Goal: Task Accomplishment & Management: Complete application form

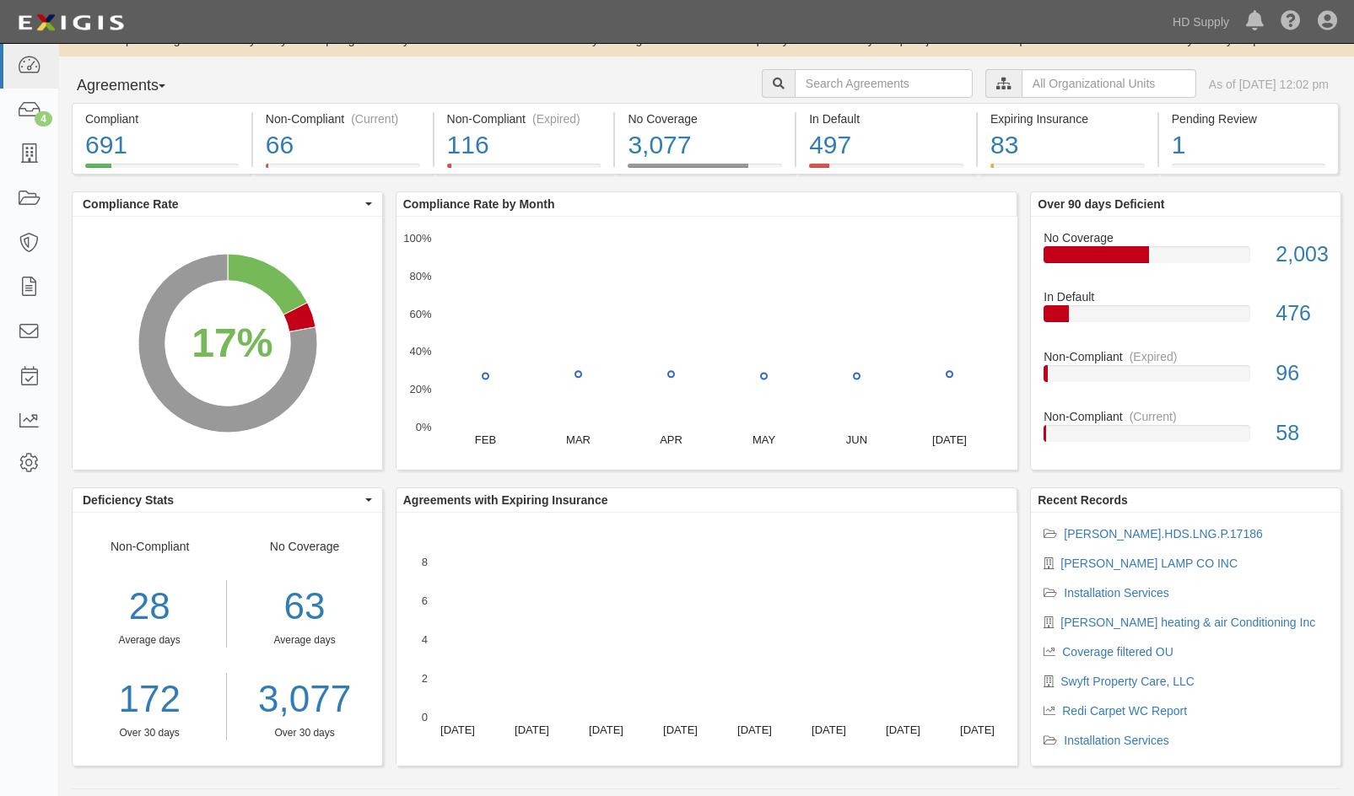
scroll to position [33, 0]
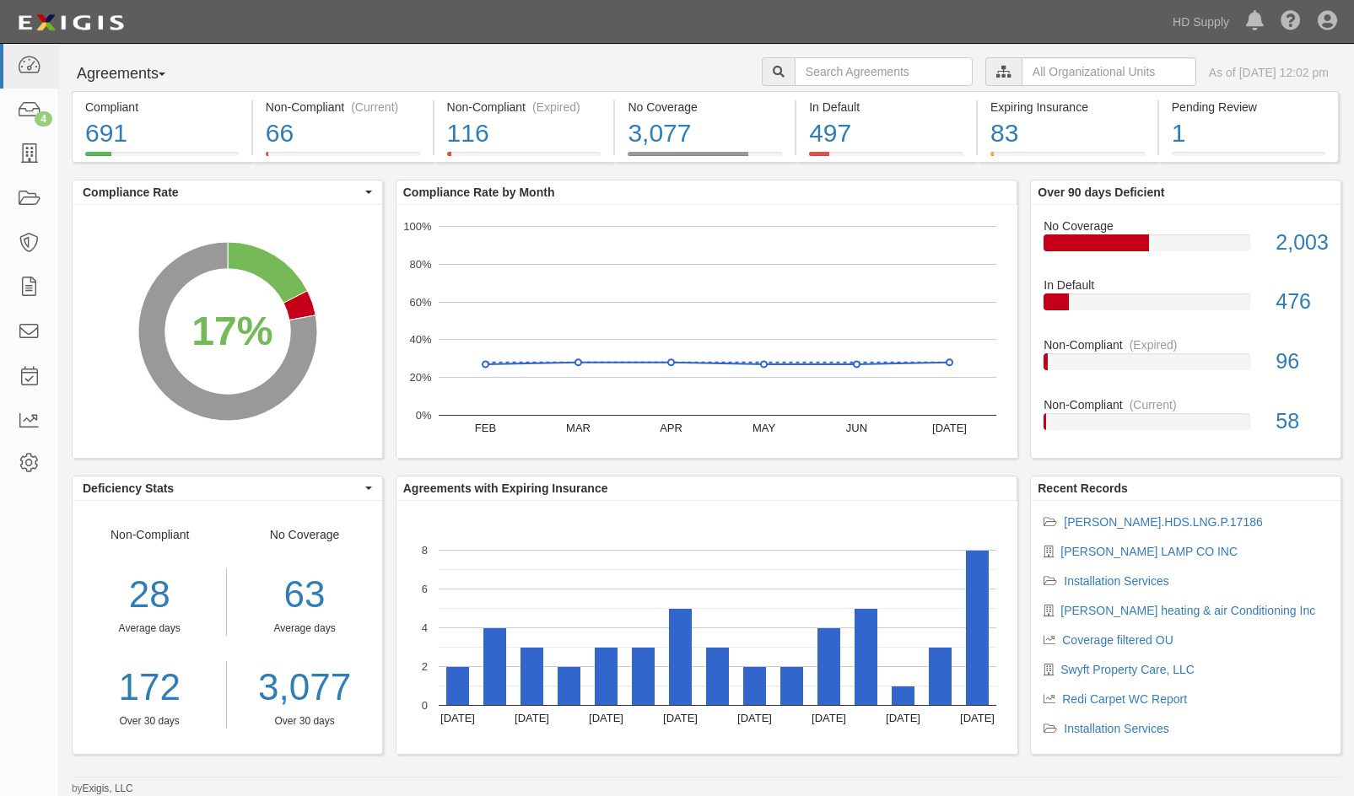
drag, startPoint x: 1189, startPoint y: 24, endPoint x: 1120, endPoint y: 28, distance: 69.3
click at [1120, 28] on div "Dashboard 4 Inbox Parties Agreements Coverages Documents Messages Tasks Reports…" at bounding box center [677, 21] width 1329 height 43
click at [42, 27] on img at bounding box center [71, 23] width 116 height 30
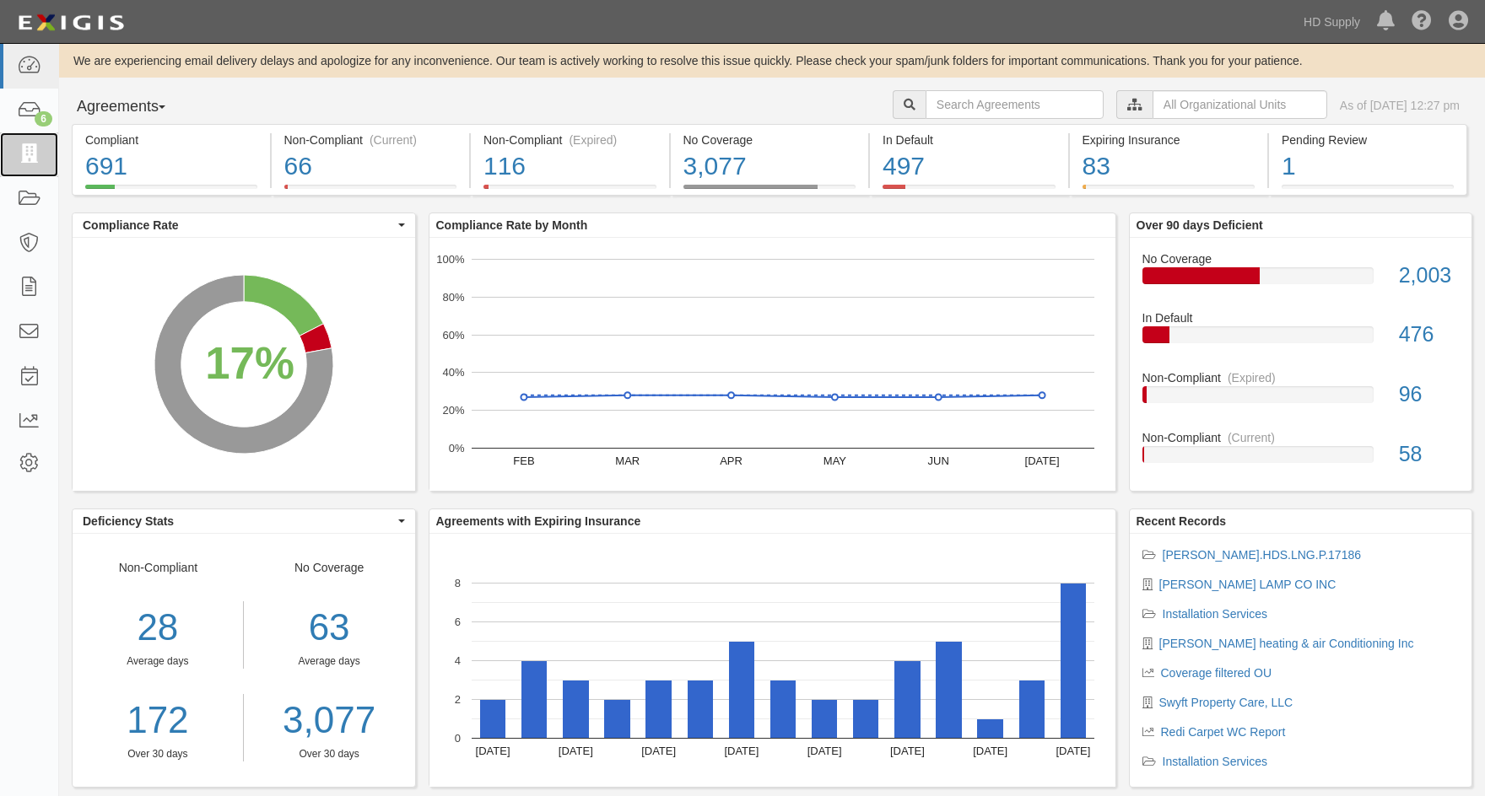
click at [35, 157] on icon at bounding box center [29, 154] width 24 height 19
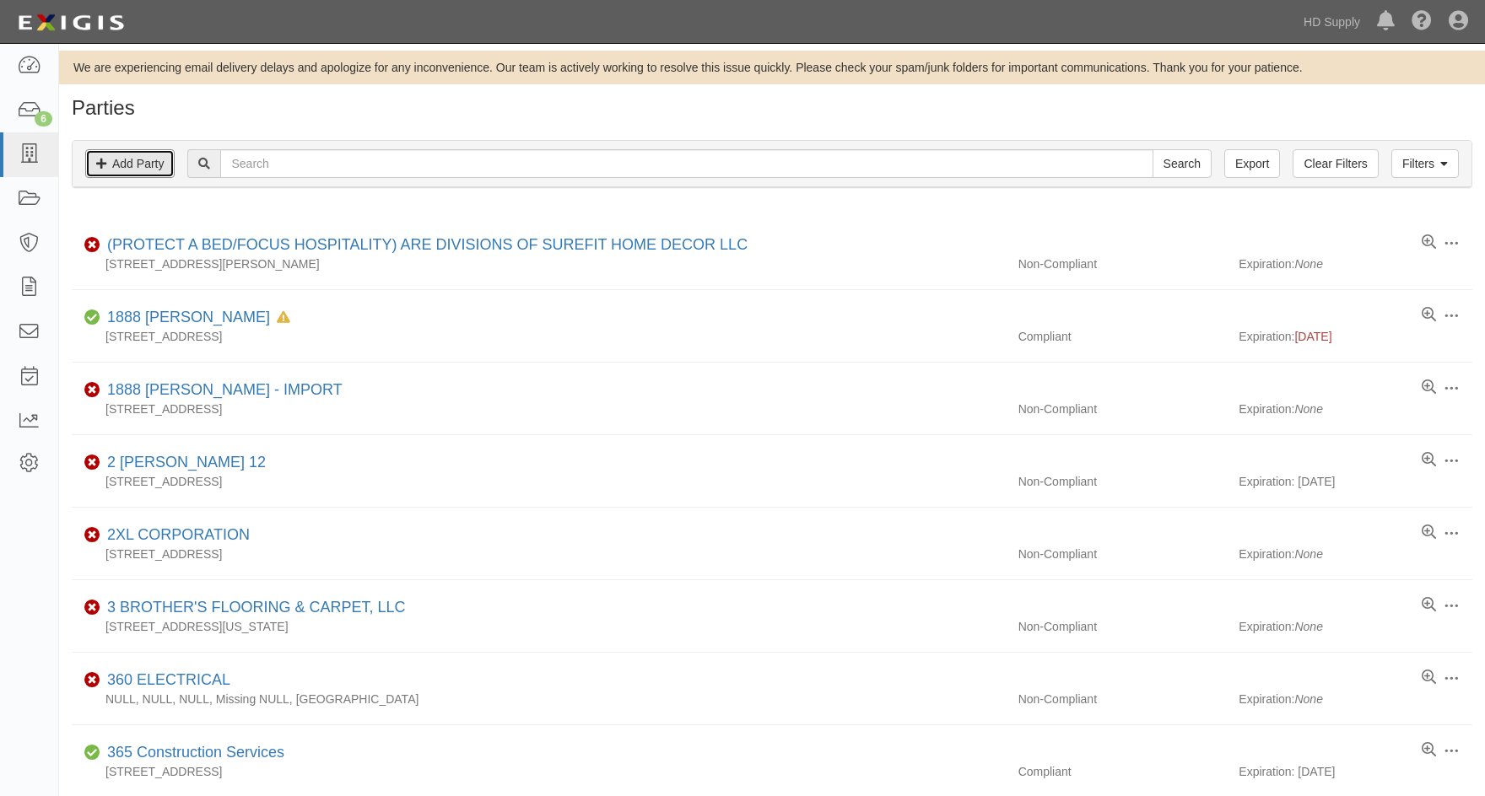
click at [143, 172] on link "Add Party" at bounding box center [129, 163] width 89 height 29
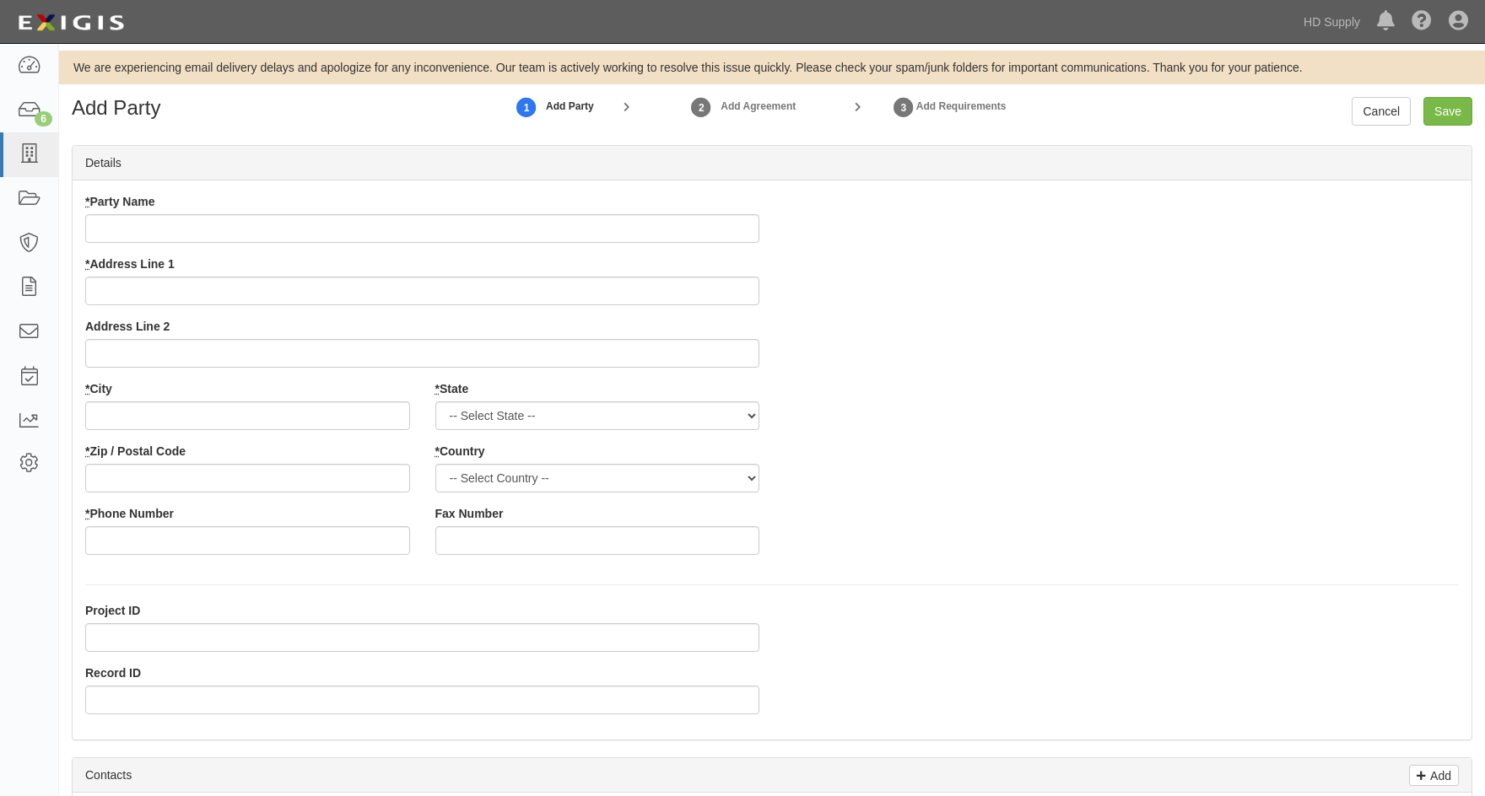
drag, startPoint x: 179, startPoint y: 214, endPoint x: 198, endPoint y: 168, distance: 50.3
click at [180, 214] on input "* Party Name" at bounding box center [422, 228] width 674 height 29
type input "Wren US Holdings, Inc"
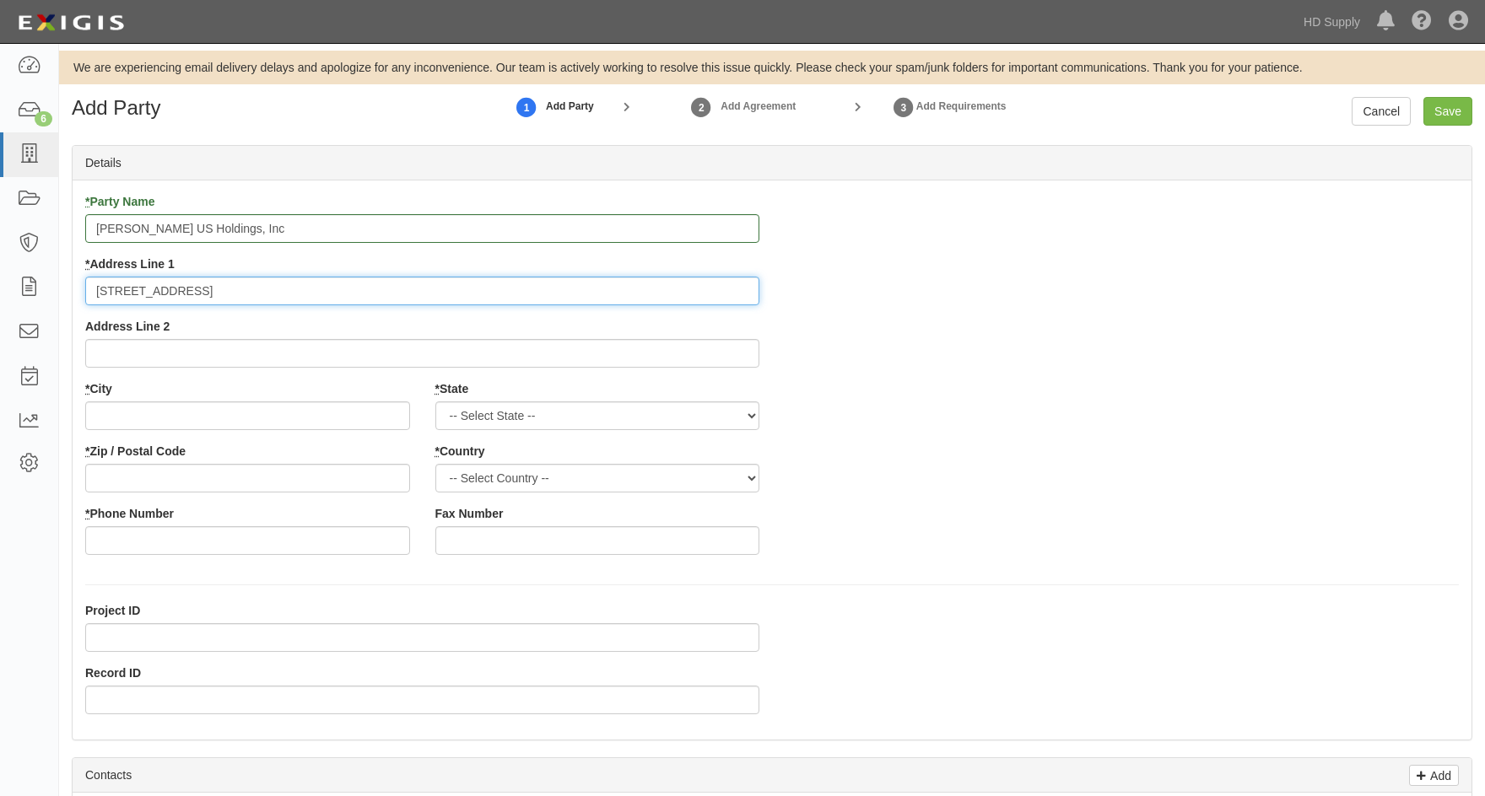
type input "1122 Hanover Street"
type input "u"
type input "Sugar Notch"
select select "PA"
type input "18706"
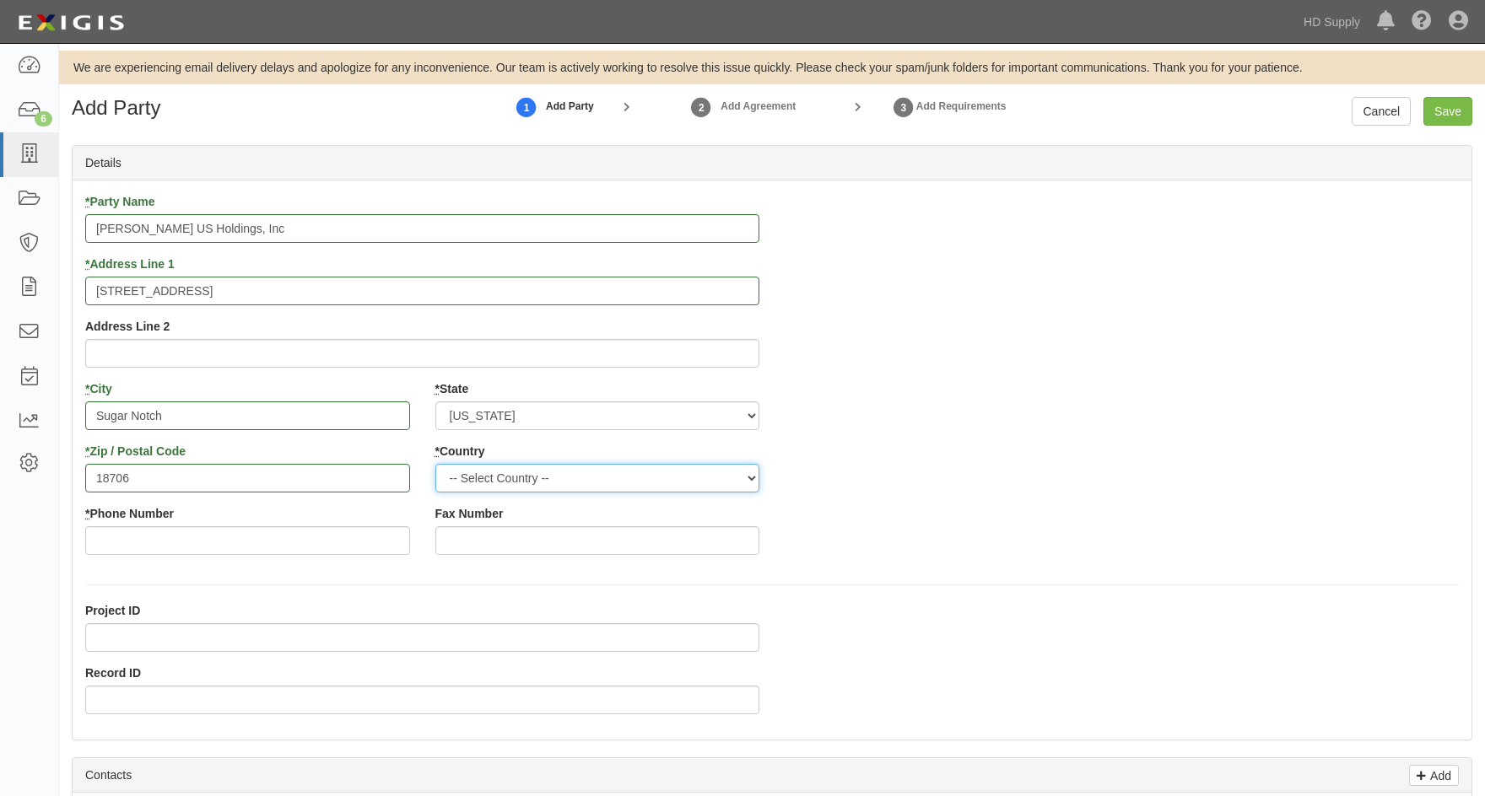
select select "US"
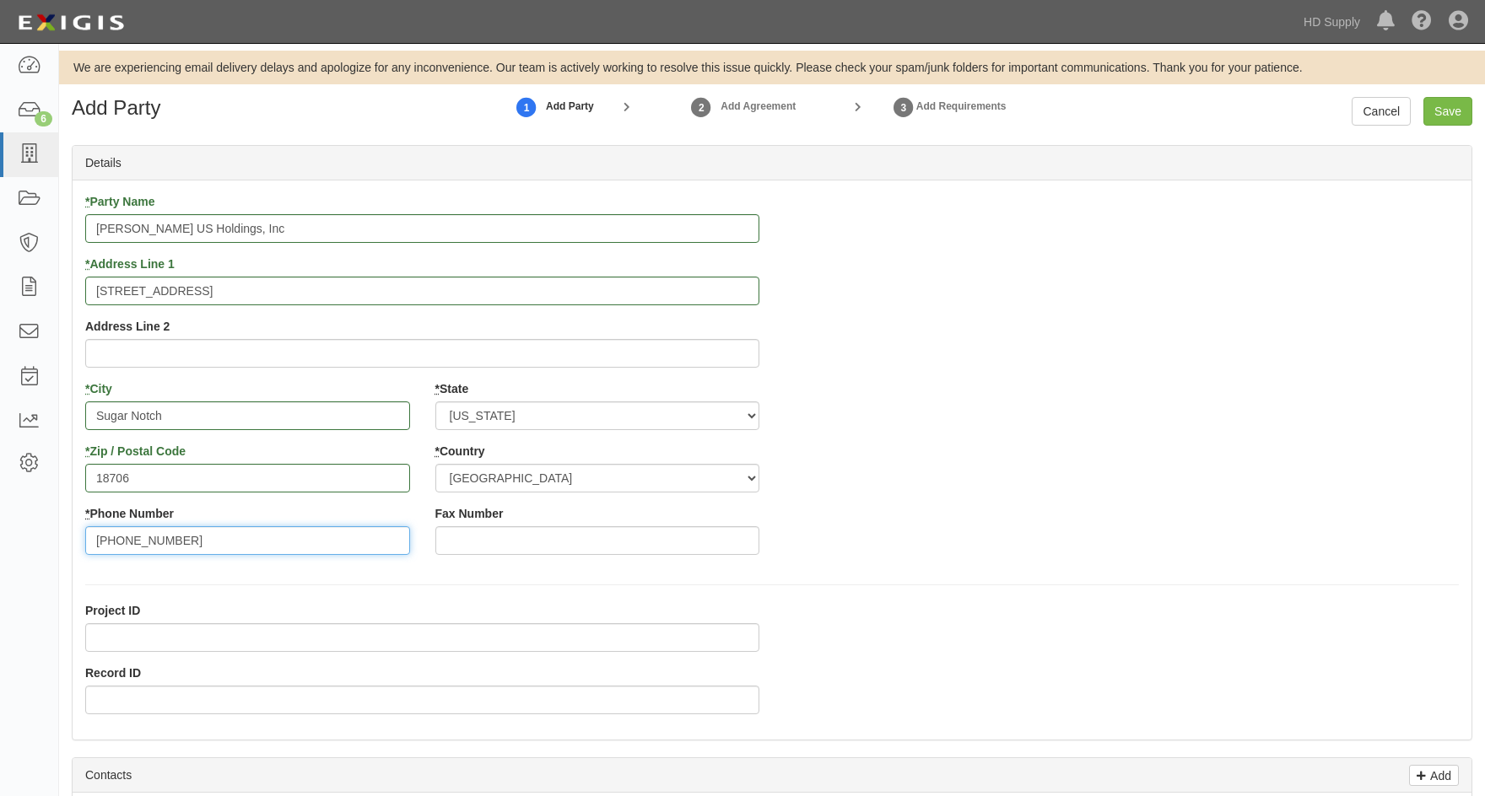
type input "570-899-3670"
click at [108, 709] on input "Record ID" at bounding box center [422, 700] width 674 height 29
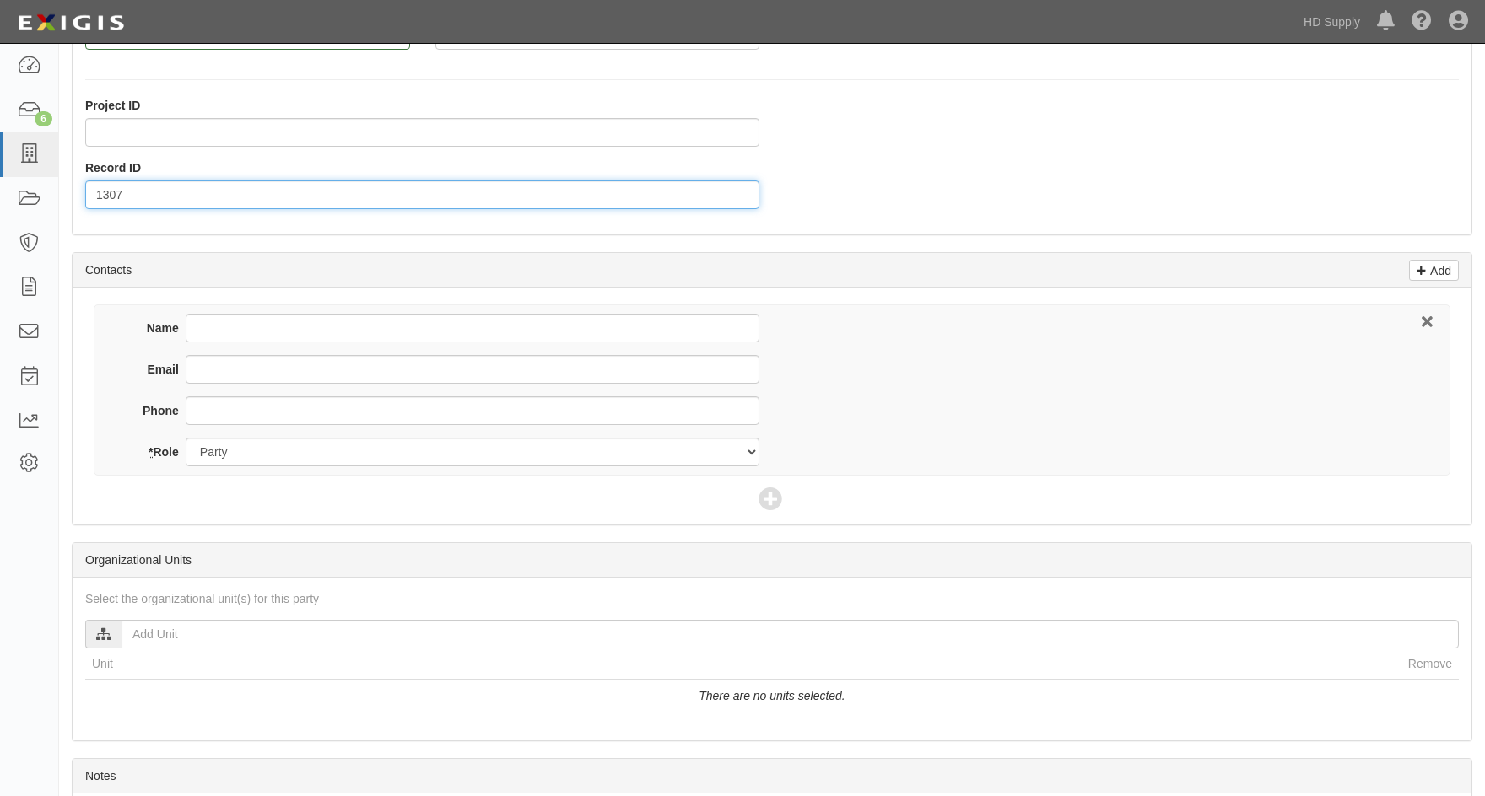
scroll to position [506, 0]
type input "1307"
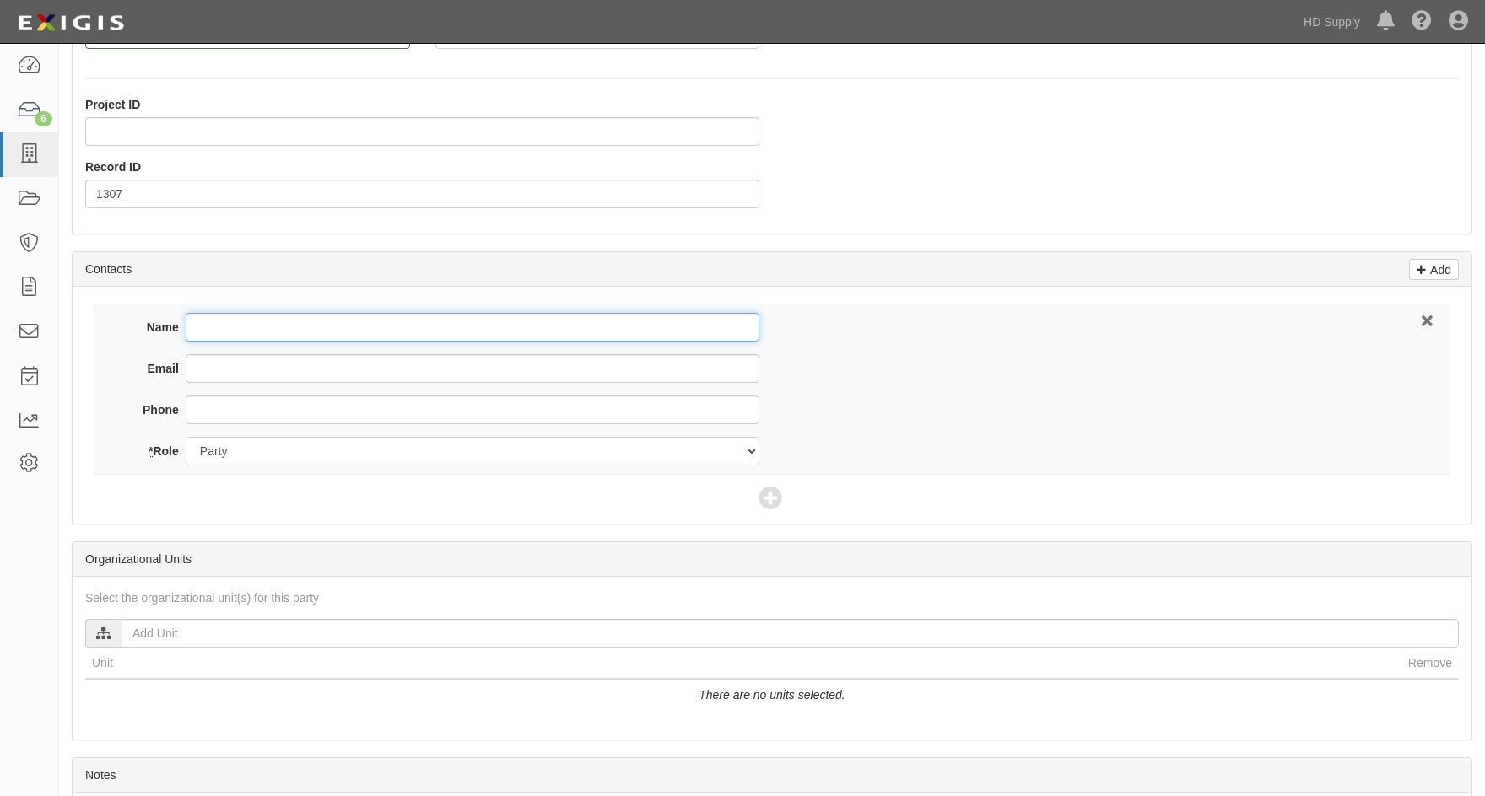
click at [213, 316] on input "Name" at bounding box center [473, 327] width 574 height 29
type input "Steph Steels"
click at [200, 373] on input "Email" at bounding box center [473, 368] width 574 height 29
paste input "S"
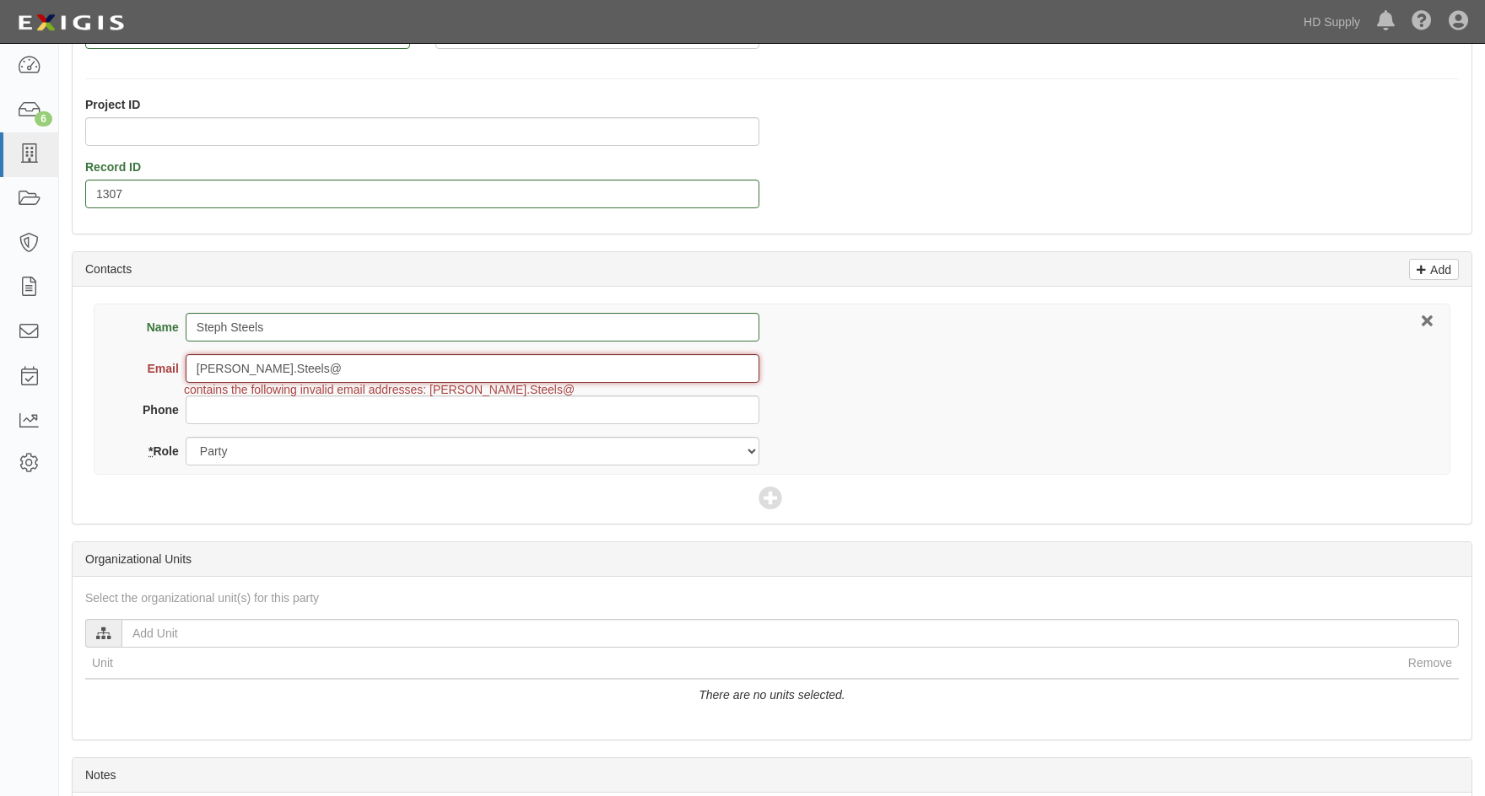
click at [306, 377] on input "Stephanie.Steels@" at bounding box center [473, 368] width 574 height 29
type input "Stephanie.Steels@wrenkitchens.com"
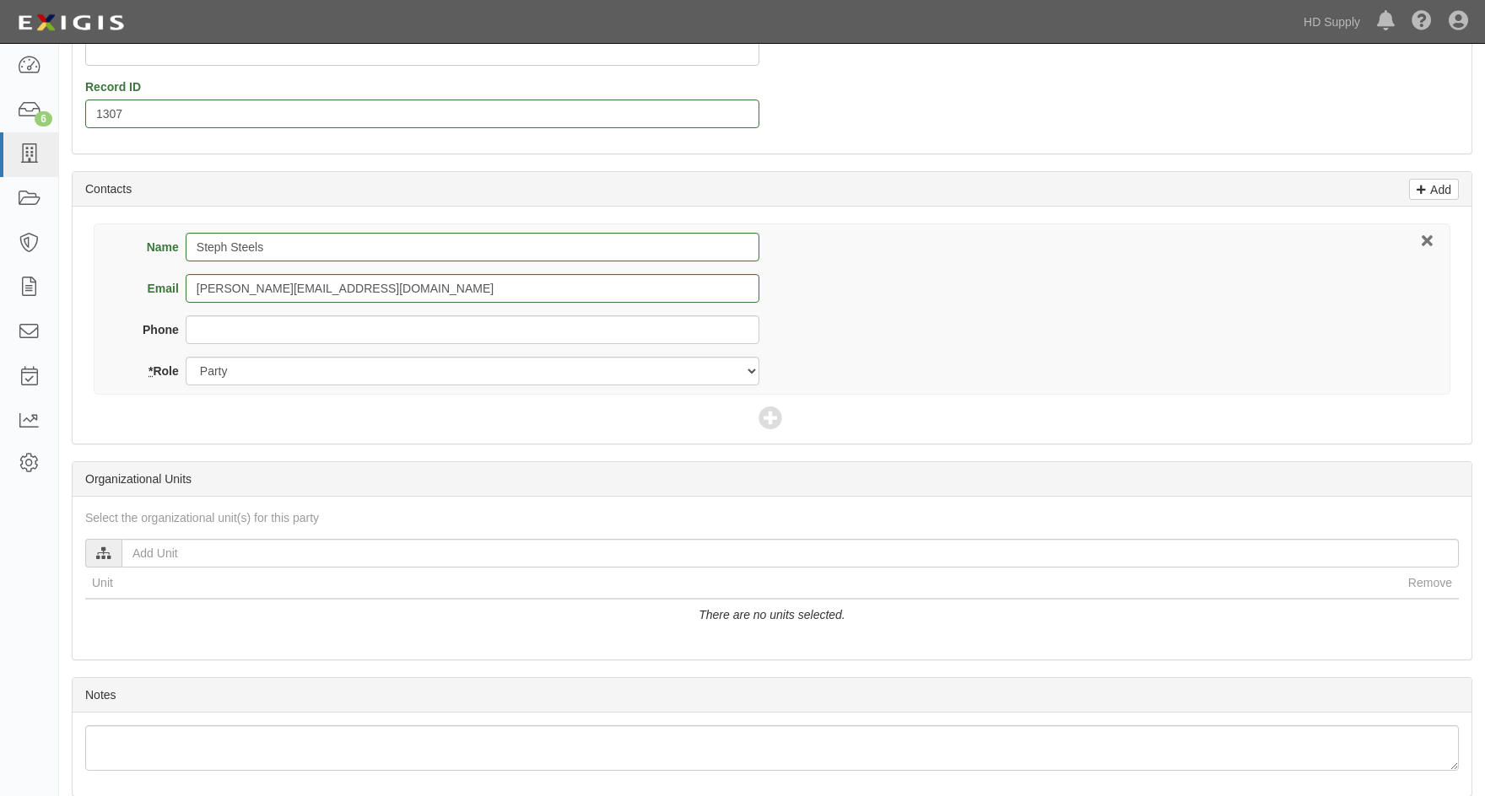
scroll to position [657, 0]
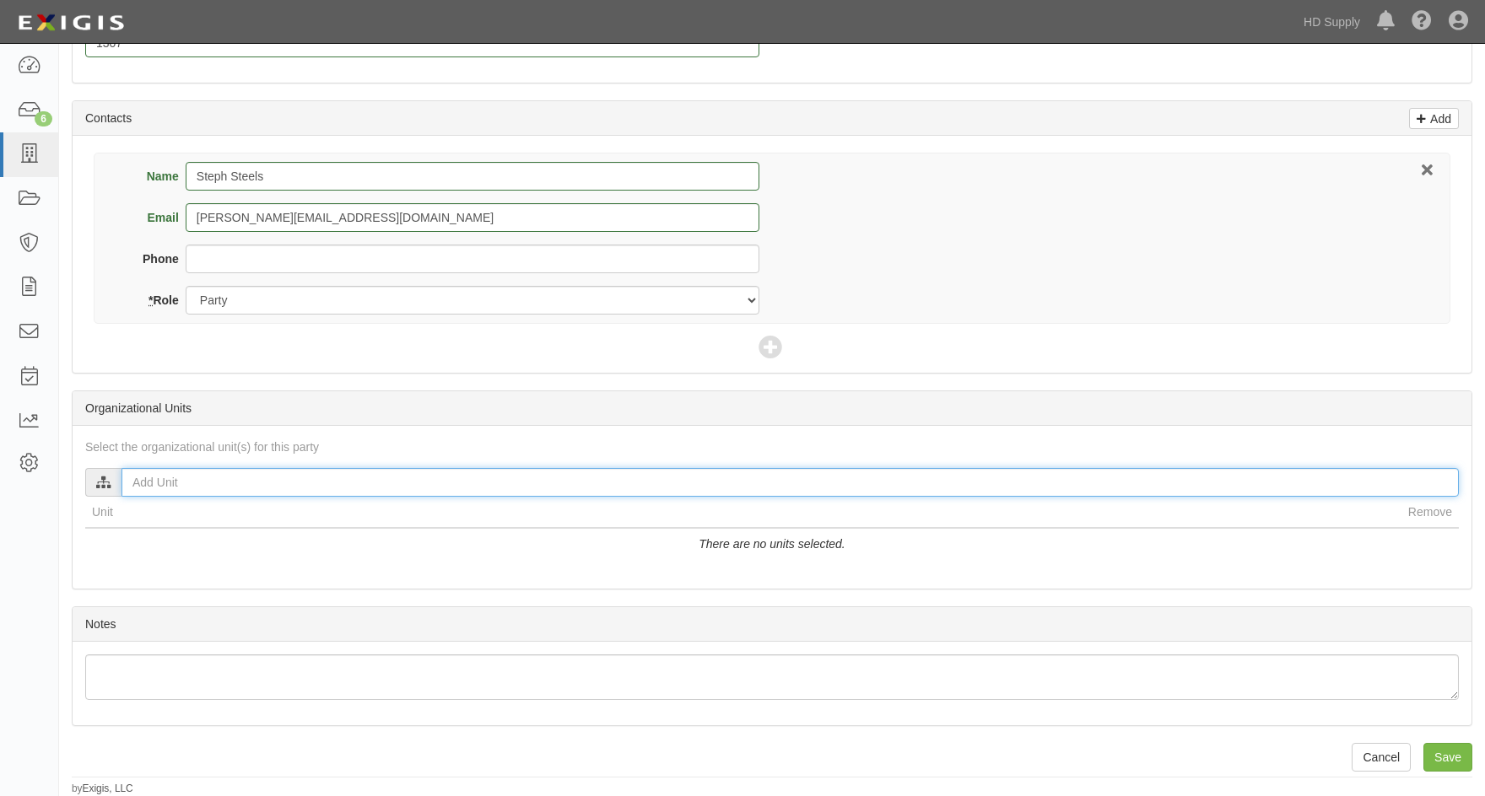
click at [148, 488] on input "text" at bounding box center [789, 482] width 1337 height 29
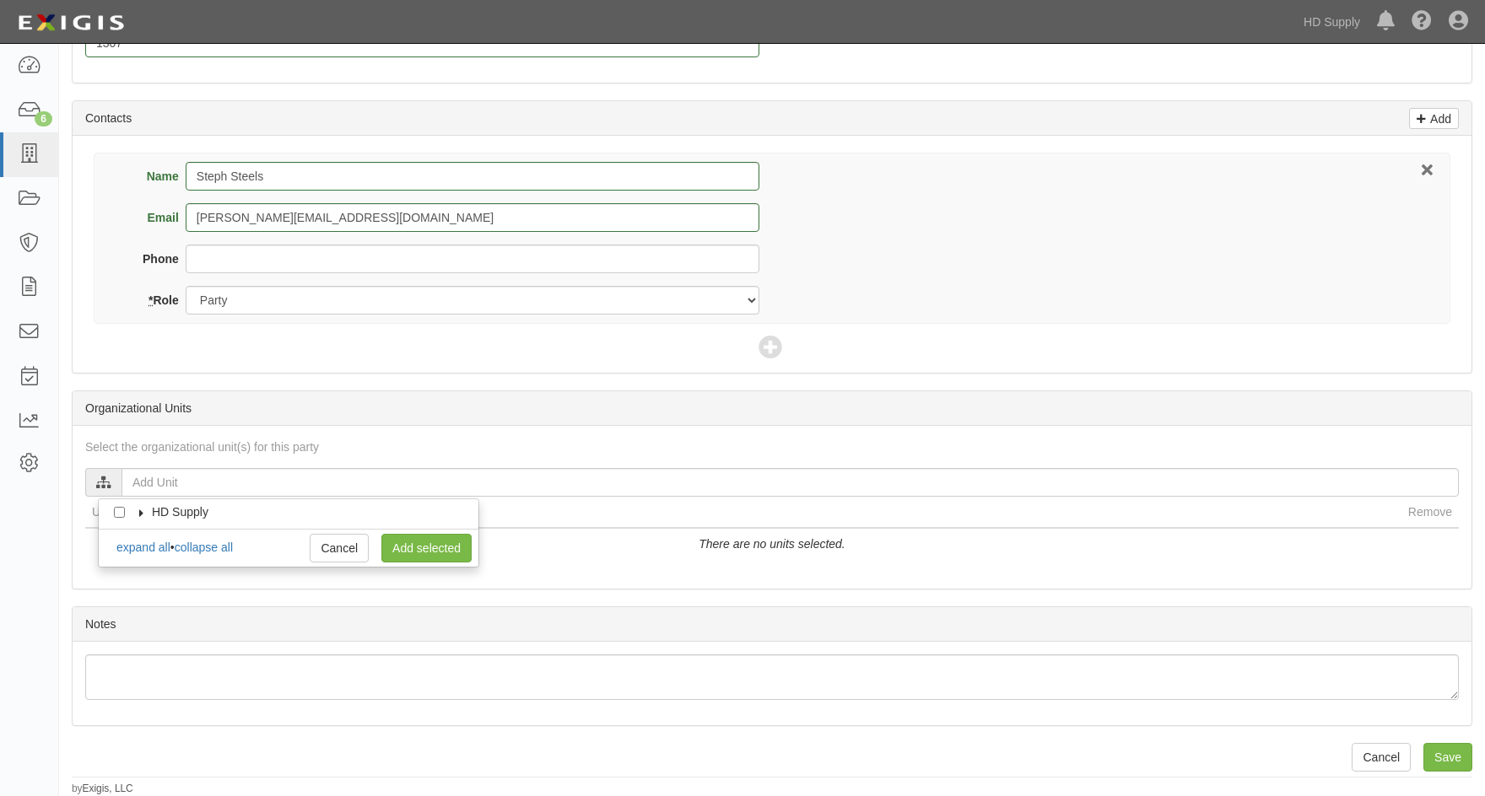
click at [136, 513] on icon at bounding box center [142, 514] width 12 height 8
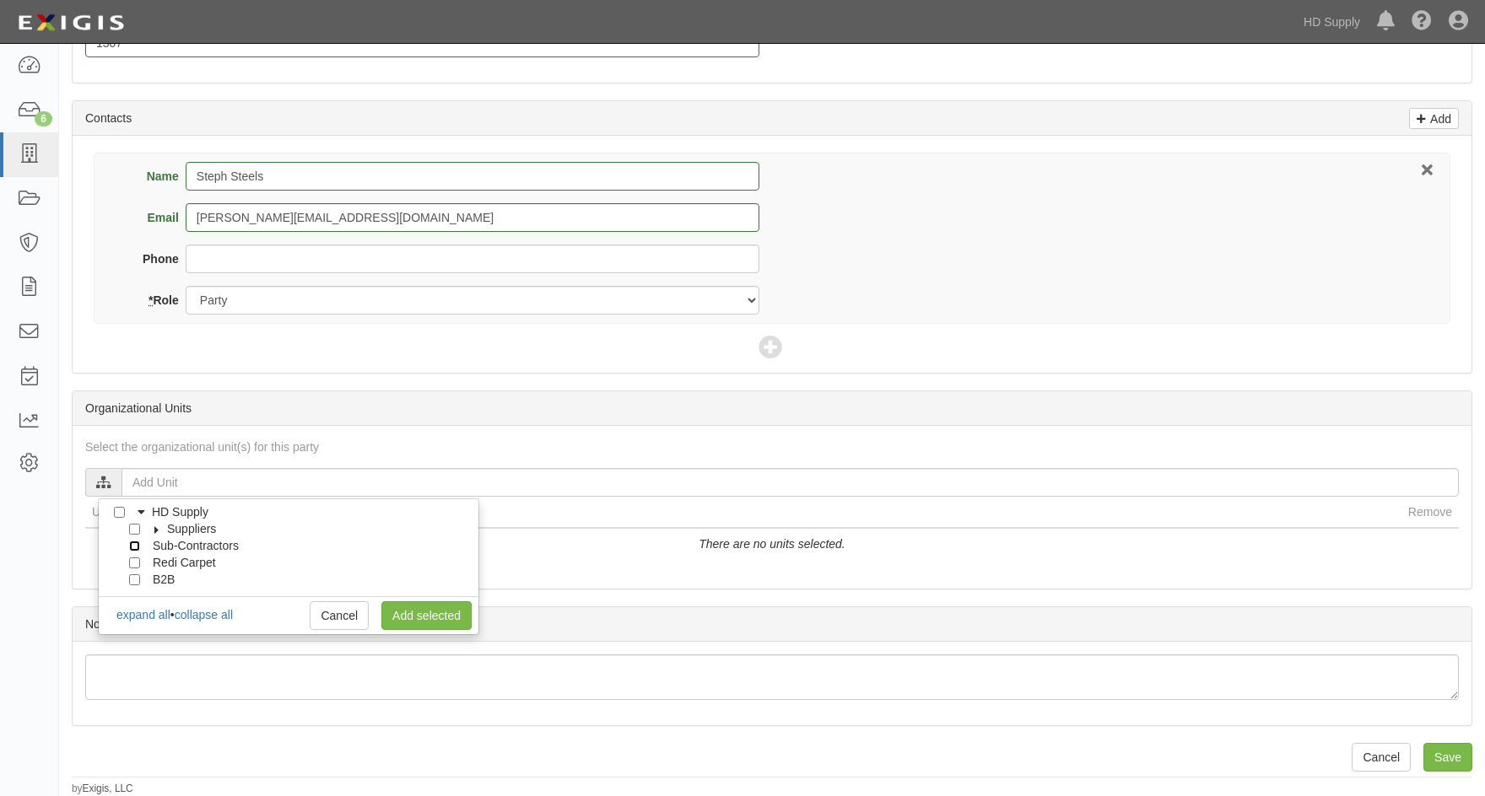
click at [135, 549] on input "Sub-Contractors" at bounding box center [134, 546] width 11 height 11
checkbox input "true"
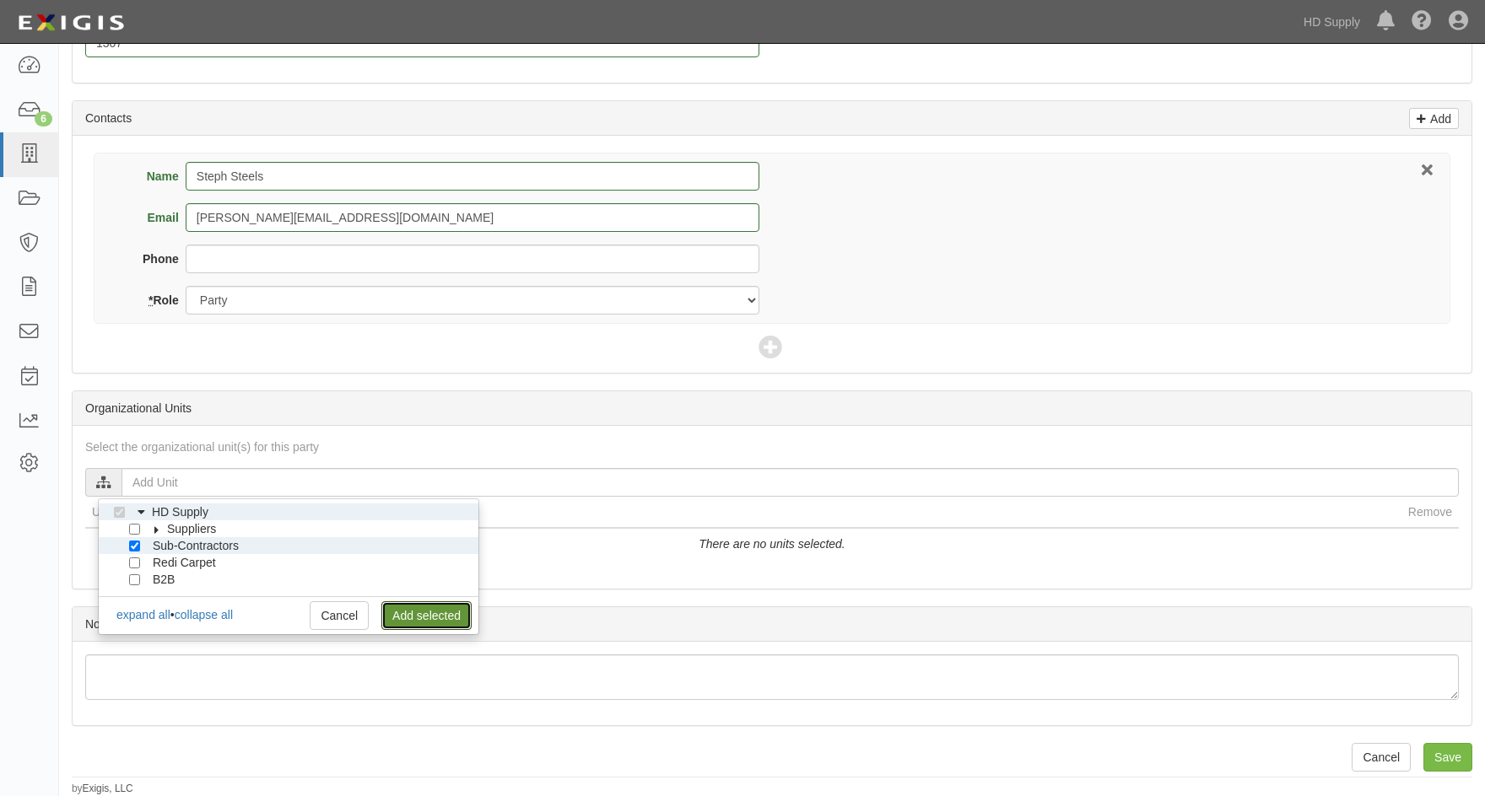
click at [430, 621] on link "Add selected" at bounding box center [426, 615] width 90 height 29
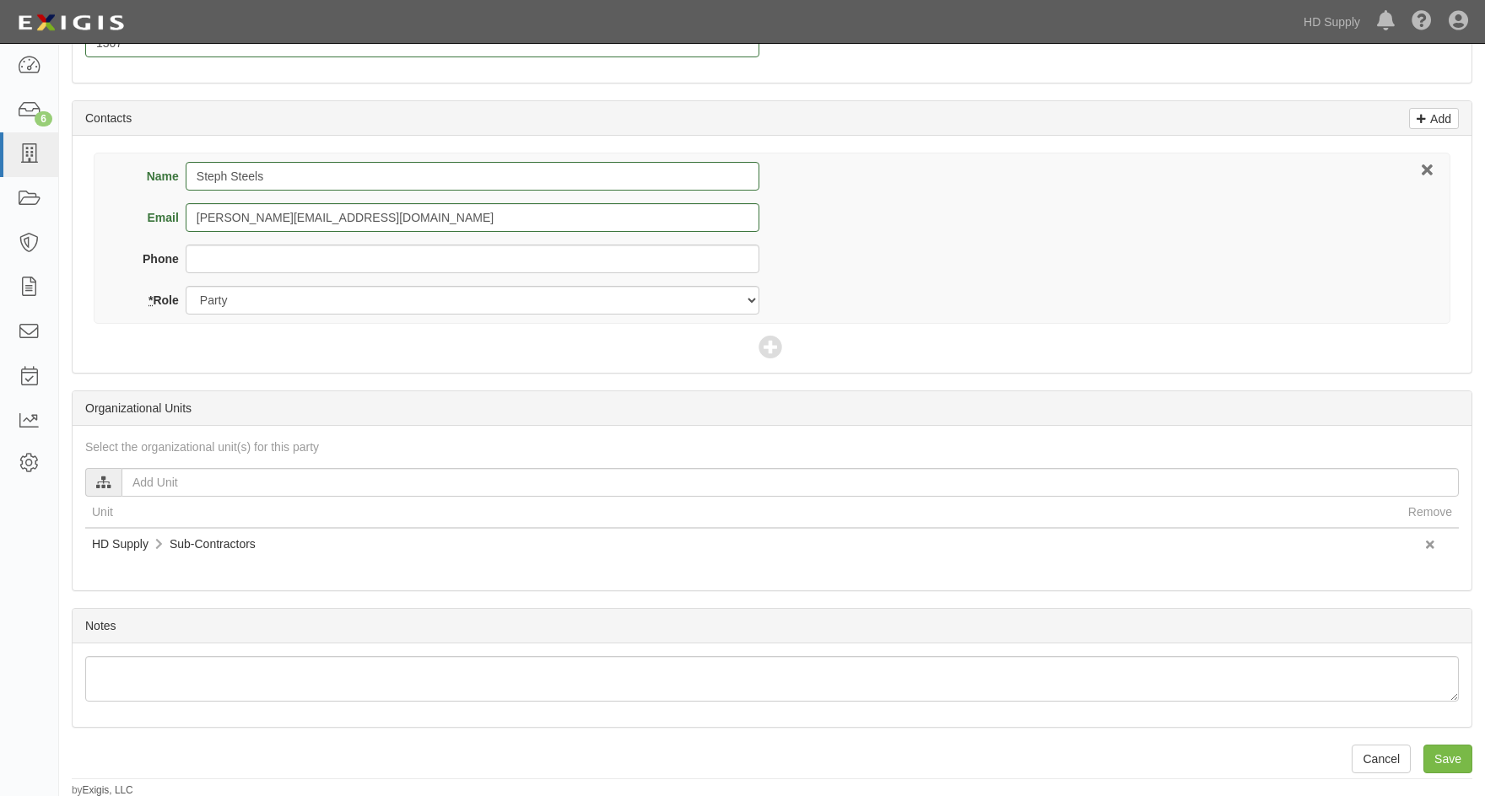
scroll to position [659, 0]
click at [1441, 756] on input "Save" at bounding box center [1447, 757] width 49 height 29
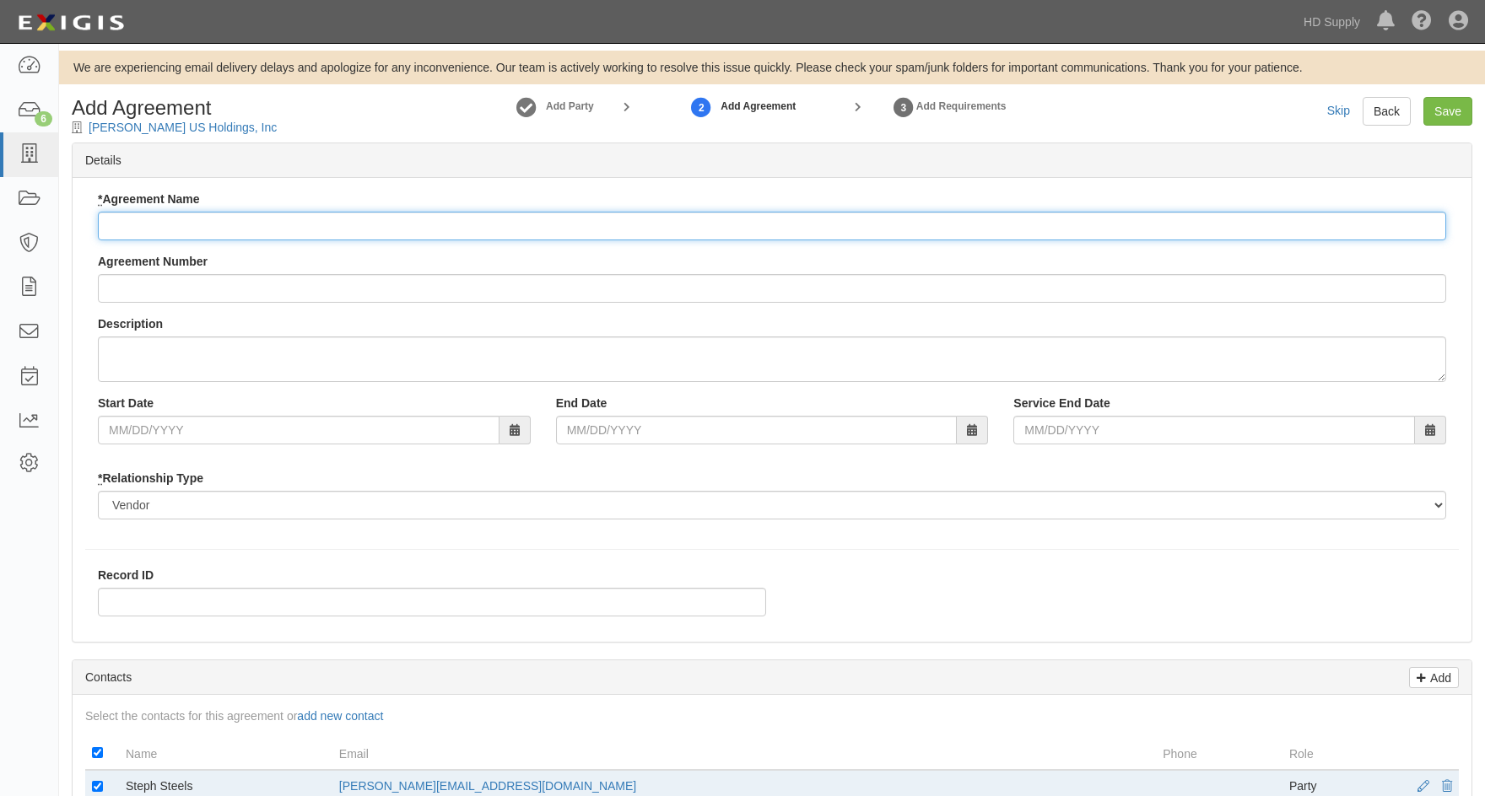
click at [159, 226] on input "* Agreement Name" at bounding box center [772, 226] width 1348 height 29
type input "Installation Services"
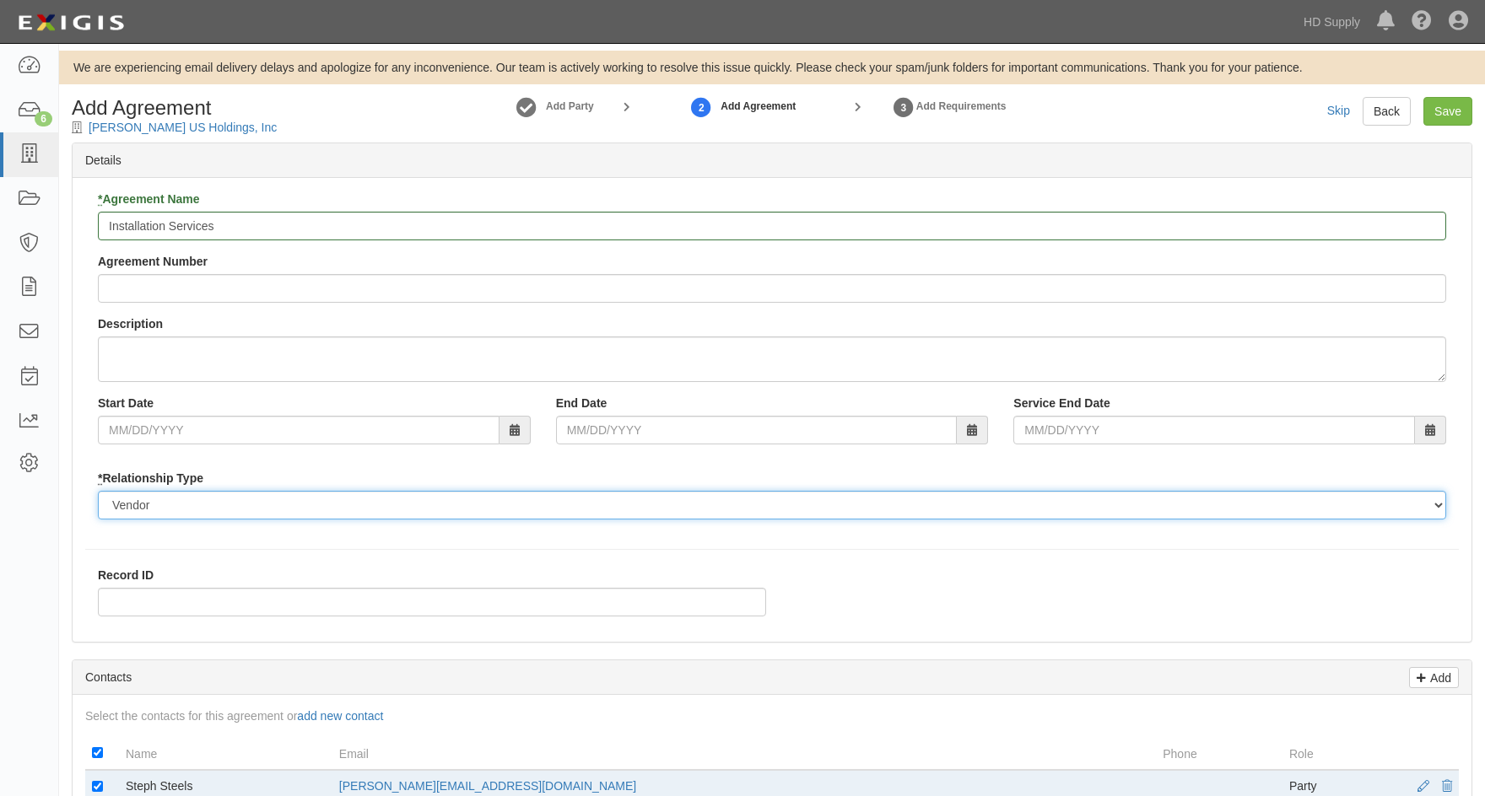
click at [122, 503] on select "Borrower Contractor Franchisee Other Subcontractor Supplier Tenant Vendor" at bounding box center [772, 505] width 1348 height 29
select select "subcontractor"
click at [98, 491] on select "Borrower Contractor Franchisee Other Subcontractor Supplier Tenant Vendor" at bounding box center [772, 505] width 1348 height 29
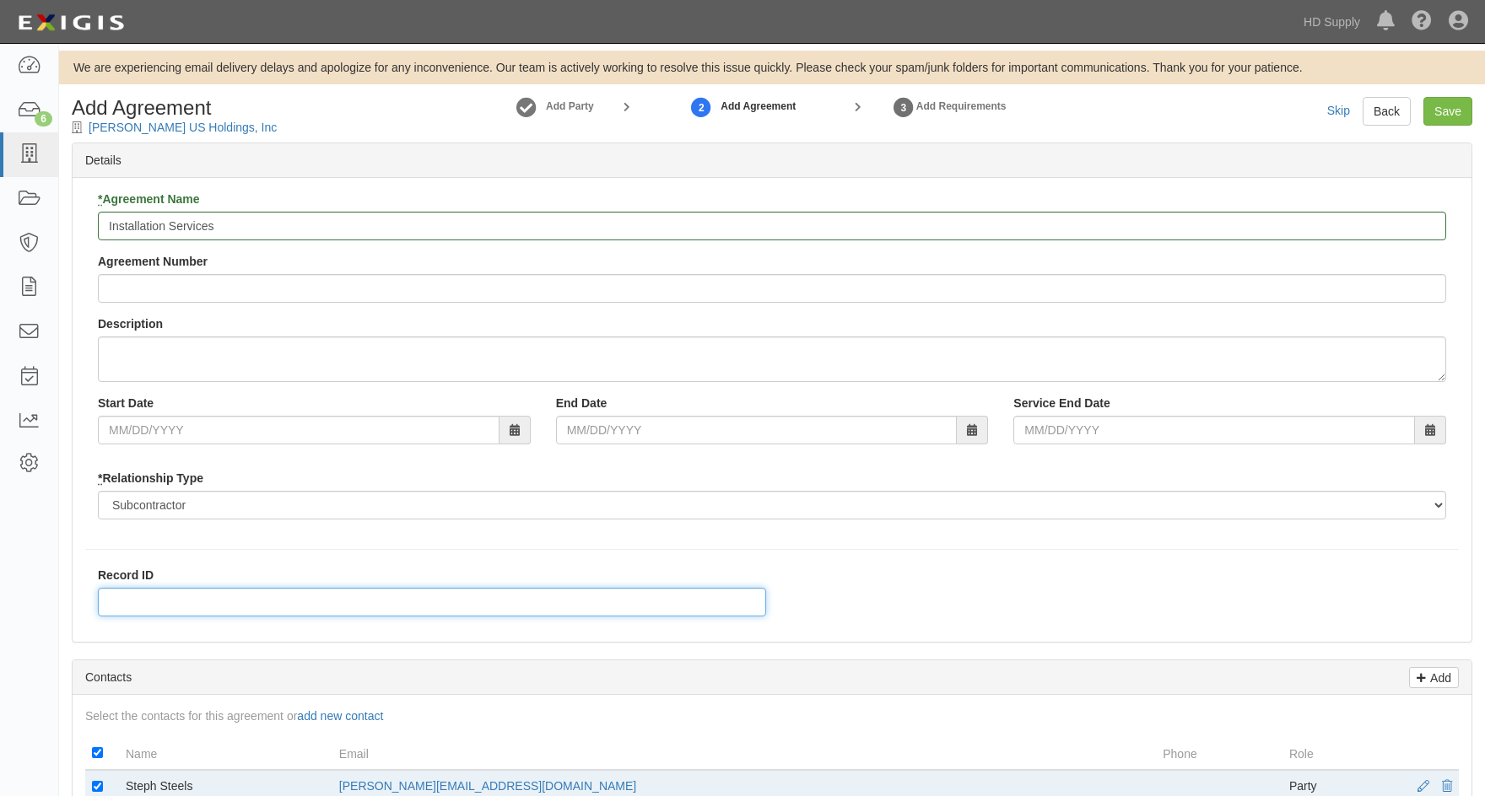
click at [110, 605] on input "Record ID" at bounding box center [432, 602] width 668 height 29
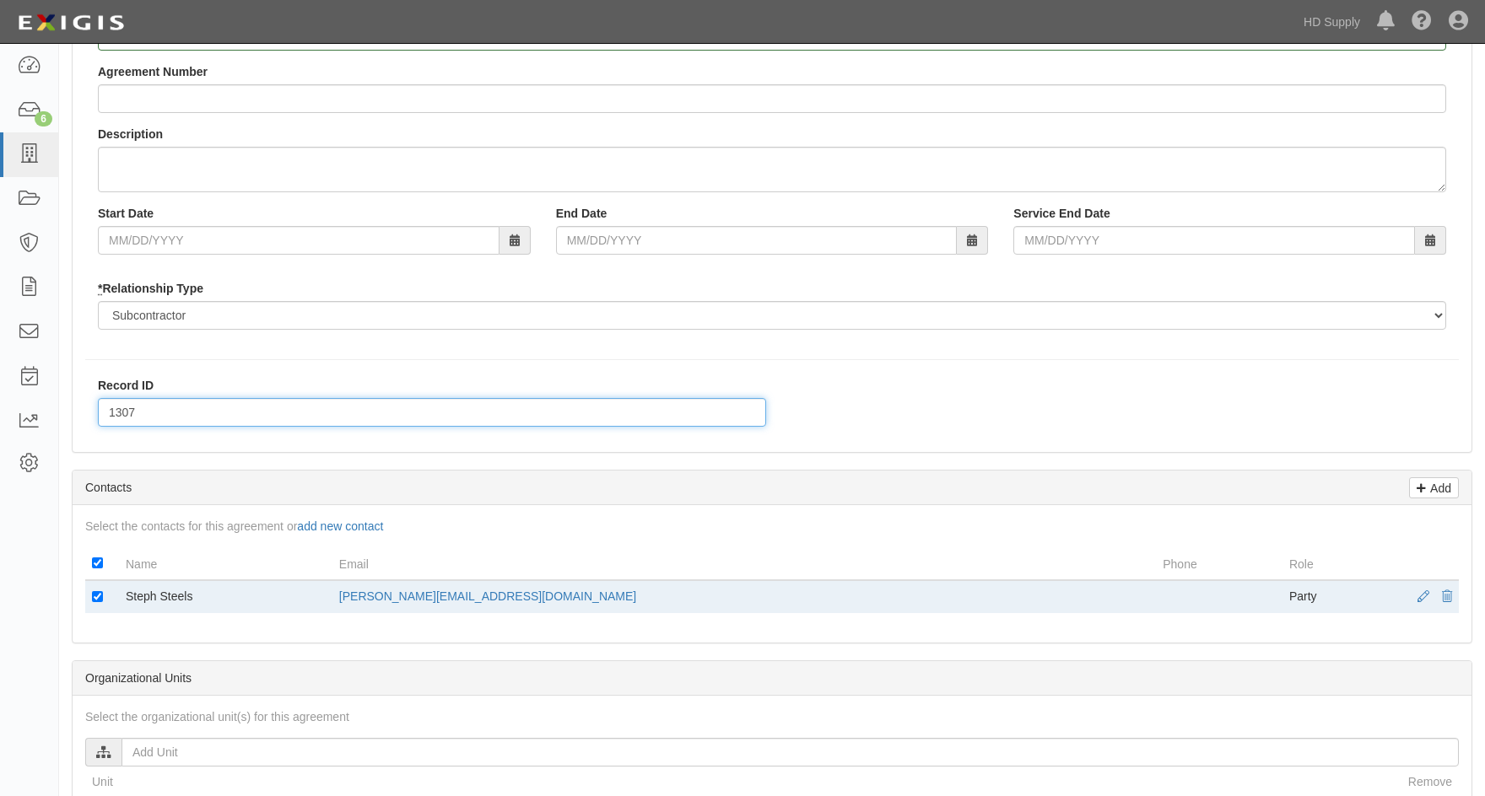
scroll to position [253, 0]
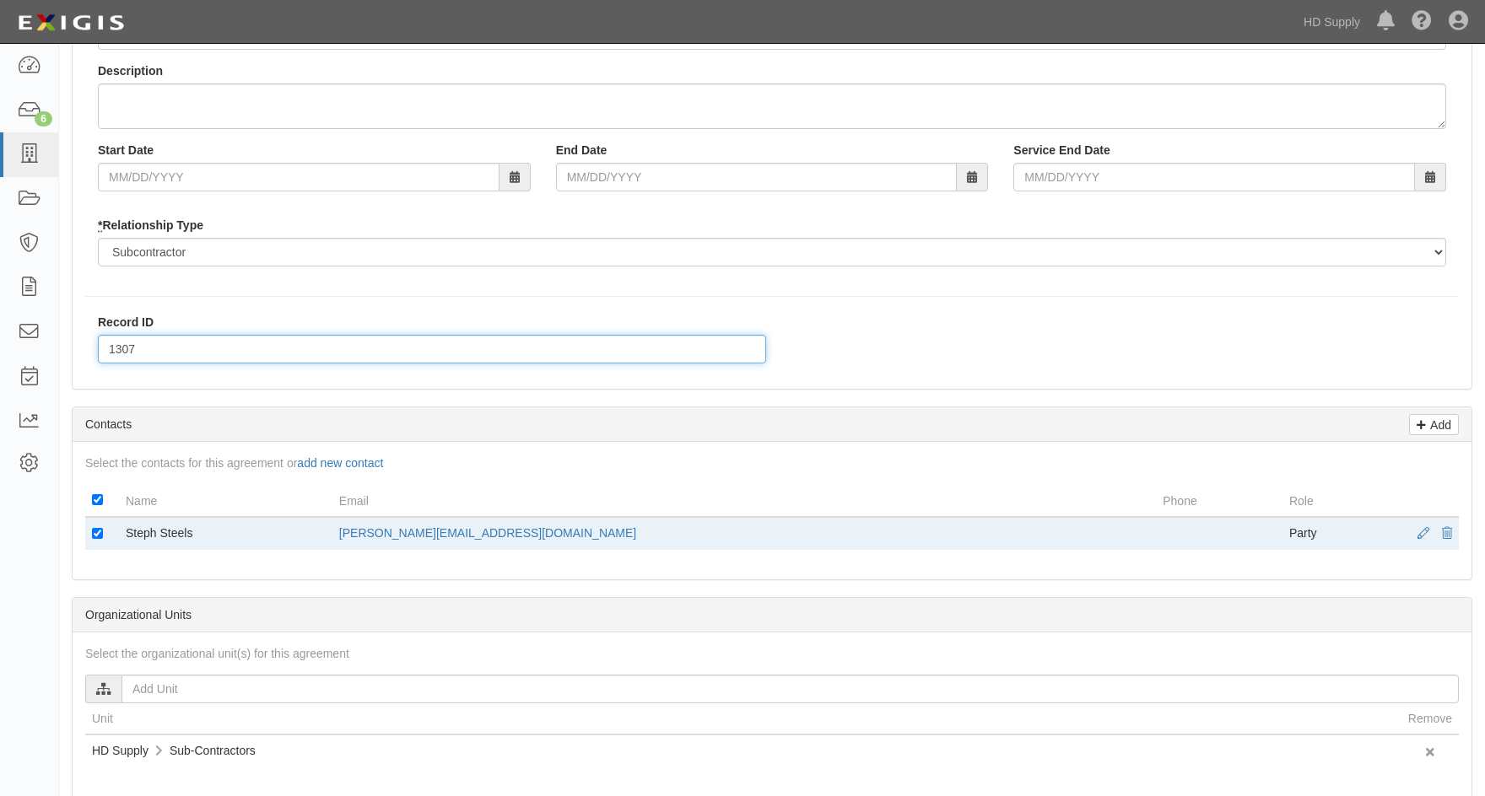
type input "1307"
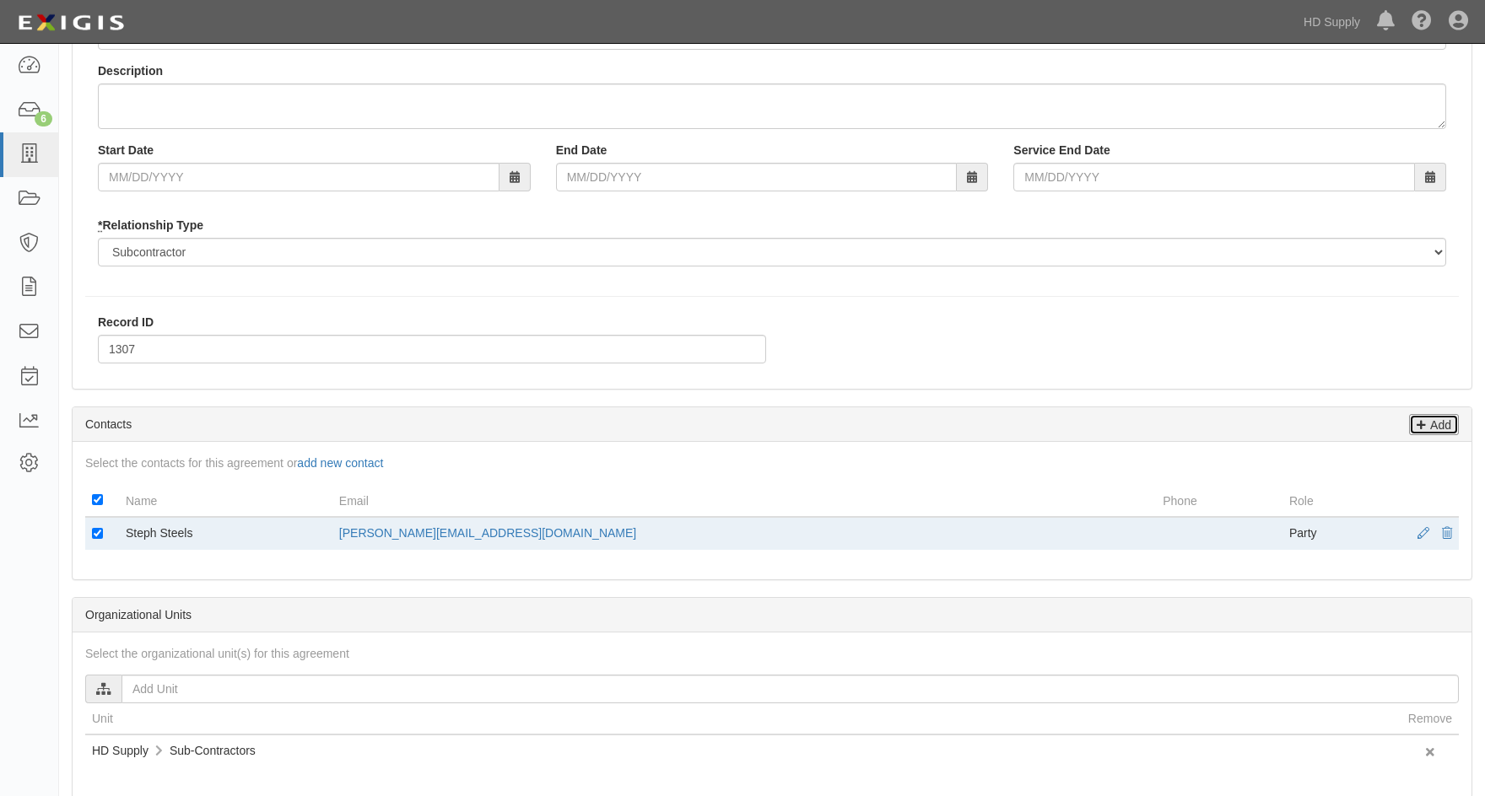
click at [1437, 433] on p "Add" at bounding box center [1438, 424] width 25 height 19
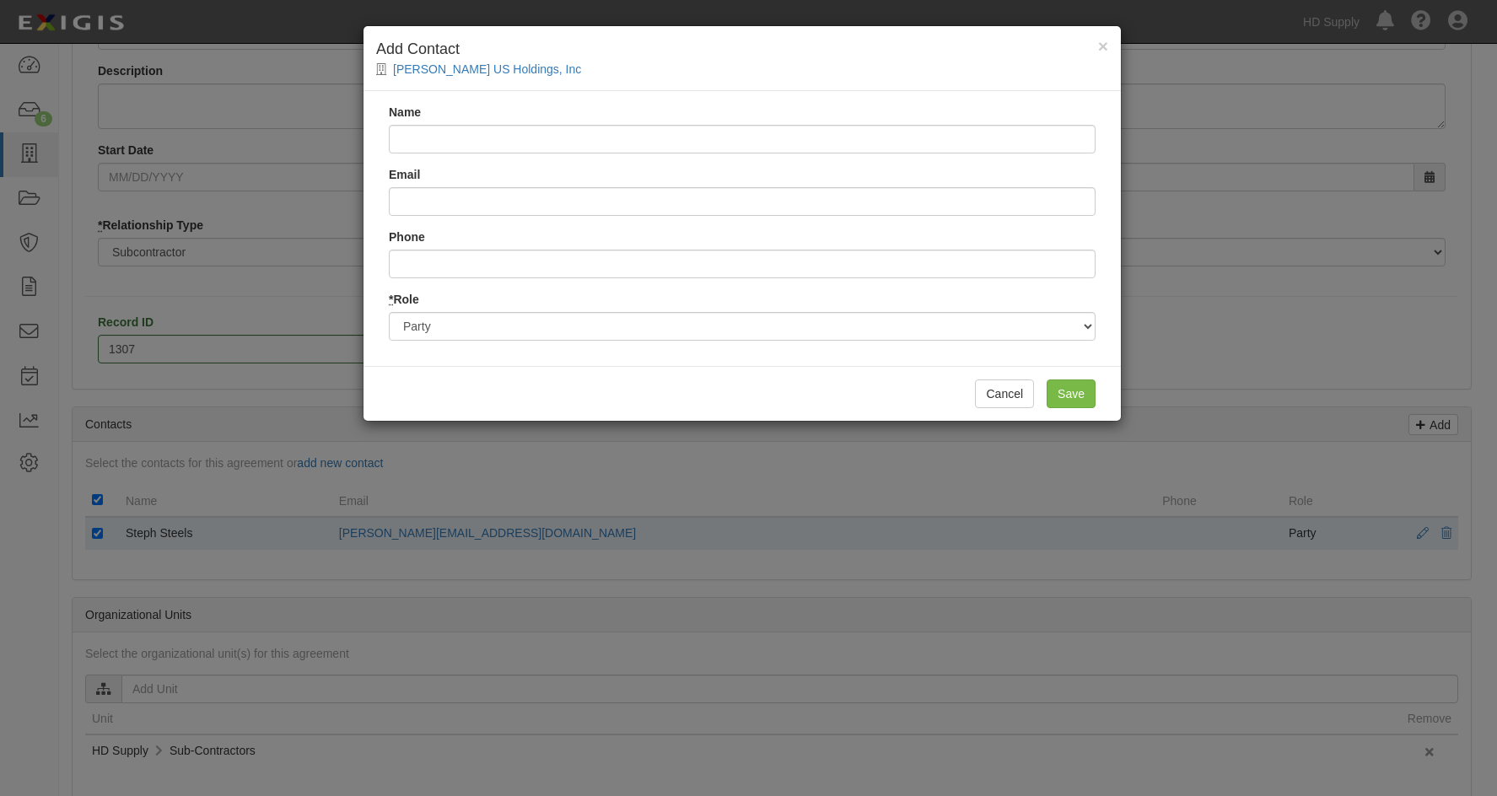
drag, startPoint x: 434, startPoint y: 141, endPoint x: 425, endPoint y: 139, distance: 8.6
click at [434, 141] on input "Name" at bounding box center [742, 139] width 707 height 29
type input "Eric C. Evans"
click at [443, 207] on input "Email" at bounding box center [742, 201] width 707 height 29
type input "eric.evans@hdsupply.com"
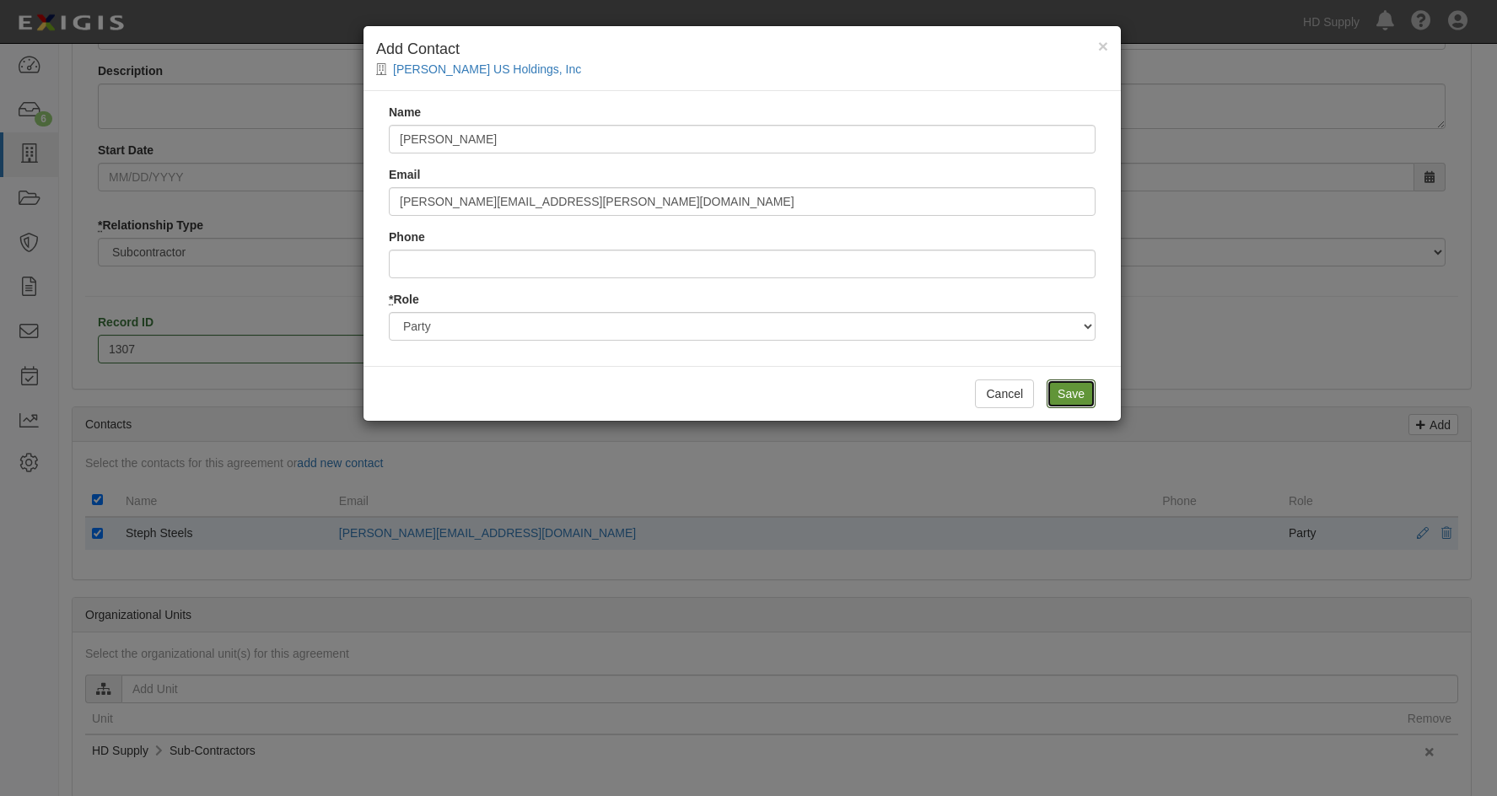
click at [1050, 383] on input "Save" at bounding box center [1071, 394] width 49 height 29
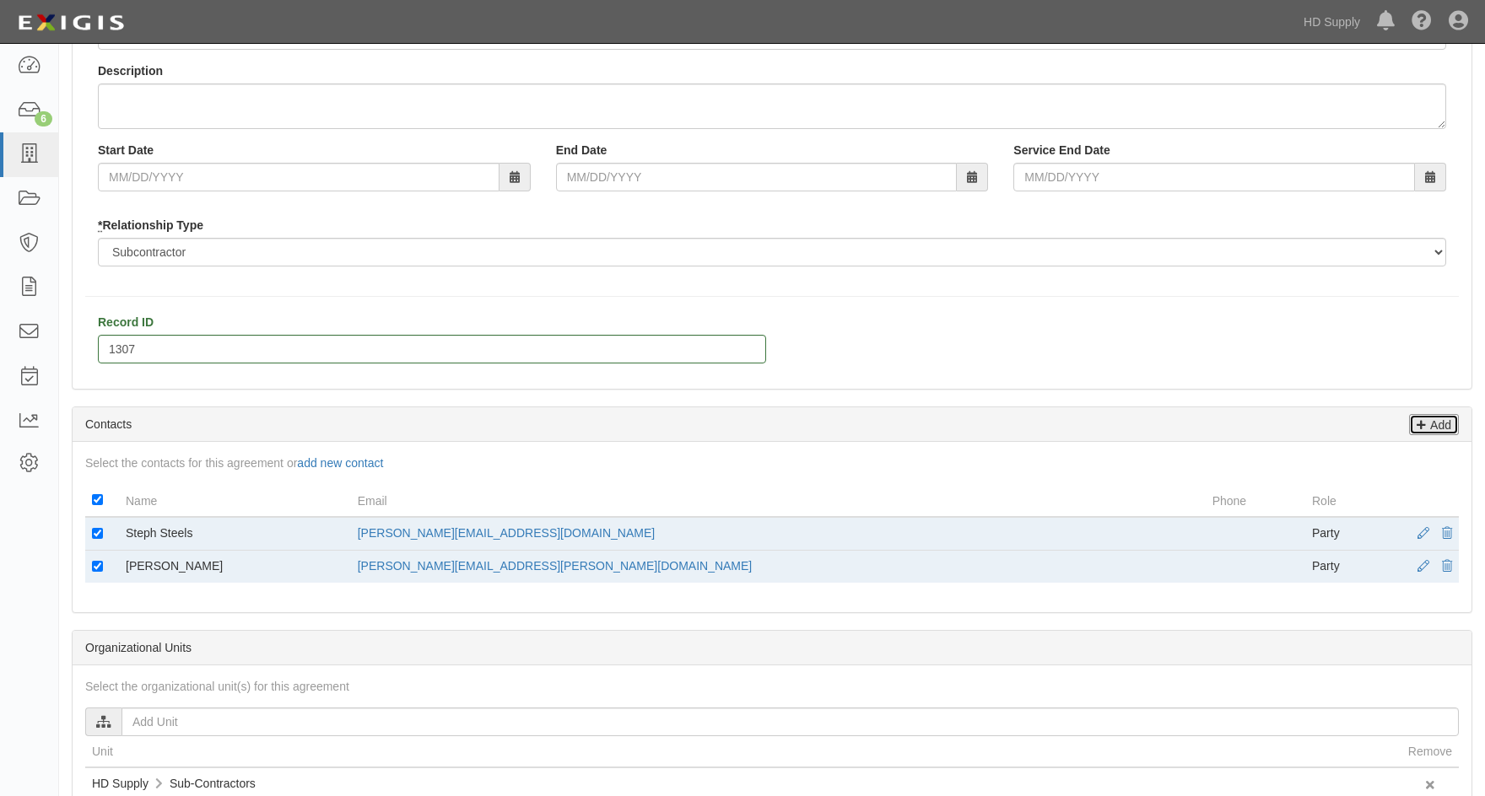
click at [1446, 423] on p "Add" at bounding box center [1438, 424] width 25 height 19
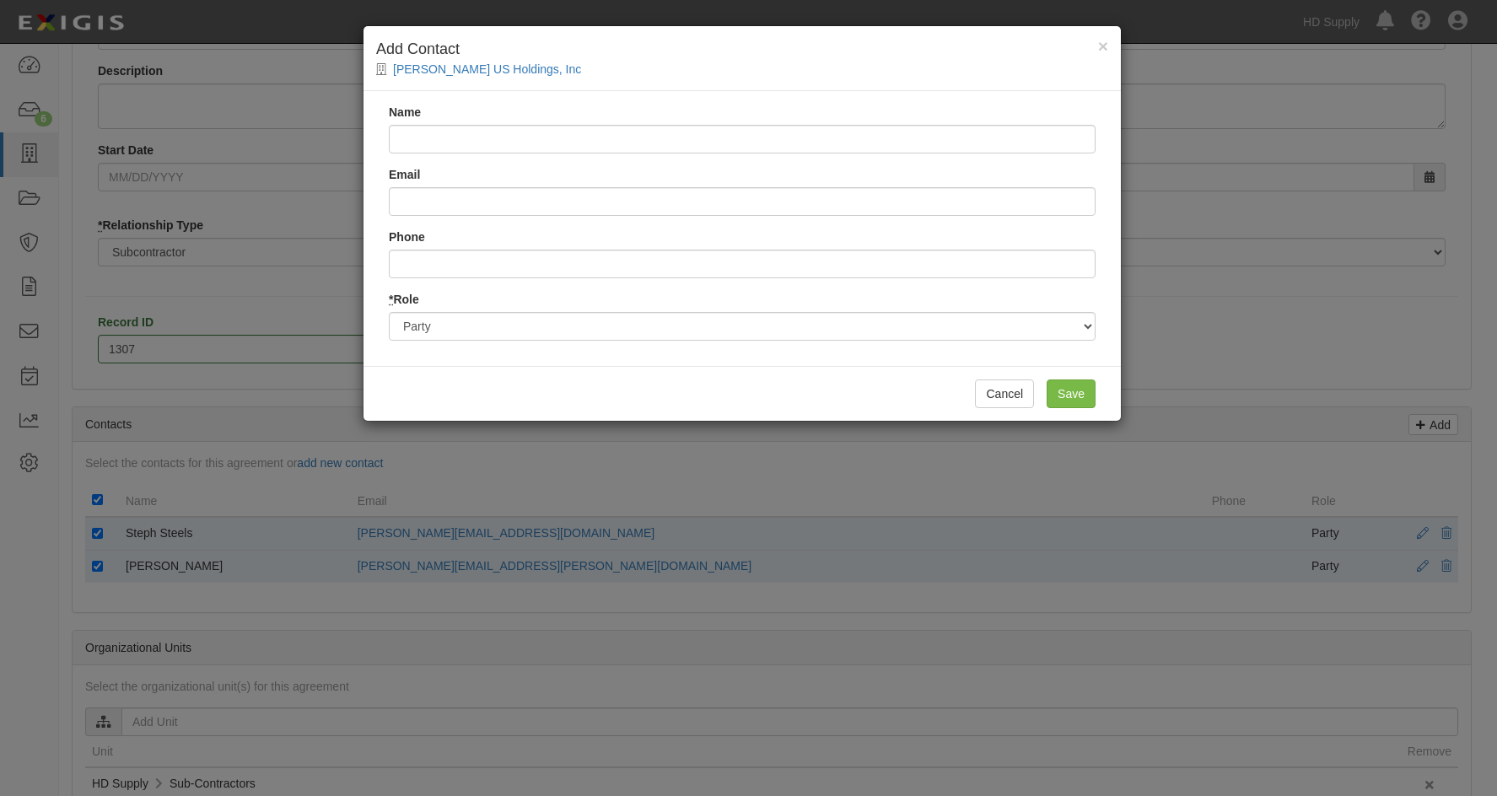
click at [456, 146] on input "Name" at bounding box center [742, 139] width 707 height 29
type input "Brandon Underhill"
click at [428, 200] on input "Email" at bounding box center [742, 201] width 707 height 29
type input "brandon.underhill@hdsupply.com"
click at [1064, 402] on input "Save" at bounding box center [1071, 394] width 49 height 29
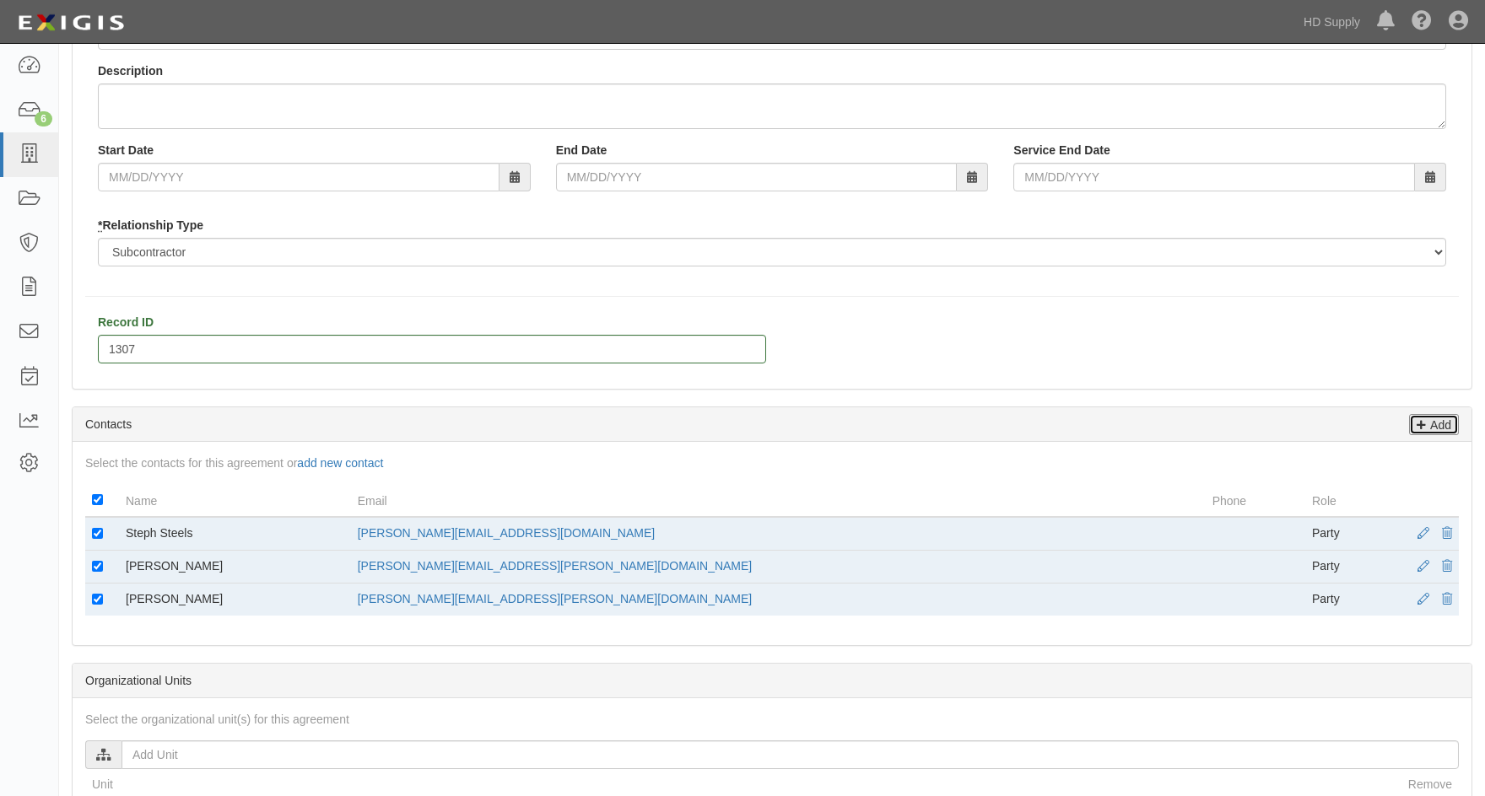
click at [1434, 424] on p "Add" at bounding box center [1438, 424] width 25 height 19
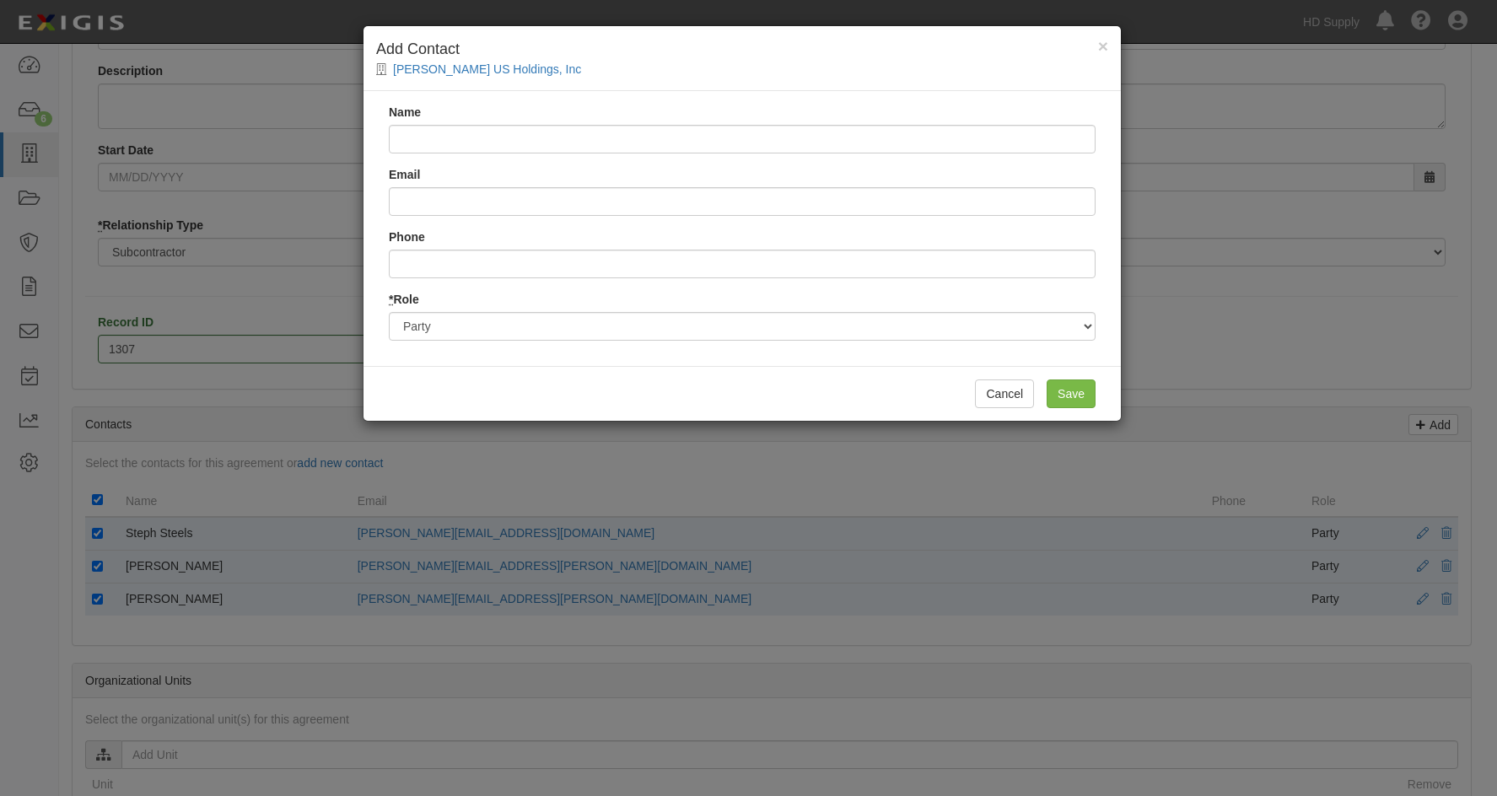
click at [423, 143] on input "Name" at bounding box center [742, 139] width 707 height 29
type input "Trish Black"
click at [434, 200] on input "Email" at bounding box center [742, 201] width 707 height 29
type input "tricia.black@hdsupply.com"
drag, startPoint x: 1078, startPoint y: 388, endPoint x: 1035, endPoint y: 377, distance: 44.4
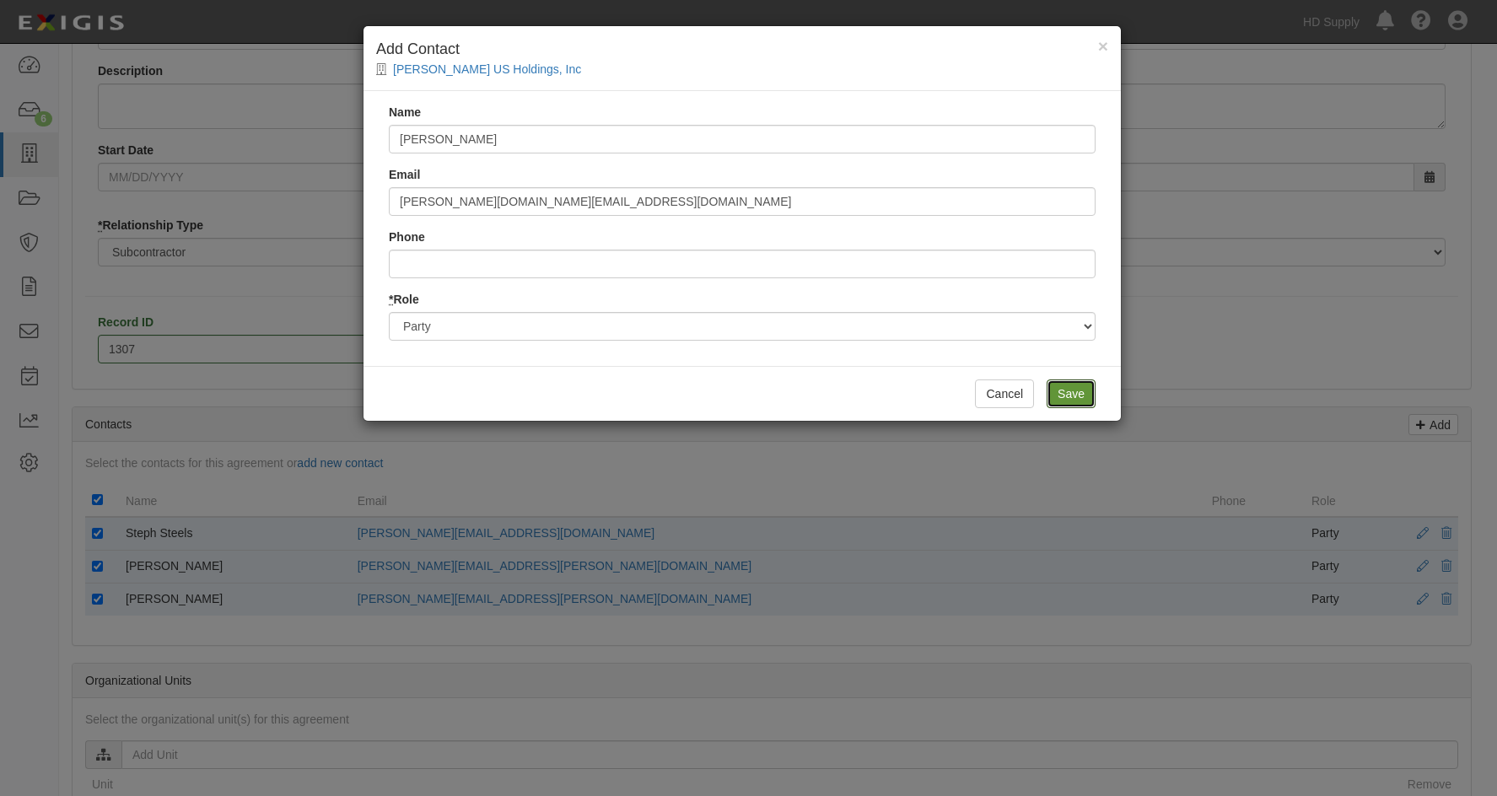
click at [1076, 386] on input "Save" at bounding box center [1071, 394] width 49 height 29
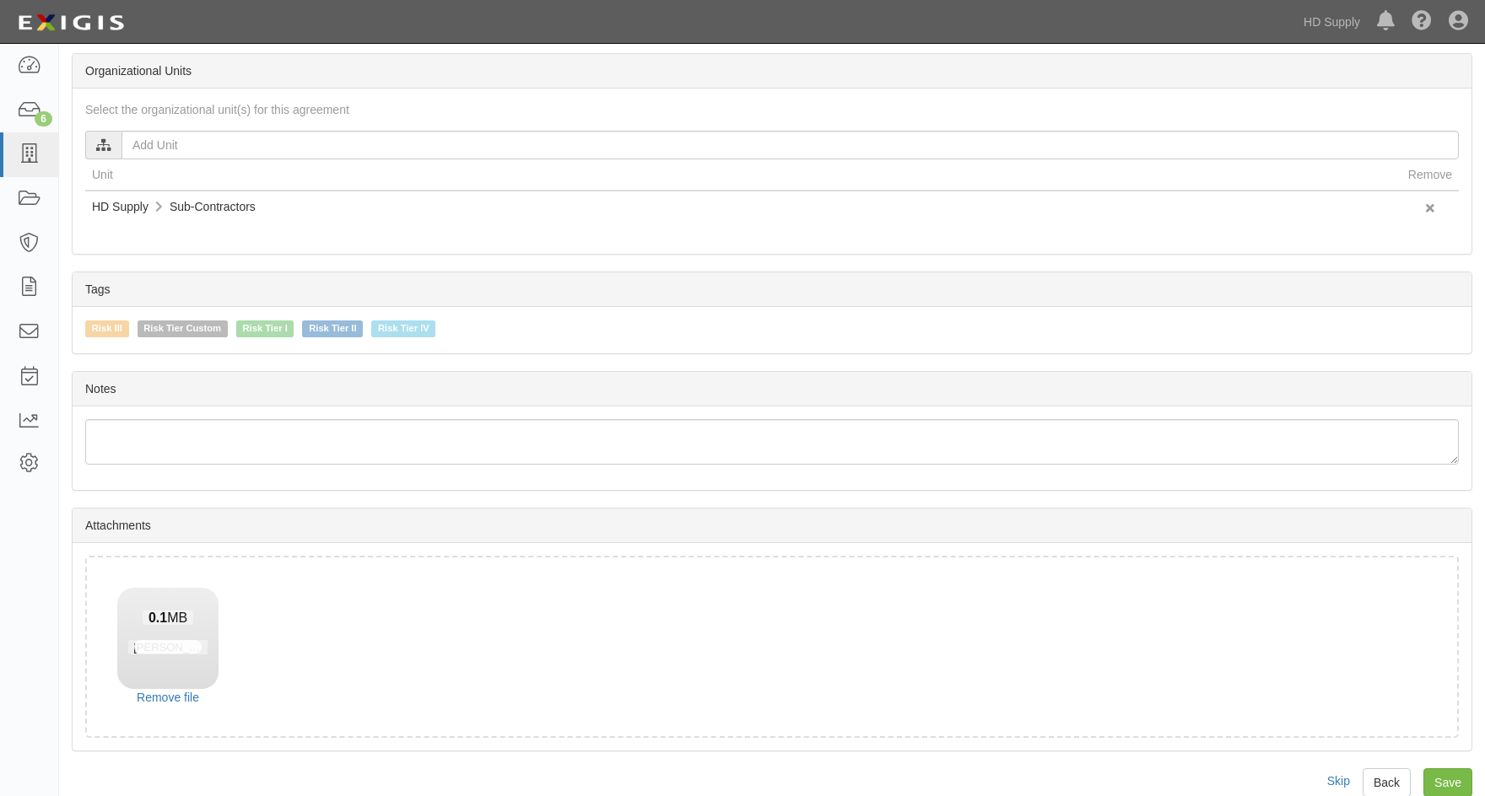
scroll to position [921, 0]
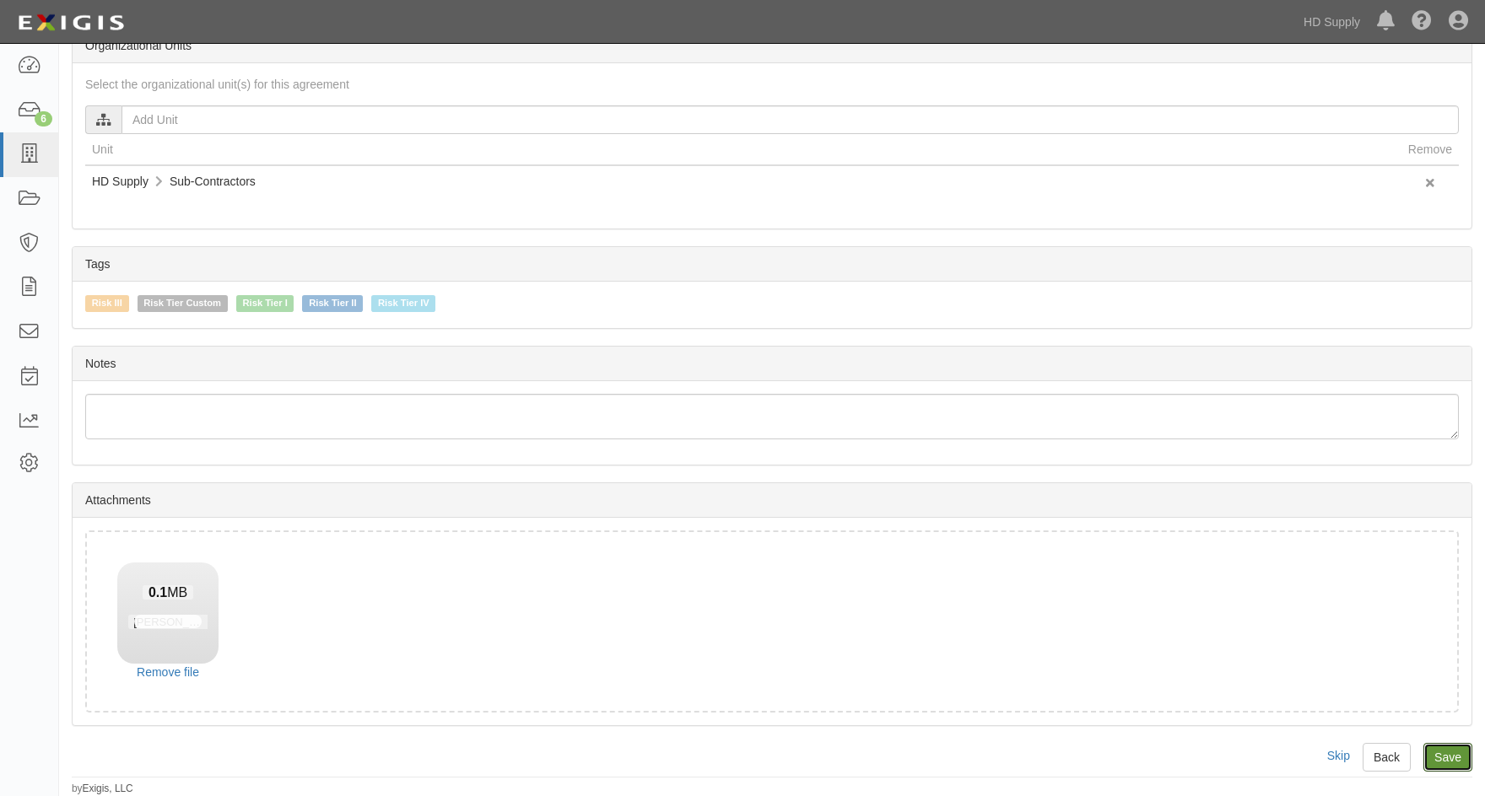
click at [1457, 758] on input "Save" at bounding box center [1447, 757] width 49 height 29
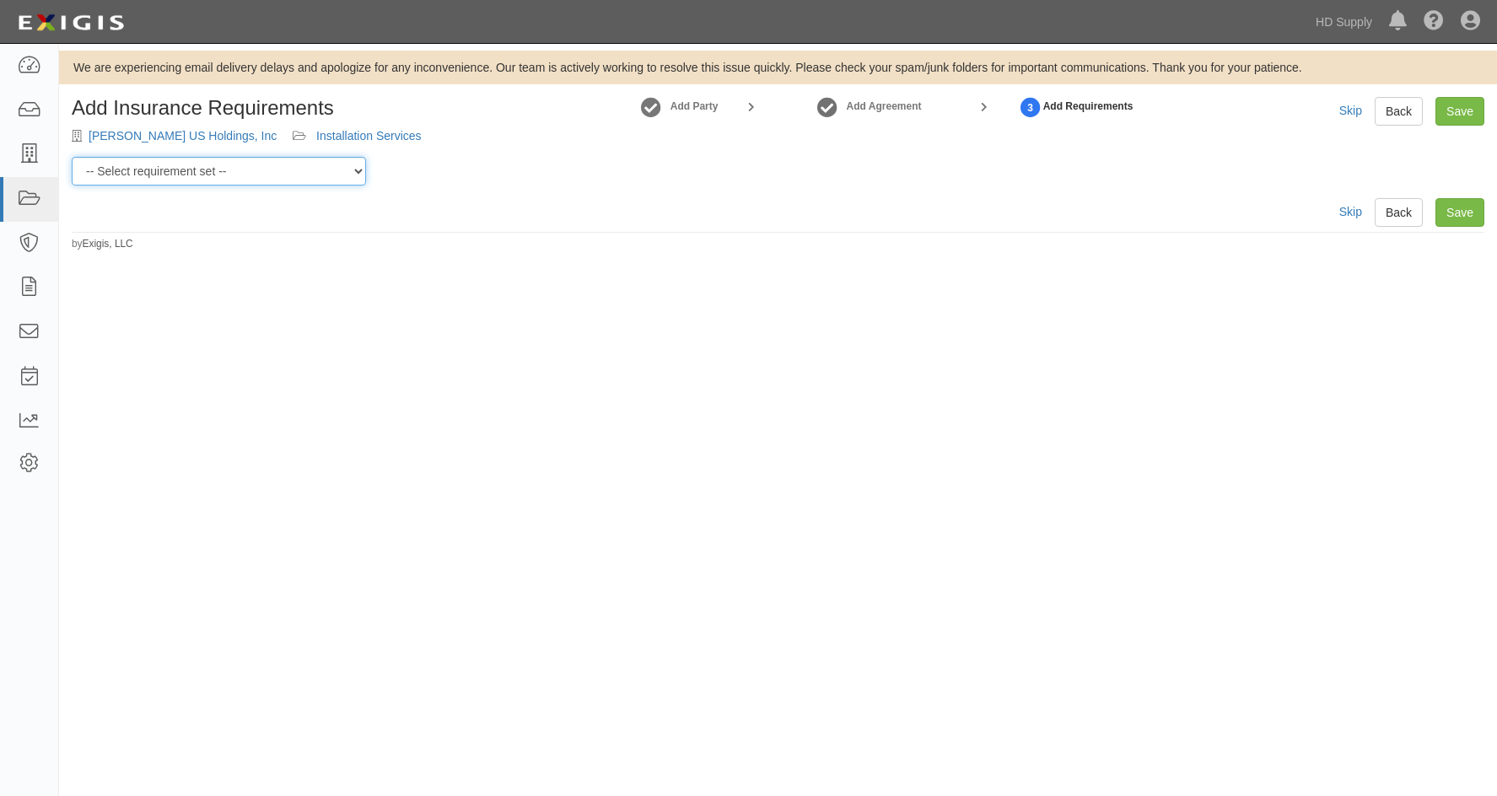
click at [304, 169] on select "-- Select requirement set -- Risk Tier Custom Risk Tier II Risk Tier II (Produc…" at bounding box center [219, 171] width 294 height 29
select select "46715"
click at [72, 157] on select "-- Select requirement set -- Risk Tier Custom Risk Tier II Risk Tier II (Produc…" at bounding box center [219, 171] width 294 height 29
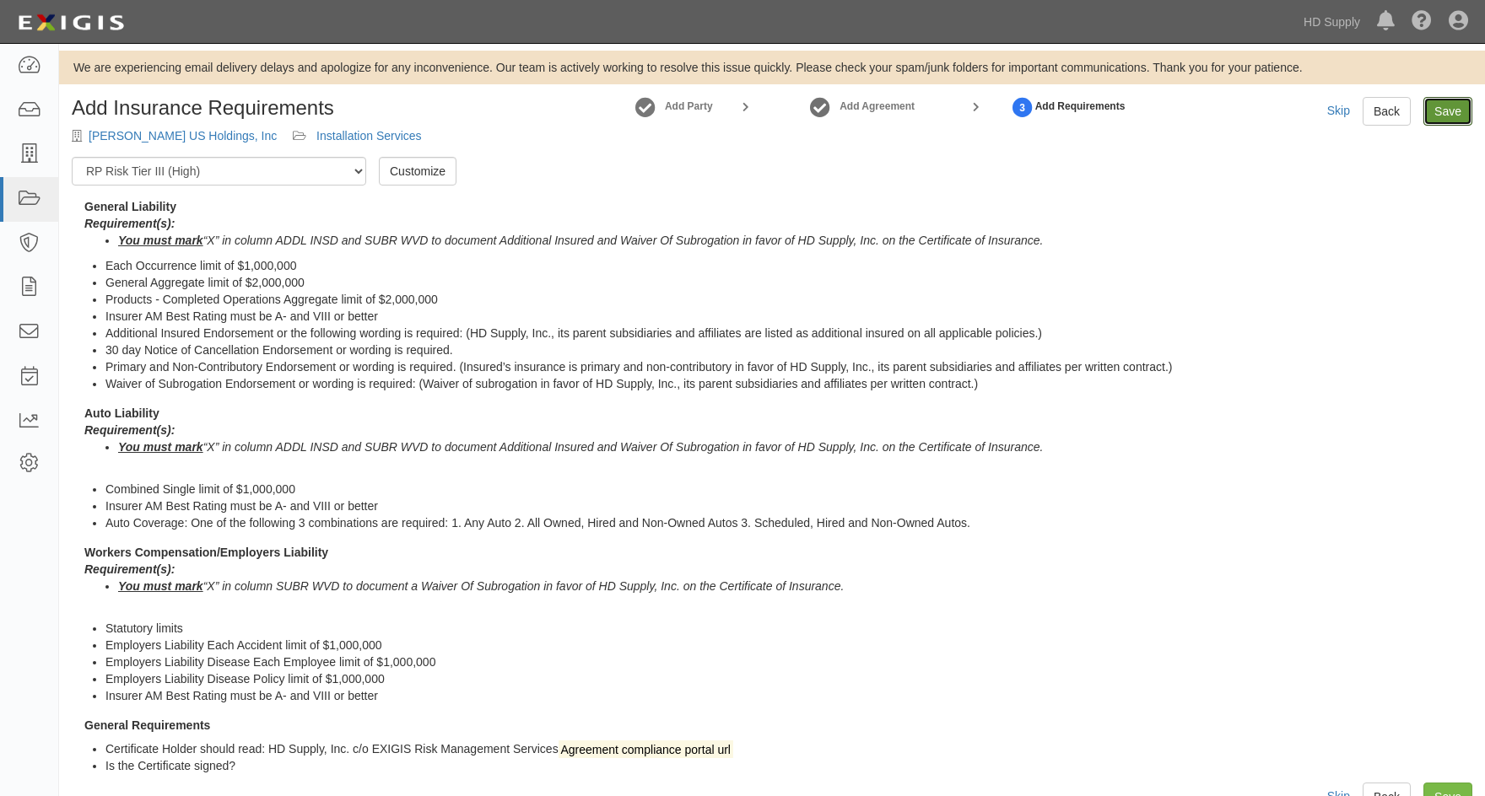
click at [1443, 108] on link "Save" at bounding box center [1447, 111] width 49 height 29
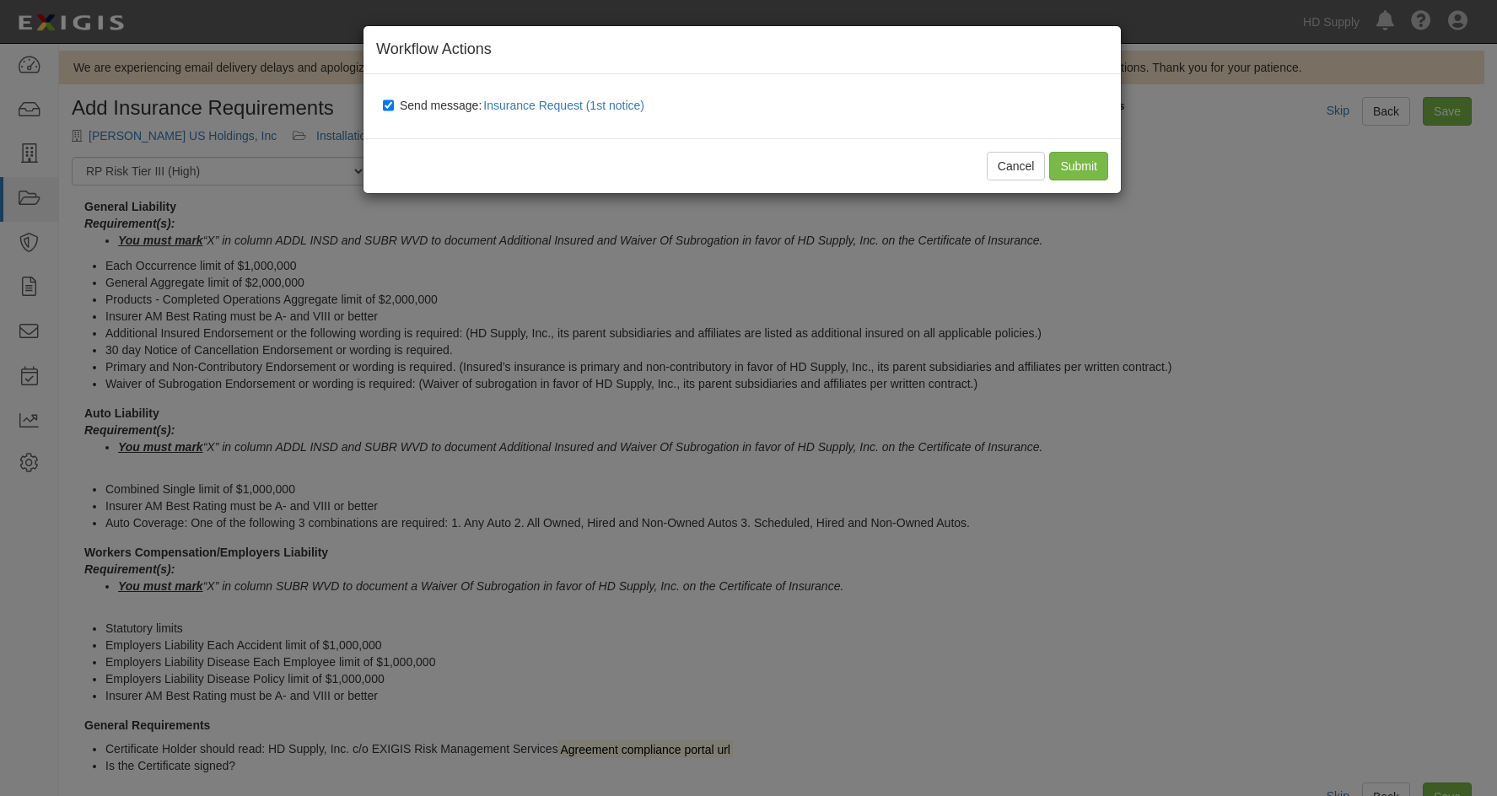
click at [382, 100] on div "Send message: Insurance Request (1st notice)" at bounding box center [745, 106] width 751 height 39
click at [389, 102] on input "Send message: Insurance Request (1st notice)" at bounding box center [388, 105] width 11 height 13
checkbox input "false"
click at [1078, 171] on input "Submit" at bounding box center [1078, 166] width 59 height 29
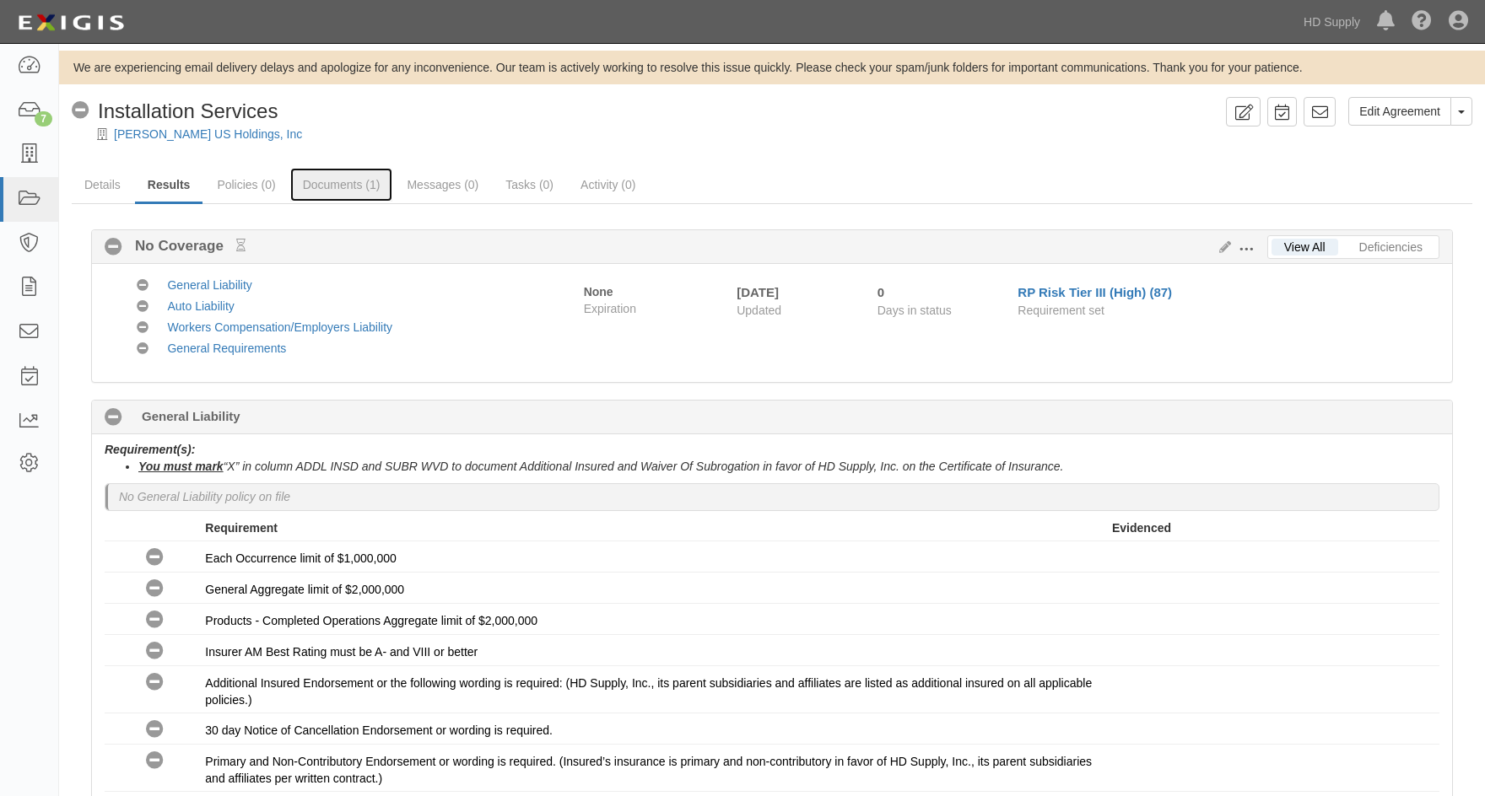
click at [351, 180] on link "Documents (1)" at bounding box center [341, 185] width 103 height 34
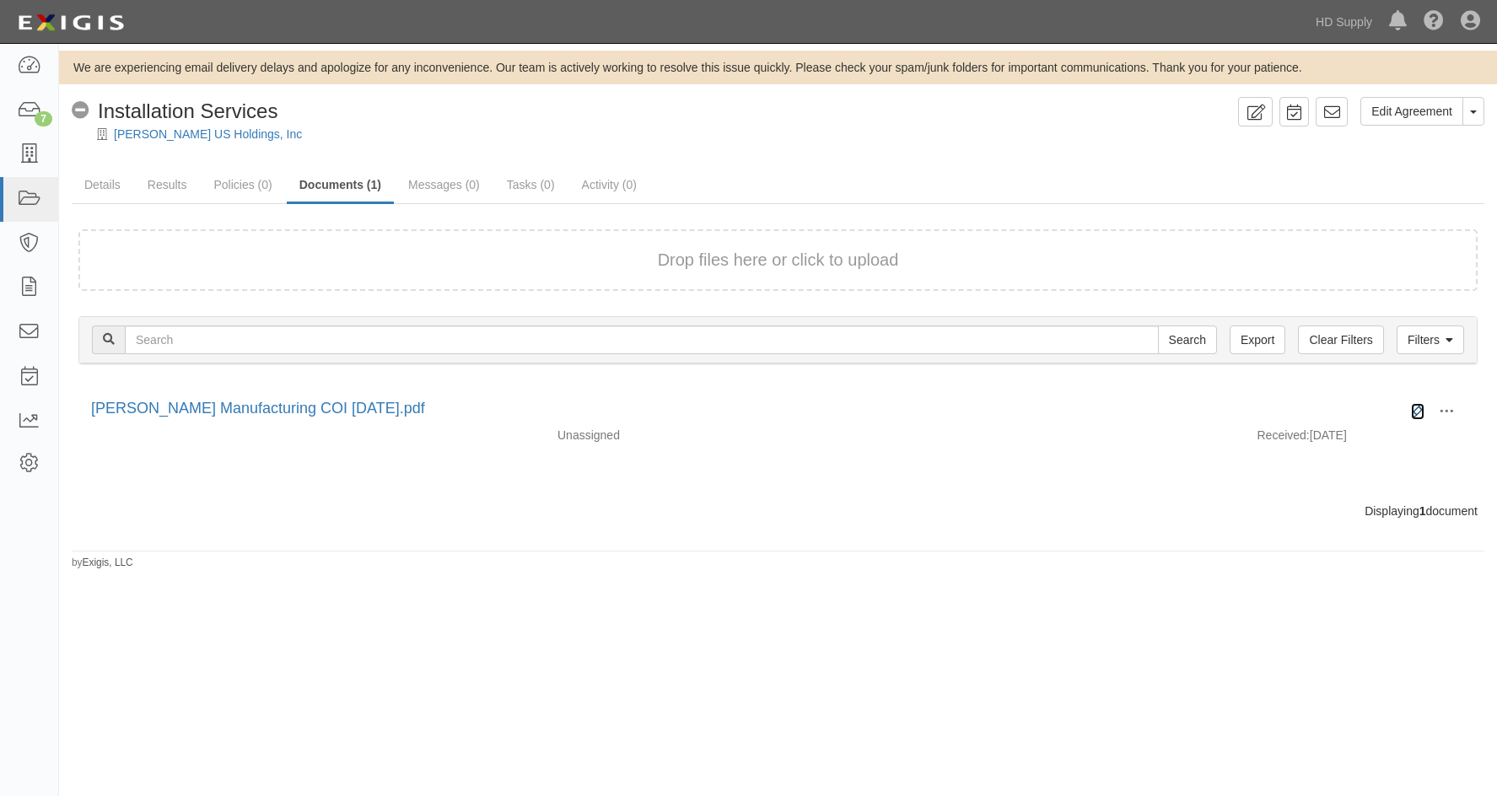
click at [1419, 411] on icon at bounding box center [1417, 411] width 13 height 13
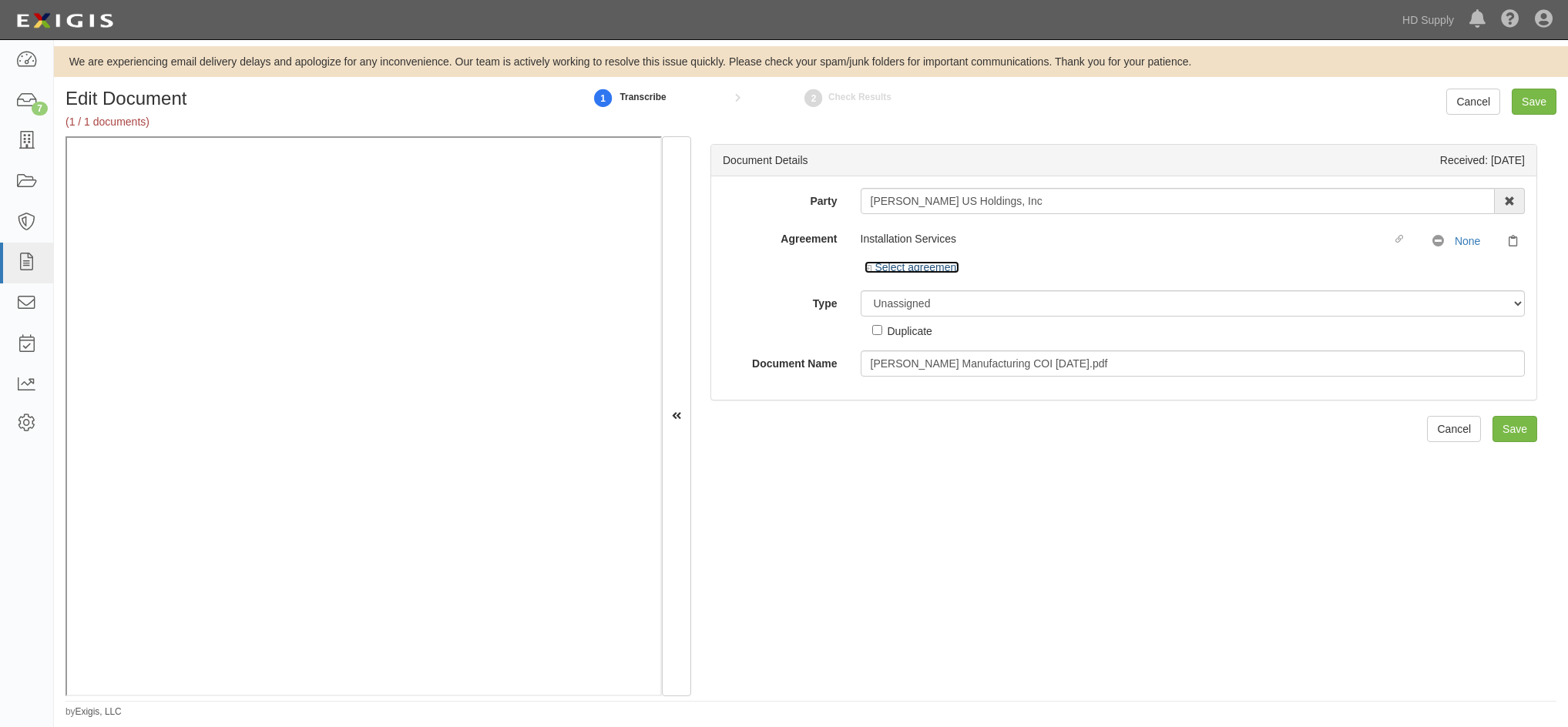
click at [867, 270] on icon at bounding box center [869, 269] width 11 height 7
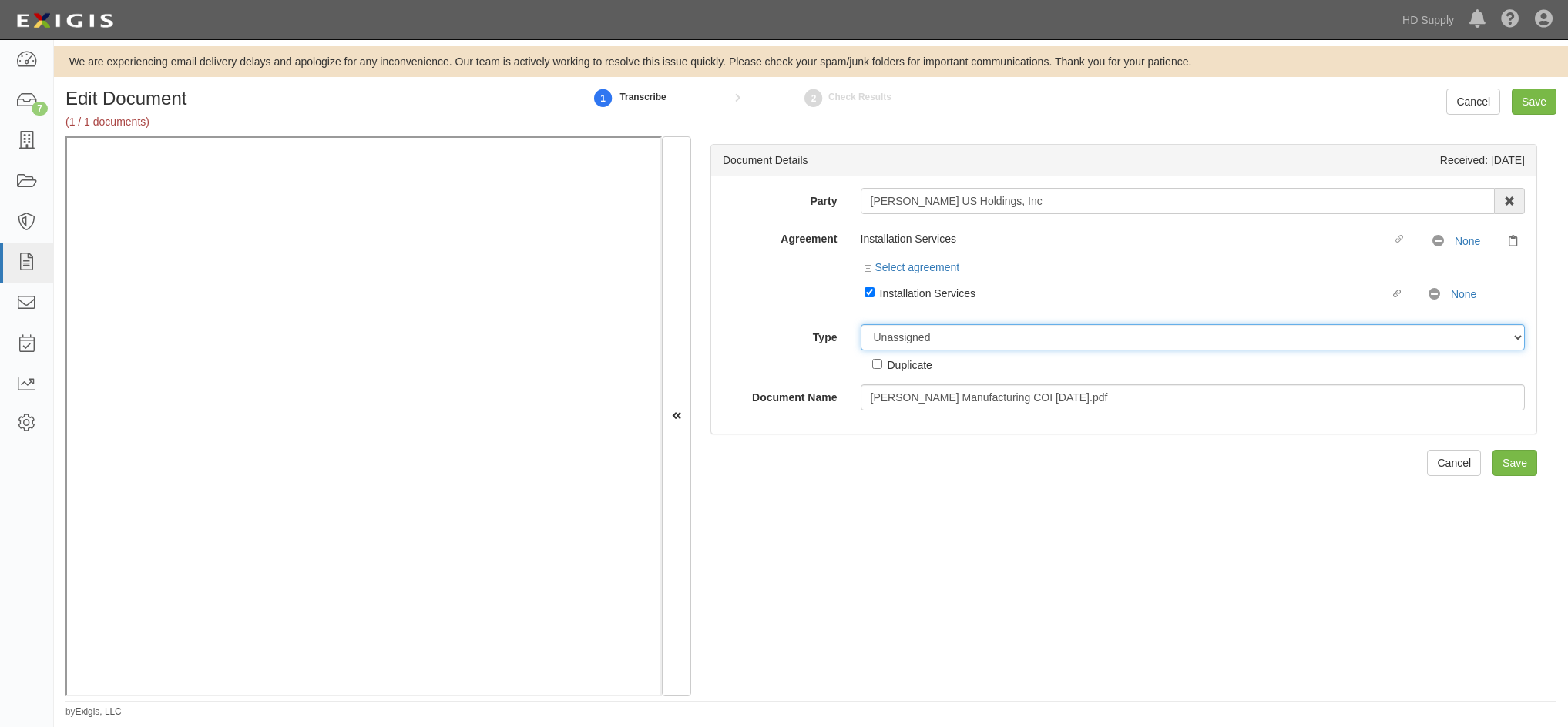
click at [914, 343] on select "Unassigned Binder Cancellation Notice Certificate Contract Endorsement Insuranc…" at bounding box center [1193, 337] width 665 height 26
select select "CertificateDetail"
click at [860, 324] on select "Unassigned Binder Cancellation Notice Certificate Contract Endorsement Insuranc…" at bounding box center [1193, 337] width 665 height 26
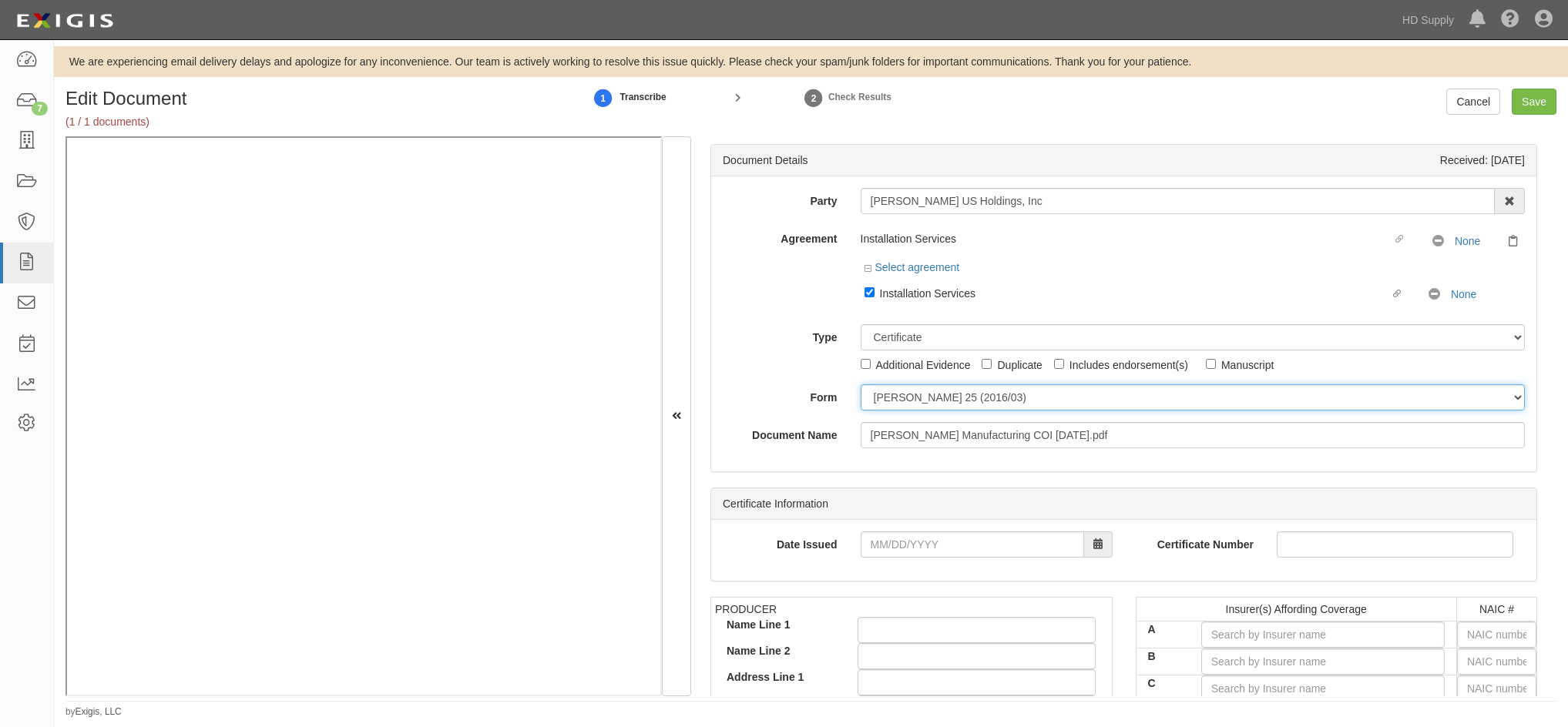
click at [877, 401] on select "ACORD 25 (2016/03) ACORD 101 ACORD 855 NY (2014/05) General" at bounding box center [1193, 397] width 665 height 26
select select "GeneralFormDetail"
click at [860, 385] on select "ACORD 25 (2016/03) ACORD 101 ACORD 855 NY (2014/05) General" at bounding box center [1193, 397] width 665 height 26
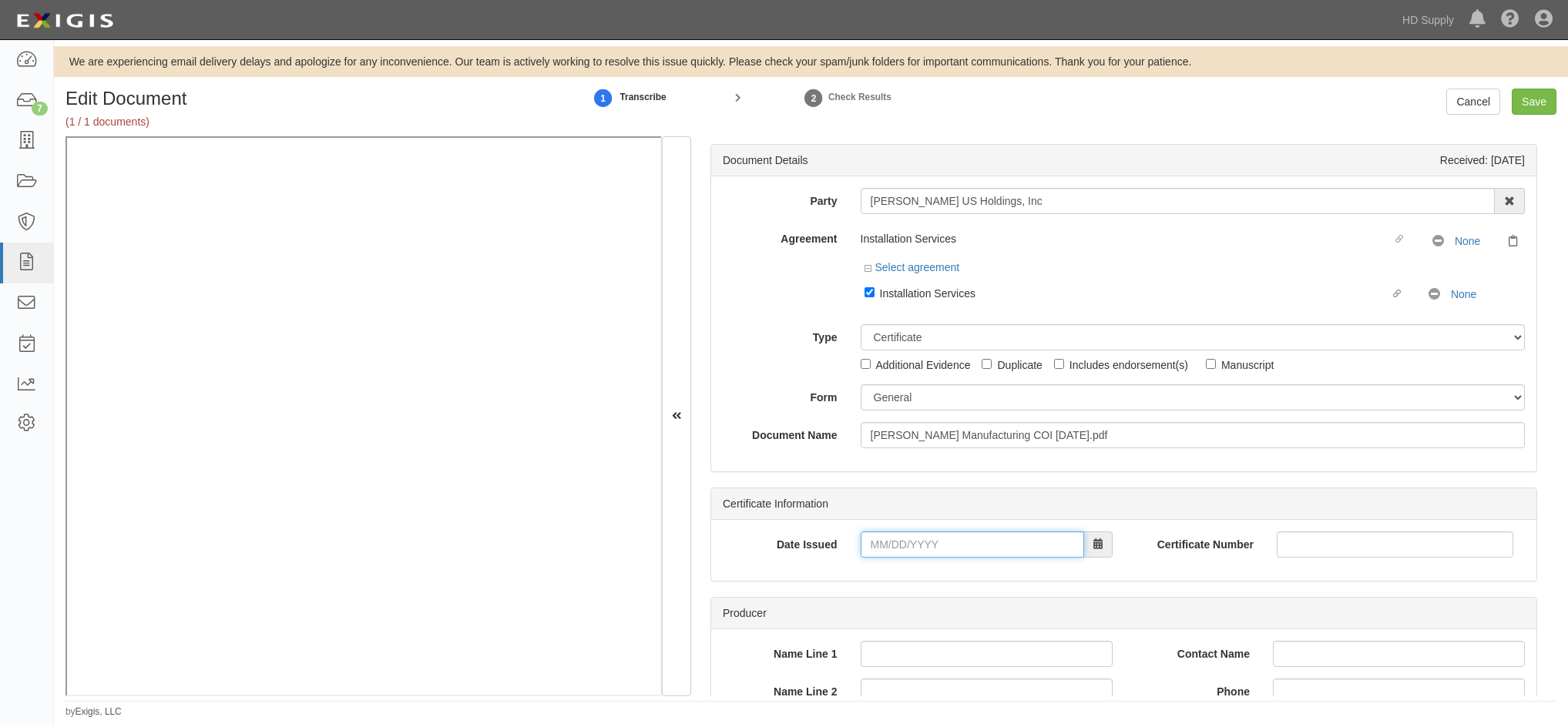
click at [879, 546] on input "Date Issued" at bounding box center [972, 544] width 224 height 26
click at [895, 420] on td "11" at bounding box center [896, 422] width 23 height 23
type input "08/11/2025"
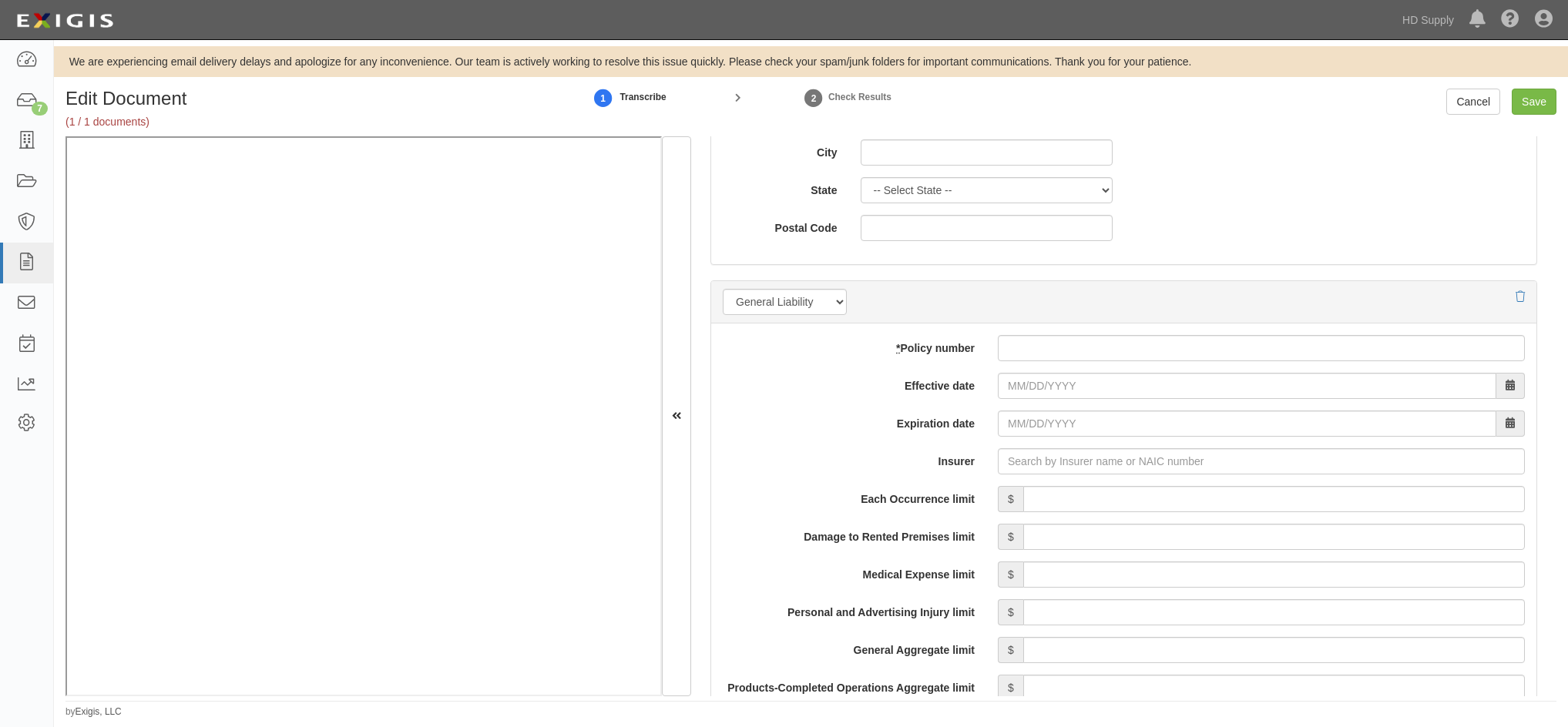
scroll to position [1079, 0]
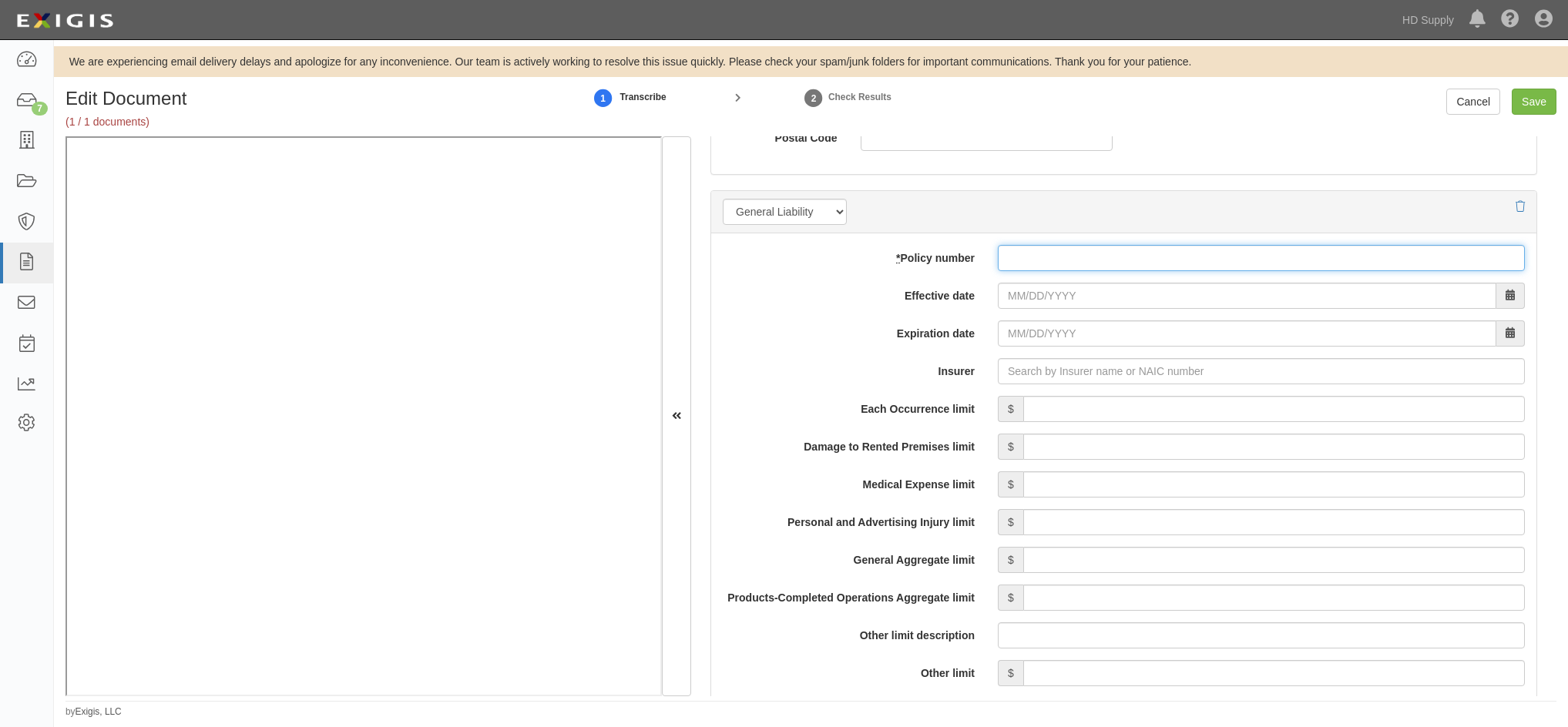
click at [1039, 256] on input "* Policy number" at bounding box center [1260, 258] width 527 height 26
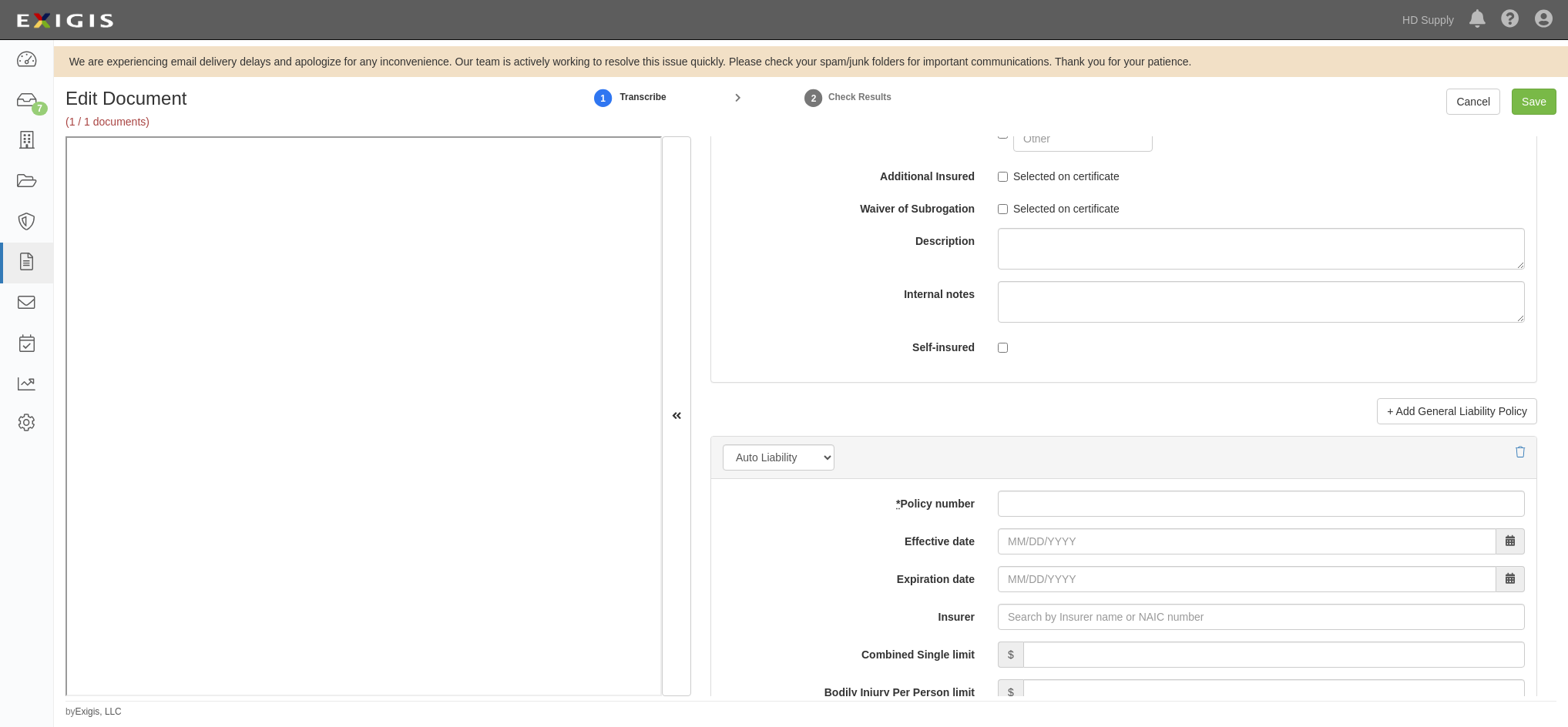
scroll to position [1849, 0]
click at [1029, 508] on input "* Policy number" at bounding box center [1260, 502] width 527 height 26
paste input "8102W5027182414G"
type input "8102W5027182414G"
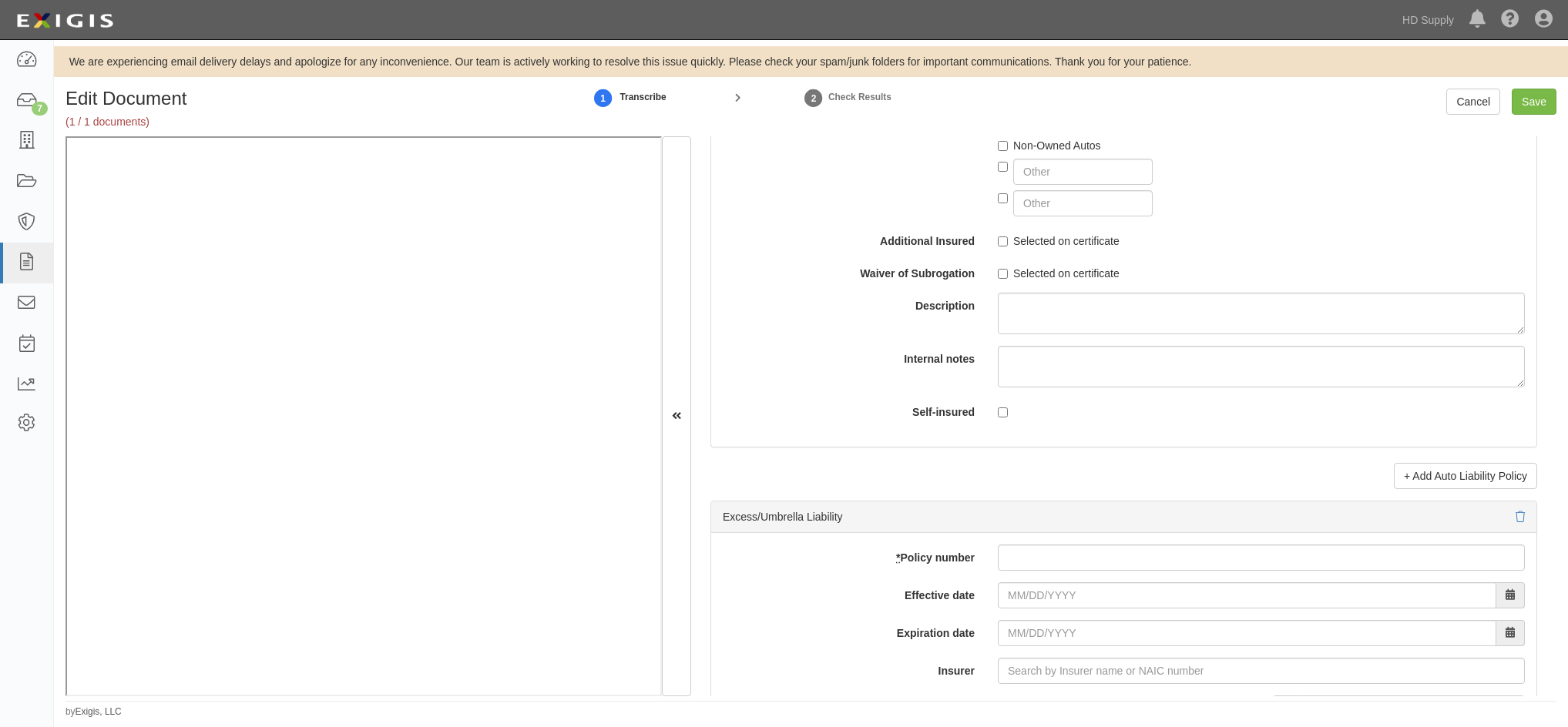
scroll to position [2927, 0]
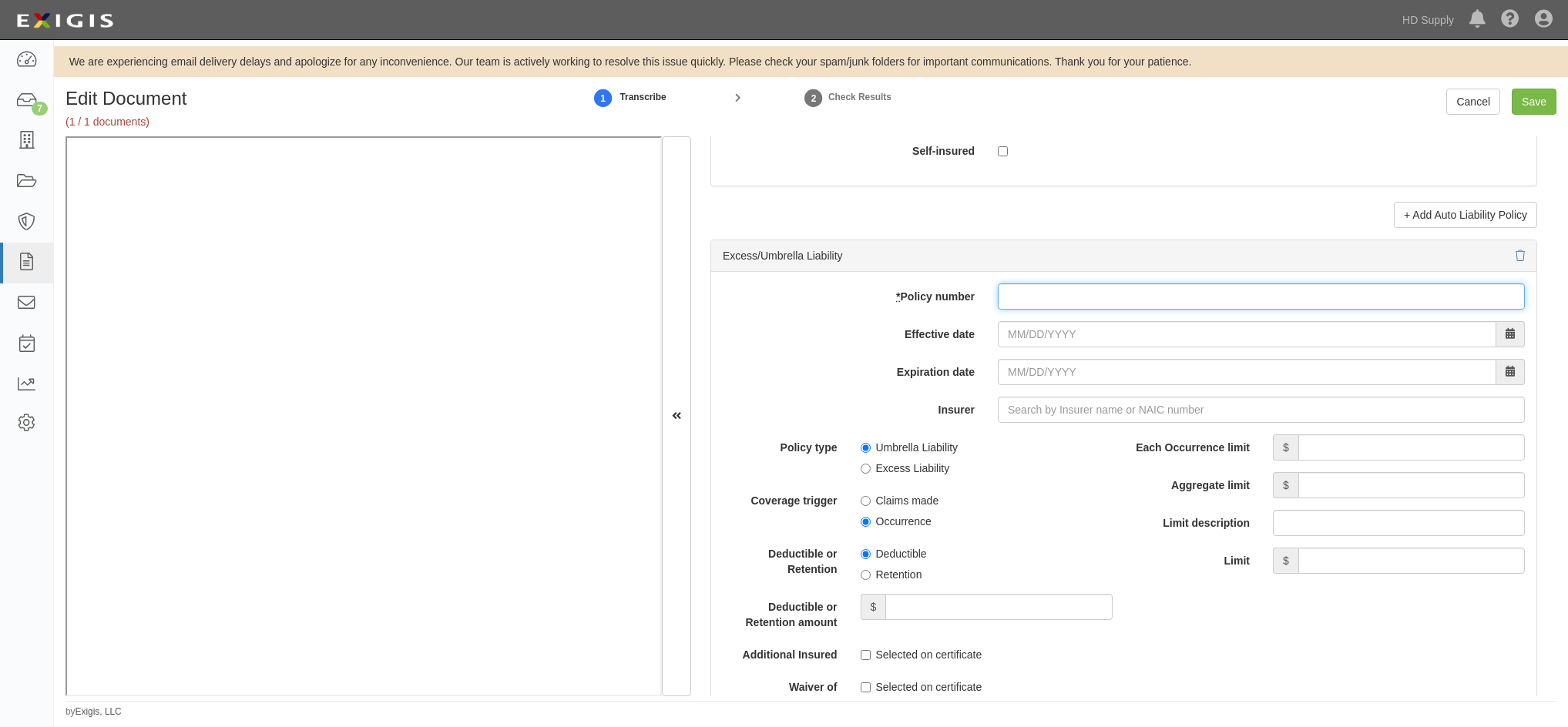
click at [1026, 301] on input "* Policy number" at bounding box center [1260, 296] width 527 height 26
paste input "CUP2W5214812314"
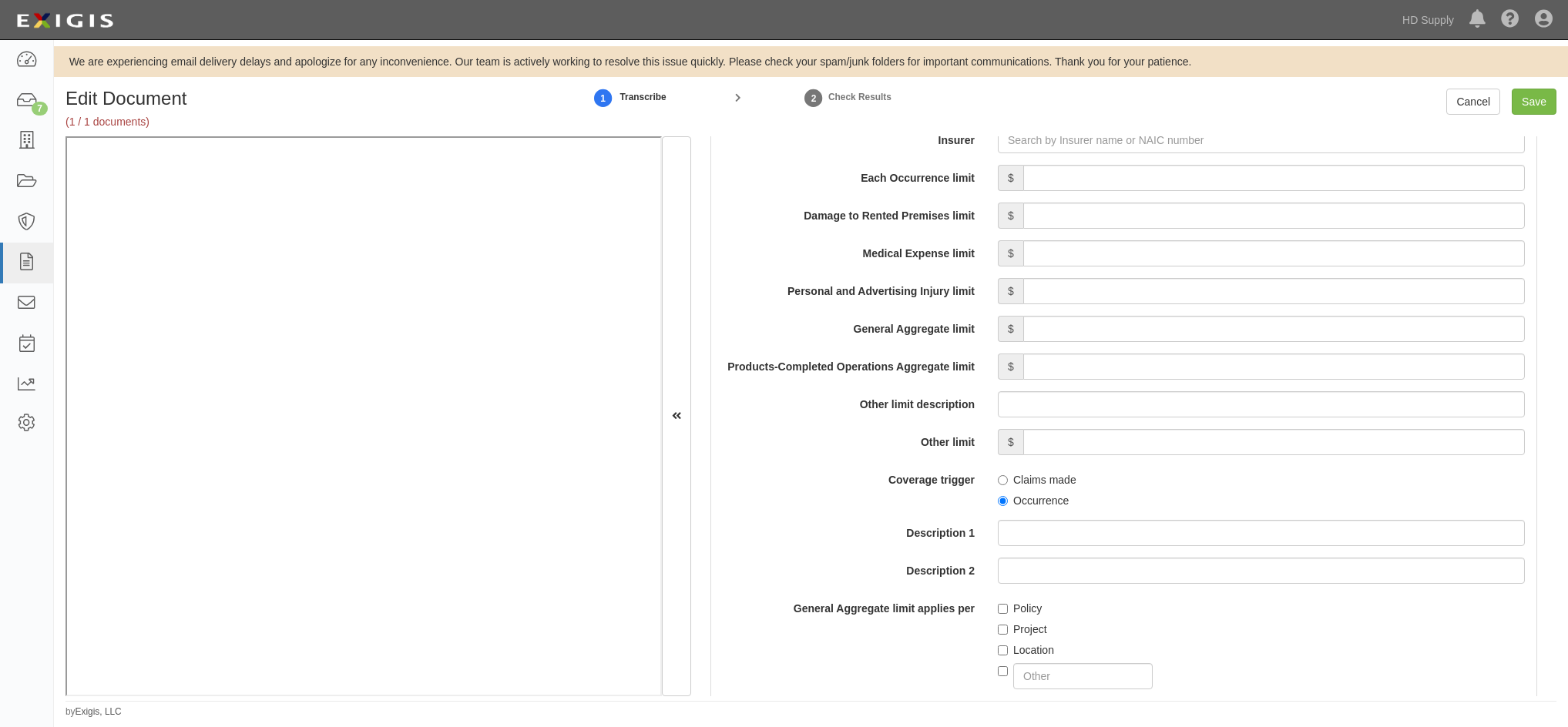
scroll to position [924, 0]
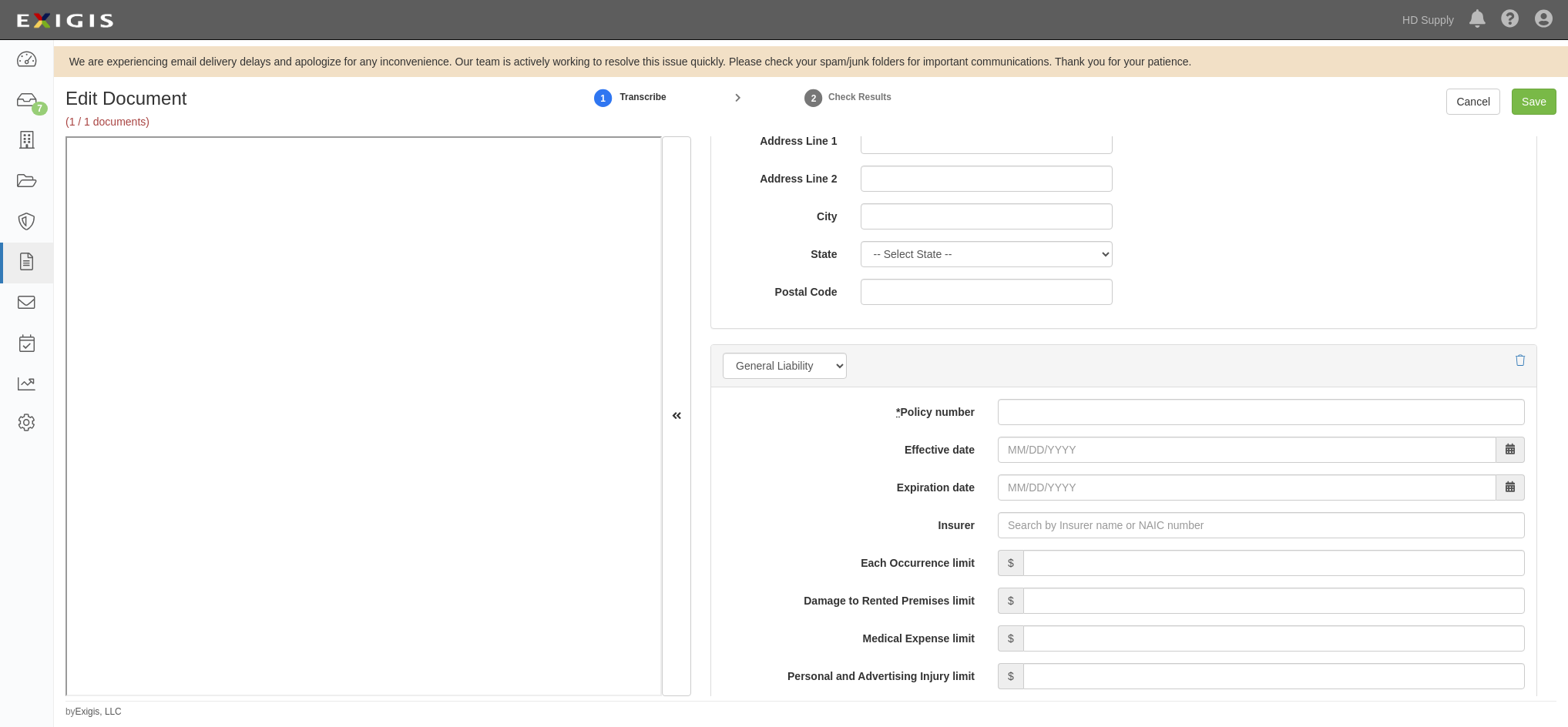
type input "CUP2W5214812314"
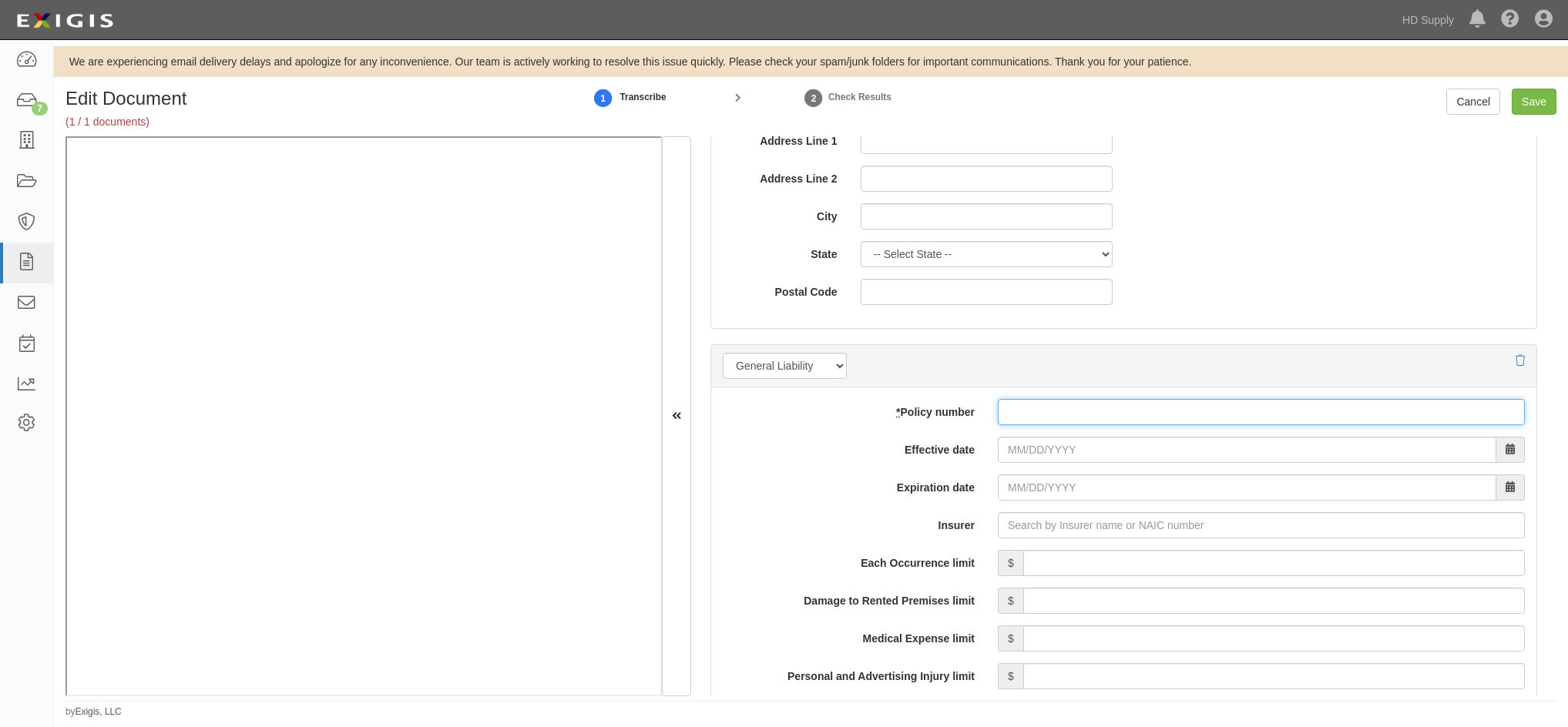
click at [1016, 415] on input "* Policy number" at bounding box center [1260, 412] width 527 height 26
paste input "Y6309X261124TIA24"
type input "Y6309X261124TIA24"
click at [1002, 458] on input "Effective date" at bounding box center [1247, 449] width 499 height 26
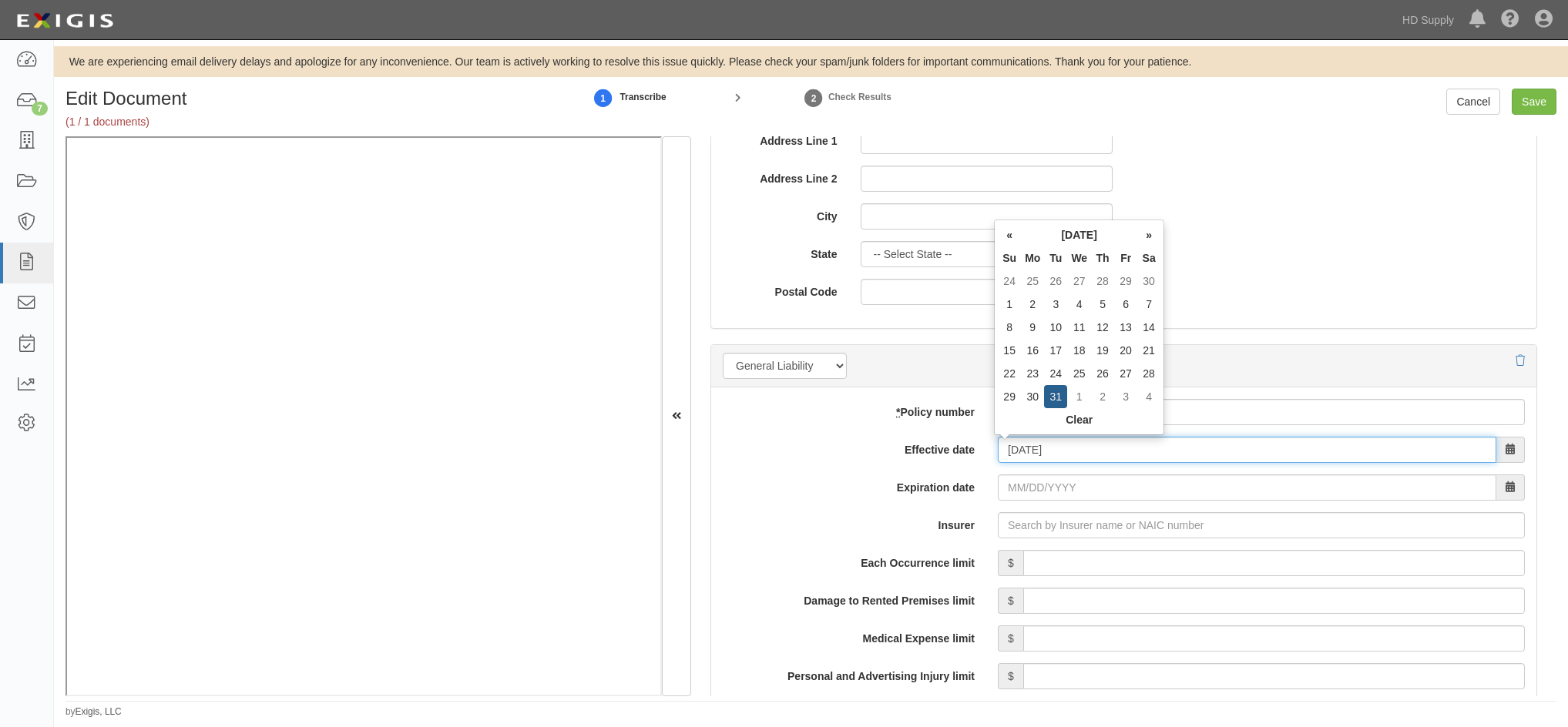
type input "12/31/2024"
type input "12/31/2025"
click at [1033, 487] on input "12/31/2025" at bounding box center [1247, 488] width 499 height 26
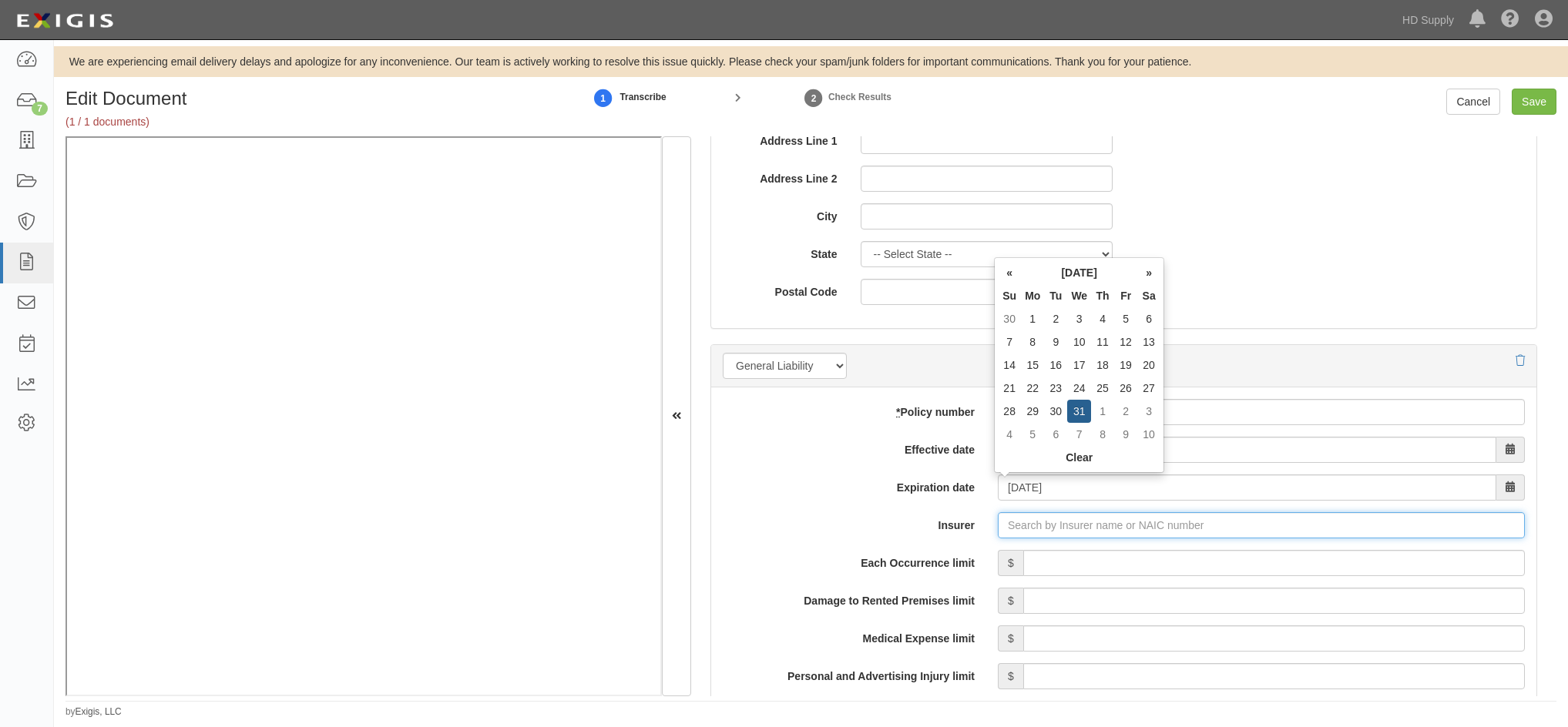
click at [1033, 525] on input "Insurer" at bounding box center [1260, 525] width 527 height 26
type input "21st Century Advantage Insurance Company (25232) NR Rating"
type input "2"
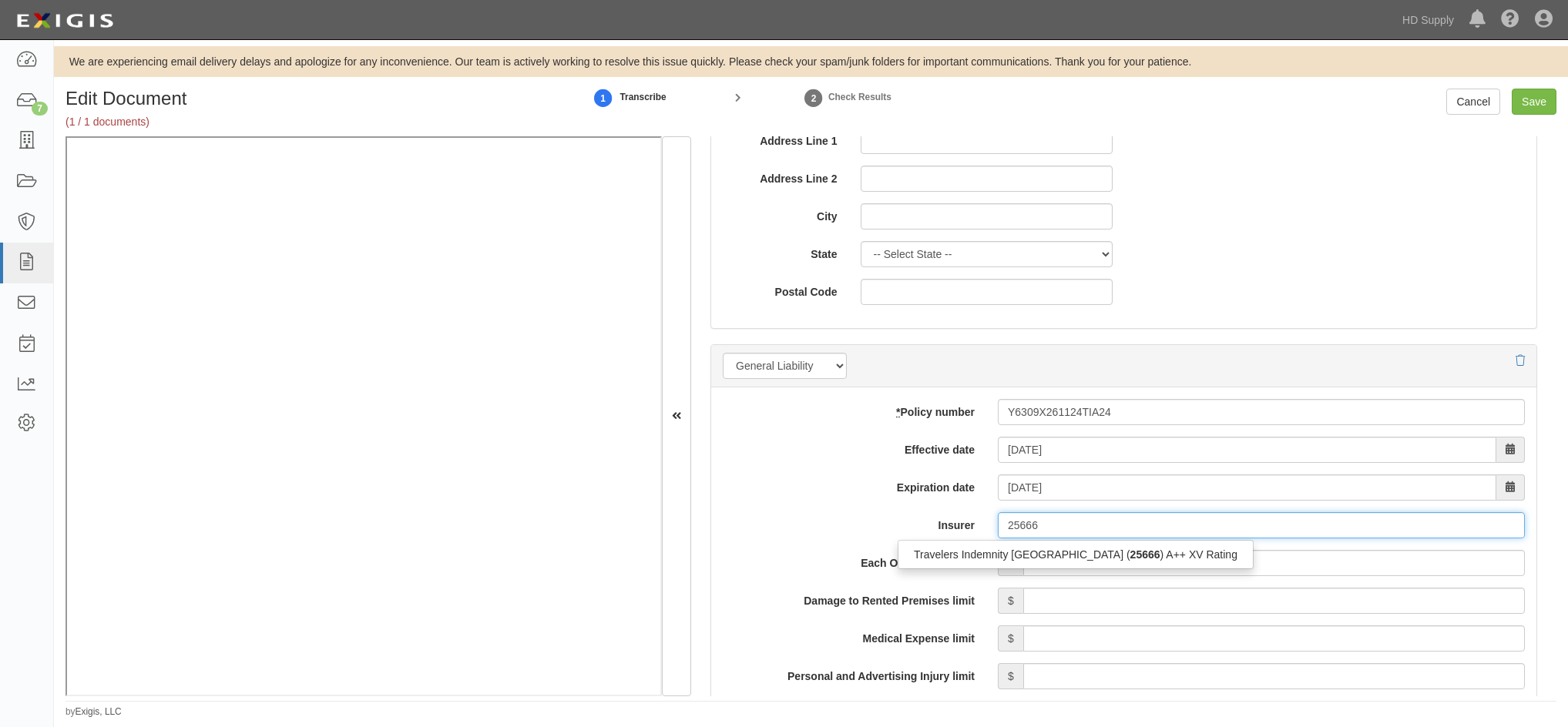
click at [942, 559] on div "Travelers Indemnity Co of America ( 25666 ) A++ XV Rating" at bounding box center [1076, 554] width 354 height 20
type input "Travelers Indemnity Co of America (25666) A++ XV Rating"
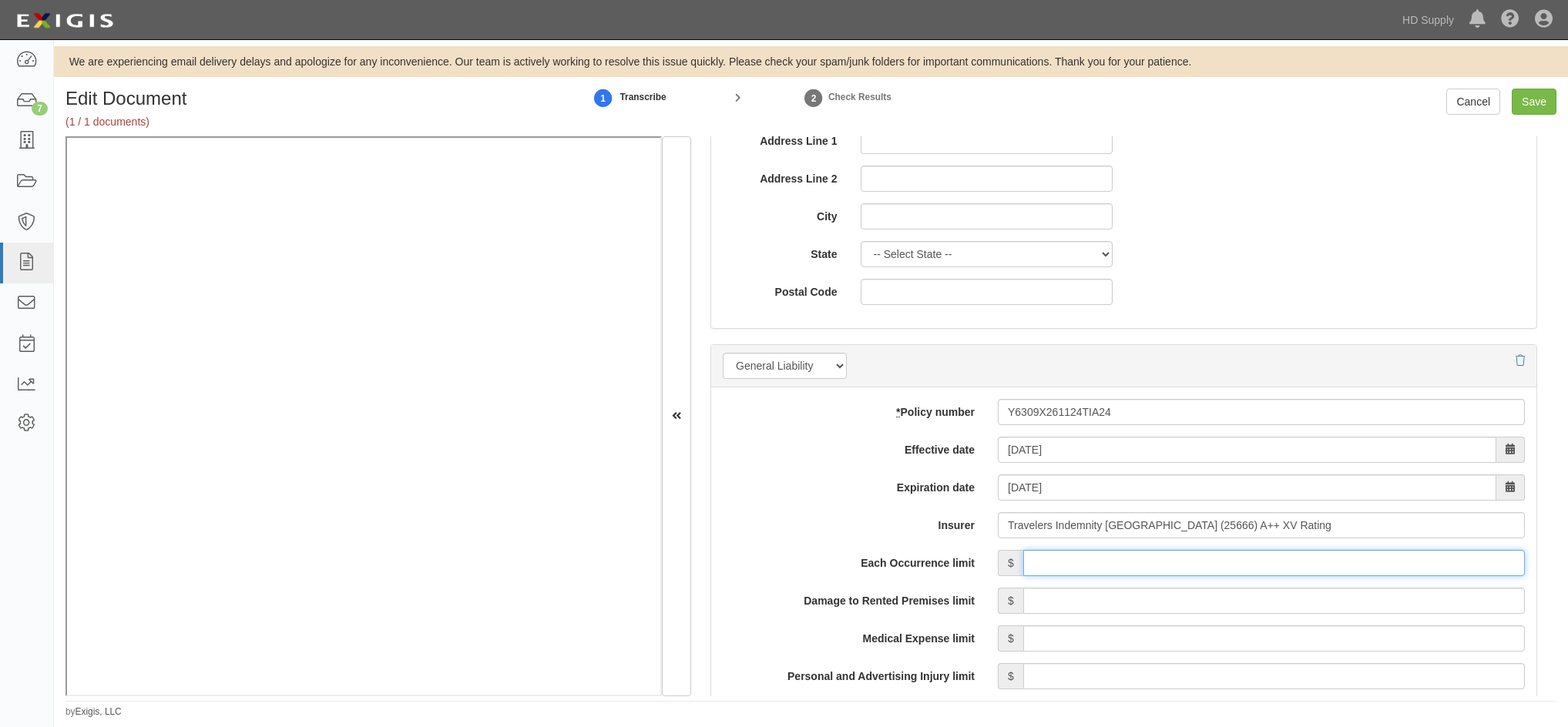
click at [1195, 560] on input "Each Occurrence limit" at bounding box center [1273, 563] width 501 height 26
type input "1,000,000"
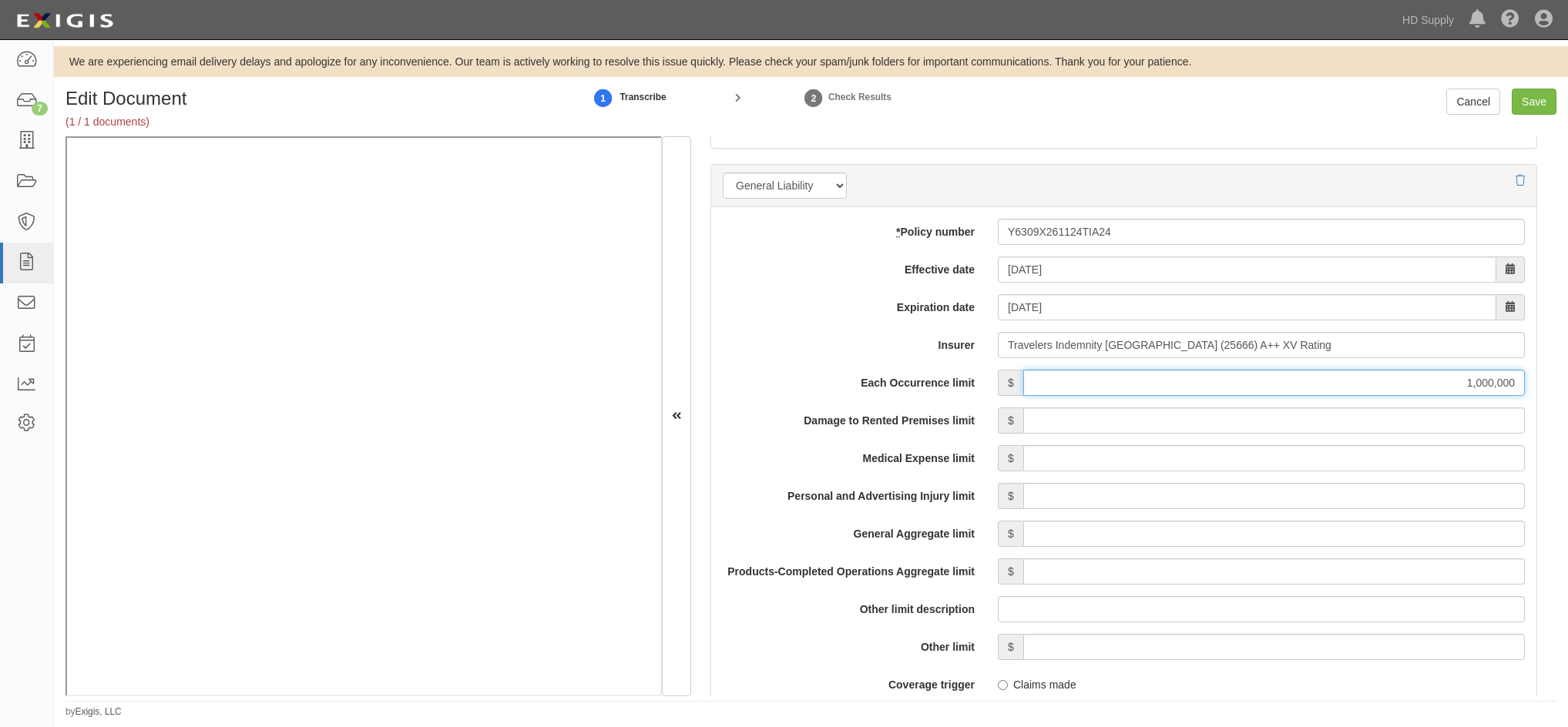
scroll to position [1155, 0]
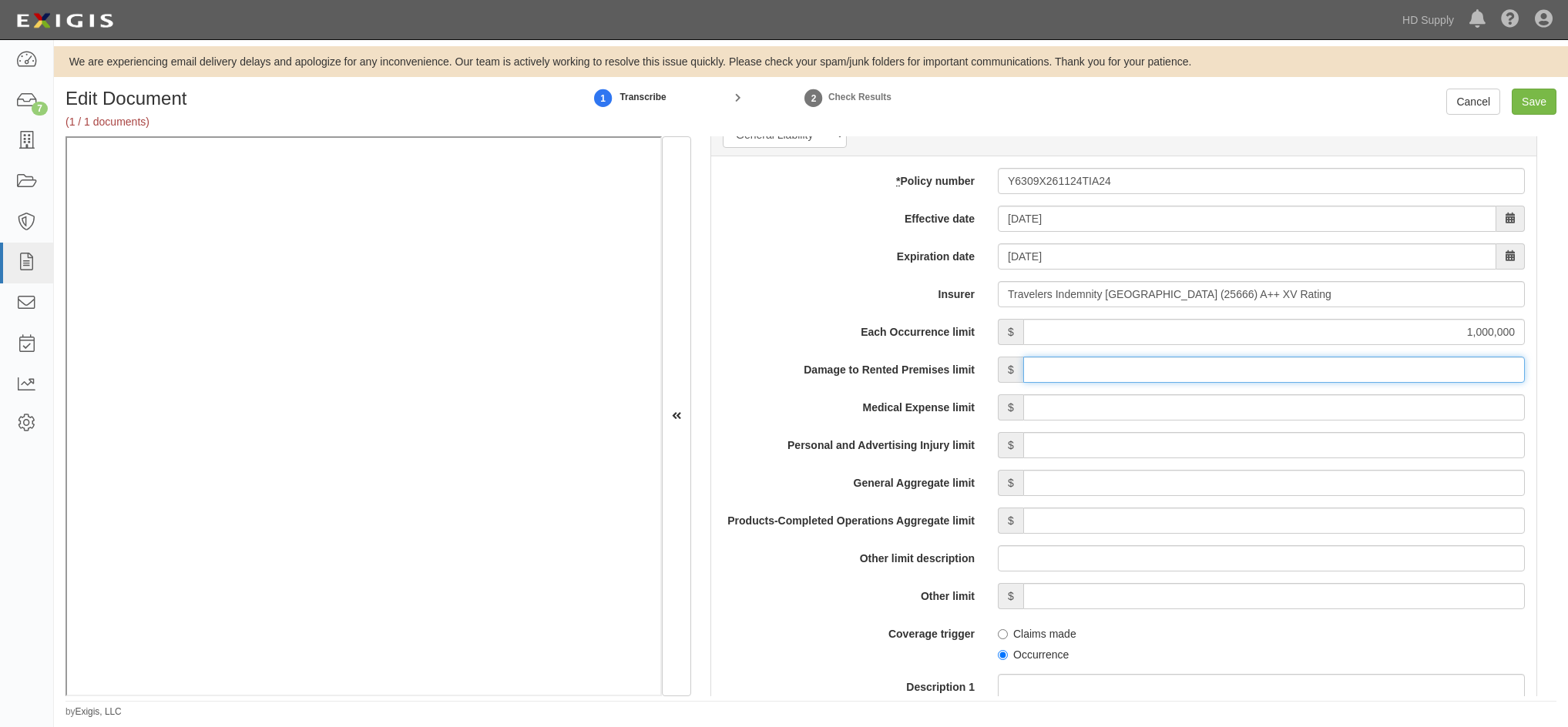
click at [1234, 365] on input "Damage to Rented Premises limit" at bounding box center [1273, 370] width 501 height 26
type input "1,000,000"
click at [1323, 411] on input "Medical Expense limit" at bounding box center [1273, 407] width 501 height 26
type input "5,000"
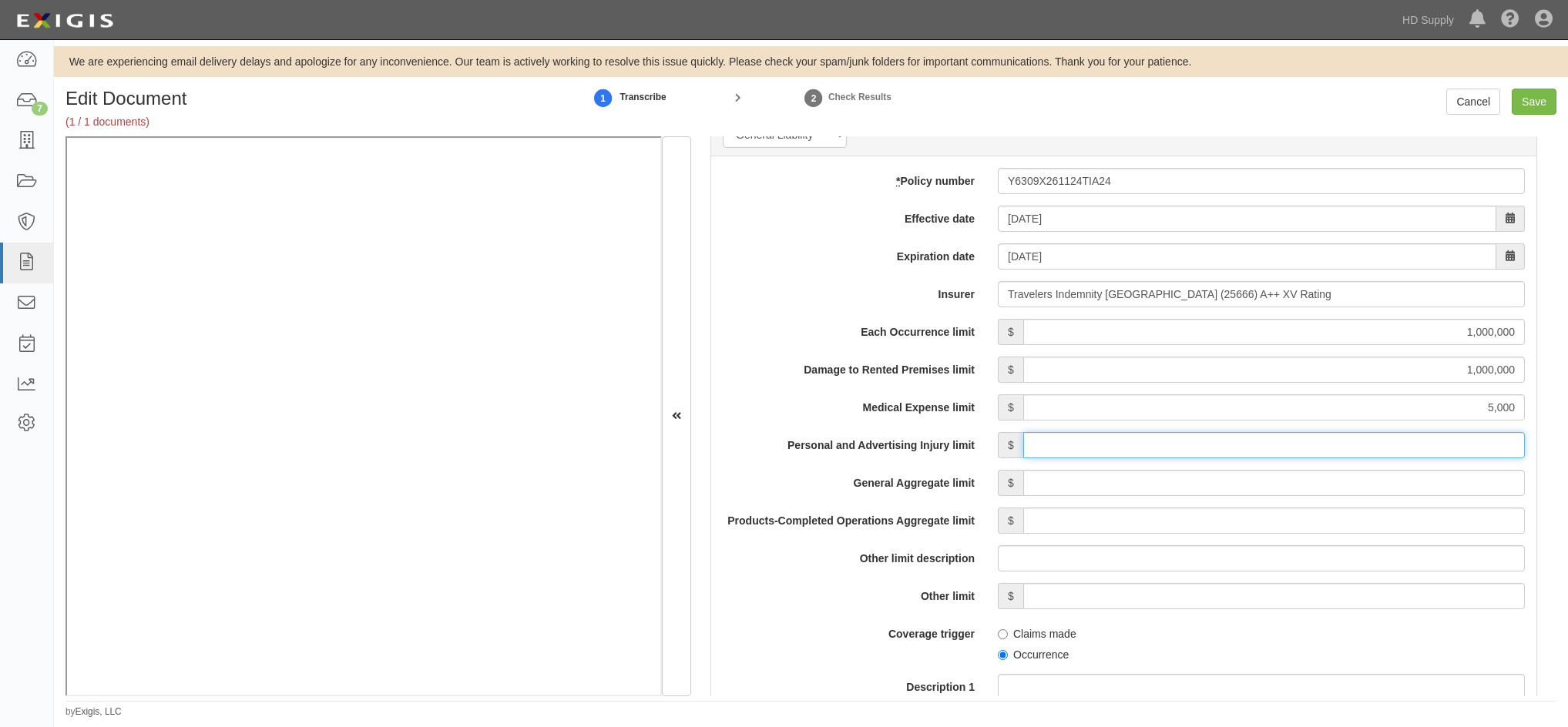
click at [1319, 450] on input "Personal and Advertising Injury limit" at bounding box center [1273, 445] width 501 height 26
type input "1,000,000"
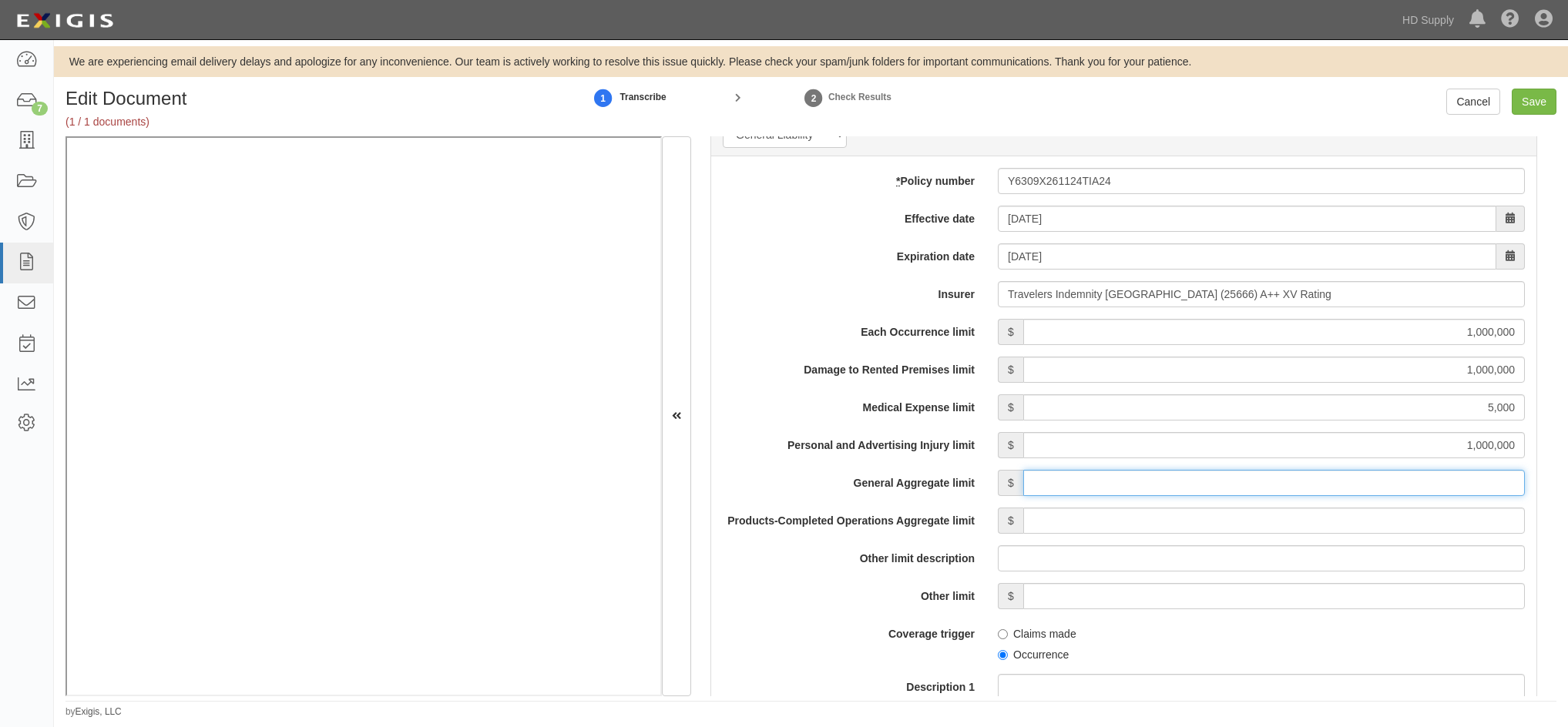
click at [1313, 483] on input "General Aggregate limit" at bounding box center [1273, 483] width 501 height 26
type input "2,000,000"
click at [1332, 511] on input "Products-Completed Operations Aggregate limit" at bounding box center [1273, 521] width 501 height 26
type input "2,000,000"
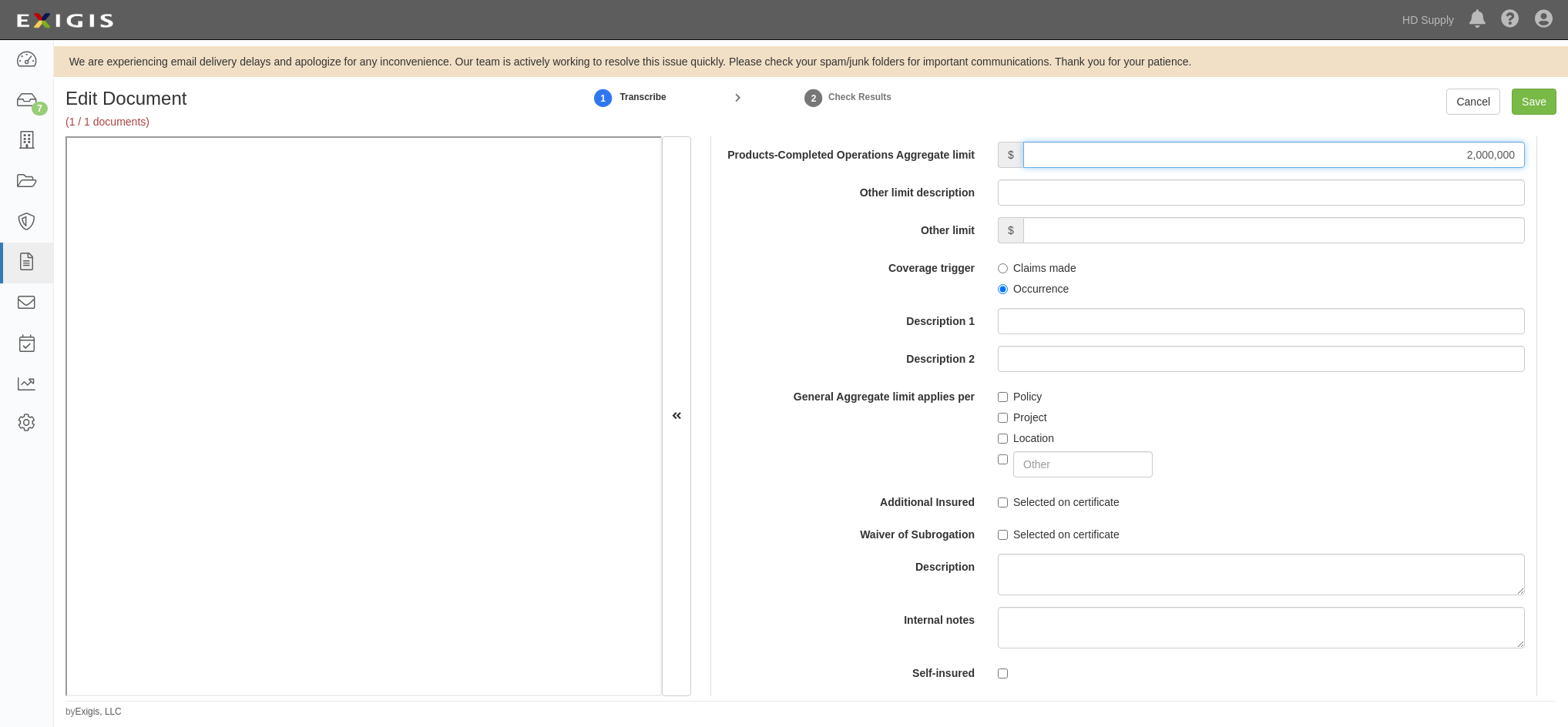
scroll to position [1541, 0]
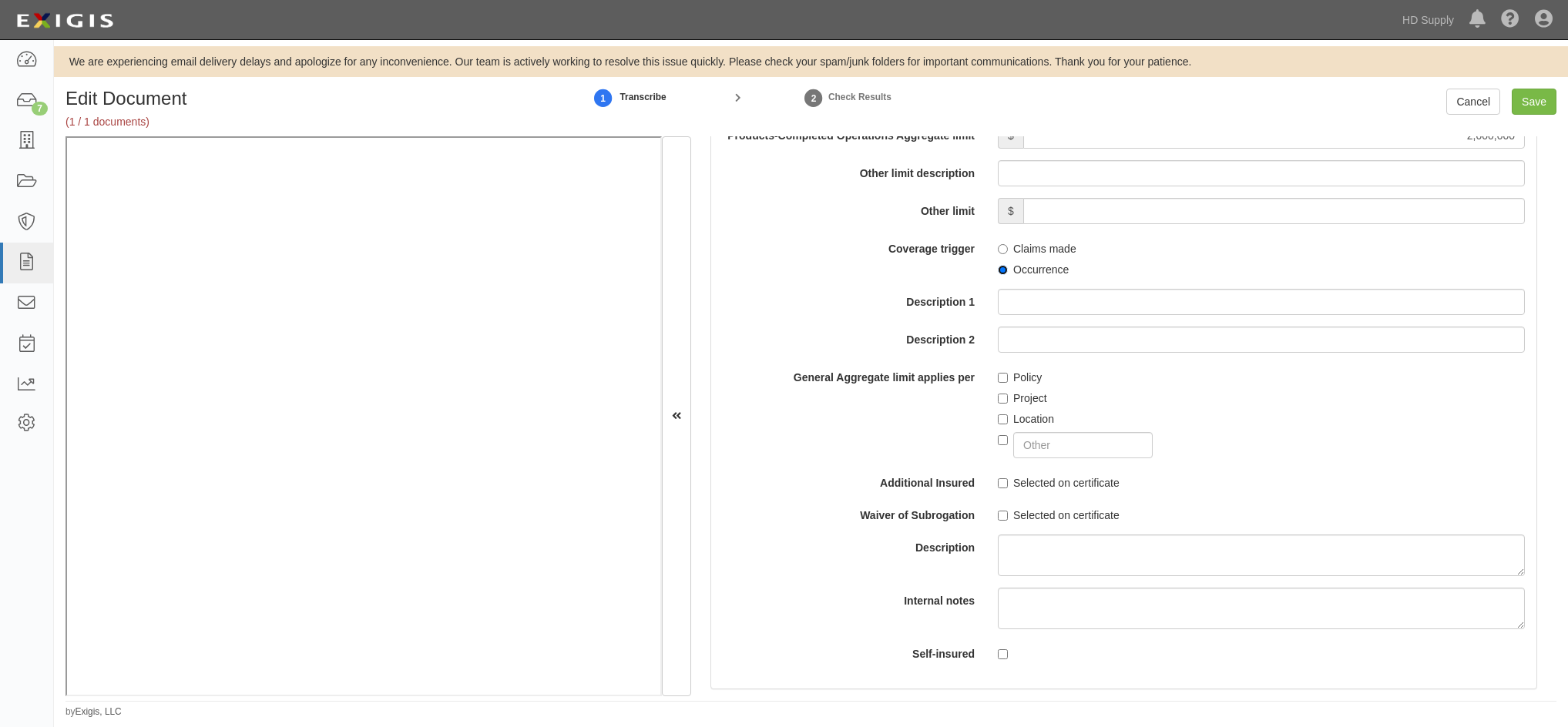
click at [997, 273] on input "Occurrence" at bounding box center [1002, 269] width 10 height 10
radio input "true"
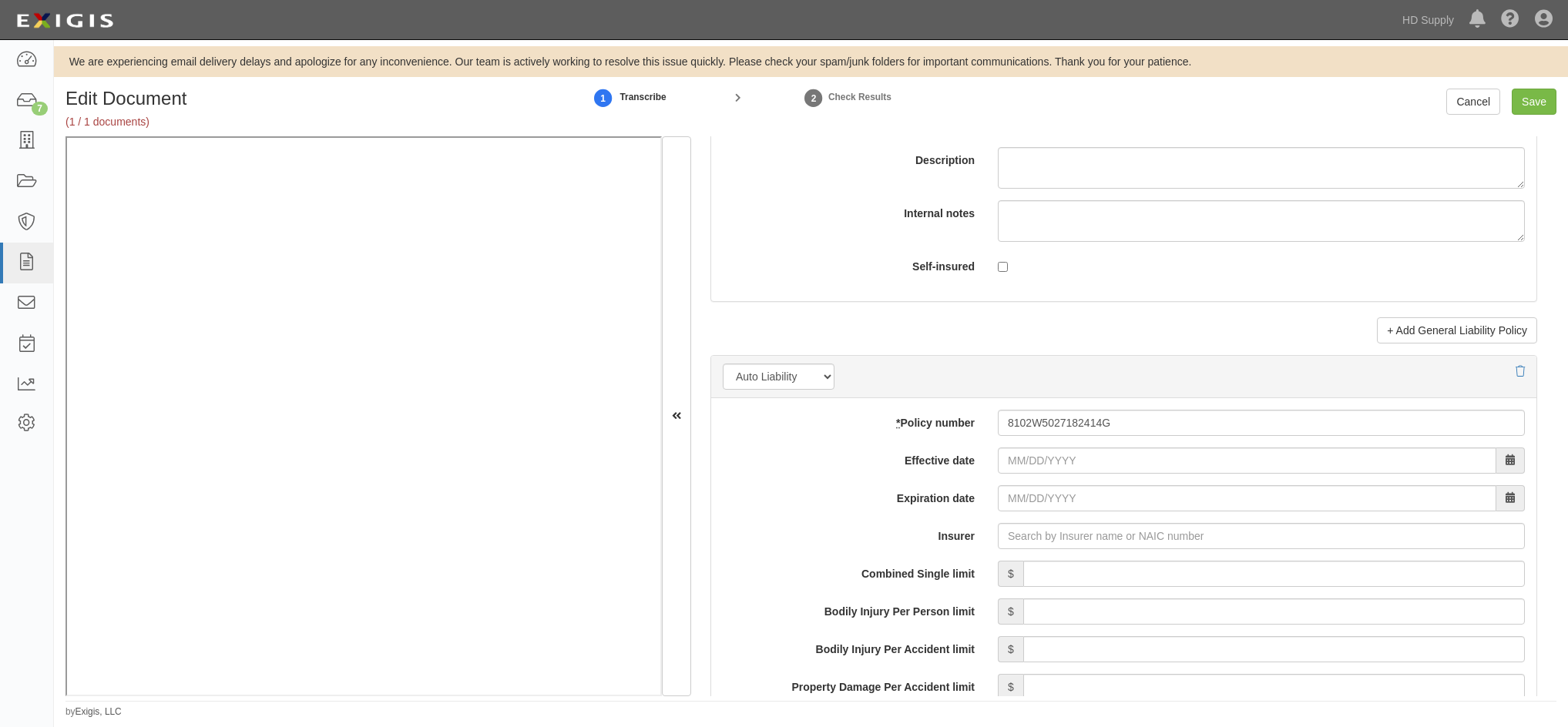
scroll to position [2003, 0]
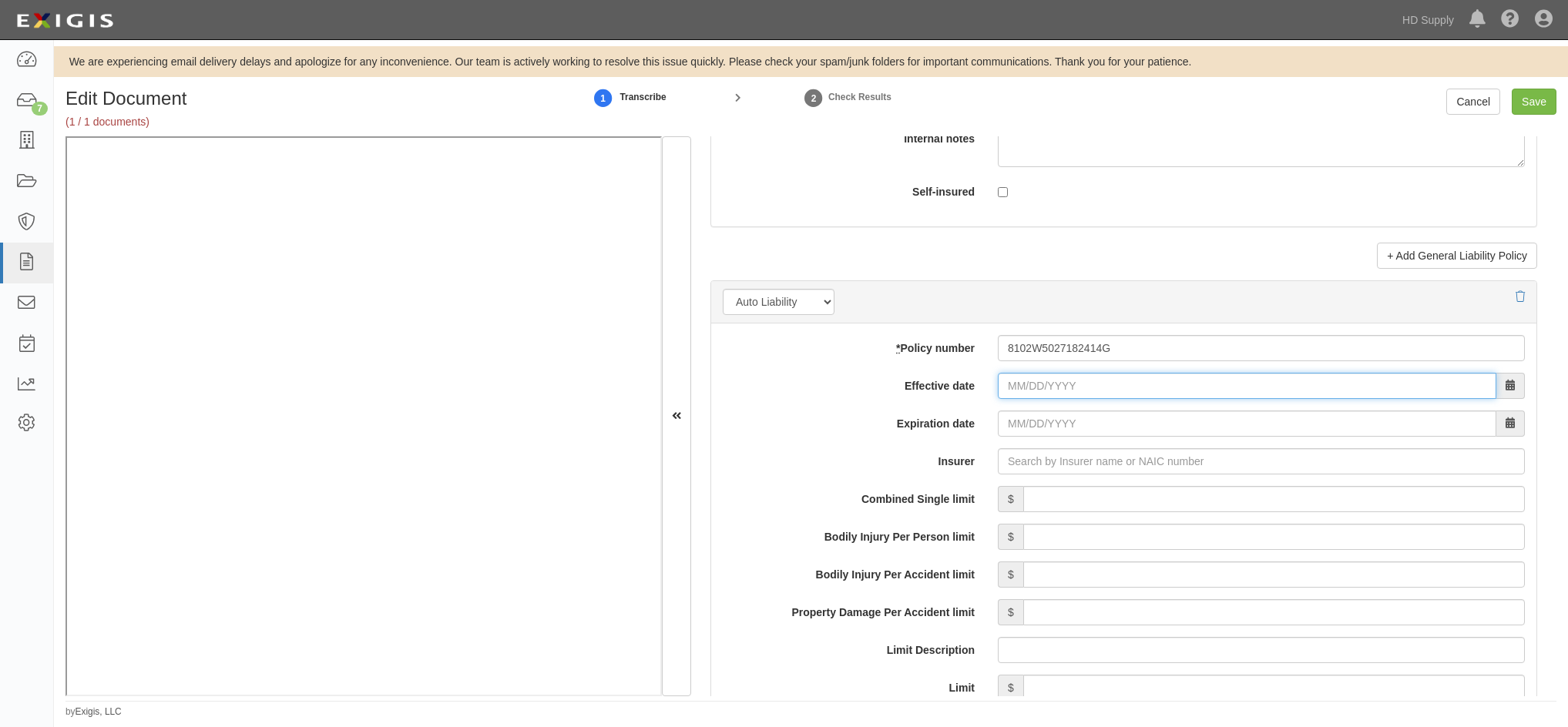
click at [1004, 382] on input "Effective date" at bounding box center [1247, 385] width 499 height 26
type input "12/31/2024"
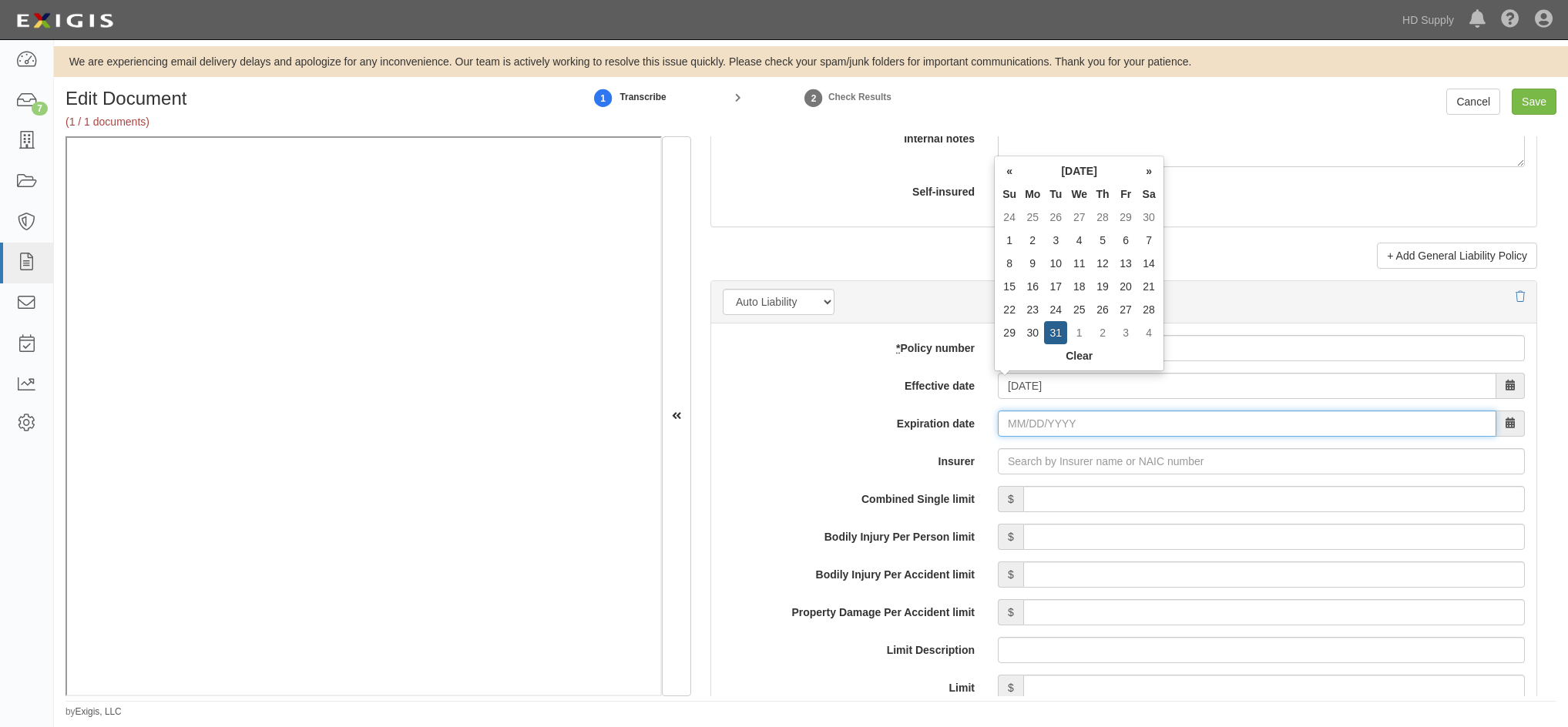
type input "12/31/2025"
click at [1007, 430] on input "12/31/2025" at bounding box center [1247, 424] width 499 height 26
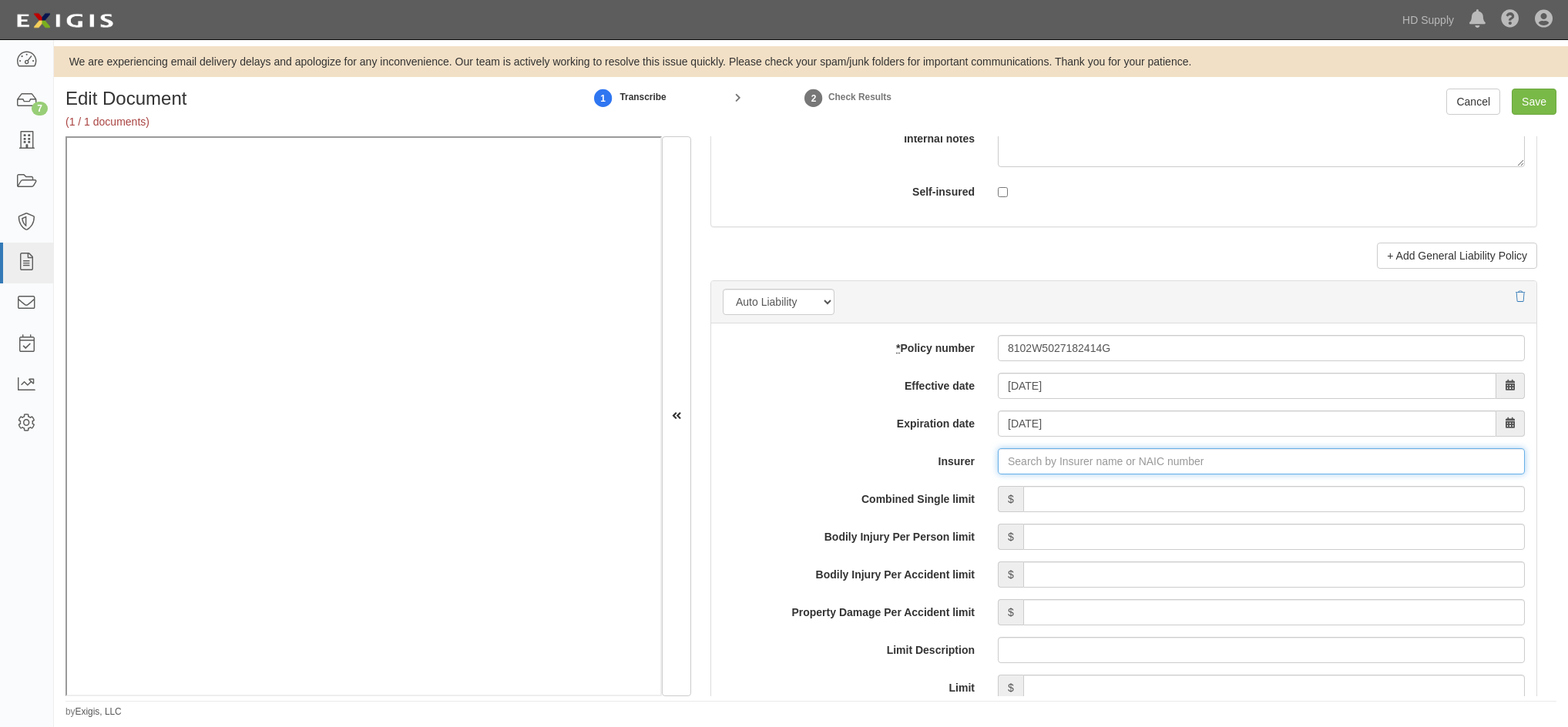
click at [1014, 464] on input "Insurer" at bounding box center [1260, 461] width 527 height 26
type input "21st Century Advantage Insurance Company (25232) NR Rating"
type input "2"
click at [1008, 490] on div "Travelers Indemnity Co of Connecticut ( 25682 ) A++ XV Rating" at bounding box center [1064, 490] width 331 height 20
type input "Travelers Indemnity Co of Connecticut (25682) A++ XV Rating"
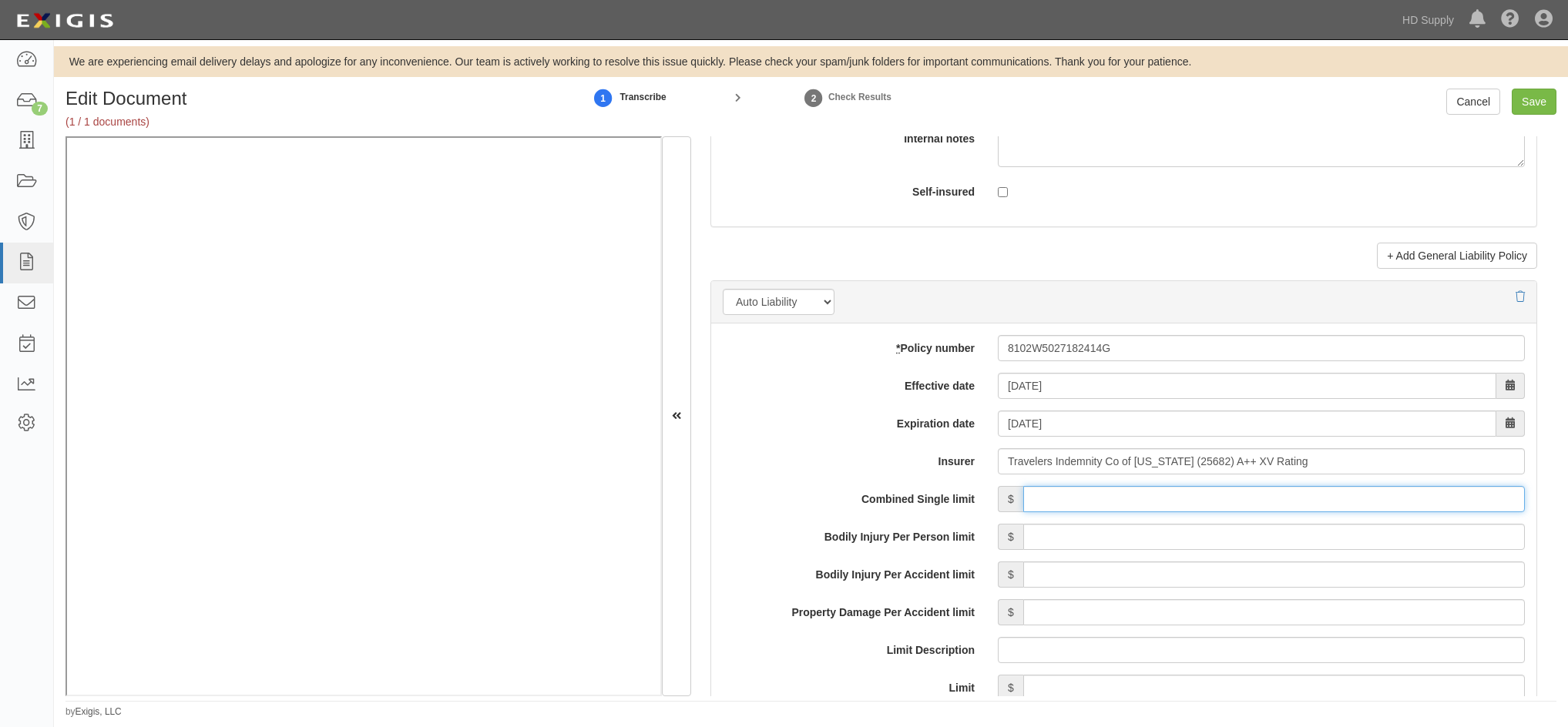
click at [1216, 502] on input "Combined Single limit" at bounding box center [1273, 499] width 501 height 26
type input "1,000,000"
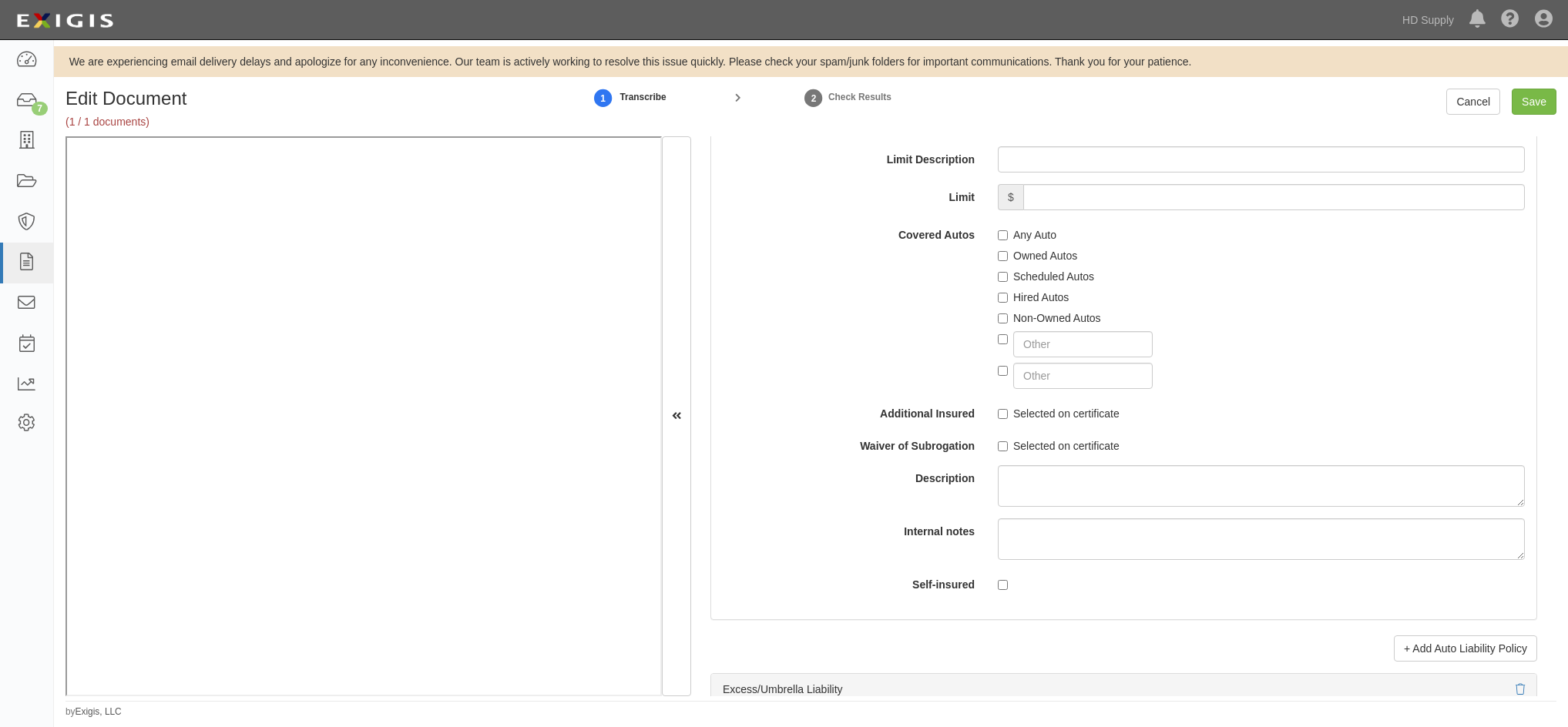
scroll to position [2543, 0]
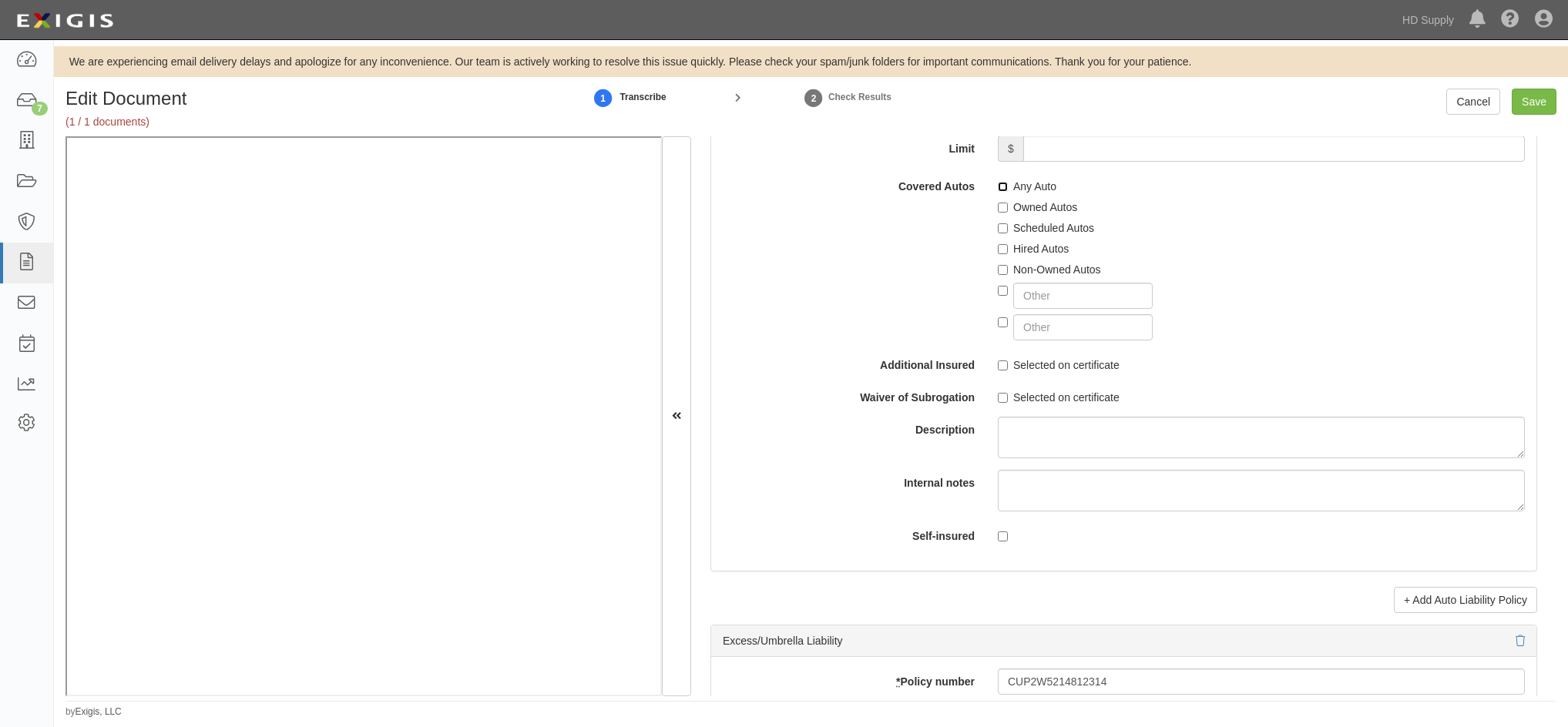
click at [997, 185] on input "Any Auto" at bounding box center [1002, 186] width 10 height 10
checkbox input "true"
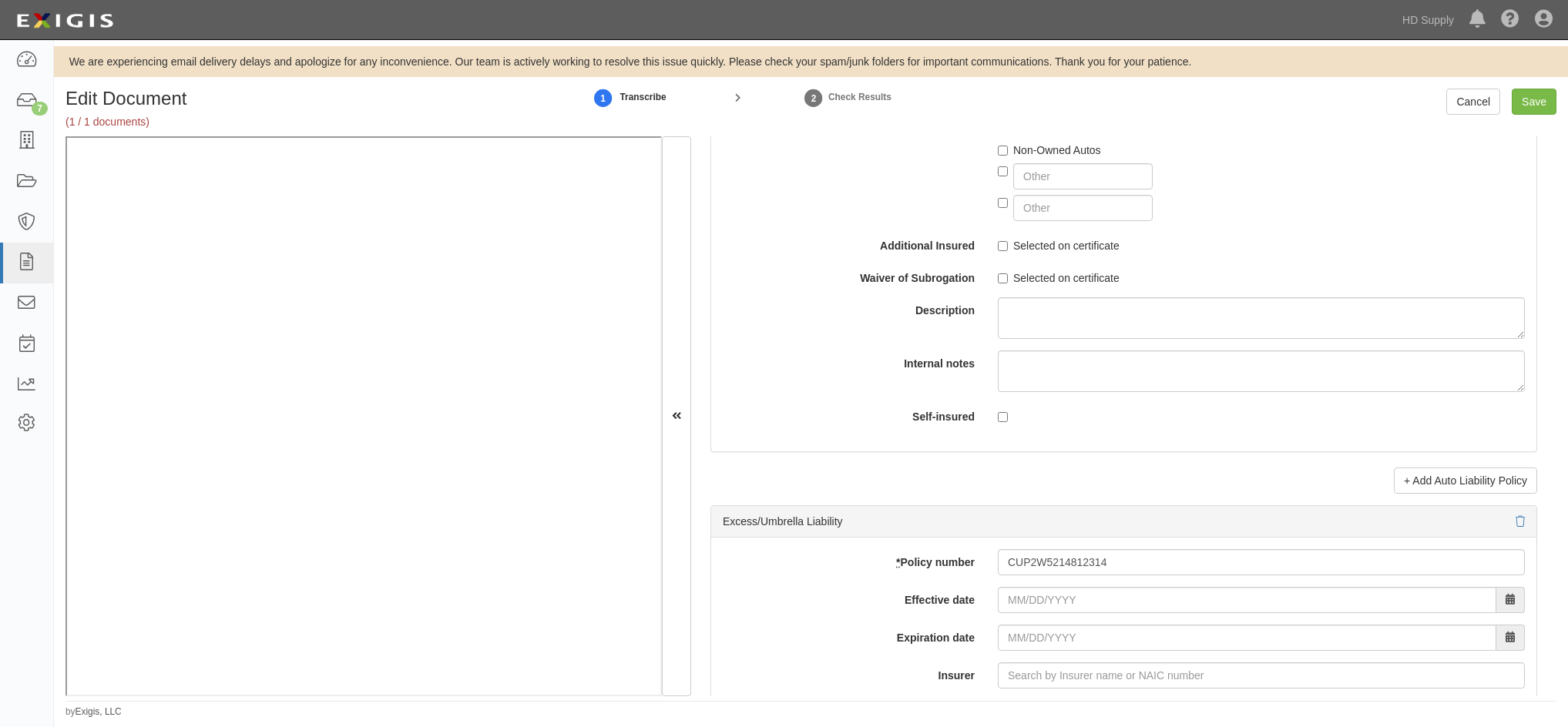
scroll to position [2850, 0]
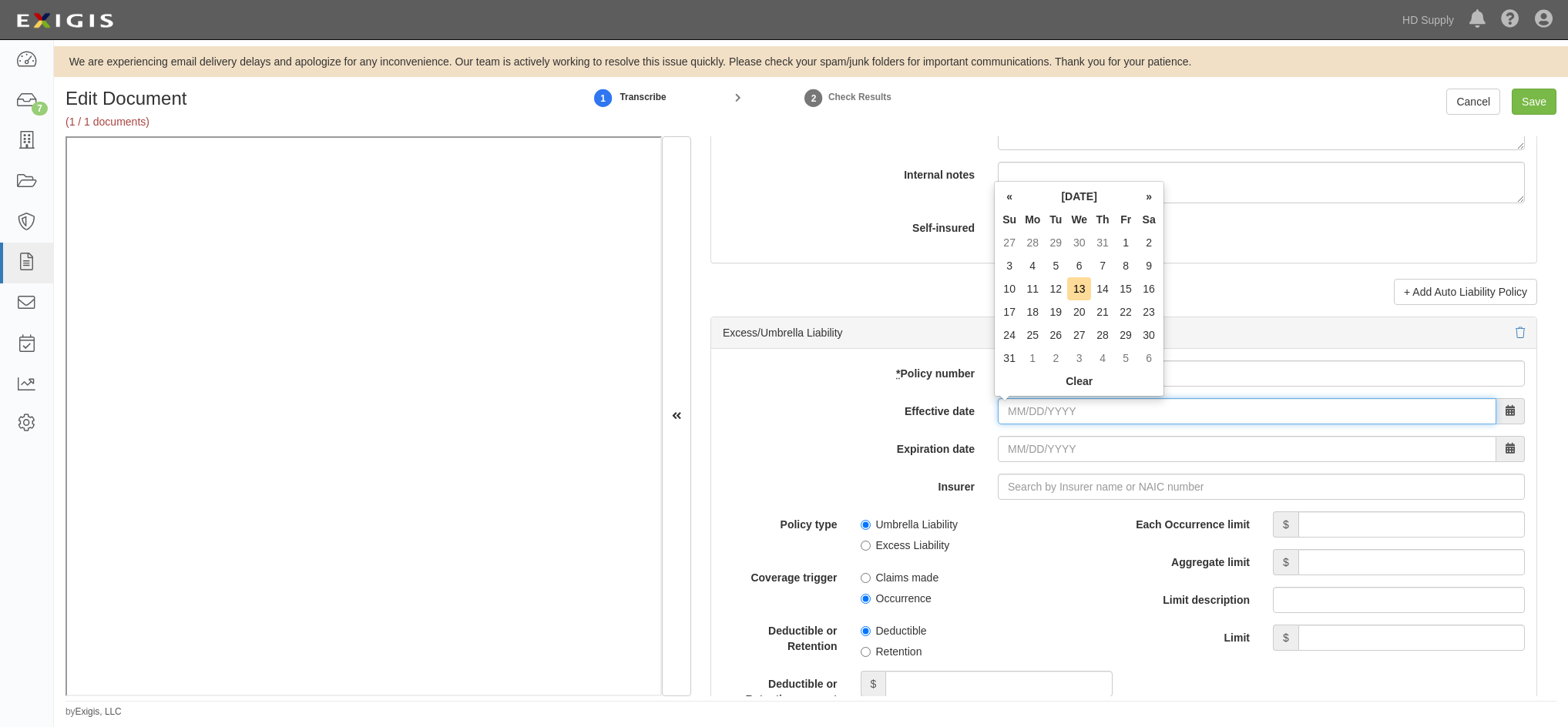
click at [1002, 416] on input "Effective date" at bounding box center [1247, 411] width 499 height 26
type input "12/31/2024"
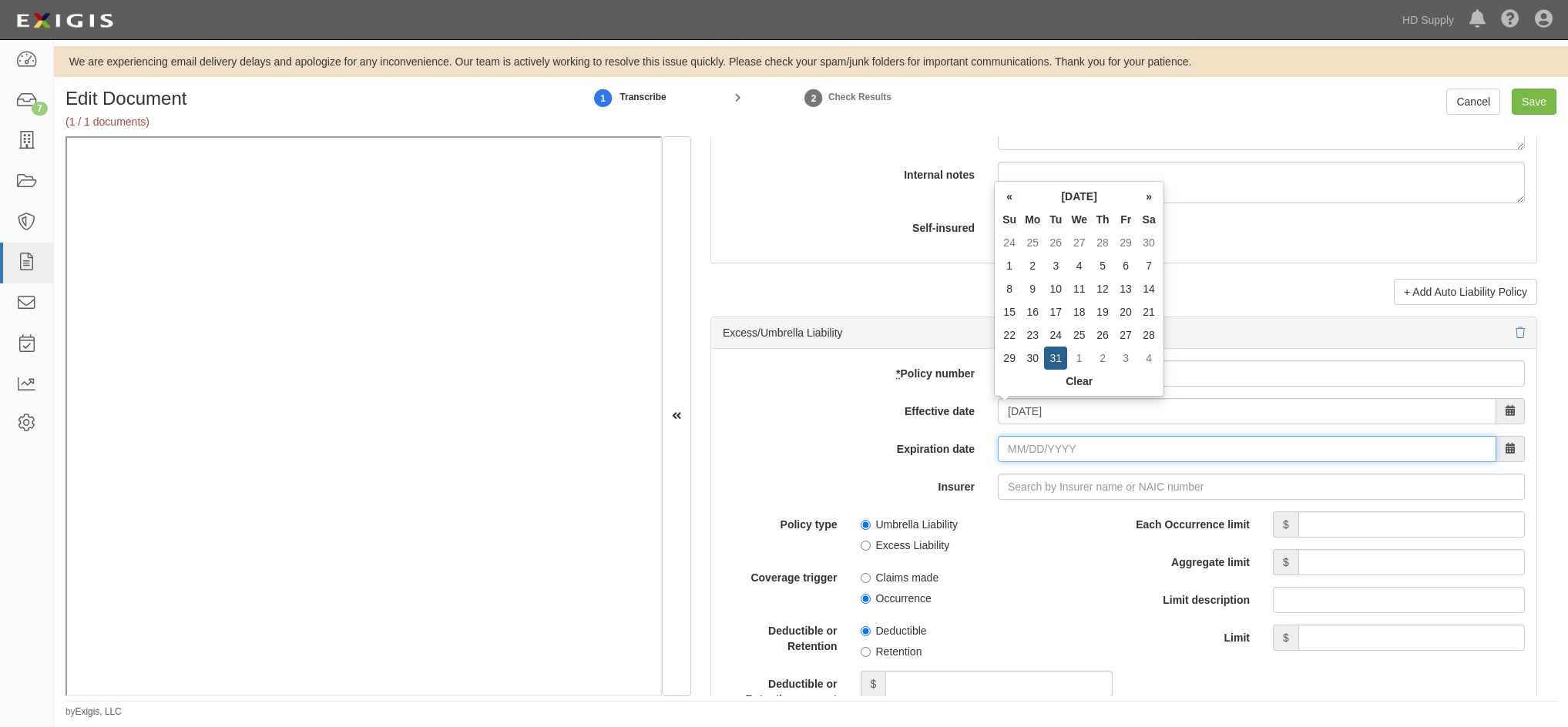
type input "12/31/2025"
click at [1026, 458] on input "12/31/2025" at bounding box center [1247, 448] width 499 height 26
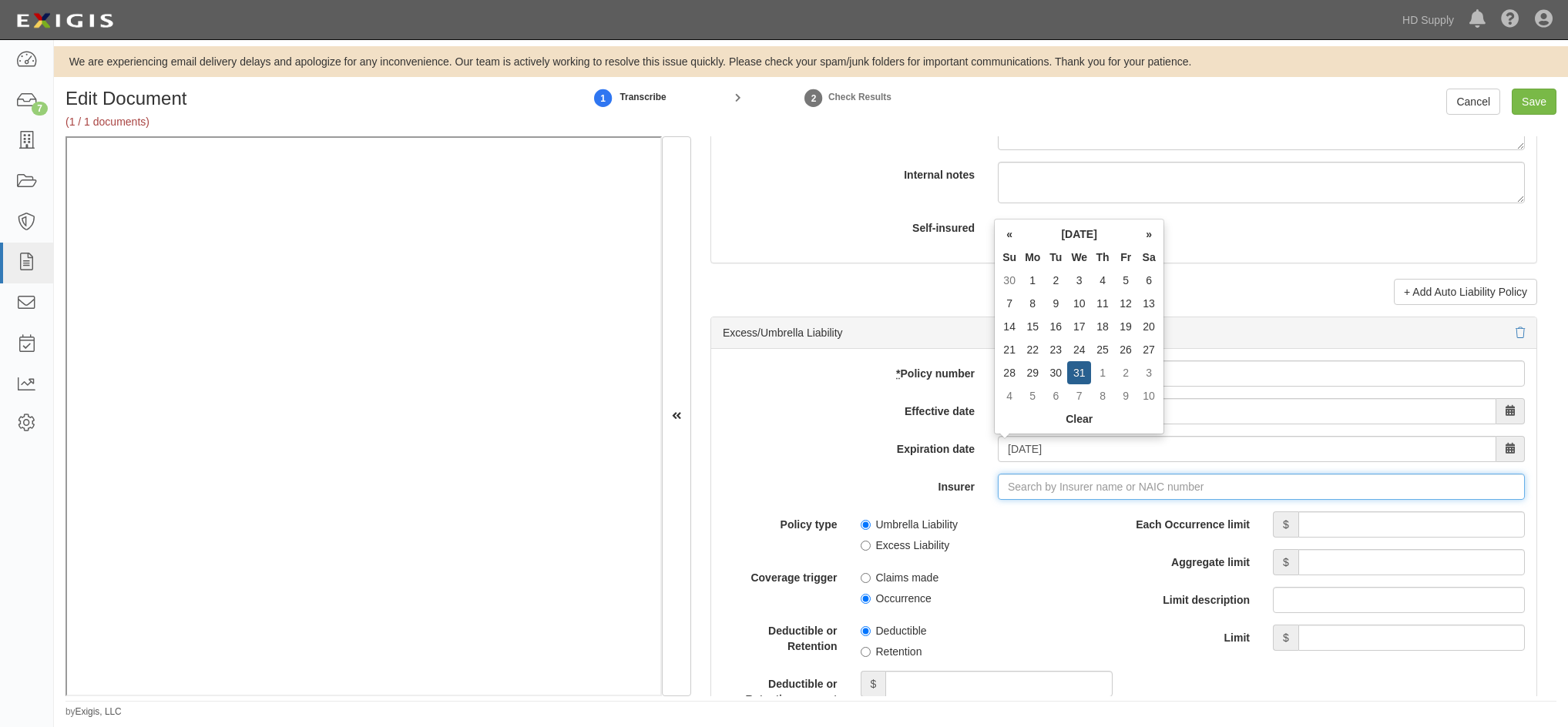
click at [1020, 491] on input "Insurer" at bounding box center [1260, 487] width 527 height 26
type input "21st Century Advantage Insurance Company (25232) NR Rating"
type input "2"
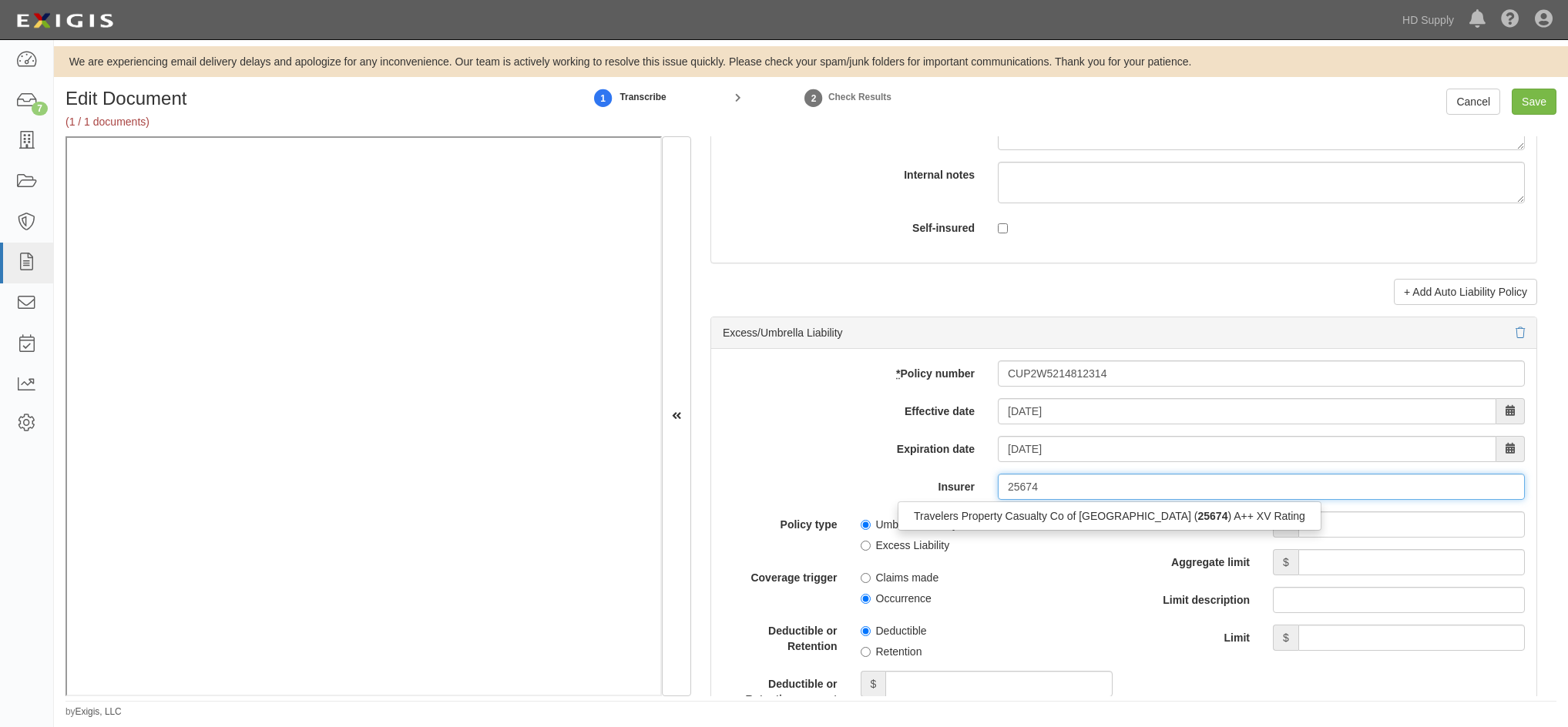
click at [1004, 517] on div "Travelers Property Casualty Co of Amer ( 25674 ) A++ XV Rating" at bounding box center [1110, 516] width 422 height 20
type input "Travelers Property Casualty Co of Amer (25674) A++ XV Rating"
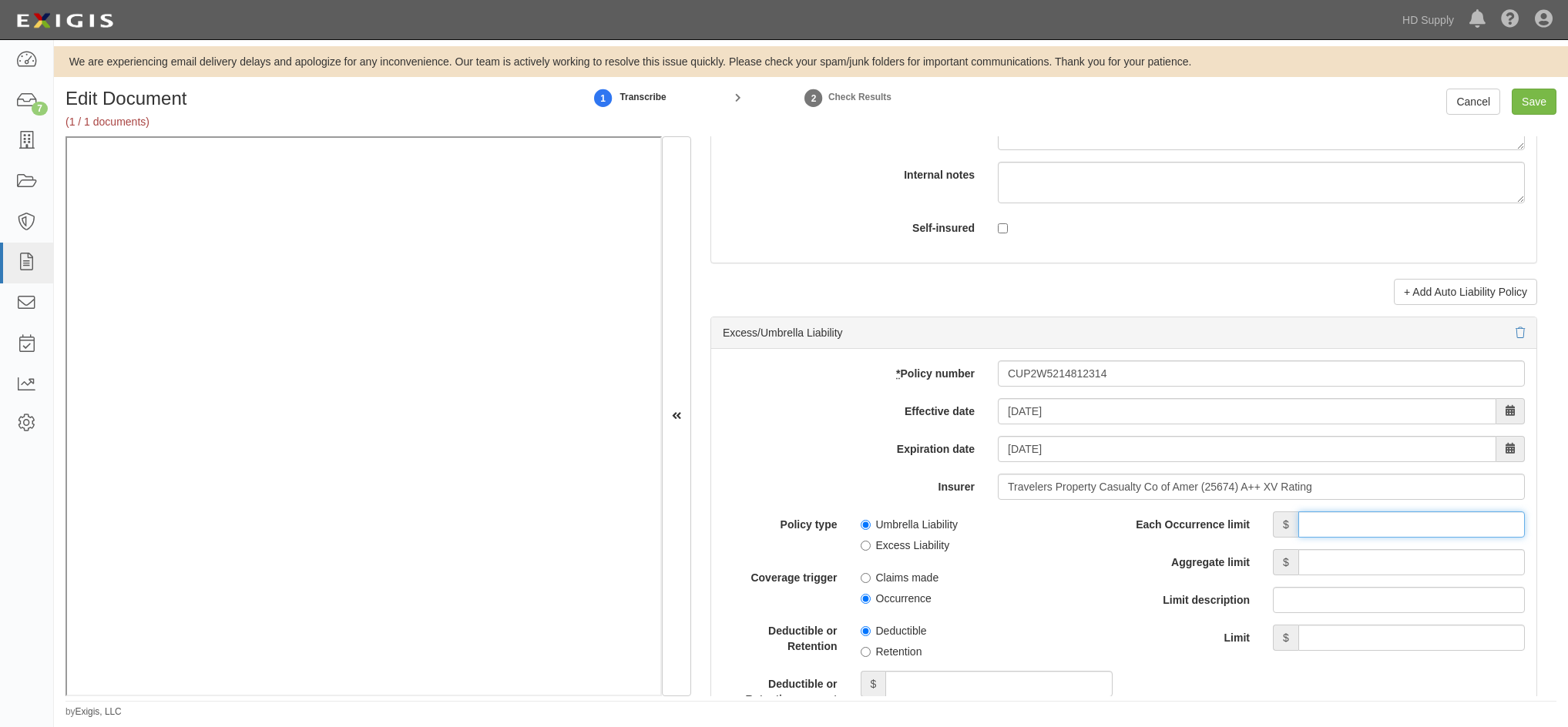
click at [1347, 524] on input "Each Occurrence limit" at bounding box center [1411, 524] width 226 height 26
type input "5,000,000"
click at [1347, 569] on input "Aggregate limit" at bounding box center [1411, 562] width 226 height 26
type input "5,000,000"
drag, startPoint x: 1069, startPoint y: 600, endPoint x: 1040, endPoint y: 594, distance: 29.6
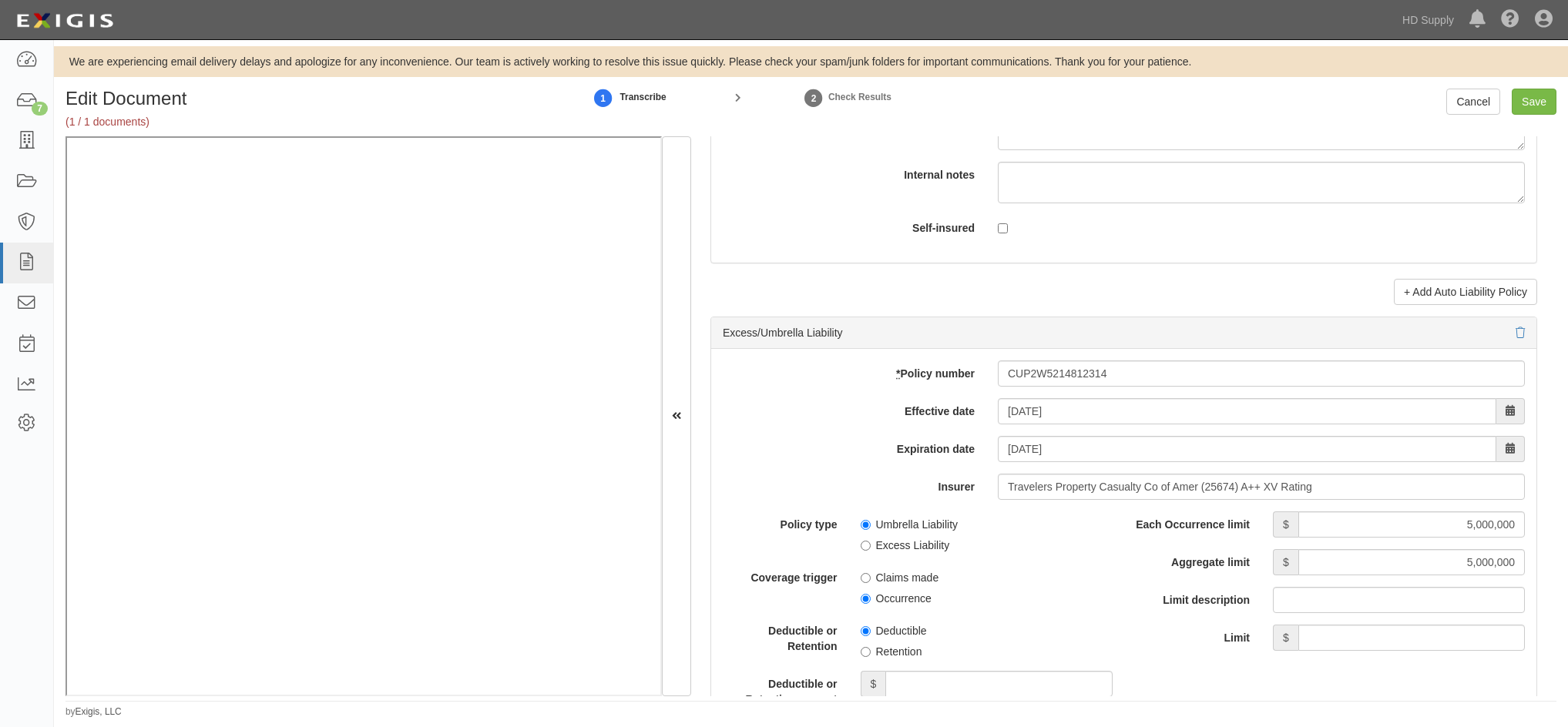
click at [1068, 599] on span "Occurrence" at bounding box center [986, 595] width 252 height 21
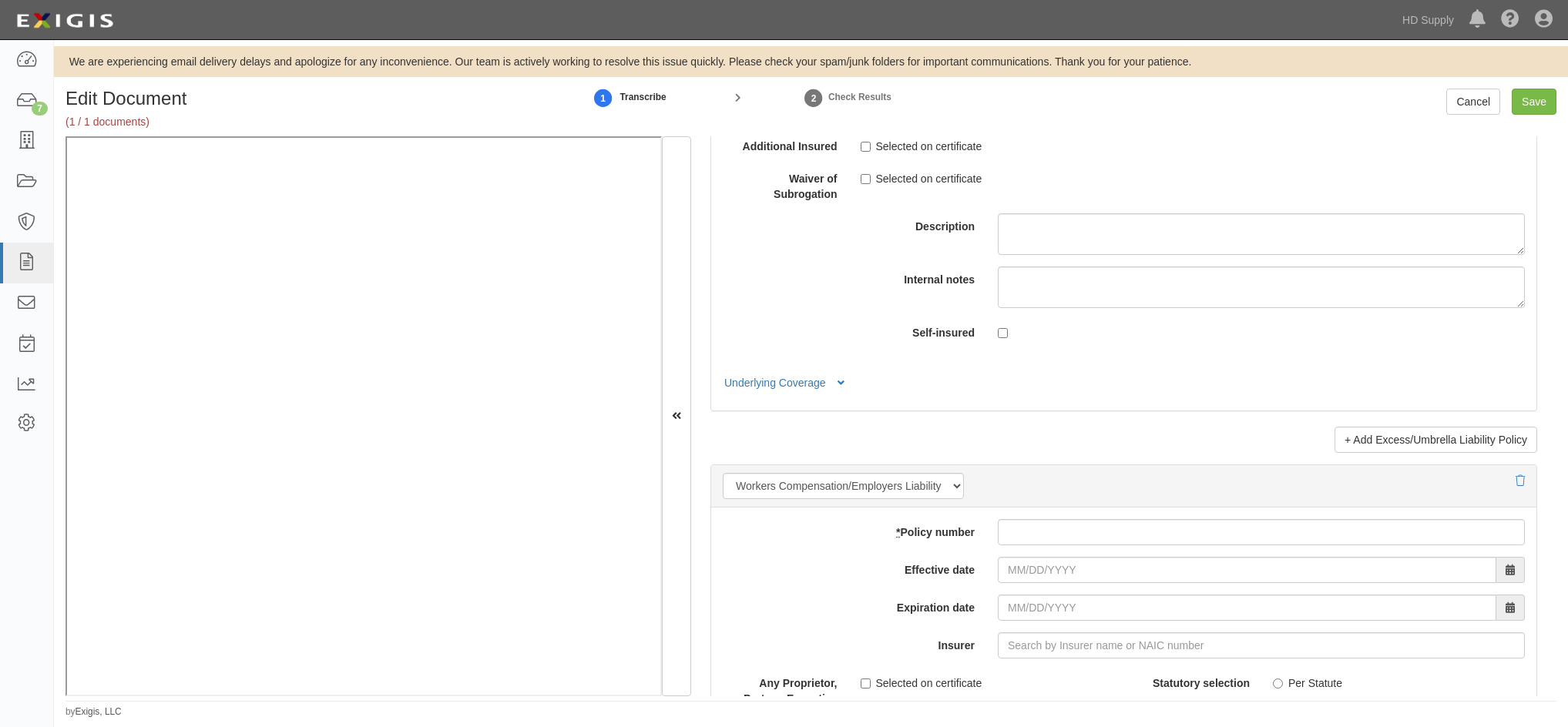
scroll to position [3544, 0]
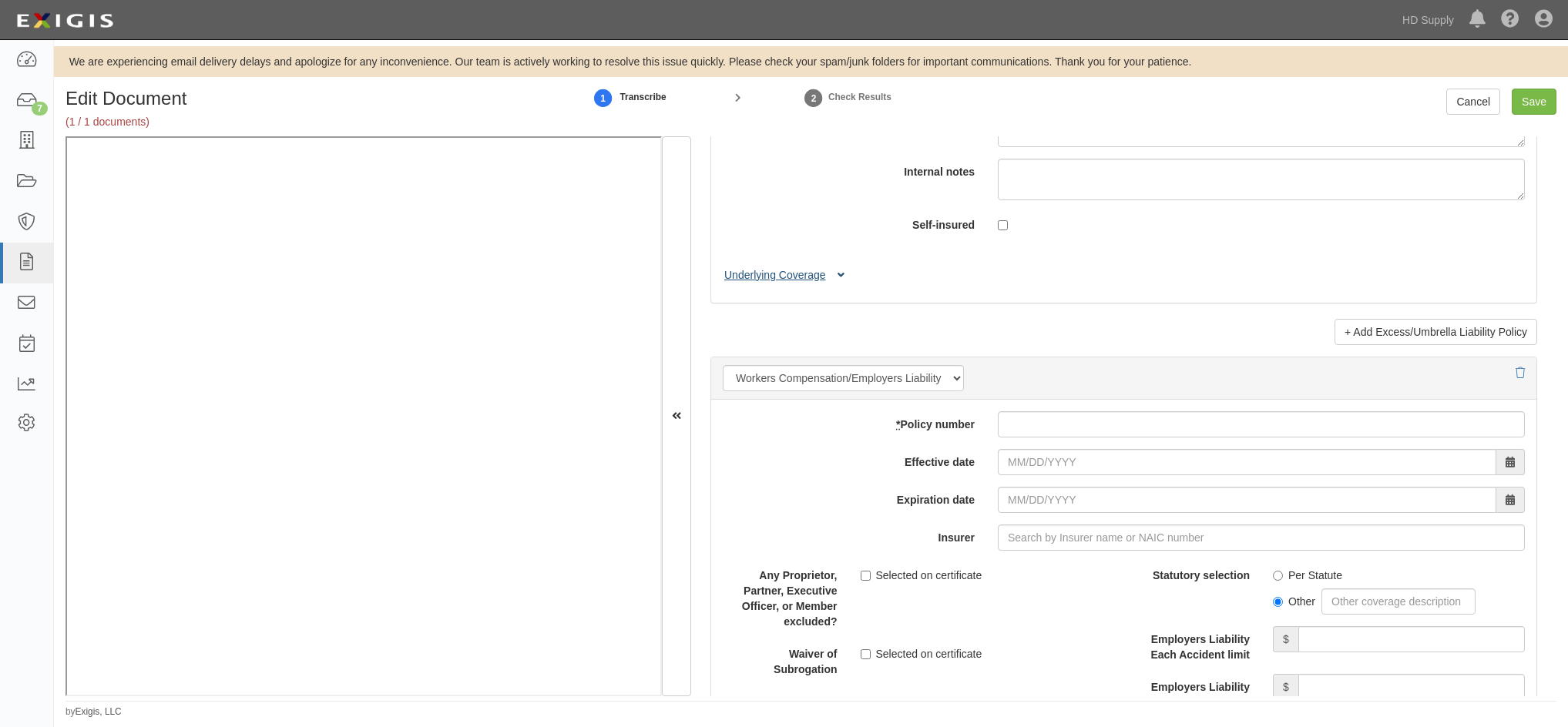
click at [771, 282] on button "Underlying Coverage" at bounding box center [786, 276] width 128 height 16
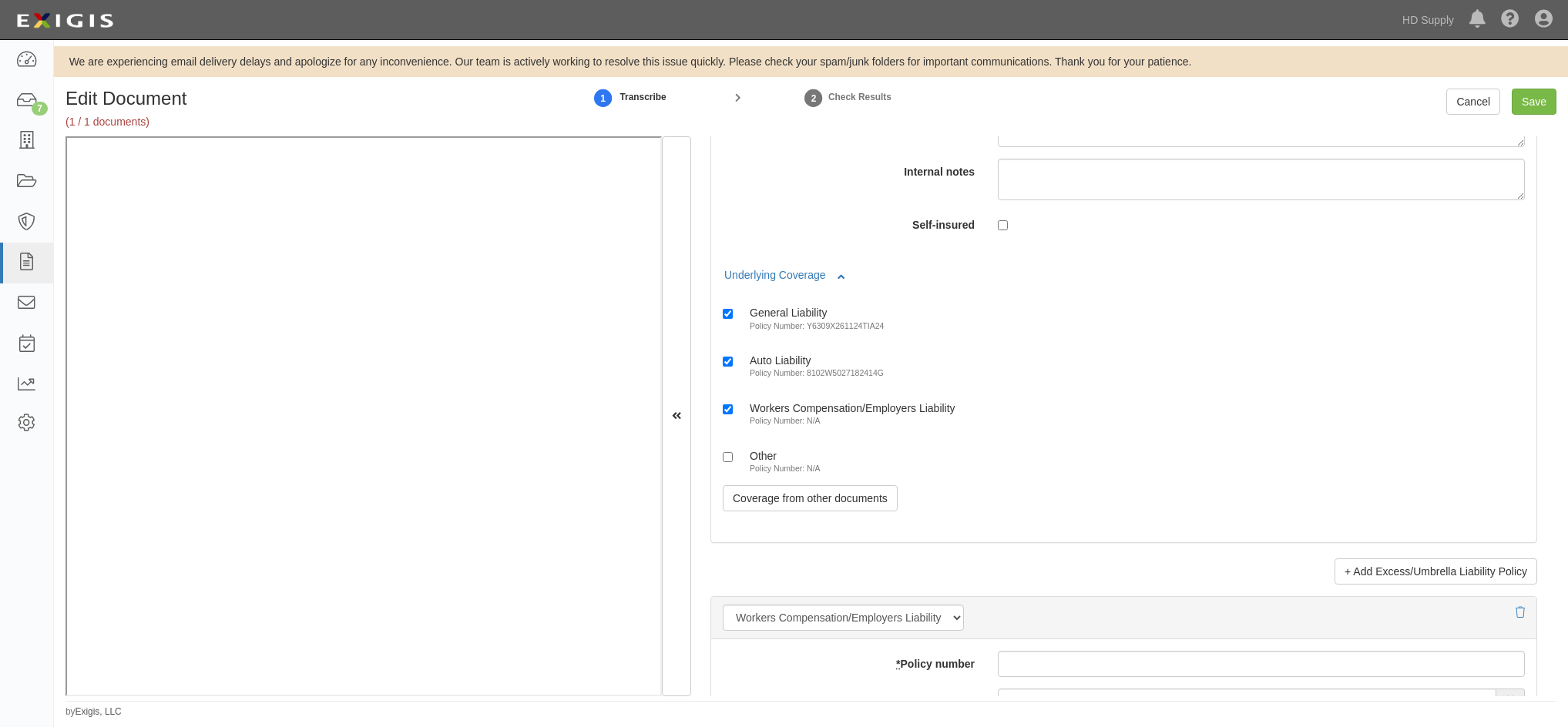
click at [1132, 370] on div "Auto Liability Policy Number: 8102W5027182414G" at bounding box center [1123, 364] width 802 height 31
click at [1366, 95] on input "Save" at bounding box center [1533, 101] width 45 height 26
type input "1000000"
type input "5000"
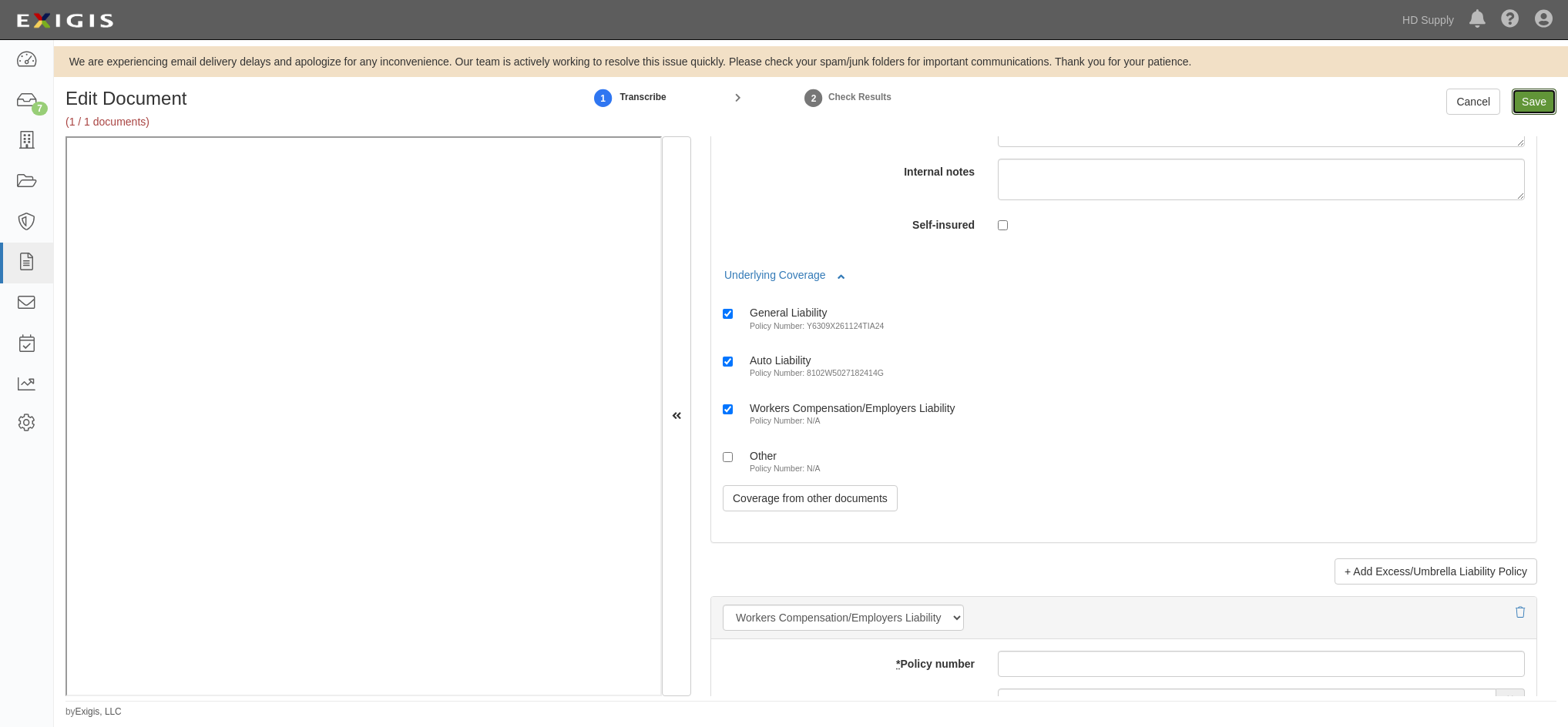
type input "1000000"
type input "2000000"
type input "1000000"
type input "5000000"
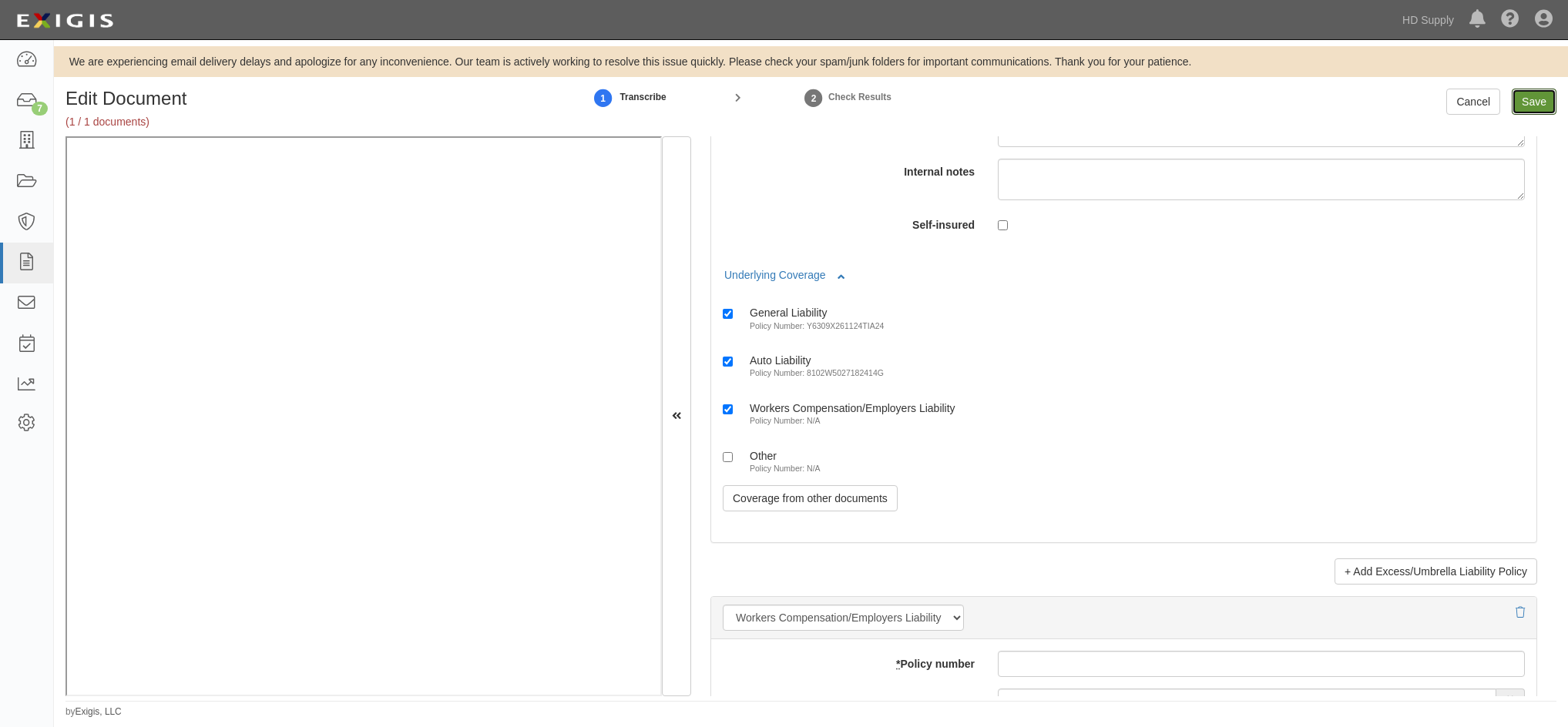
type input "5000000"
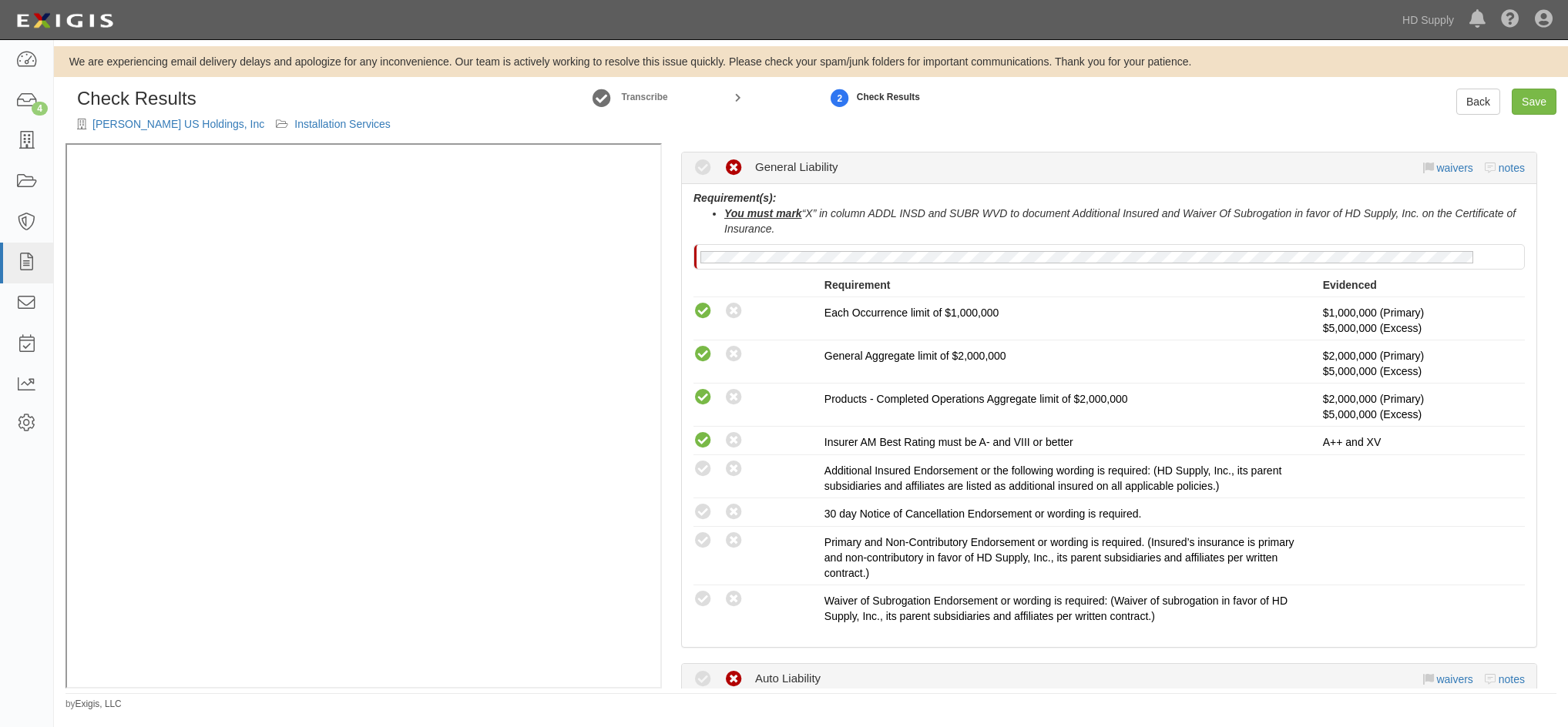
scroll to position [308, 0]
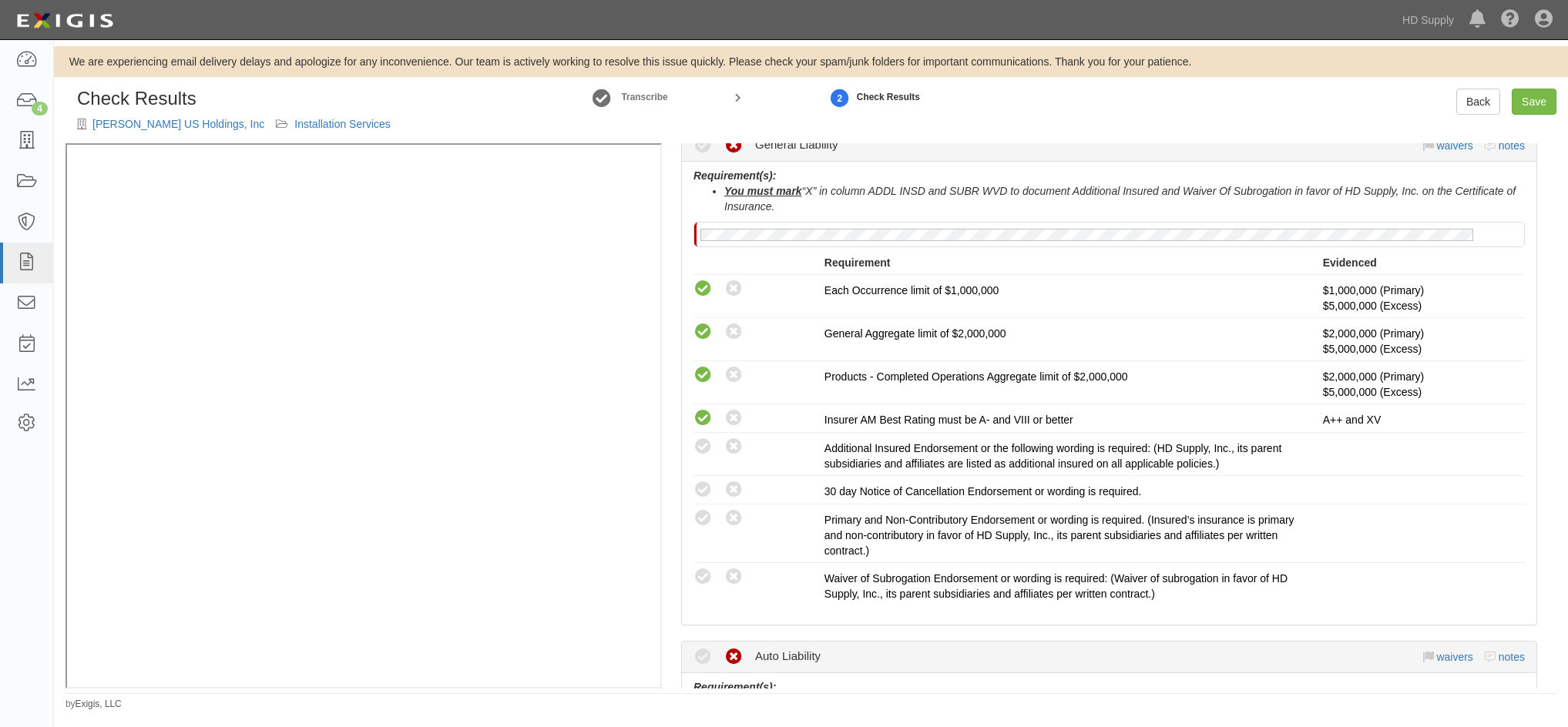
click at [704, 448] on icon at bounding box center [702, 447] width 19 height 19
radio input "true"
click at [704, 518] on icon at bounding box center [702, 519] width 19 height 19
radio input "true"
click at [700, 569] on icon at bounding box center [702, 577] width 19 height 19
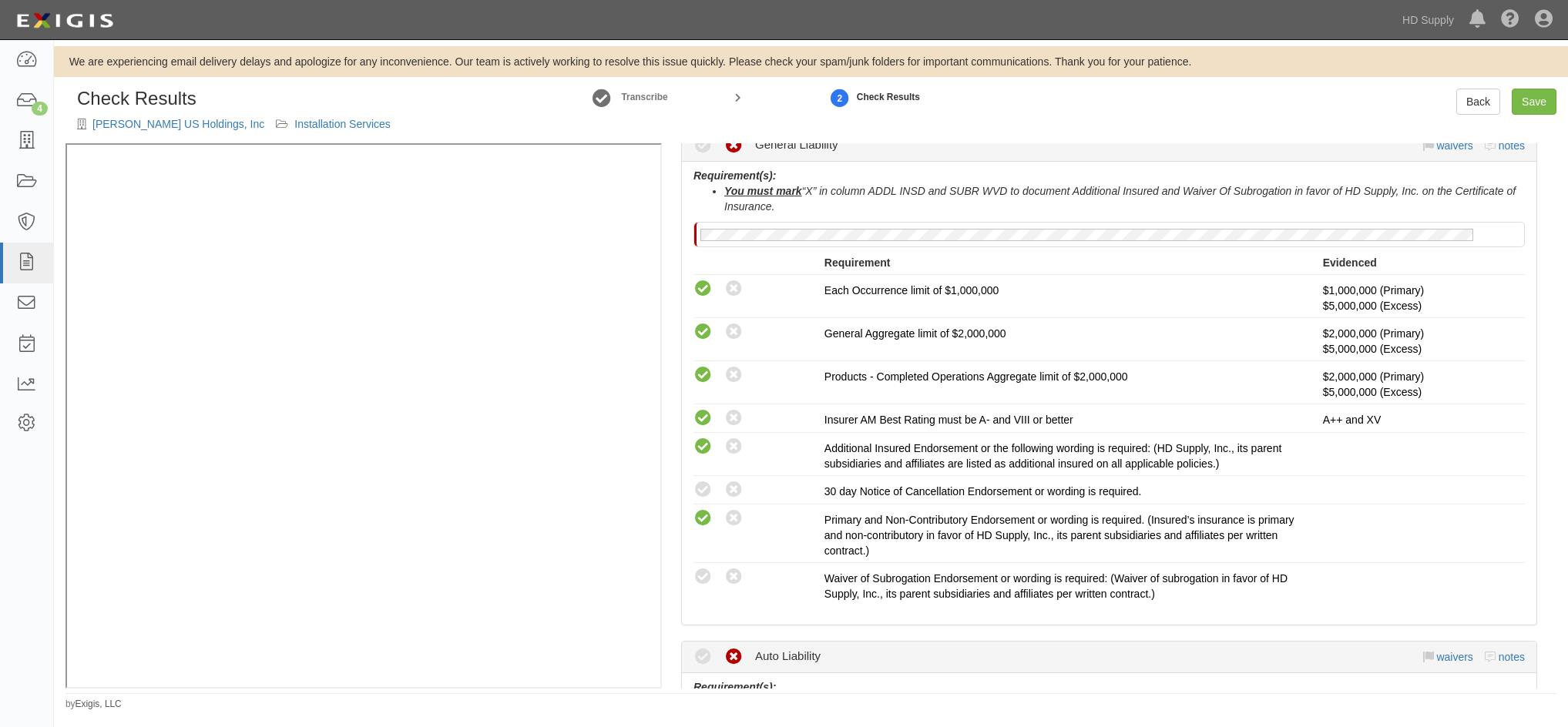
radio input "true"
click at [700, 486] on icon at bounding box center [702, 490] width 19 height 19
radio input "true"
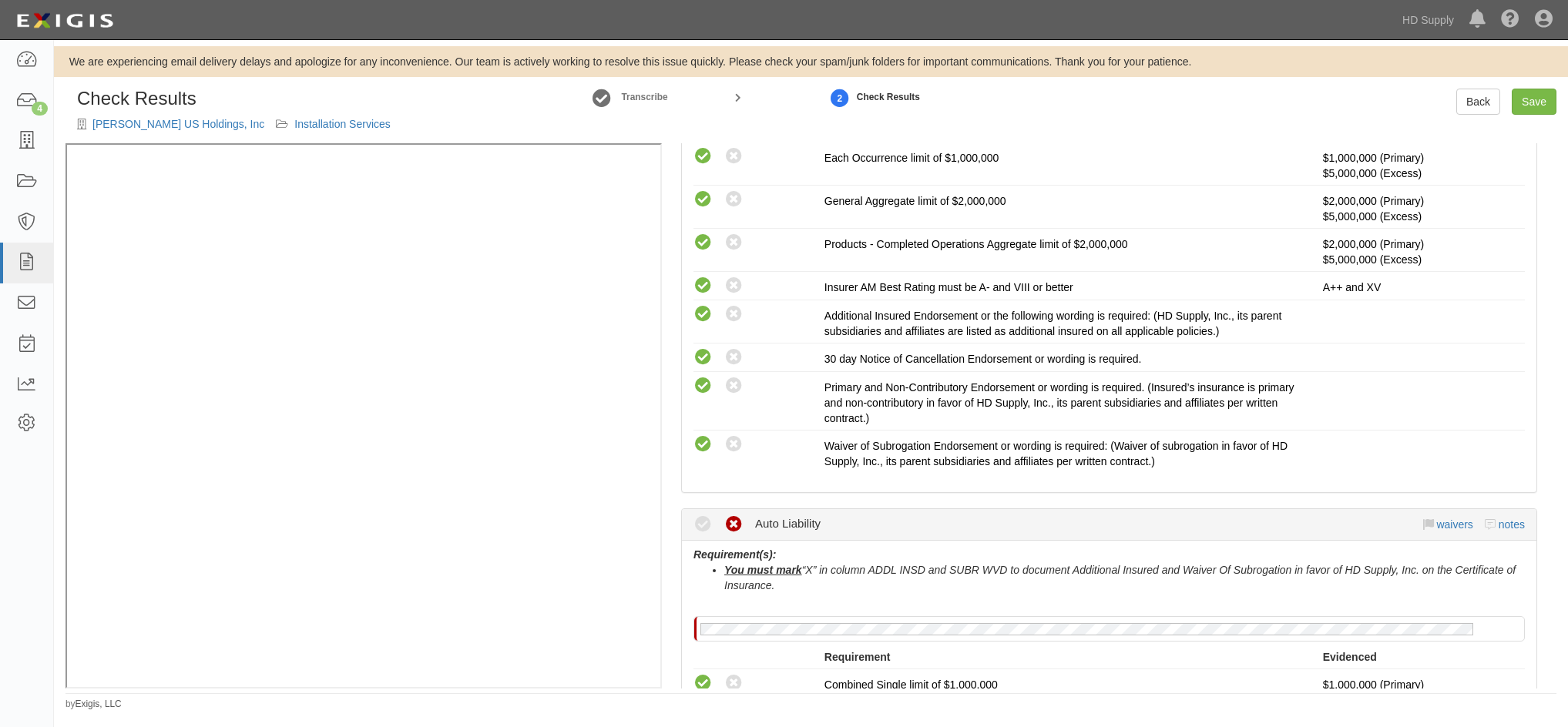
scroll to position [693, 0]
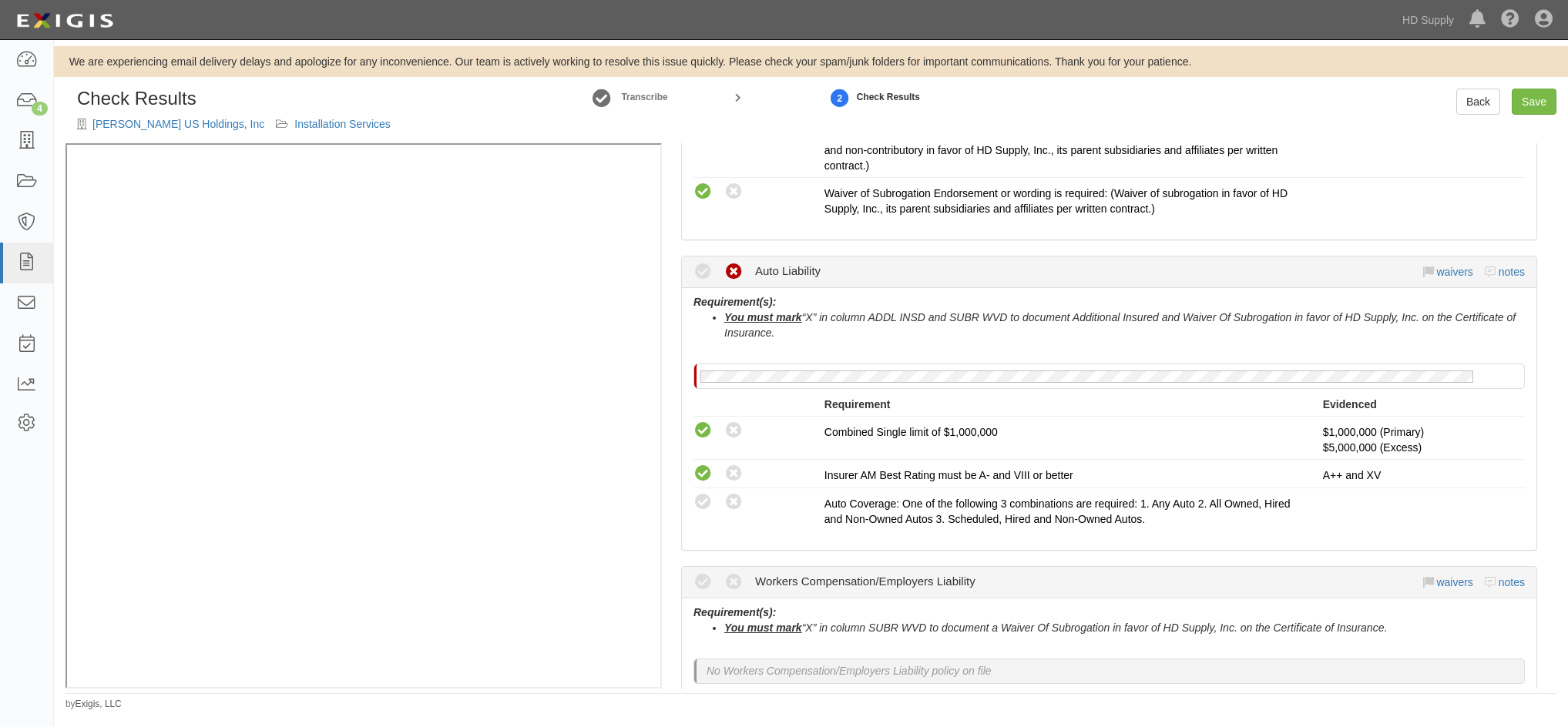
click at [702, 504] on icon at bounding box center [702, 502] width 19 height 19
radio input "true"
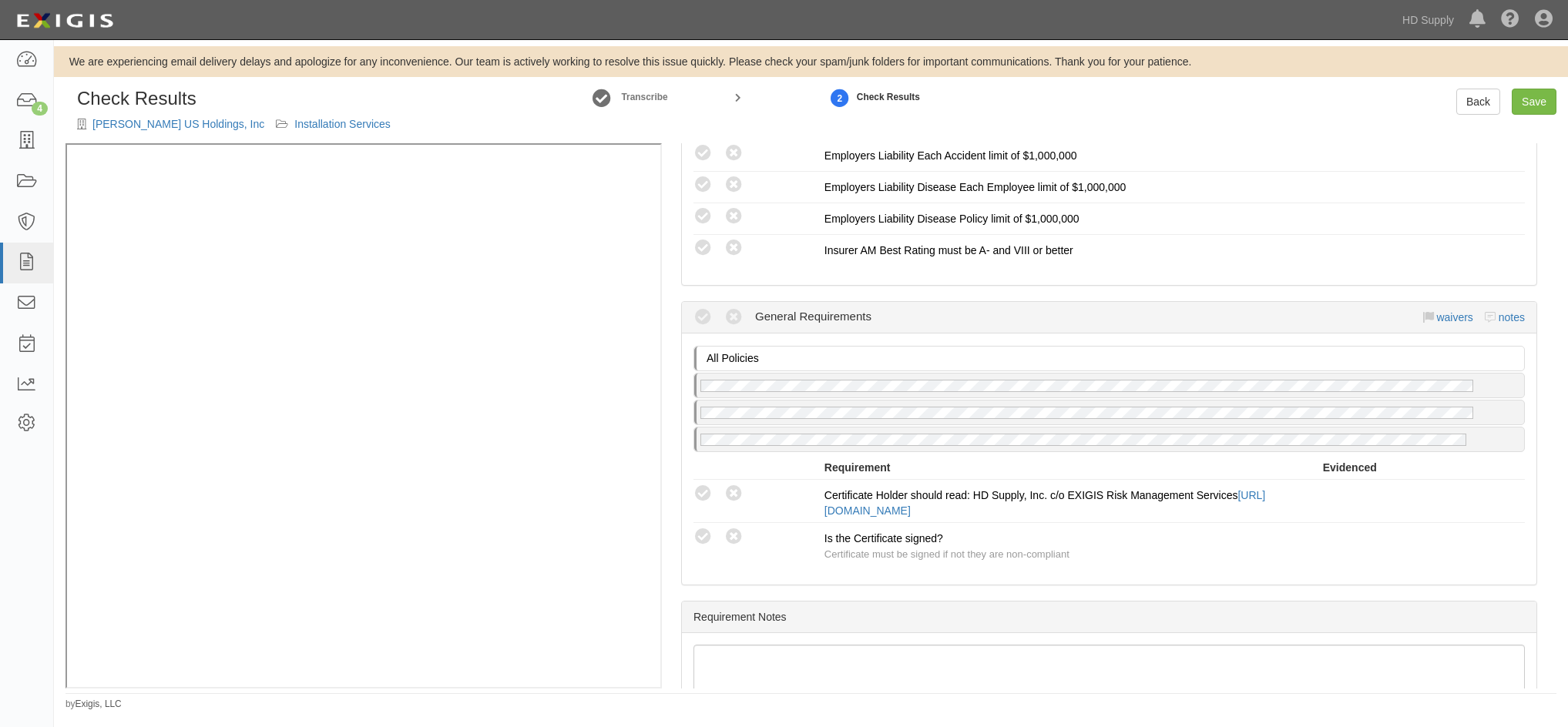
scroll to position [1310, 0]
click at [704, 492] on icon at bounding box center [702, 493] width 19 height 19
radio input "true"
click at [699, 533] on icon at bounding box center [702, 536] width 19 height 19
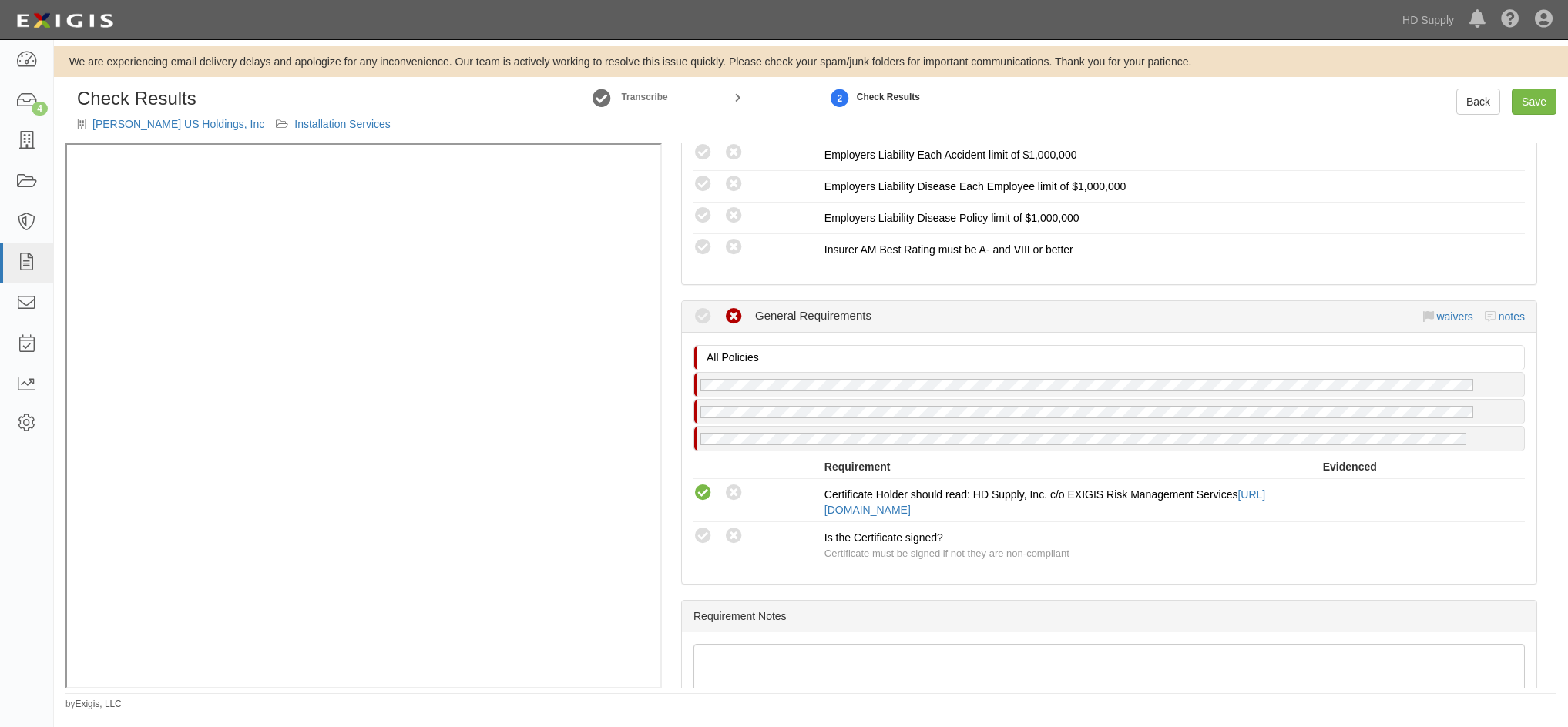
radio input "true"
click at [1291, 546] on div "Is the Certificate signed? Certificate must be signed if not they are non-compl…" at bounding box center [1074, 545] width 499 height 32
click at [1540, 101] on link "Save" at bounding box center [1533, 101] width 45 height 26
radio input "true"
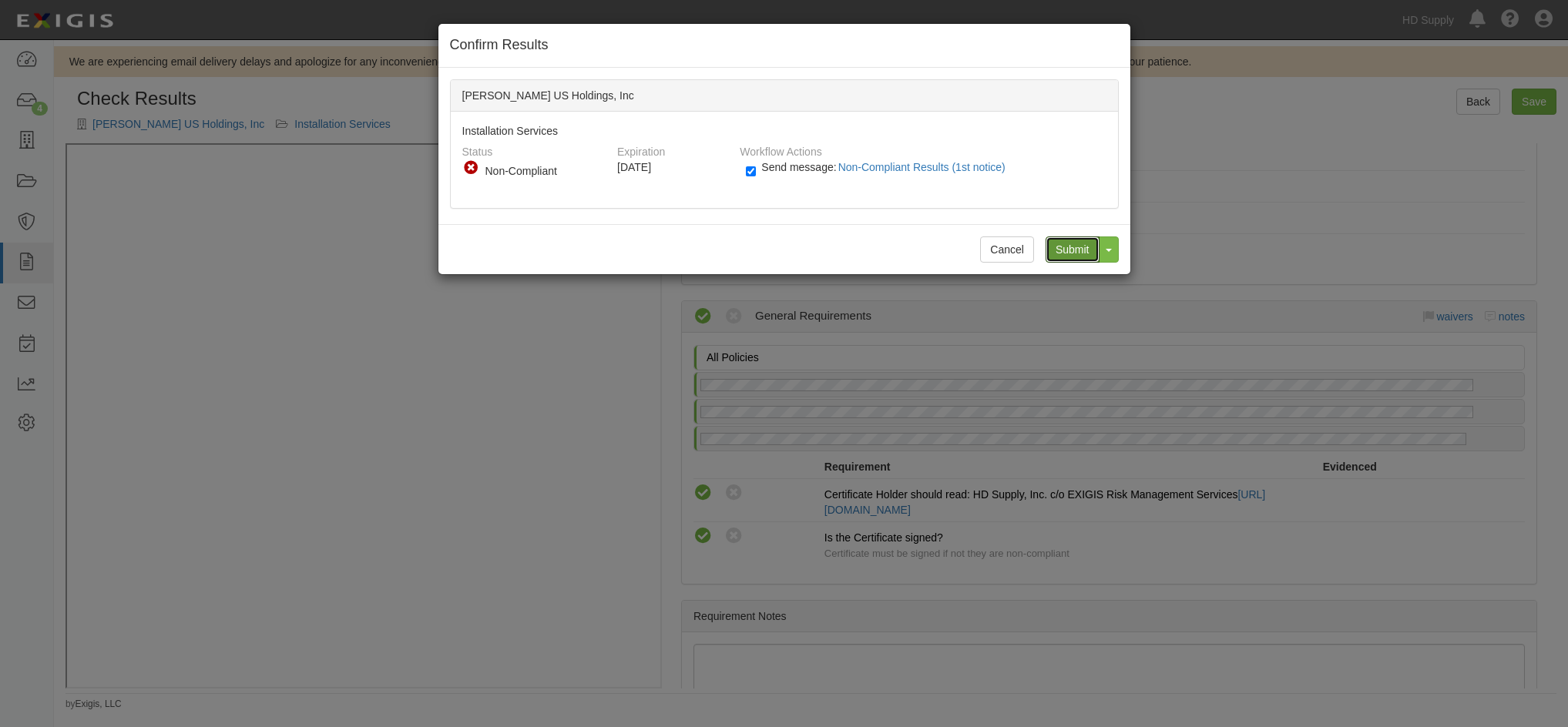
click at [1068, 248] on input "Submit" at bounding box center [1072, 249] width 54 height 26
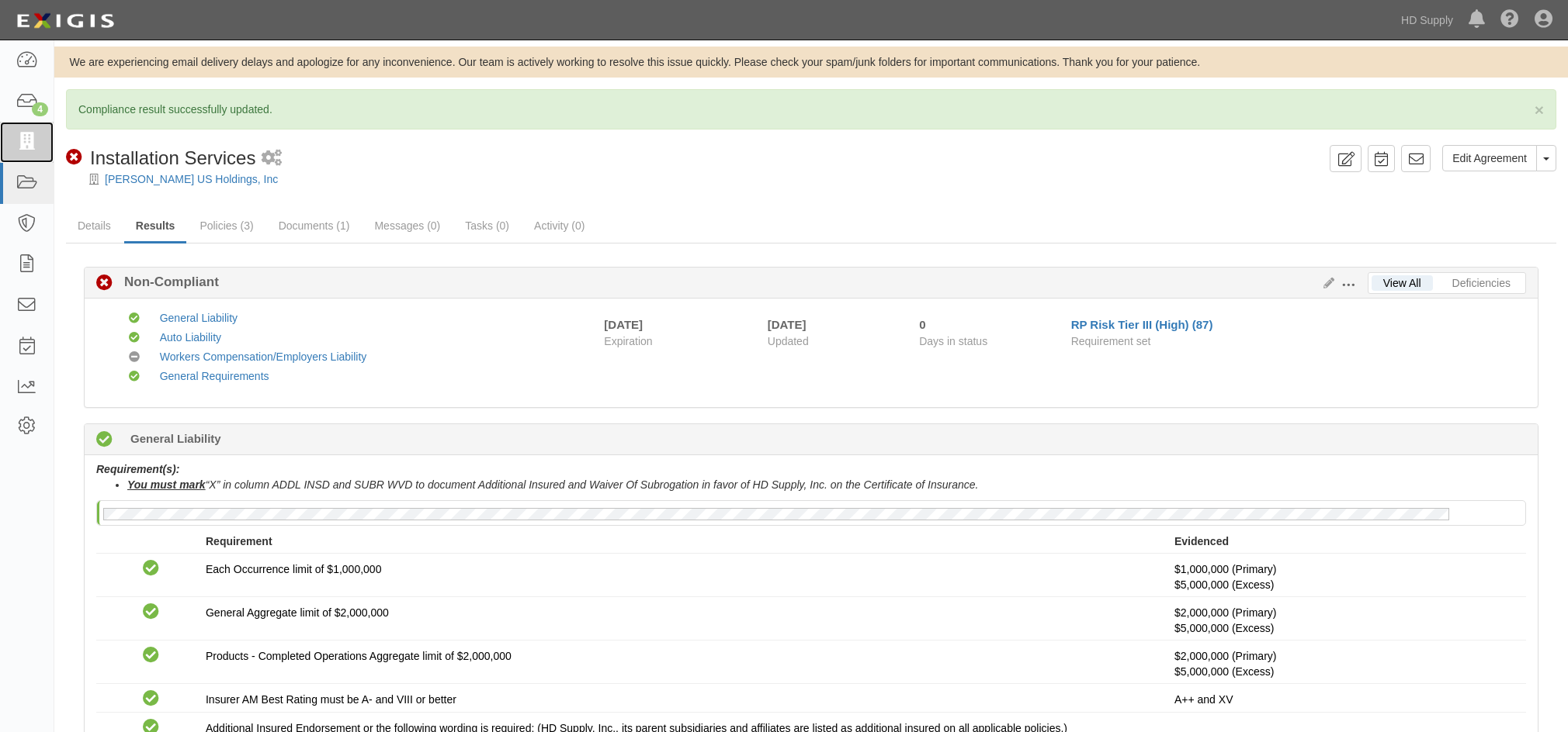
click at [25, 148] on icon at bounding box center [27, 142] width 22 height 17
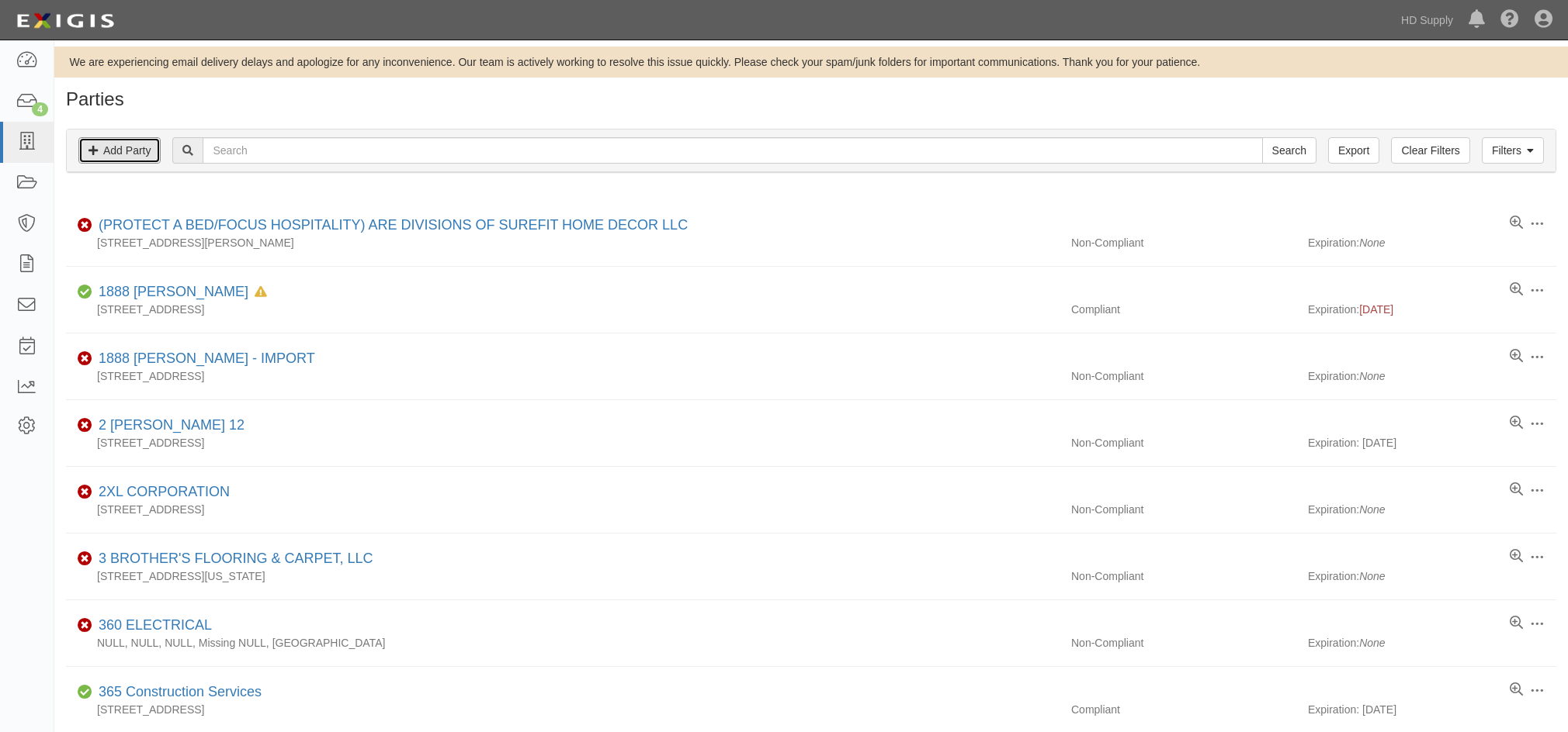
click at [128, 152] on link "Add Party" at bounding box center [119, 150] width 82 height 27
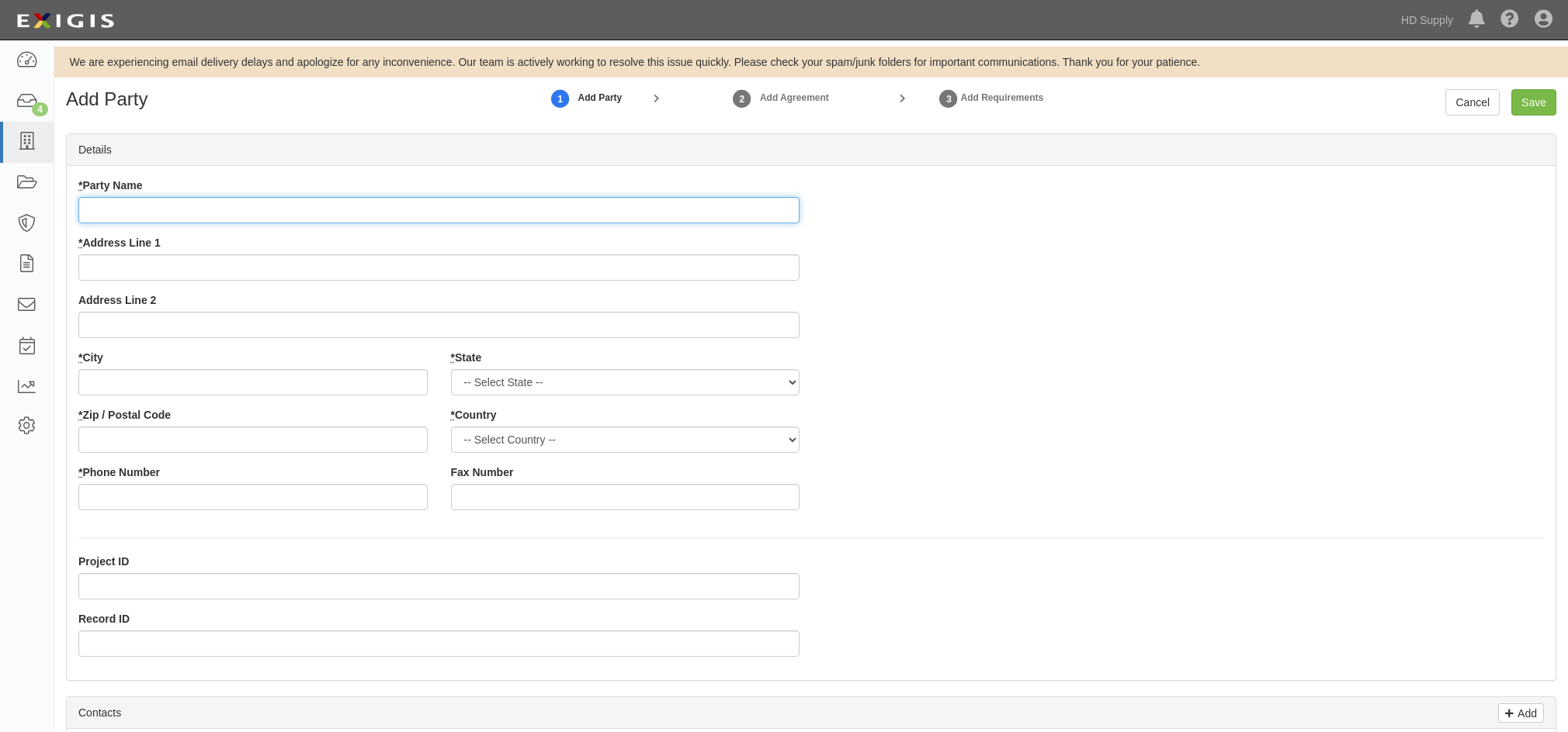
click at [151, 202] on input "* Party Name" at bounding box center [439, 210] width 721 height 27
type input "[DATE] Heating and Air LLC"
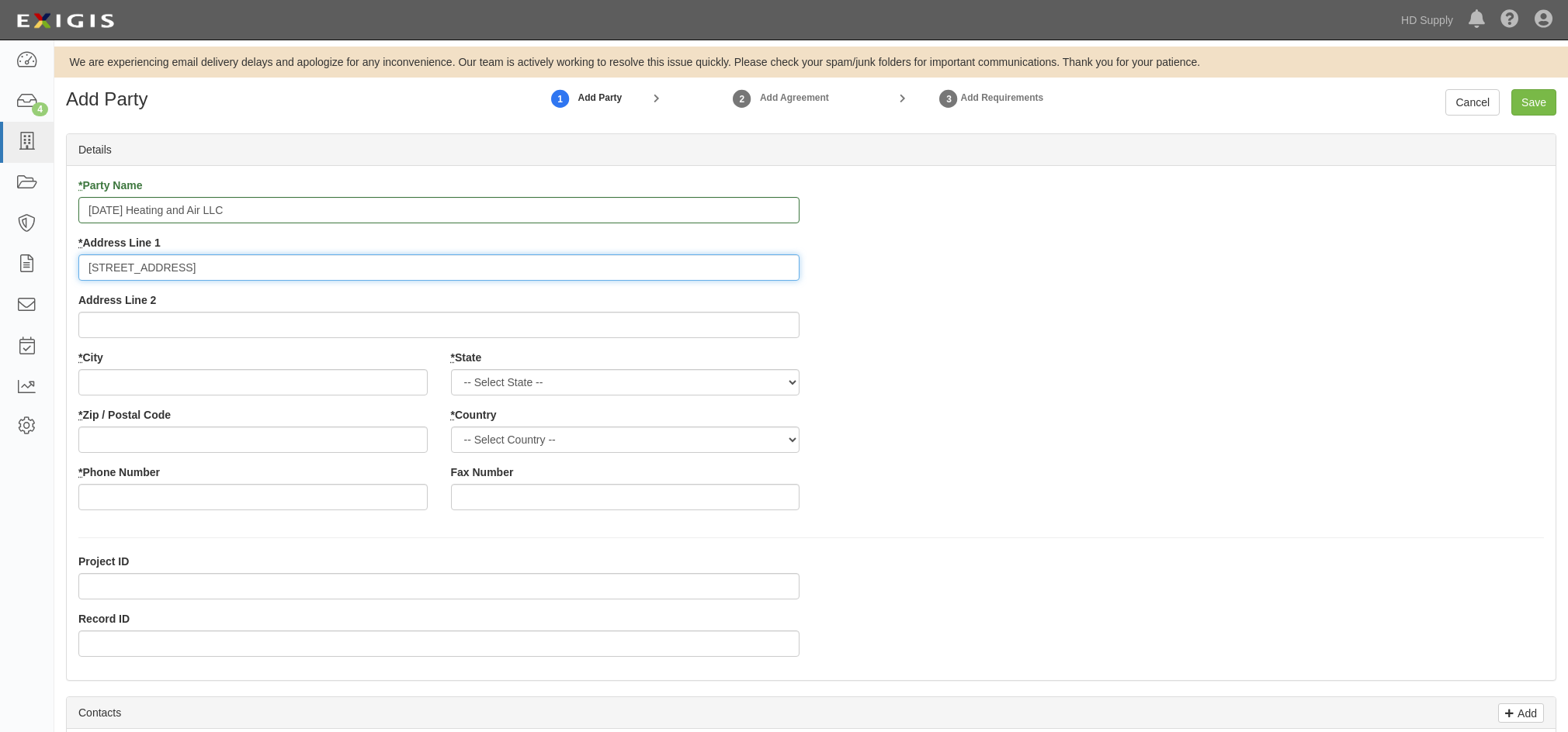
type input "[STREET_ADDRESS]"
type input "Semmes"
select select "AL"
type input "36575"
select select "US"
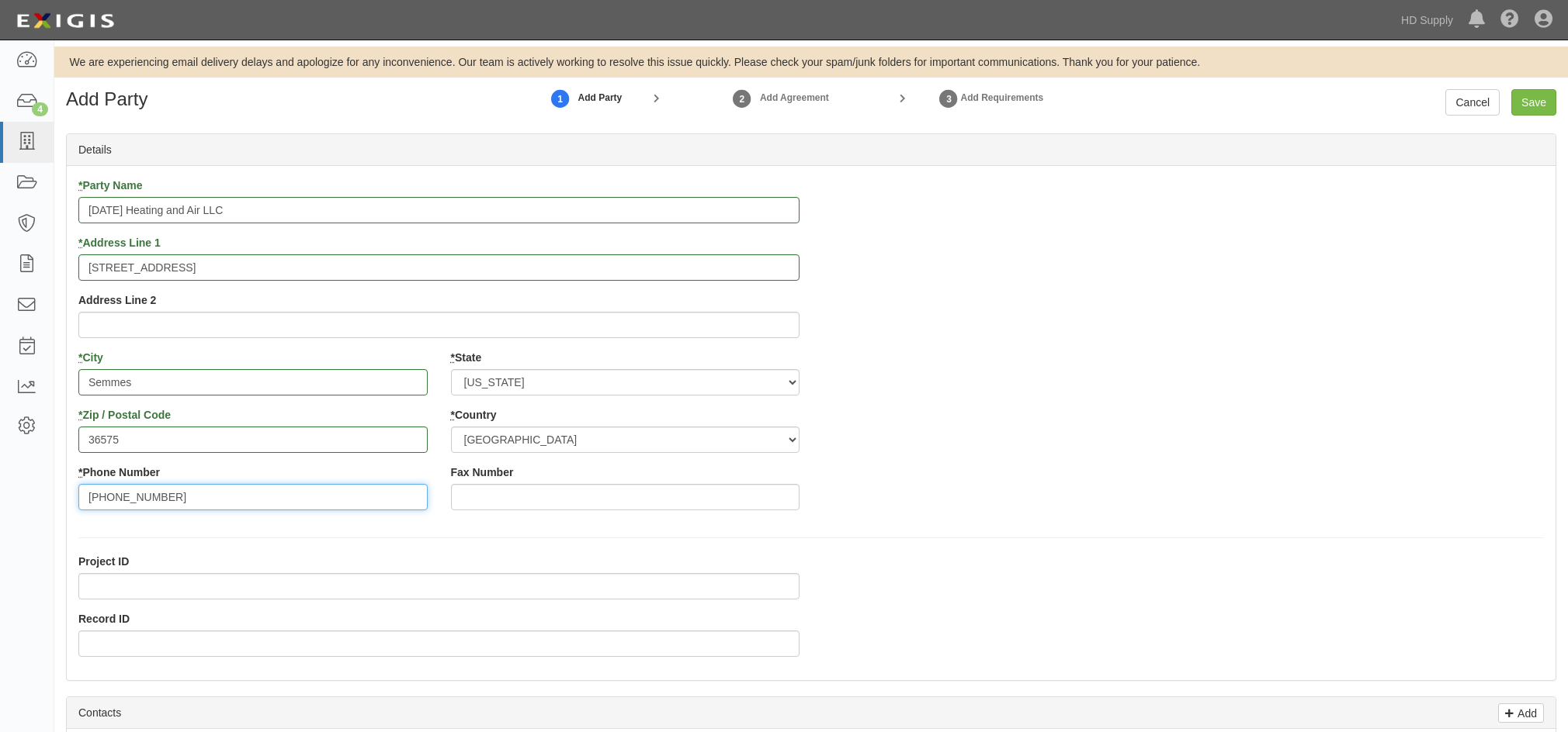
type input "[PHONE_NUMBER]"
drag, startPoint x: 113, startPoint y: 657, endPoint x: 117, endPoint y: 647, distance: 10.8
click at [117, 647] on div "Project ID Record ID" at bounding box center [439, 611] width 744 height 115
click at [117, 645] on input "Record ID" at bounding box center [439, 644] width 721 height 27
type input "1308"
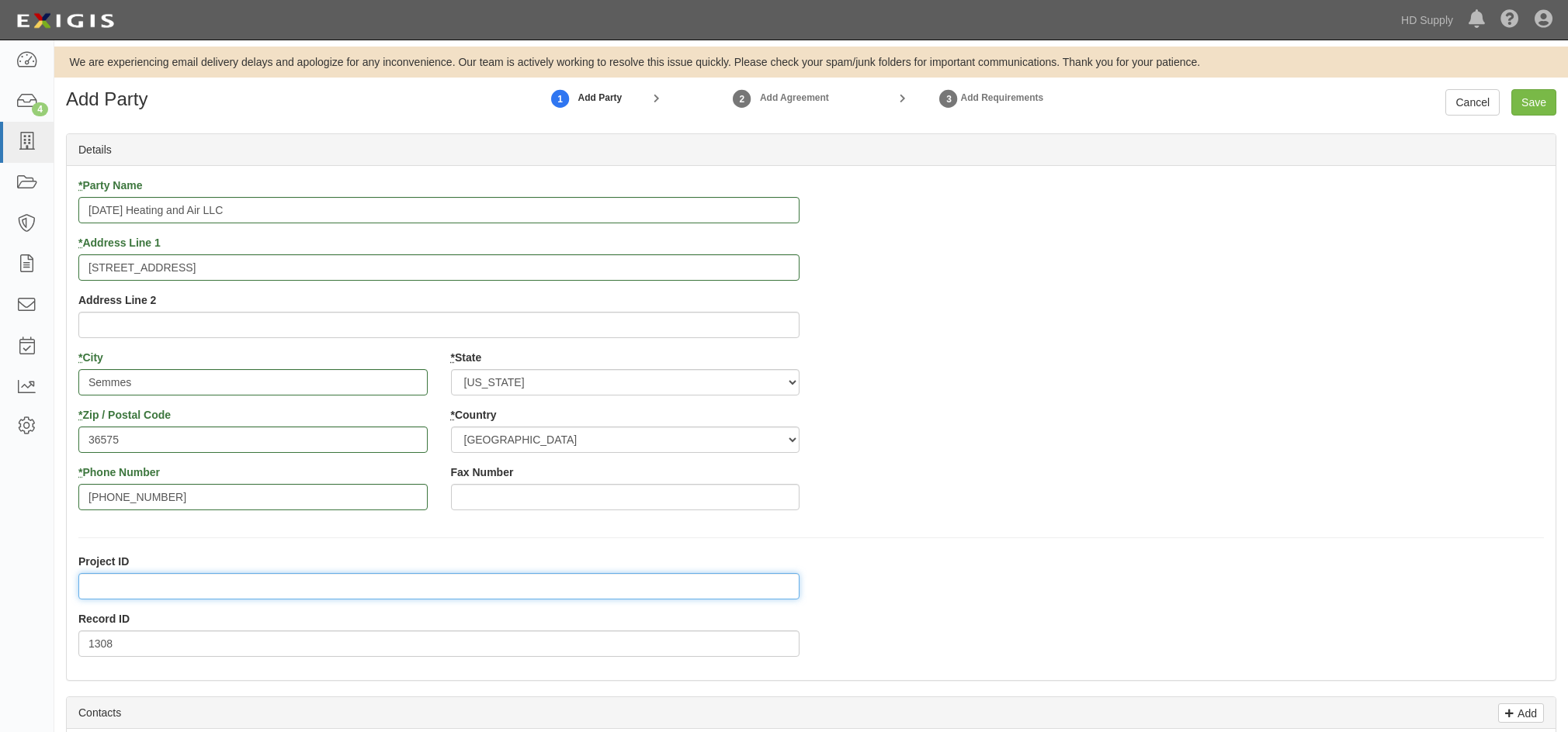
drag, startPoint x: 380, startPoint y: 578, endPoint x: 378, endPoint y: 567, distance: 11.2
click at [379, 576] on input "Project ID" at bounding box center [439, 586] width 721 height 27
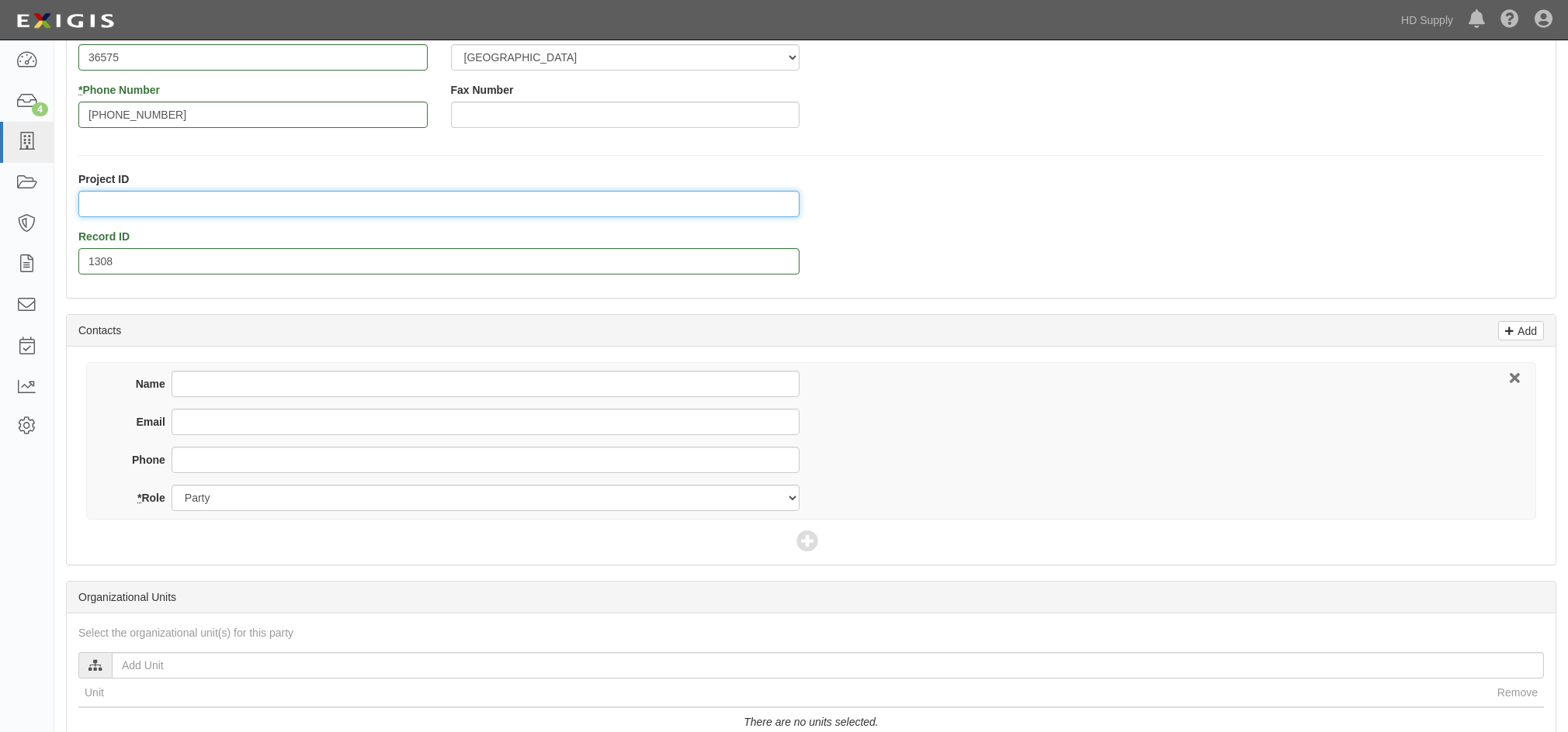
scroll to position [388, 0]
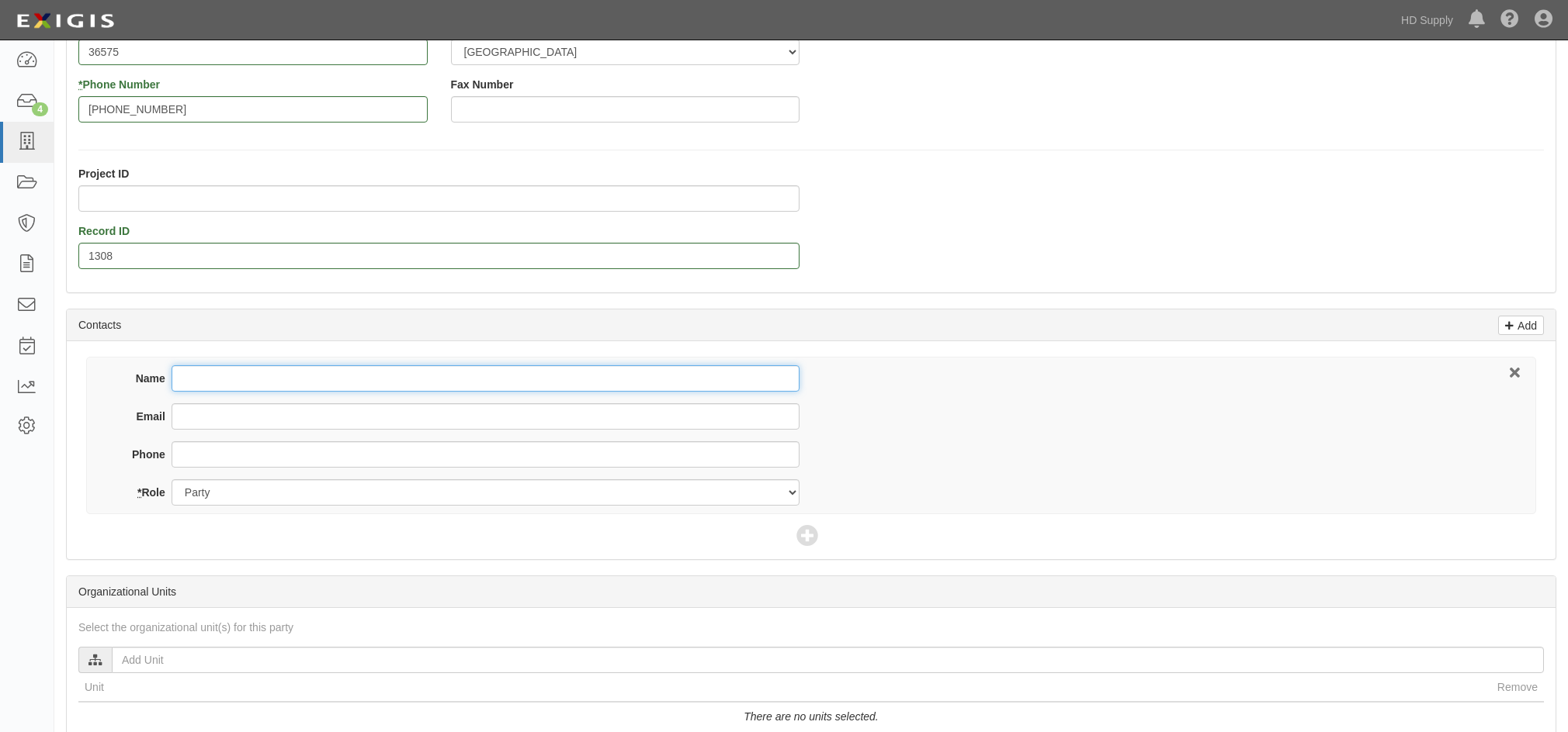
click at [214, 370] on input "Name" at bounding box center [485, 378] width 628 height 27
type input "[PERSON_NAME]"
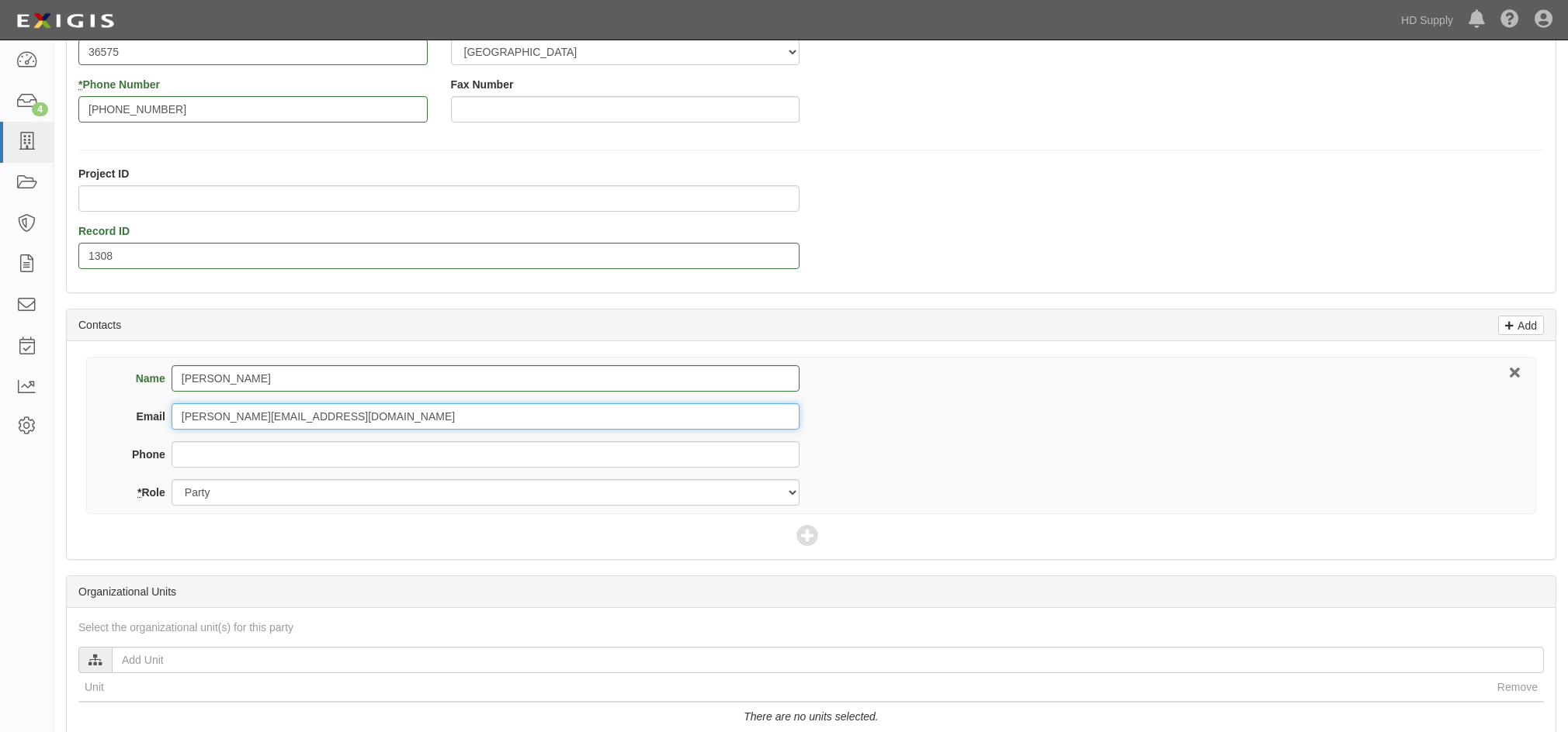
type input "[PERSON_NAME][EMAIL_ADDRESS][DOMAIN_NAME]"
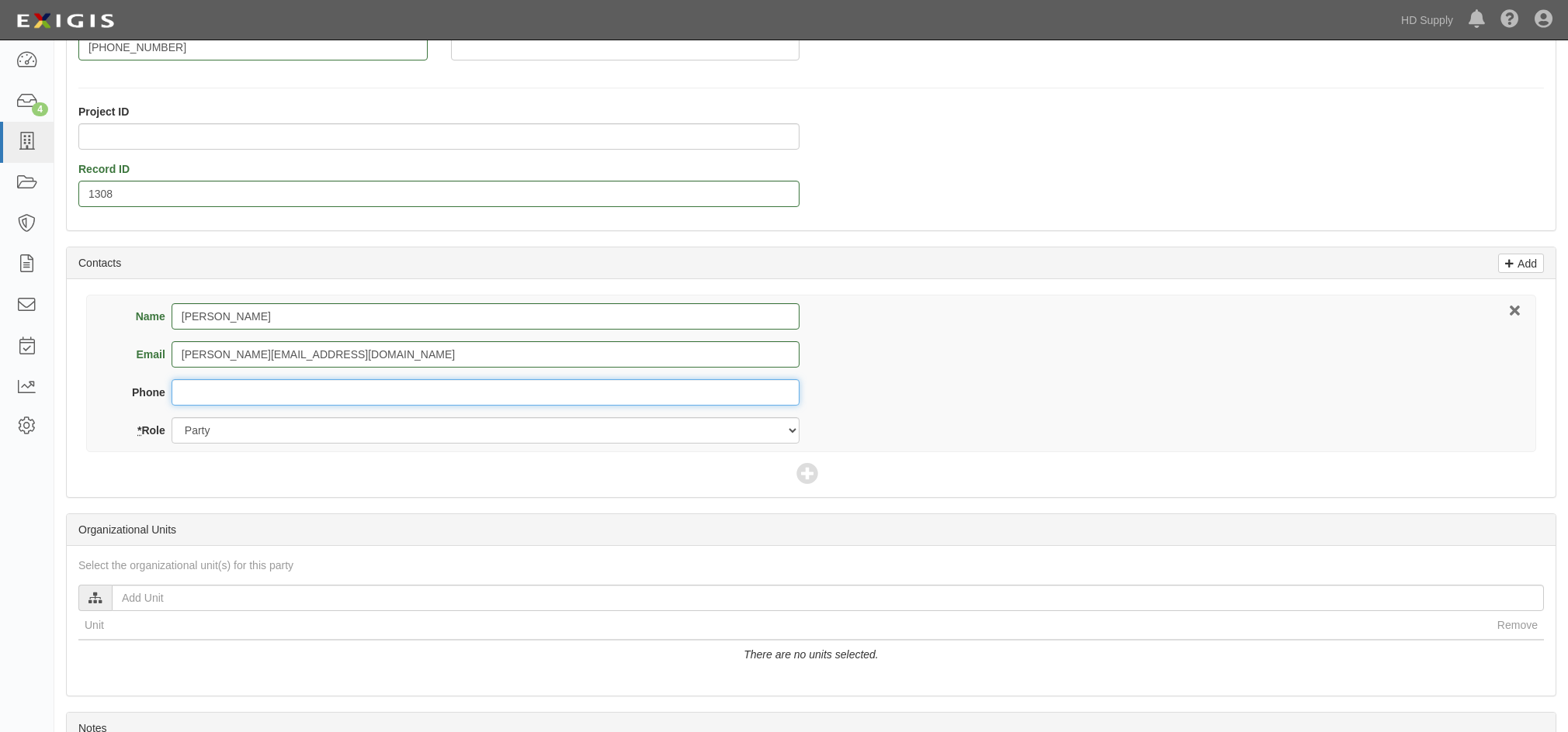
scroll to position [604, 0]
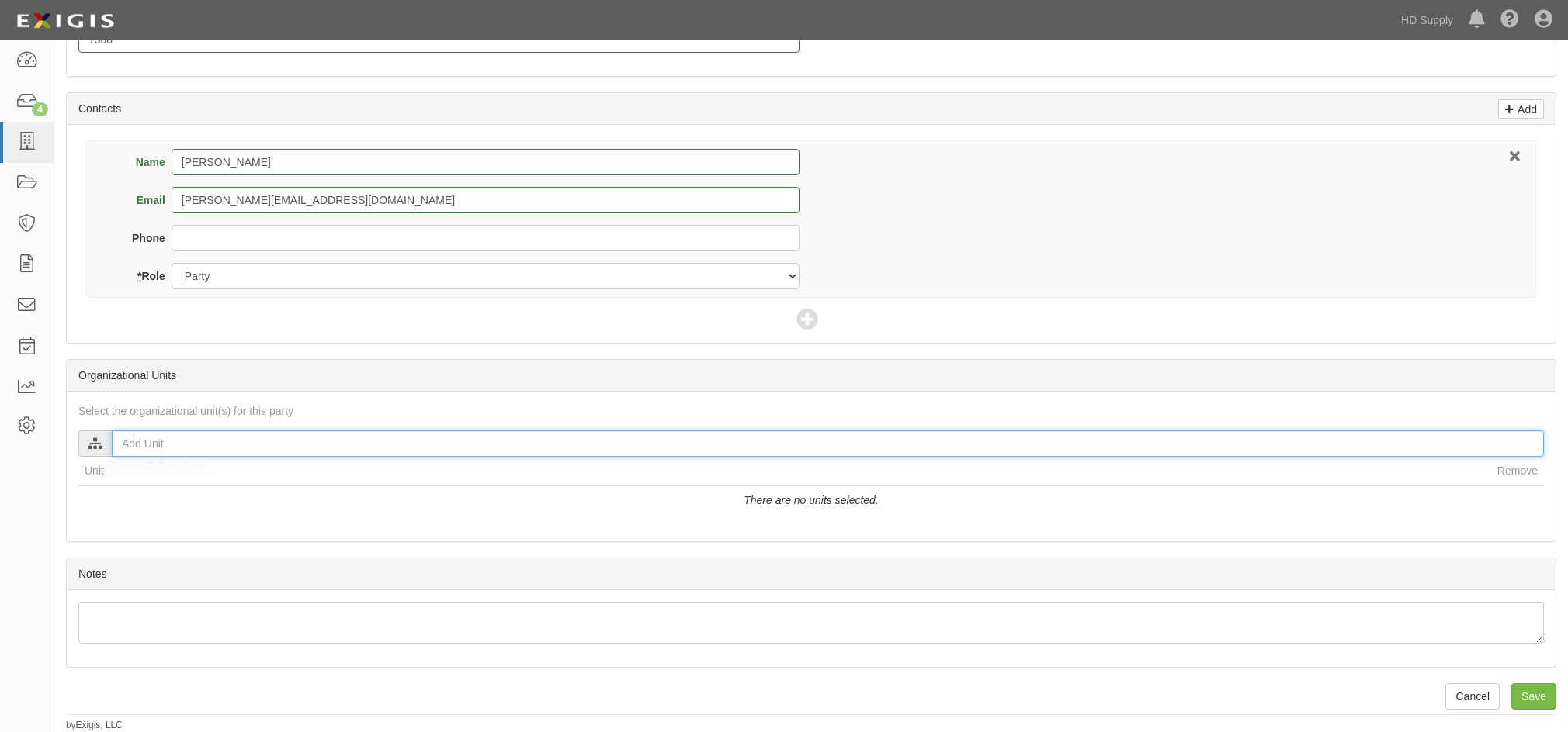
click at [146, 452] on input "text" at bounding box center [827, 443] width 1432 height 27
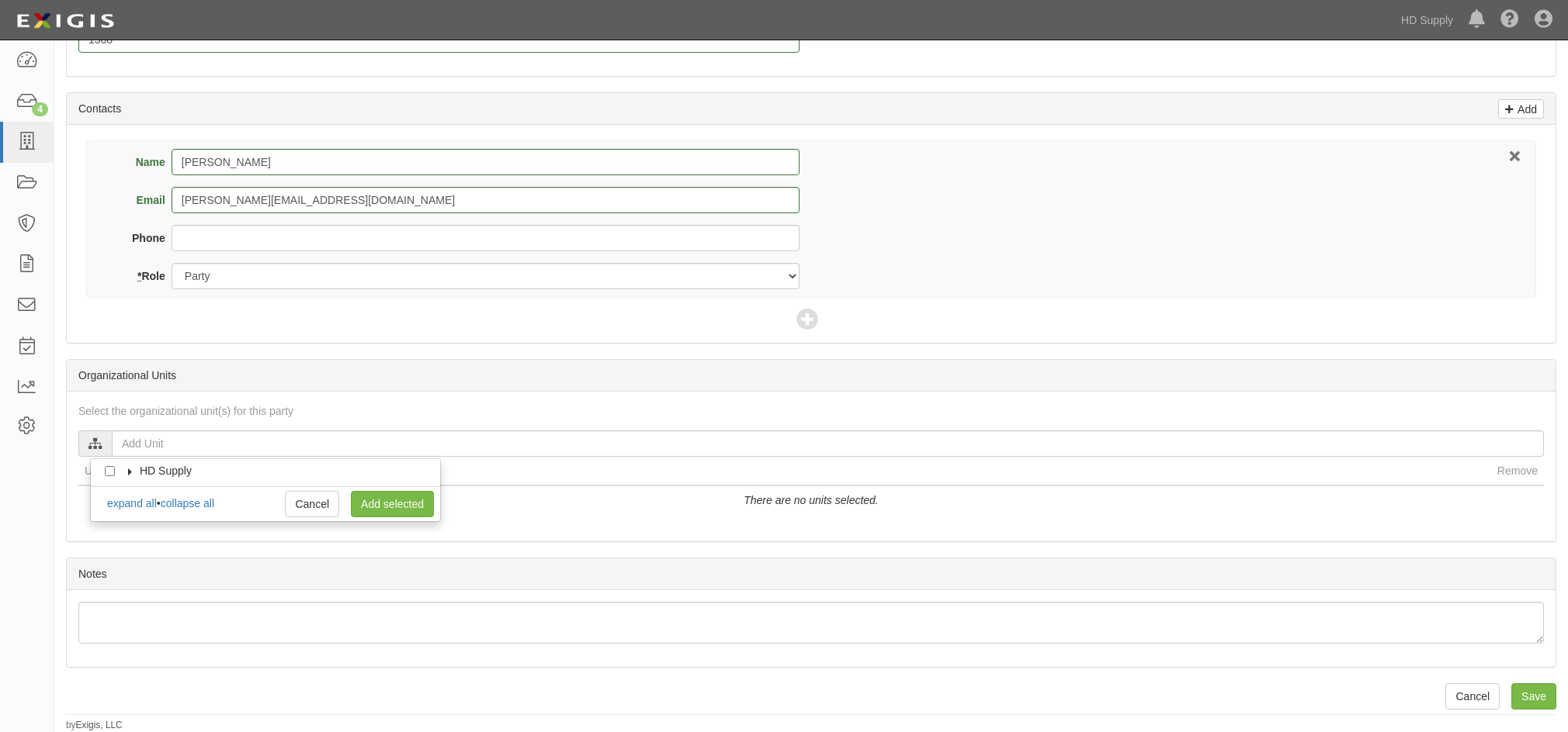
click at [131, 472] on icon at bounding box center [131, 473] width 11 height 7
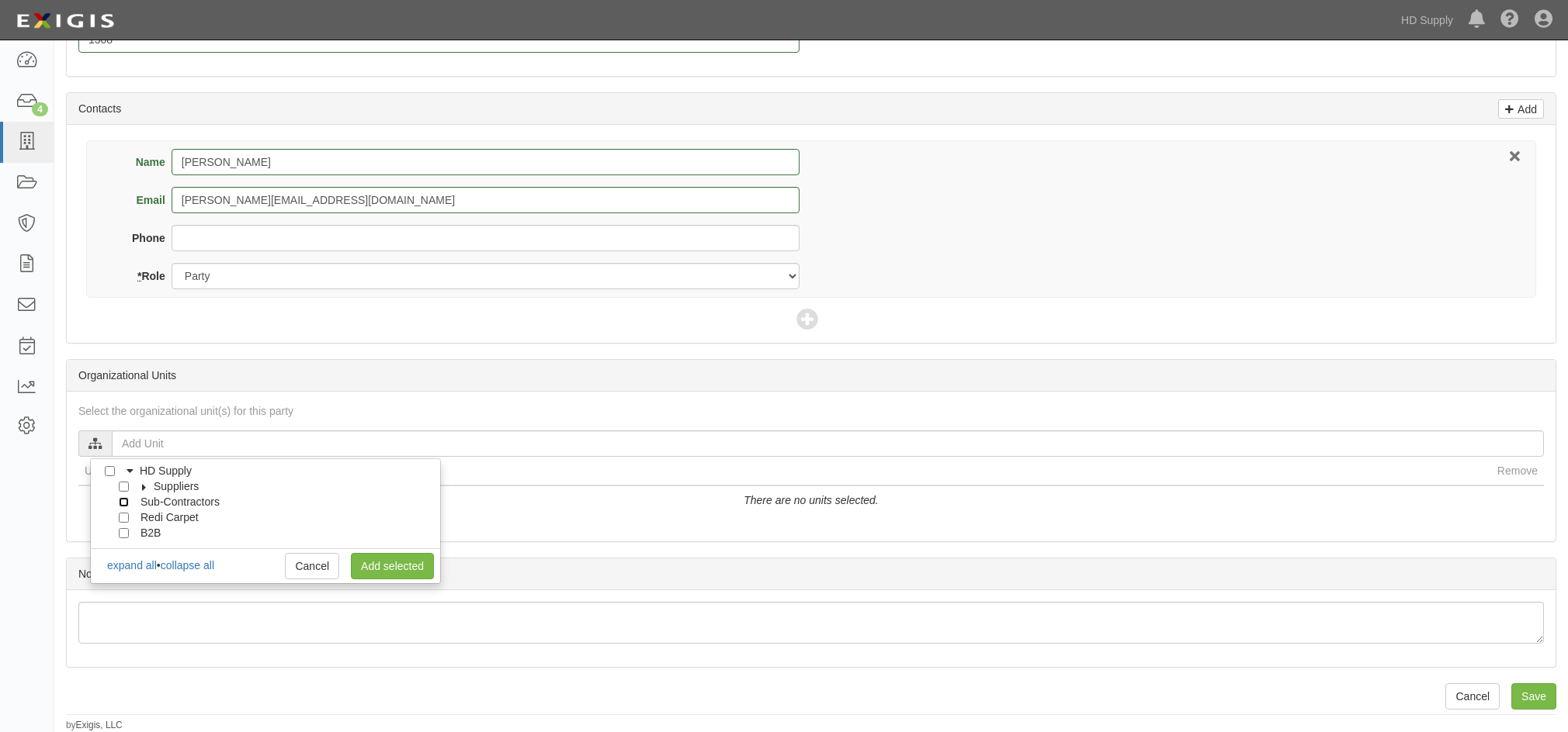
drag, startPoint x: 121, startPoint y: 505, endPoint x: 141, endPoint y: 509, distance: 20.4
click at [121, 504] on input "Sub-Contractors" at bounding box center [123, 502] width 10 height 10
checkbox input "true"
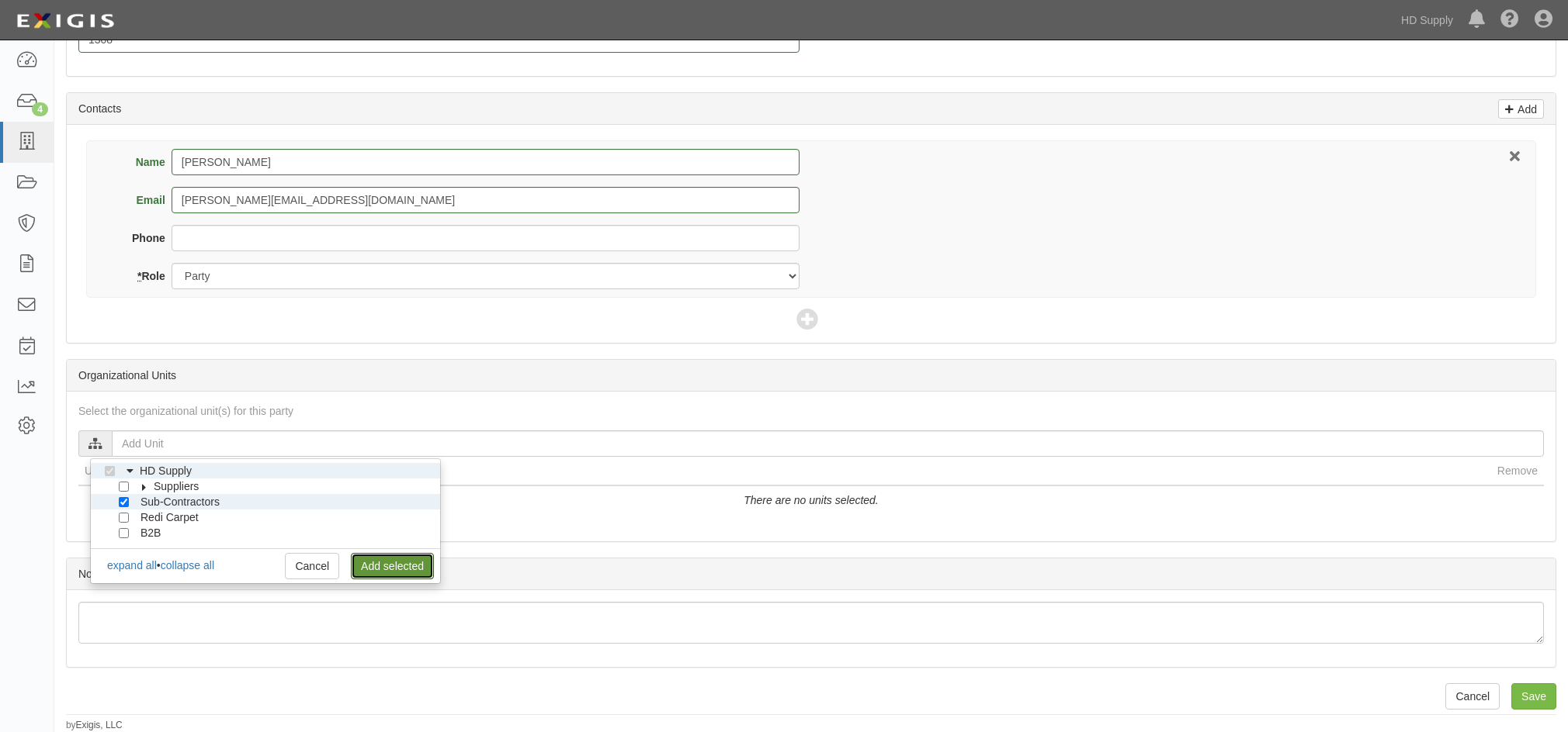
click at [395, 563] on link "Add selected" at bounding box center [392, 566] width 83 height 27
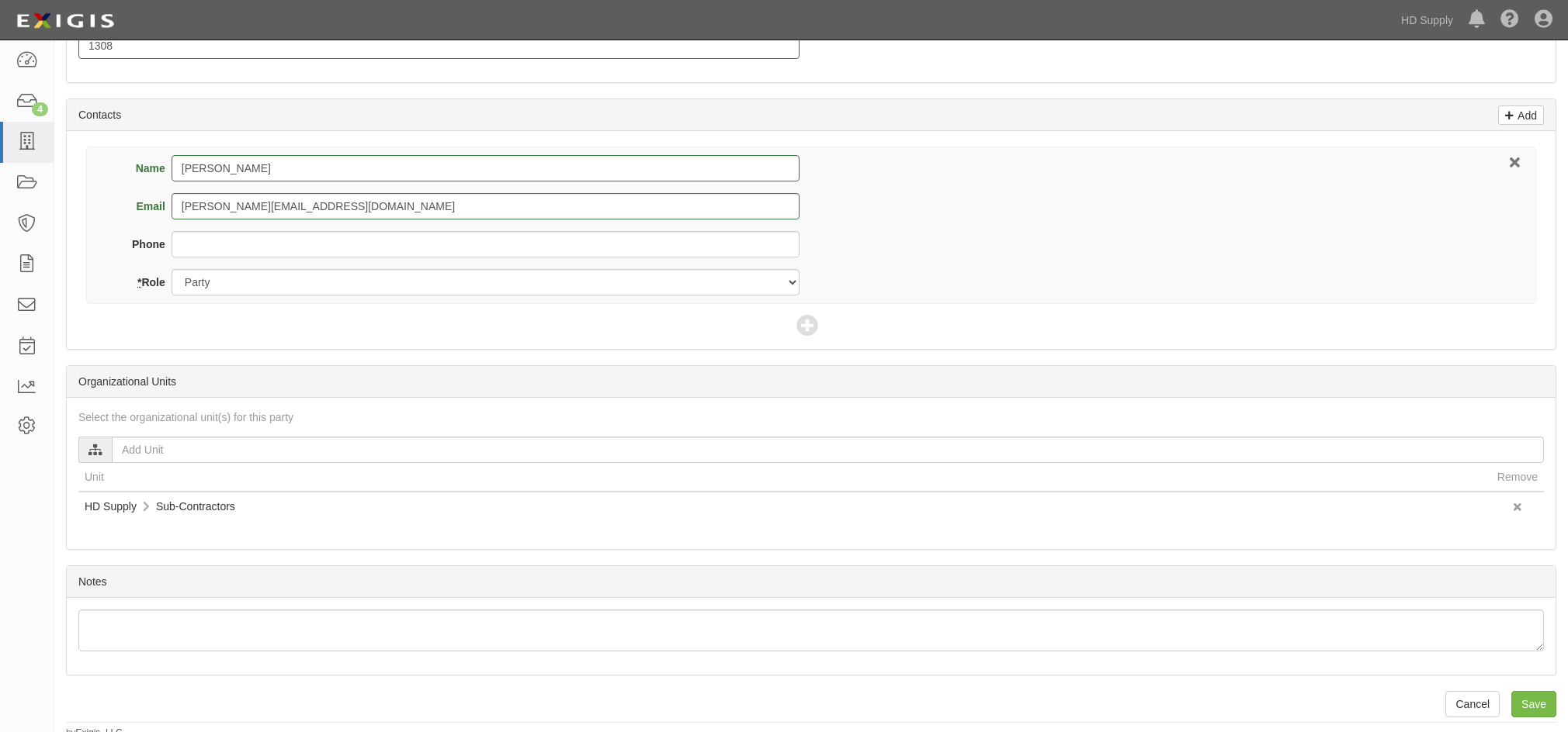
scroll to position [606, 0]
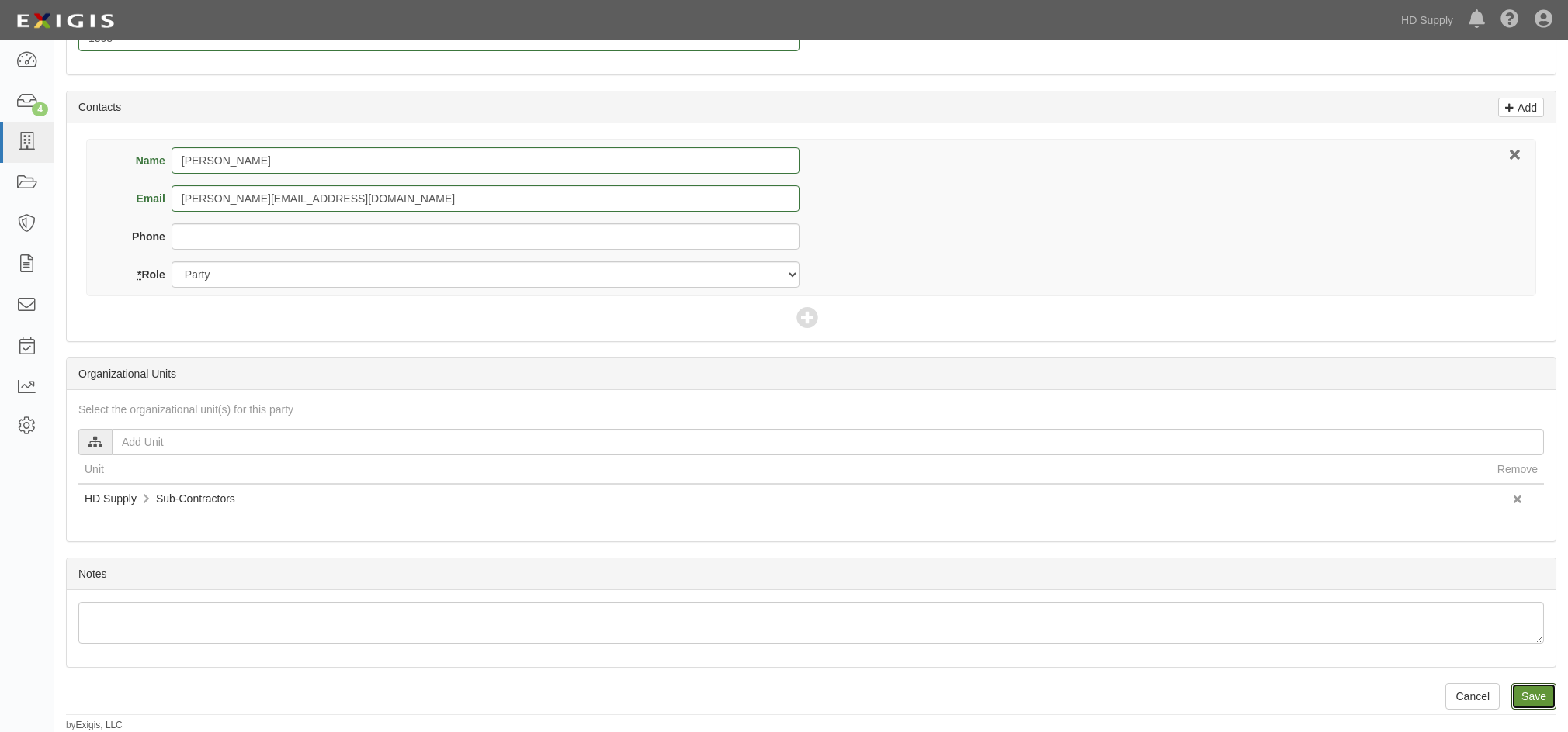
click at [1536, 692] on input "Save" at bounding box center [1533, 696] width 45 height 27
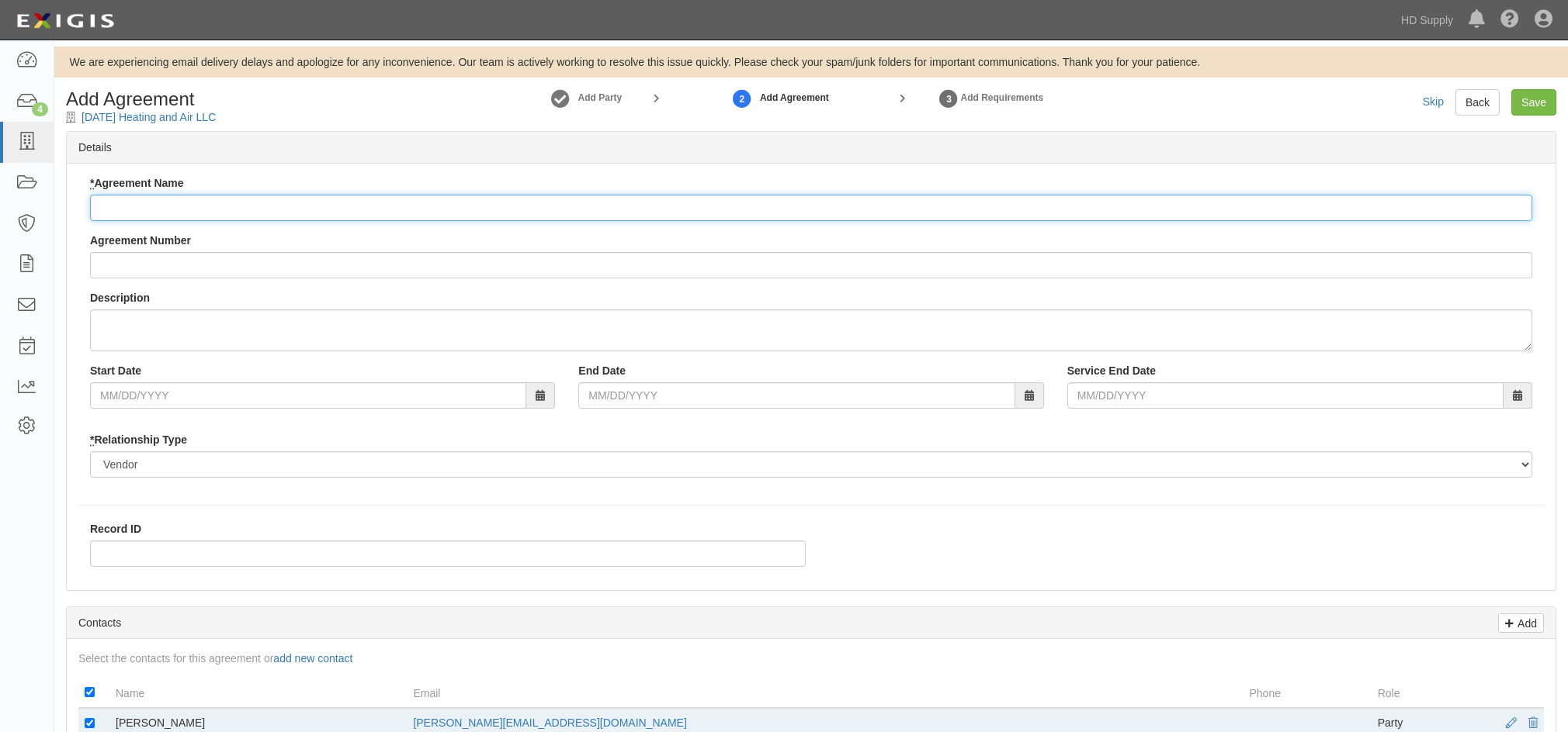
click at [196, 208] on input "* Agreement Name" at bounding box center [811, 208] width 1442 height 27
type input "Installation Services"
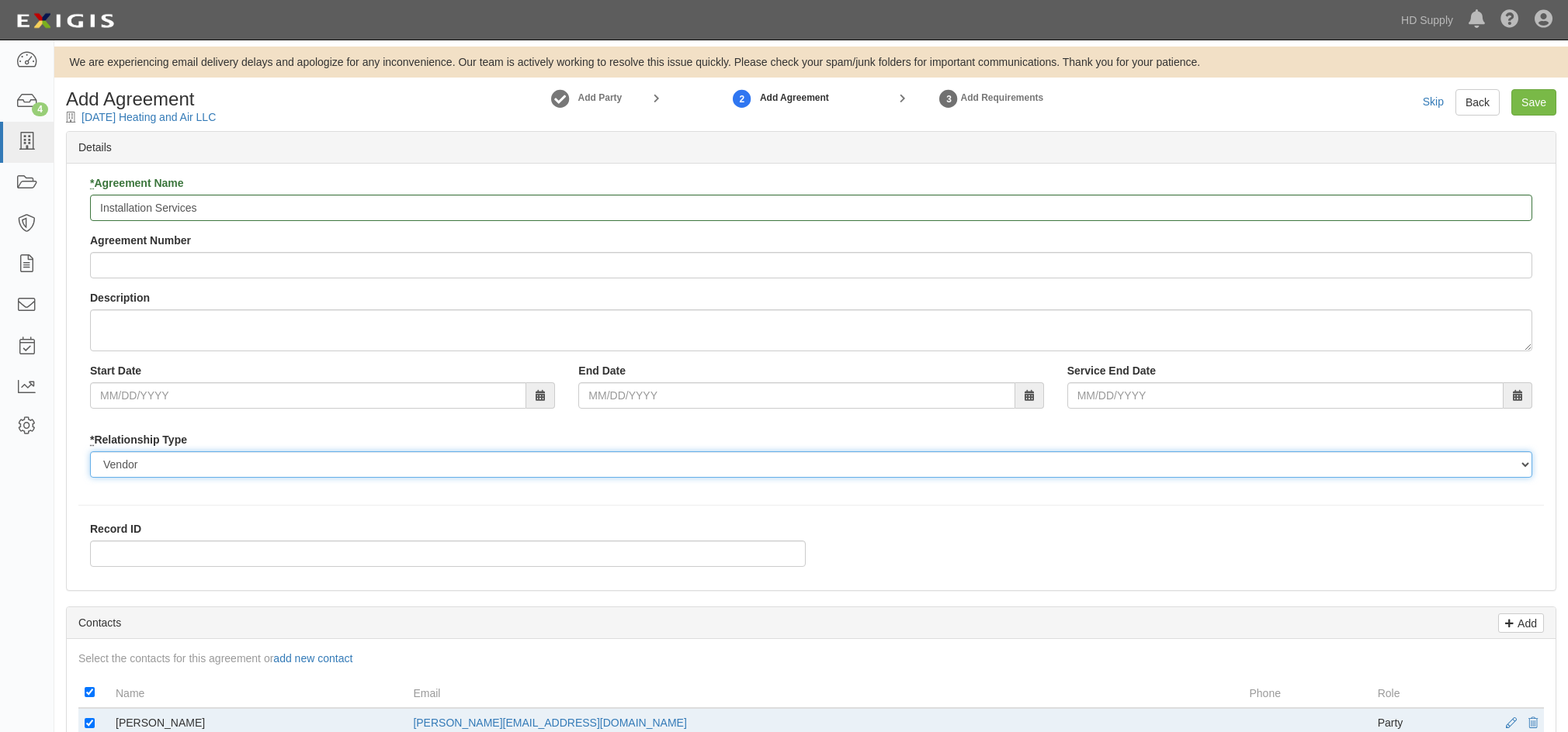
click at [151, 475] on select "Borrower Contractor Franchisee Other Subcontractor Supplier Tenant Vendor" at bounding box center [811, 464] width 1442 height 27
select select "subcontractor"
click at [90, 452] on select "Borrower Contractor Franchisee Other Subcontractor Supplier Tenant Vendor" at bounding box center [811, 464] width 1442 height 27
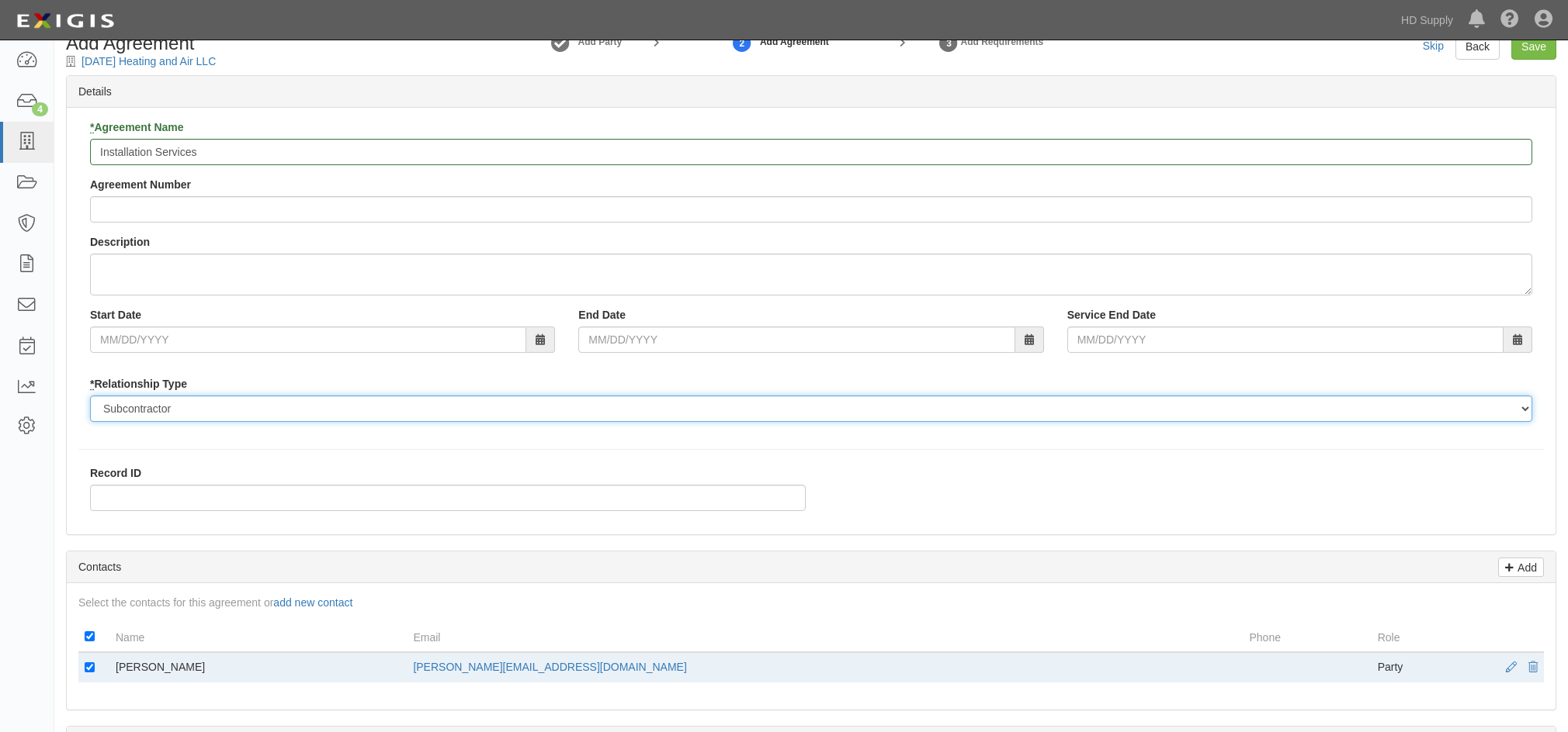
scroll to position [155, 0]
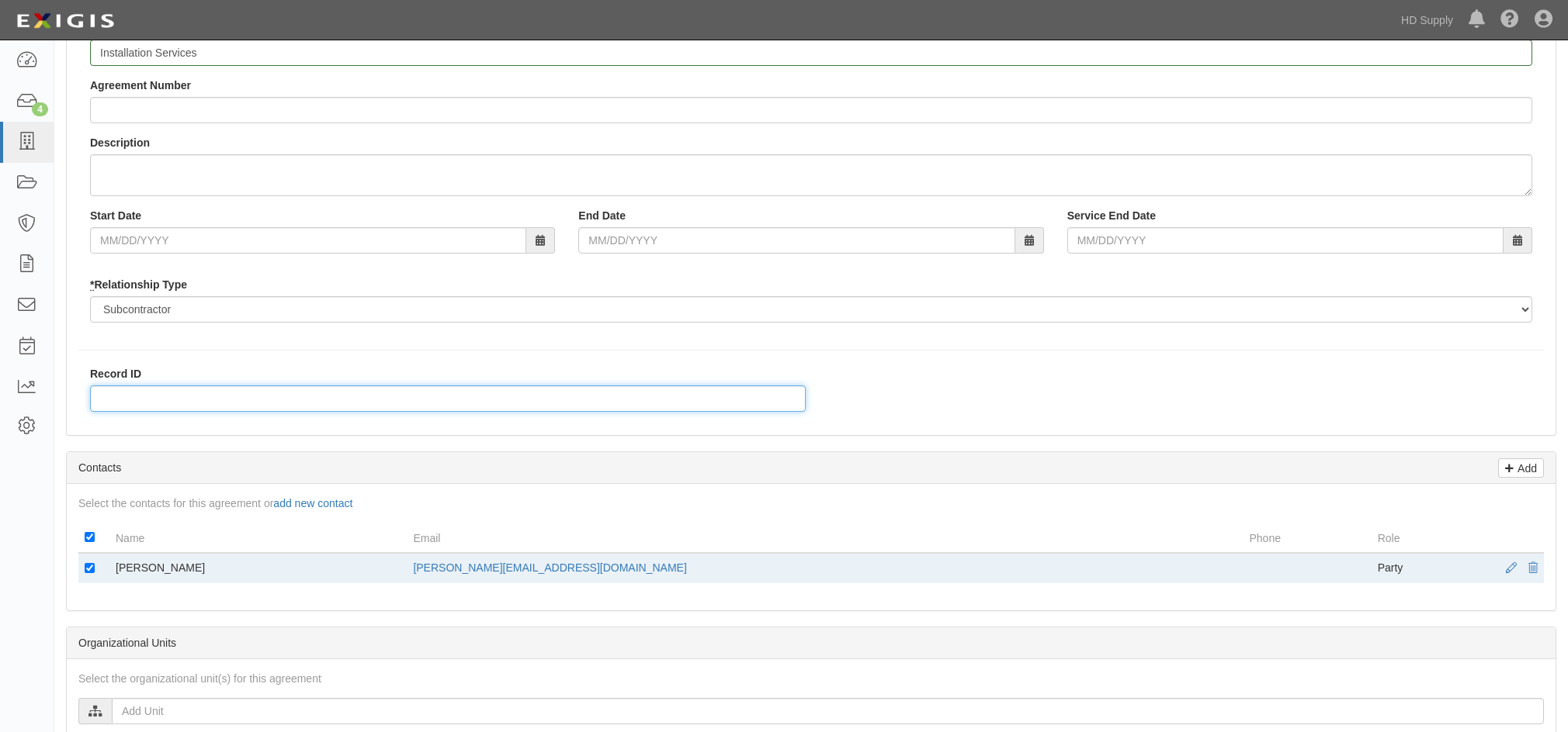
click at [132, 390] on input "Record ID" at bounding box center [448, 398] width 716 height 27
type input "1308"
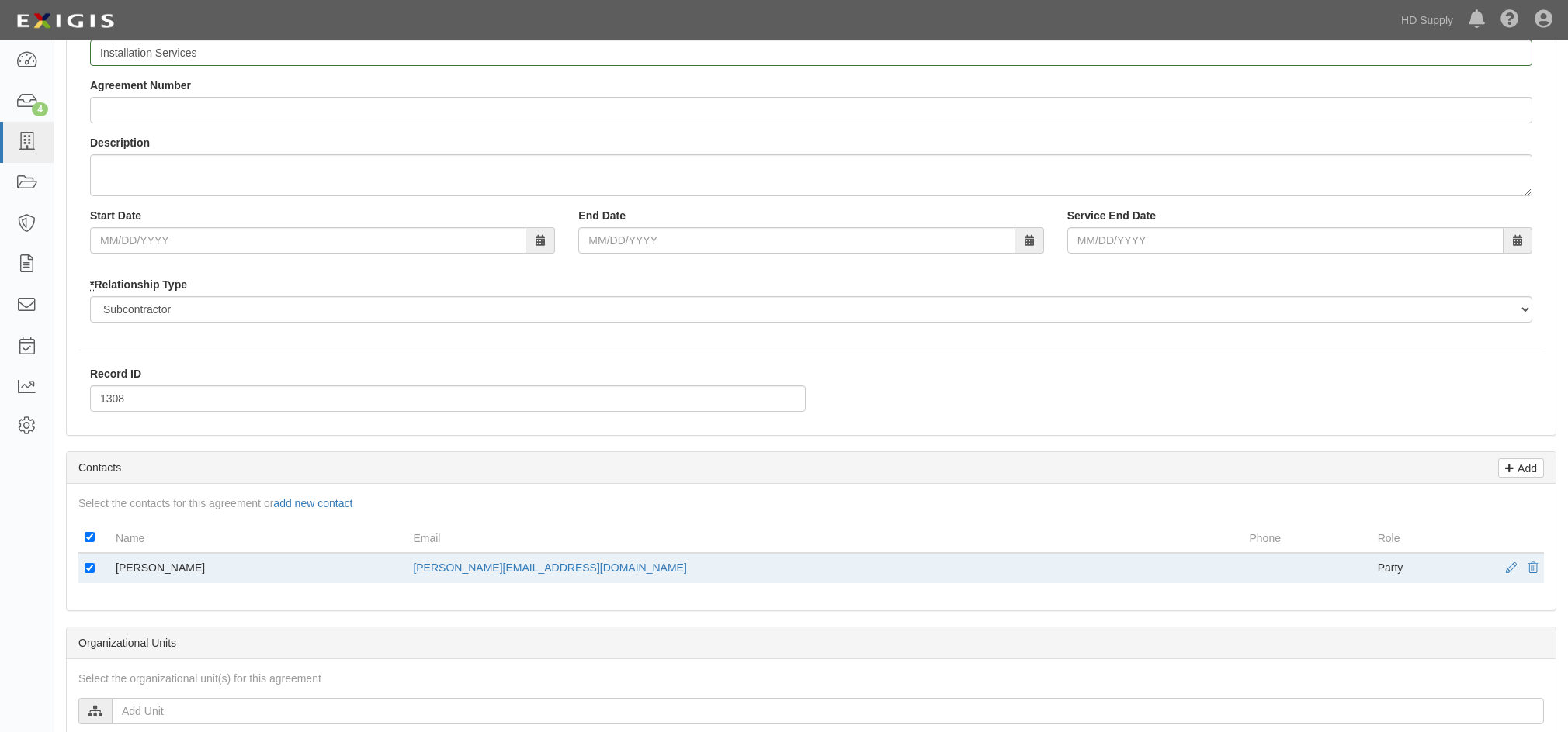
click at [466, 448] on div "Details * Agreement Name Installation Services Agreement Number Description Sta…" at bounding box center [812, 566] width 1491 height 1182
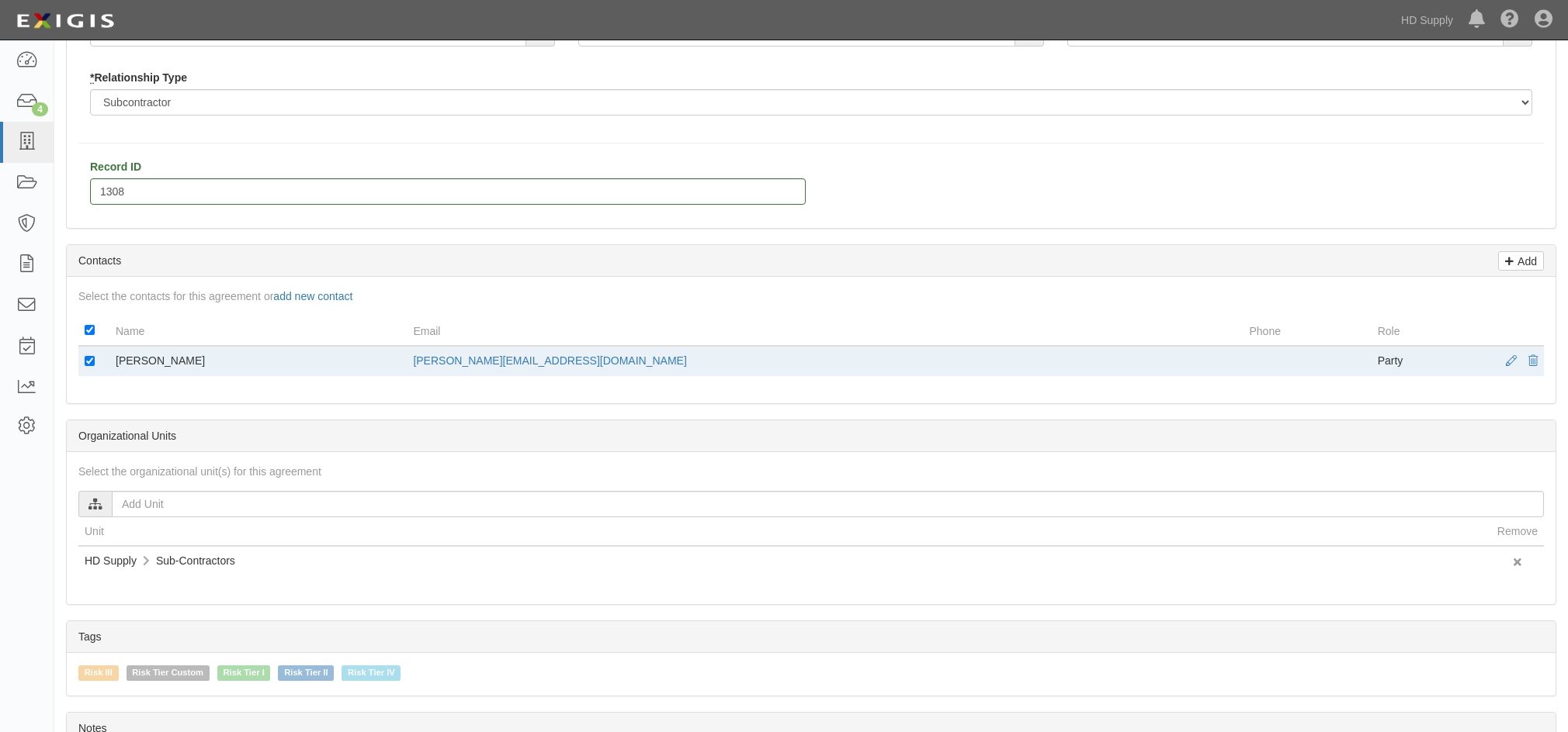
scroll to position [388, 0]
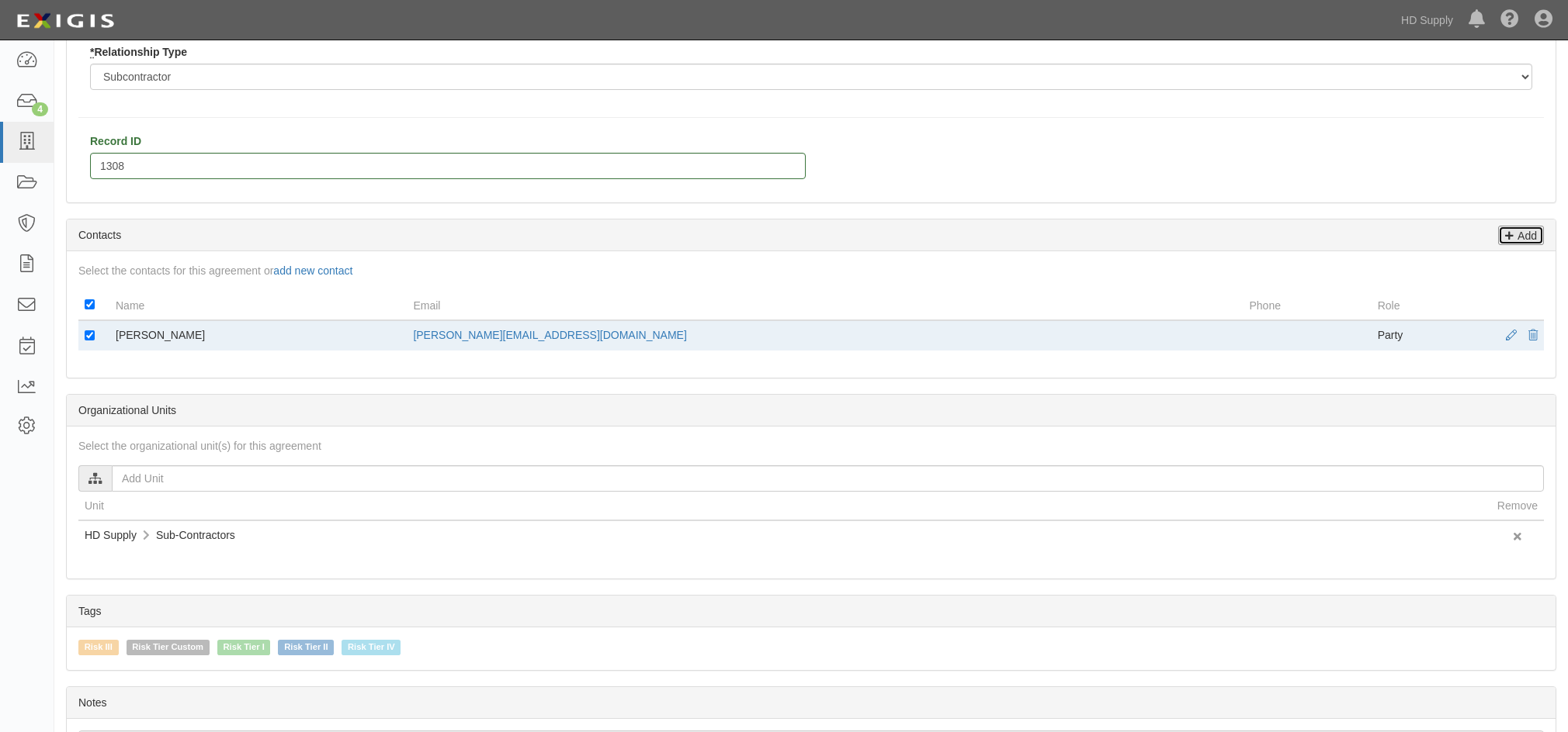
click at [1523, 239] on p "Add" at bounding box center [1525, 234] width 23 height 17
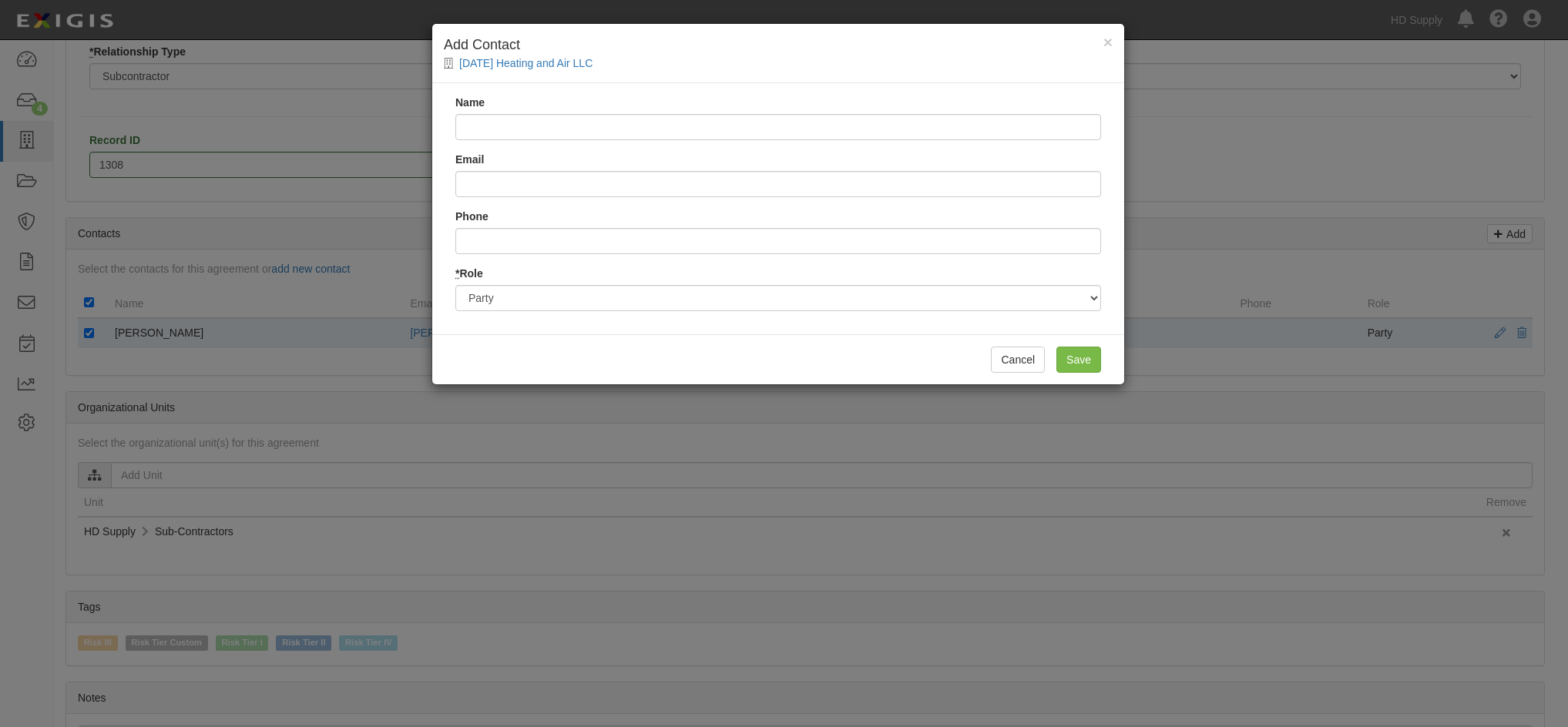
click at [488, 132] on input "Name" at bounding box center [778, 127] width 646 height 26
type input "H"
type input "Dottie L. Hopkins-Penny"
click at [551, 184] on input "Email" at bounding box center [778, 184] width 646 height 26
type input "dottie.hopkins-penny@hdsupply.com"
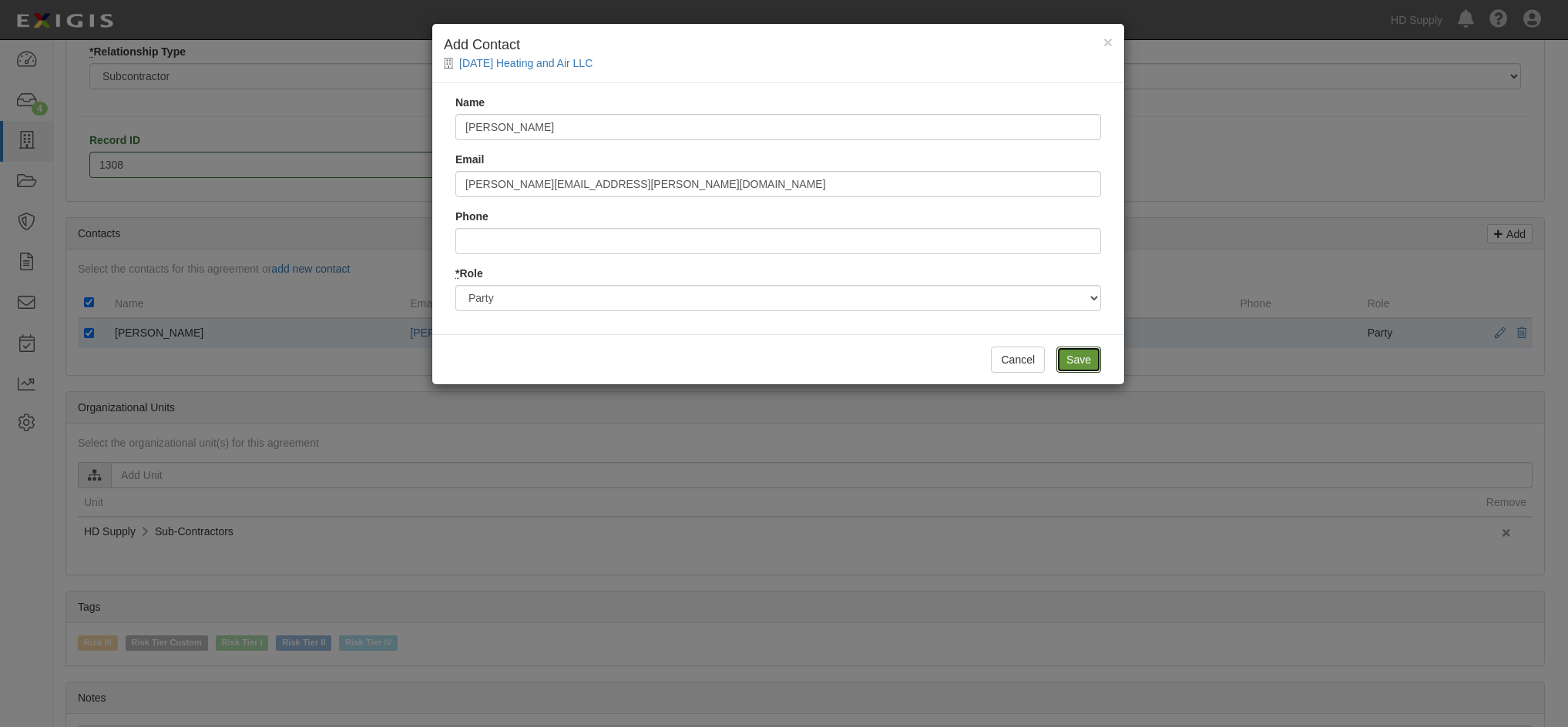
click at [1080, 361] on input "Save" at bounding box center [1079, 360] width 45 height 26
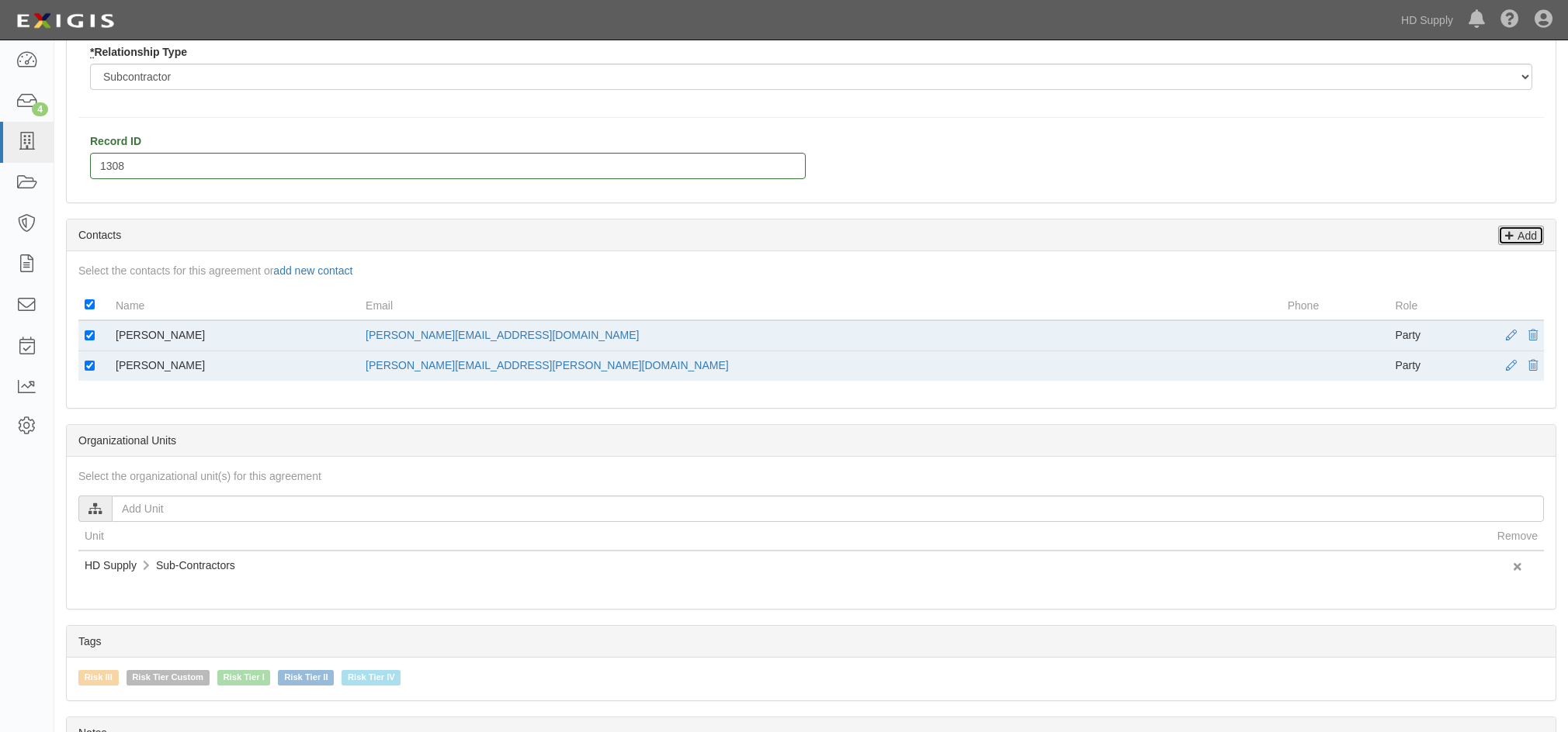
click at [1517, 235] on p "Add" at bounding box center [1525, 234] width 23 height 17
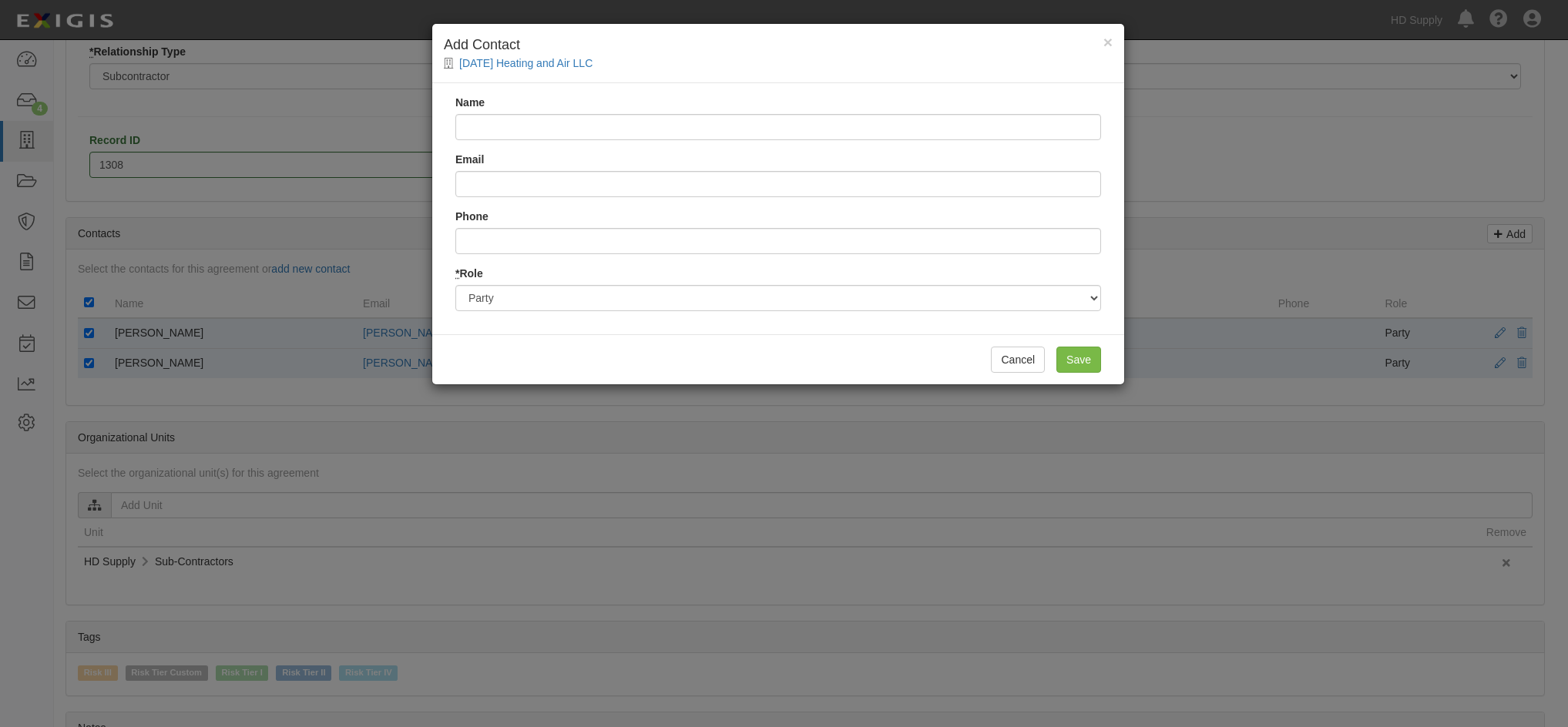
click at [534, 128] on input "Name" at bounding box center [778, 127] width 646 height 26
type input "Michael R. Milwee"
click at [529, 181] on input "Email" at bounding box center [778, 184] width 646 height 26
type input "michael.milwee@hdsupply.com"
click at [1073, 355] on input "Save" at bounding box center [1079, 360] width 45 height 26
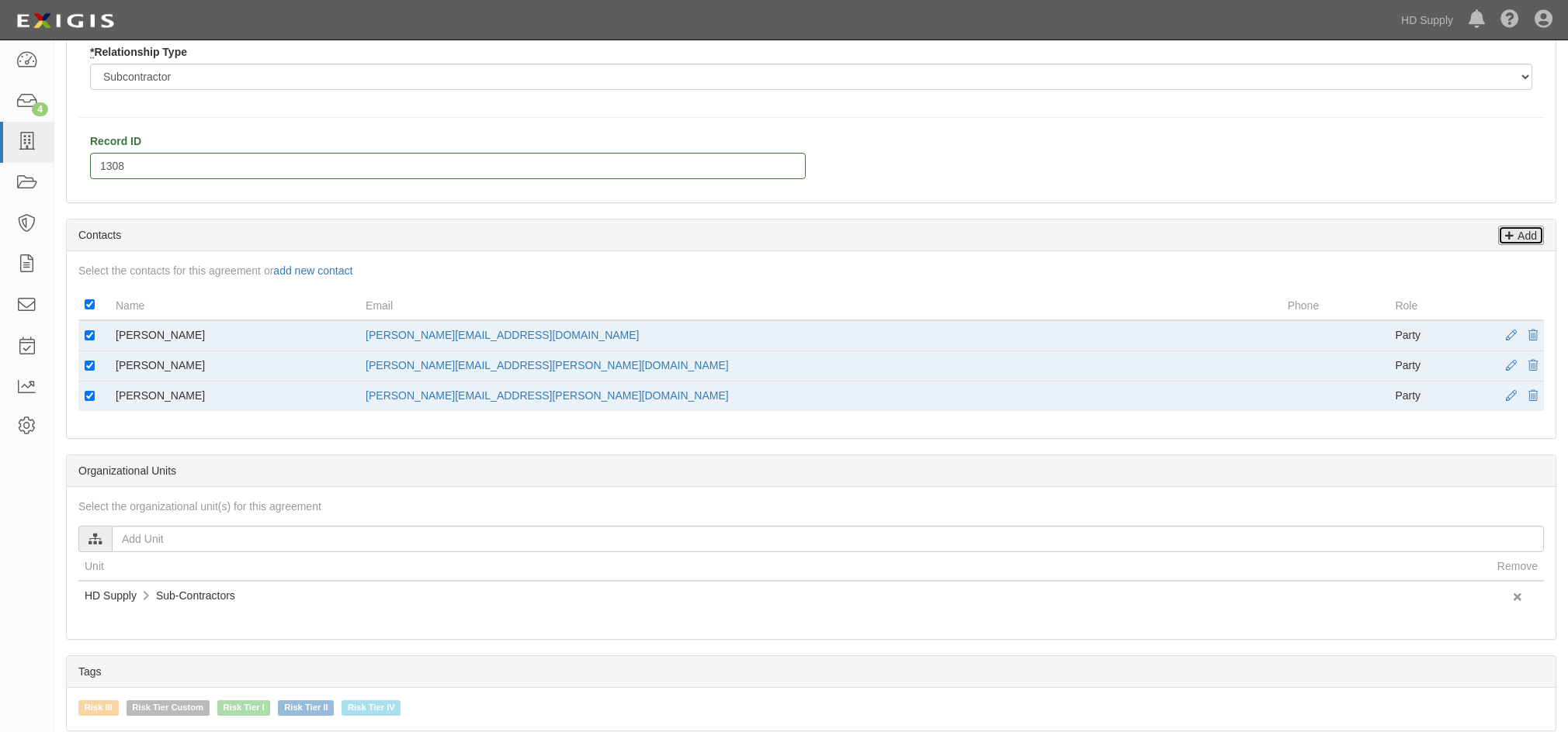
click at [1540, 227] on link "Add" at bounding box center [1521, 234] width 46 height 19
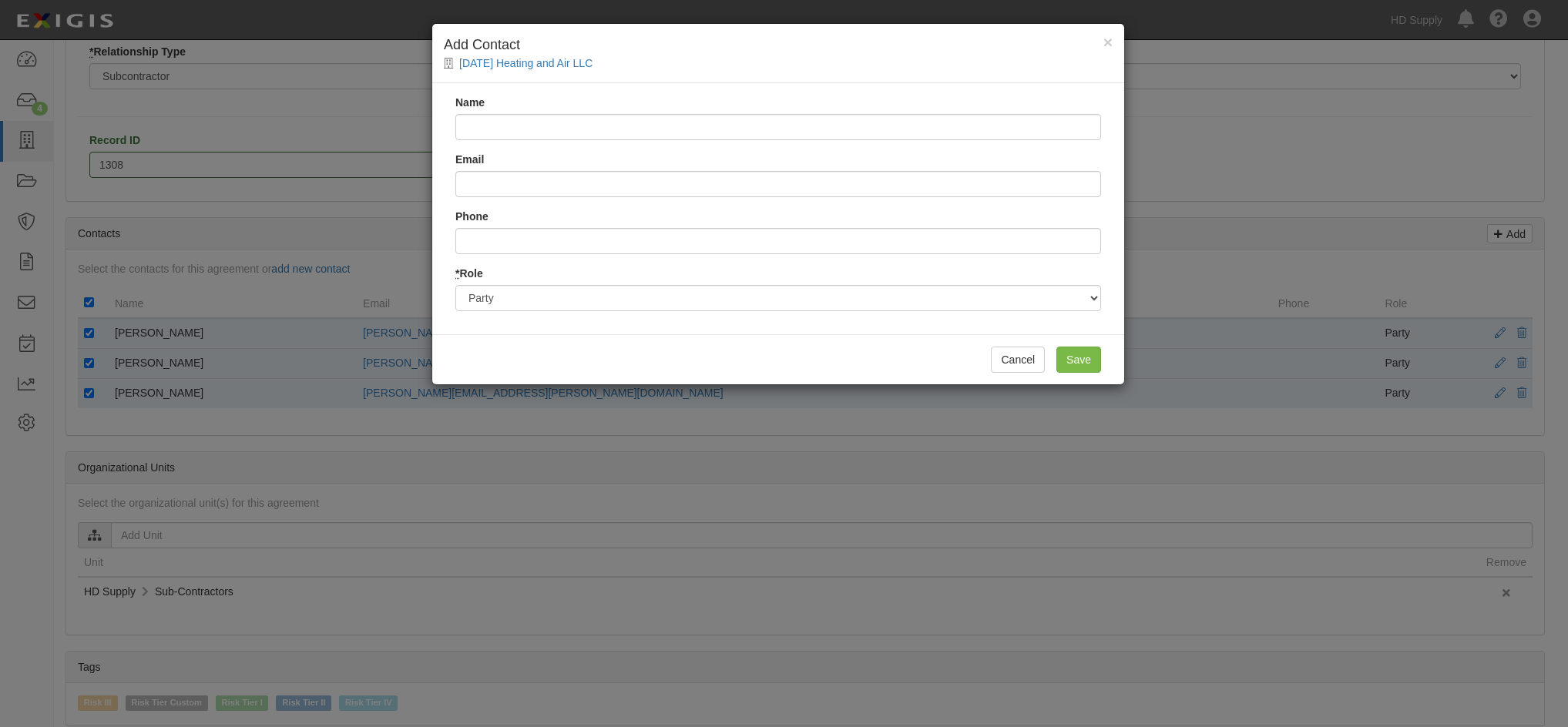
click at [618, 130] on input "Name" at bounding box center [778, 127] width 646 height 26
type input "Trish Black"
click at [571, 184] on input "Email" at bounding box center [778, 184] width 646 height 26
type input "tricia.black@hdsupply.com"
click at [1082, 354] on input "Save" at bounding box center [1079, 360] width 45 height 26
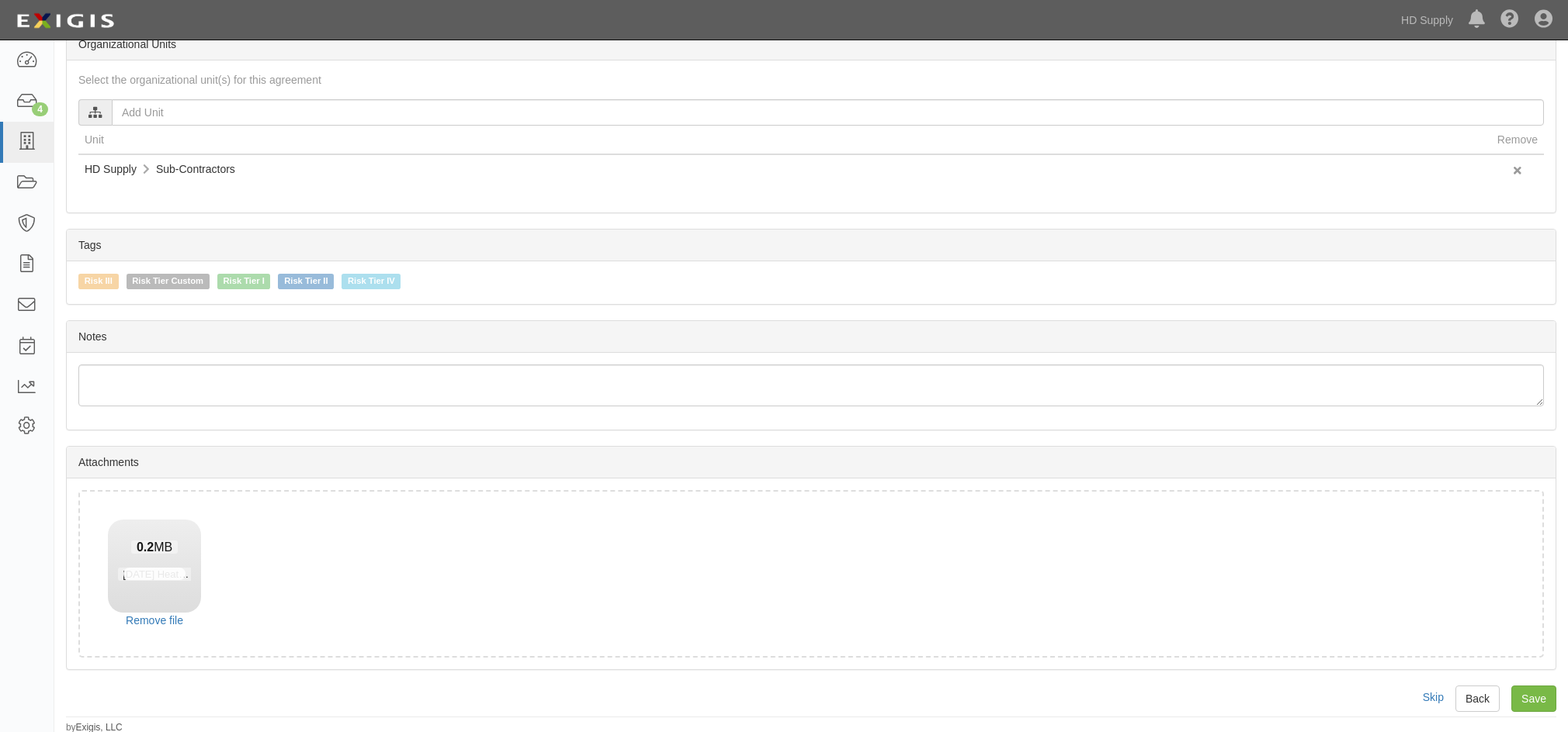
scroll to position [847, 0]
click at [1522, 697] on input "Save" at bounding box center [1533, 696] width 45 height 27
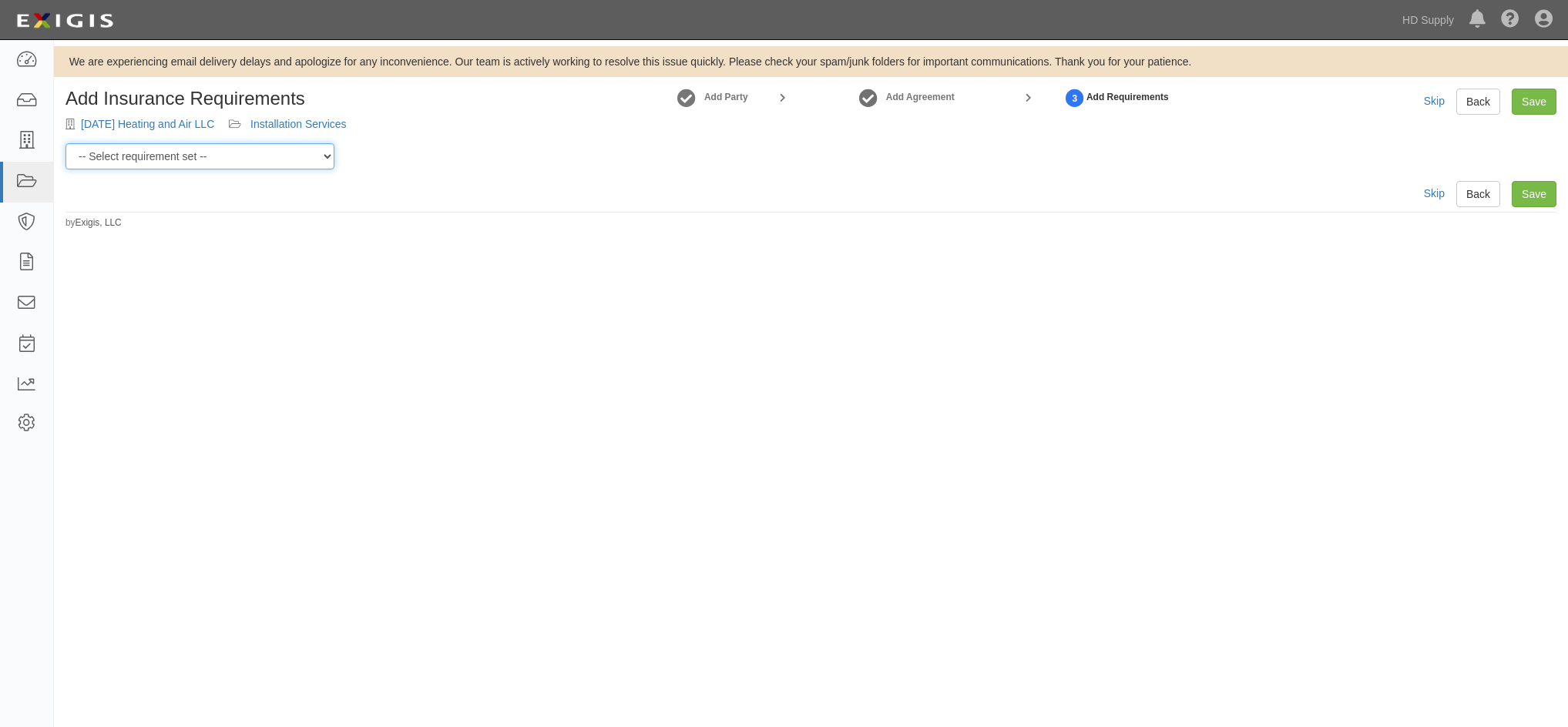
click at [279, 156] on select "-- Select requirement set -- Risk Tier Custom Risk Tier II Risk Tier II (Produc…" at bounding box center [200, 156] width 268 height 26
select select "46715"
click at [66, 143] on select "-- Select requirement set -- Risk Tier Custom Risk Tier II Risk Tier II (Produc…" at bounding box center [200, 156] width 268 height 26
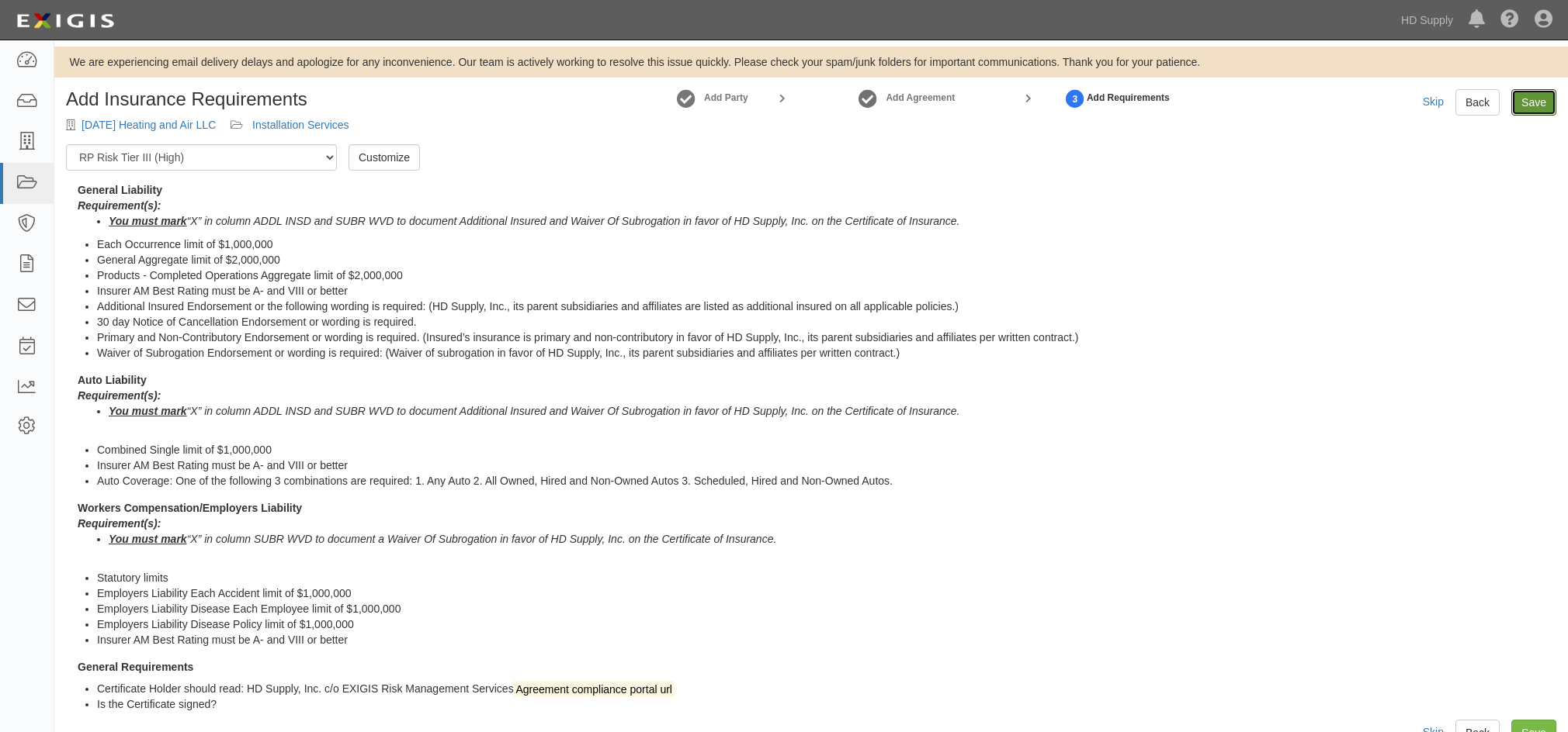
drag, startPoint x: 1531, startPoint y: 100, endPoint x: 1481, endPoint y: 92, distance: 50.6
click at [1529, 98] on link "Save" at bounding box center [1533, 102] width 45 height 27
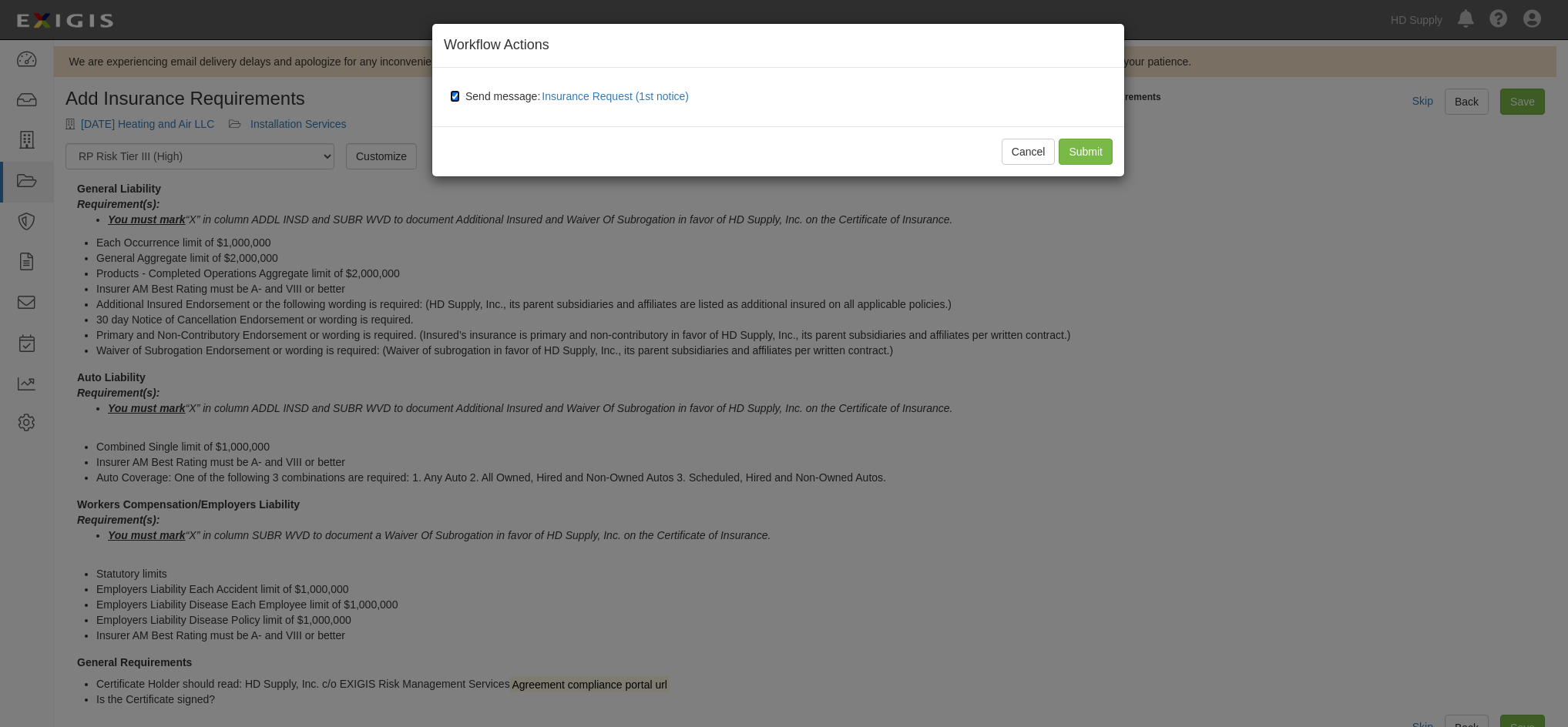
click at [451, 91] on input "Send message: Insurance Request (1st notice)" at bounding box center [455, 96] width 10 height 12
checkbox input "false"
drag, startPoint x: 1079, startPoint y: 162, endPoint x: 306, endPoint y: 91, distance: 776.3
click at [1075, 161] on input "Submit" at bounding box center [1085, 152] width 54 height 26
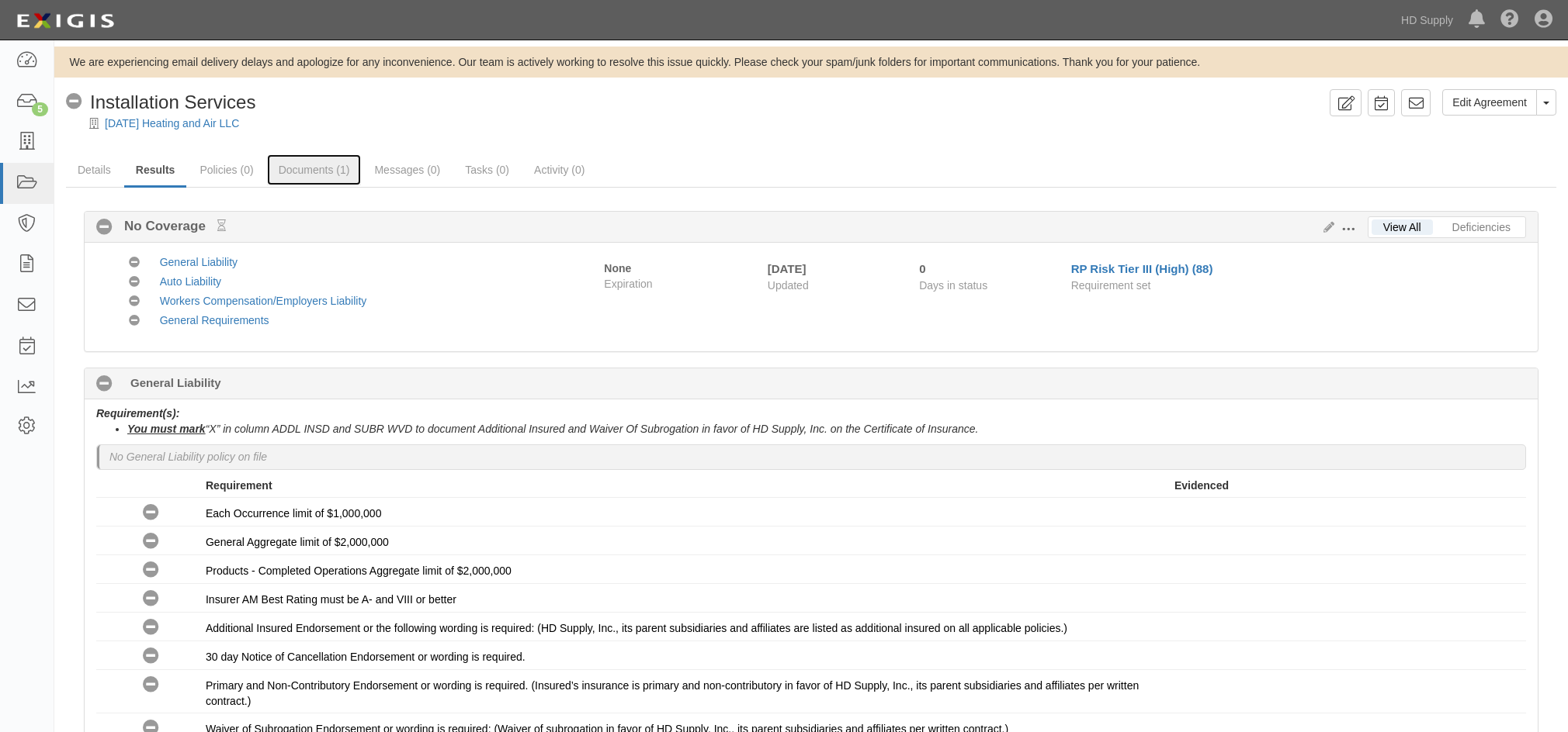
click at [317, 175] on link "Documents (1)" at bounding box center [314, 170] width 95 height 31
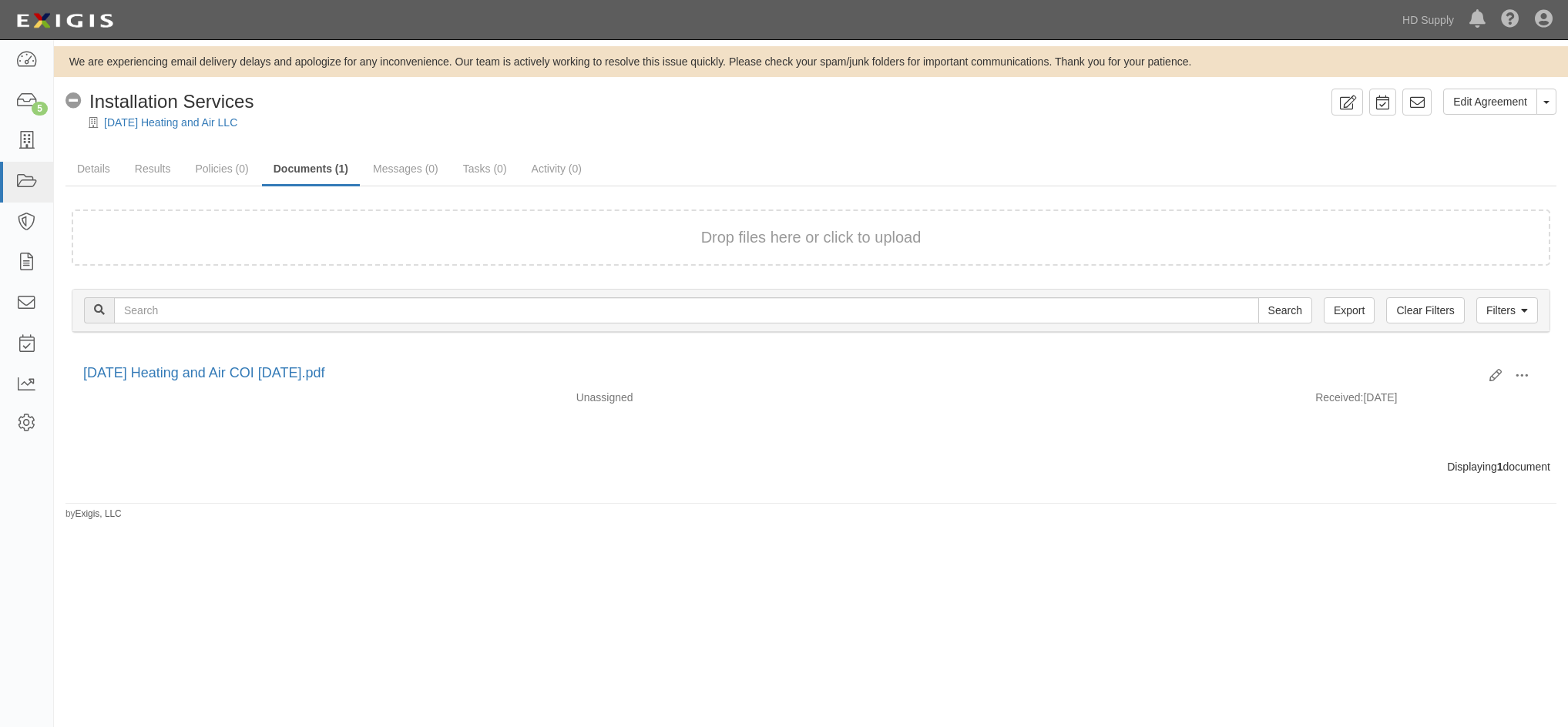
click at [1484, 369] on div "Edit View View details Archive [GEOGRAPHIC_DATA]" at bounding box center [1508, 376] width 61 height 26
click at [1489, 370] on icon at bounding box center [1495, 375] width 12 height 12
click at [1494, 374] on icon at bounding box center [1495, 375] width 12 height 12
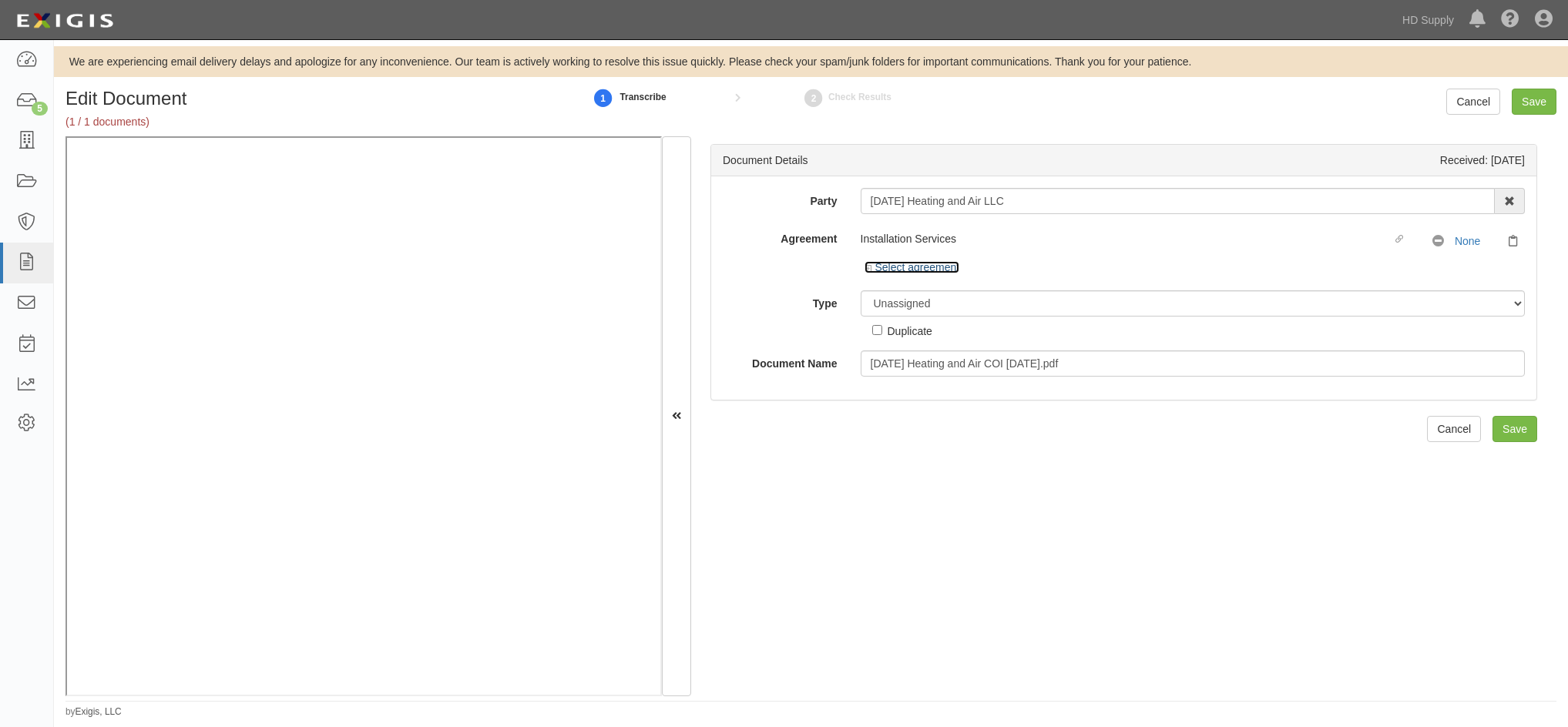
click at [866, 270] on icon at bounding box center [869, 269] width 11 height 7
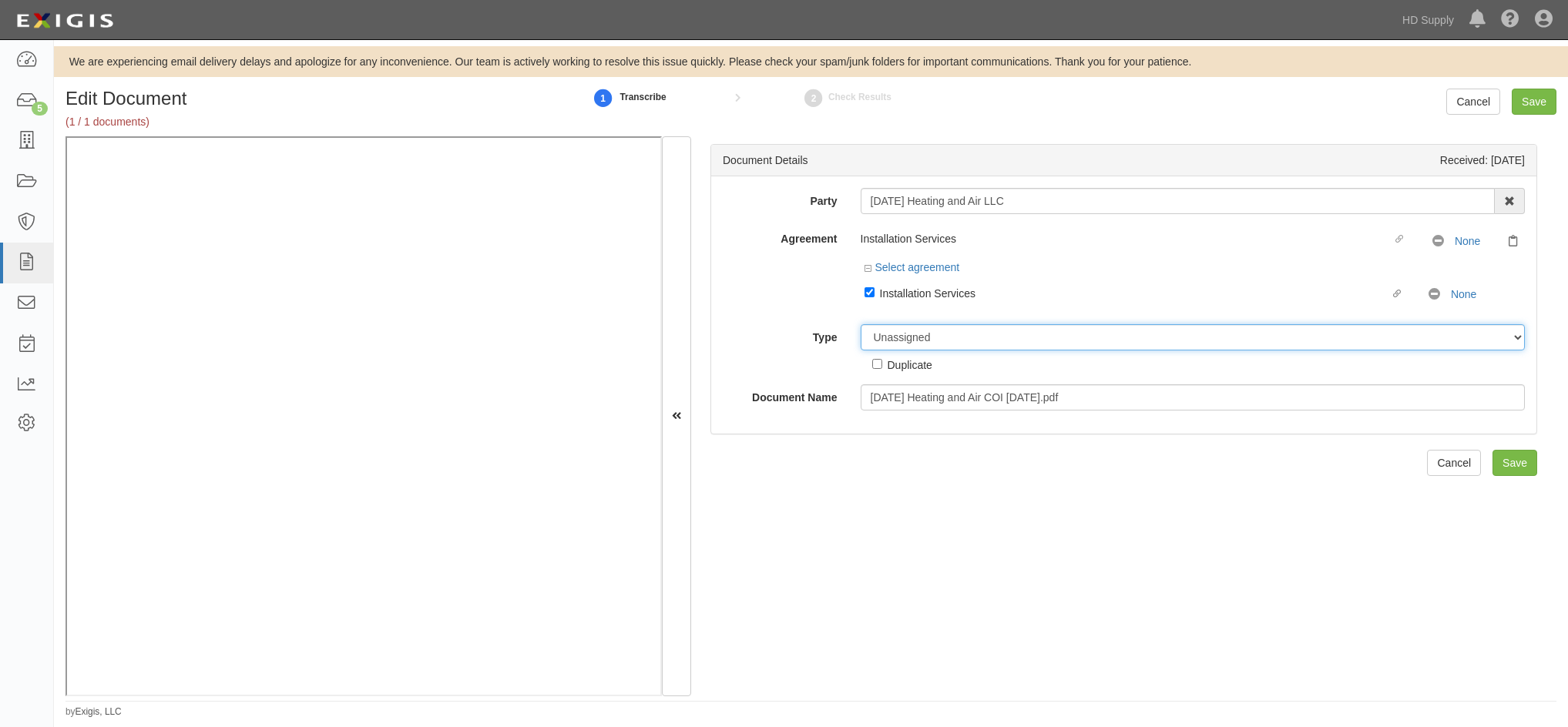
click at [901, 334] on select "Unassigned Binder Cancellation Notice Certificate Contract Endorsement Insuranc…" at bounding box center [1193, 337] width 665 height 26
select select "CertificateDetail"
click at [860, 324] on select "Unassigned Binder Cancellation Notice Certificate Contract Endorsement Insuranc…" at bounding box center [1193, 337] width 665 height 26
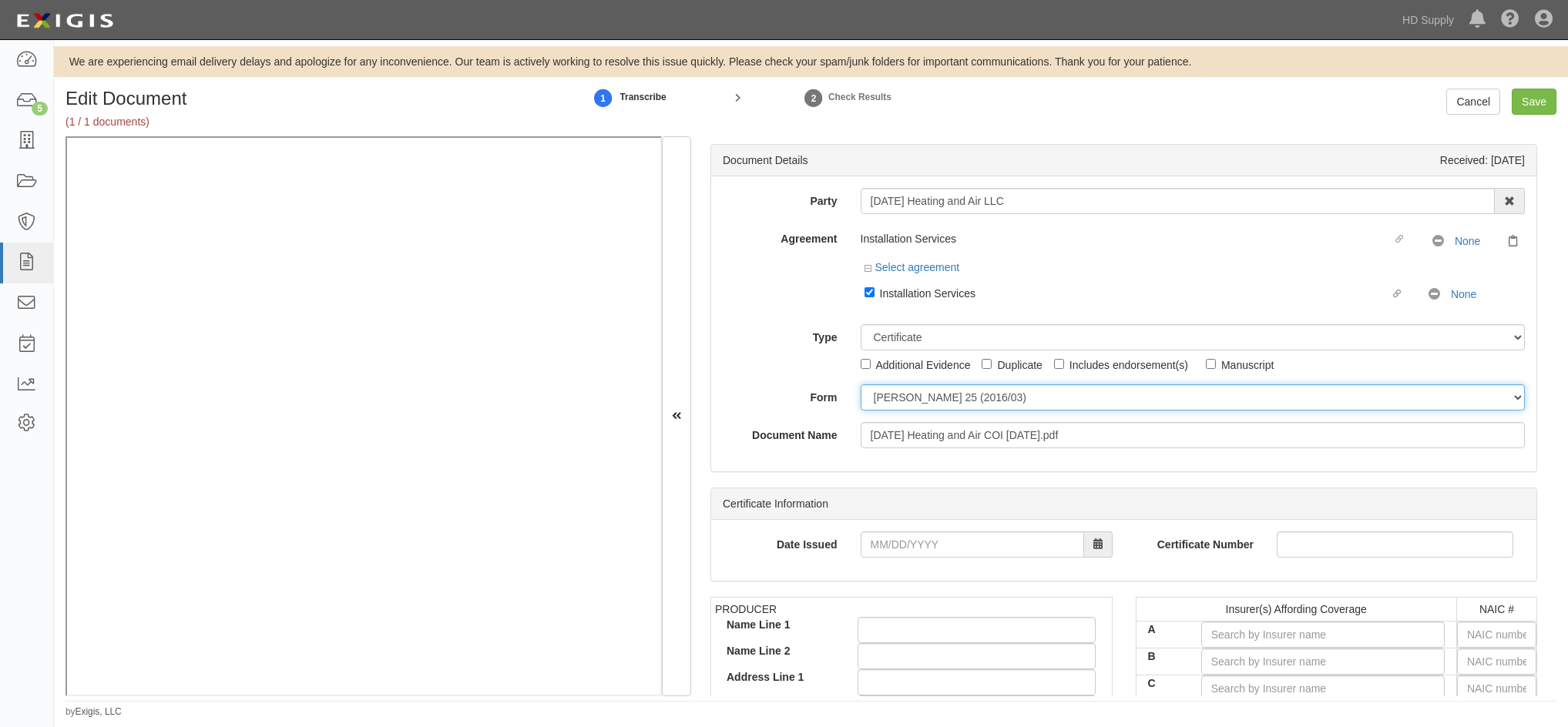
click at [900, 404] on select "[PERSON_NAME] 25 (2016/03) [PERSON_NAME] 101 [PERSON_NAME] 855 NY (2014/05) Gen…" at bounding box center [1193, 397] width 665 height 26
select select "GeneralFormDetail"
click at [860, 385] on select "[PERSON_NAME] 25 (2016/03) [PERSON_NAME] 101 [PERSON_NAME] 855 NY (2014/05) Gen…" at bounding box center [1193, 397] width 665 height 26
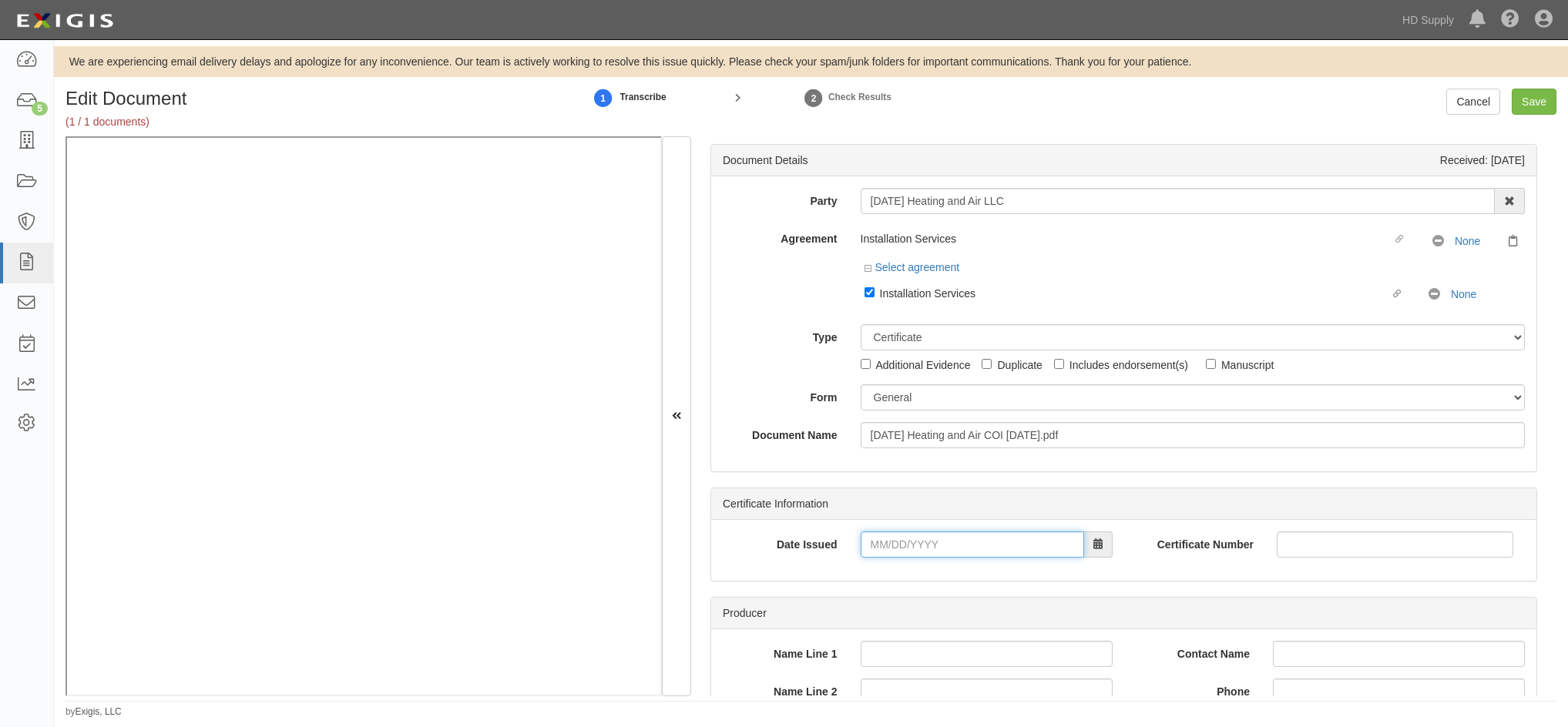
click at [868, 543] on input "Date Issued" at bounding box center [972, 544] width 224 height 26
click at [876, 446] on td "17" at bounding box center [873, 445] width 23 height 23
click at [927, 553] on input "[DATE]" at bounding box center [972, 544] width 224 height 26
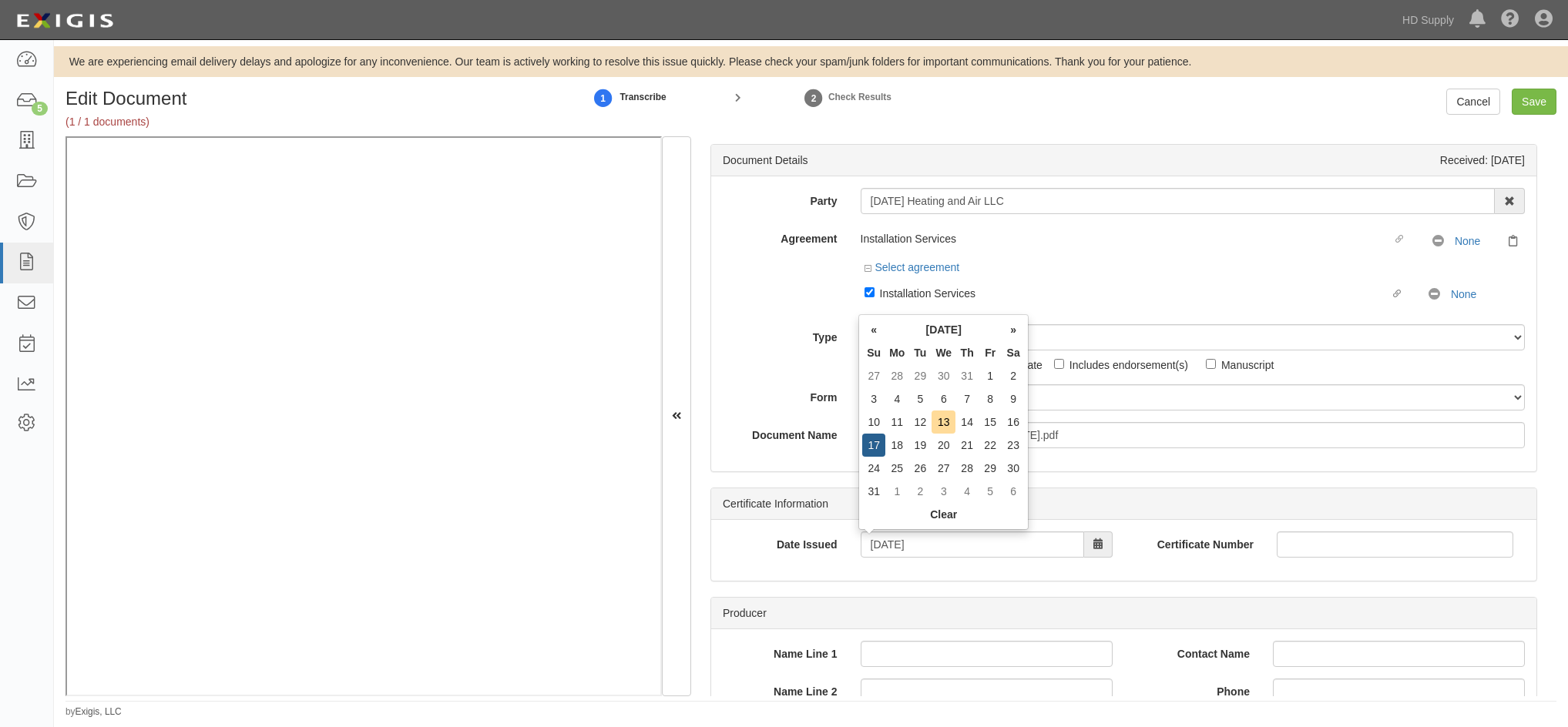
click at [963, 404] on td "7" at bounding box center [966, 398] width 23 height 23
type input "[DATE]"
click at [758, 560] on div "Date Issued [DATE]" at bounding box center [918, 550] width 413 height 37
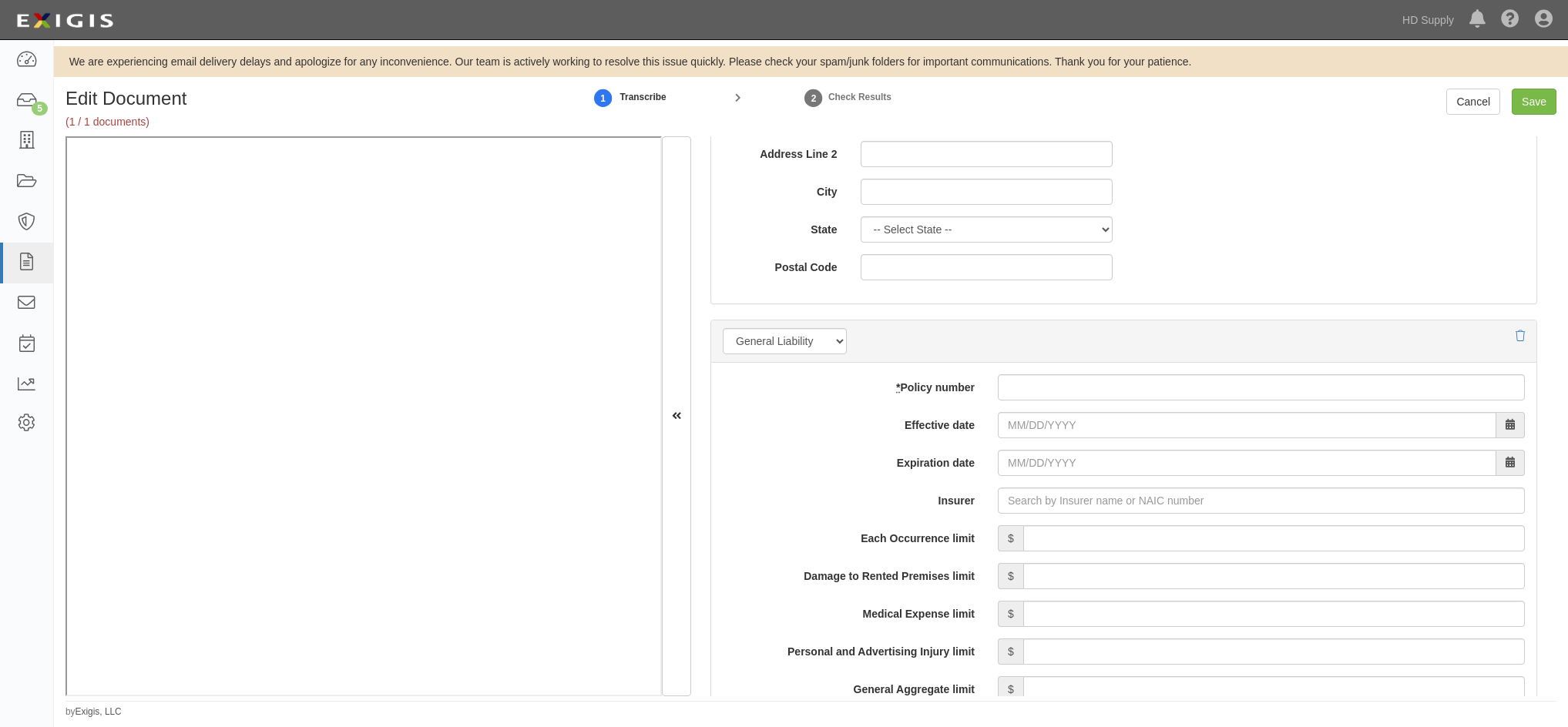
scroll to position [1002, 0]
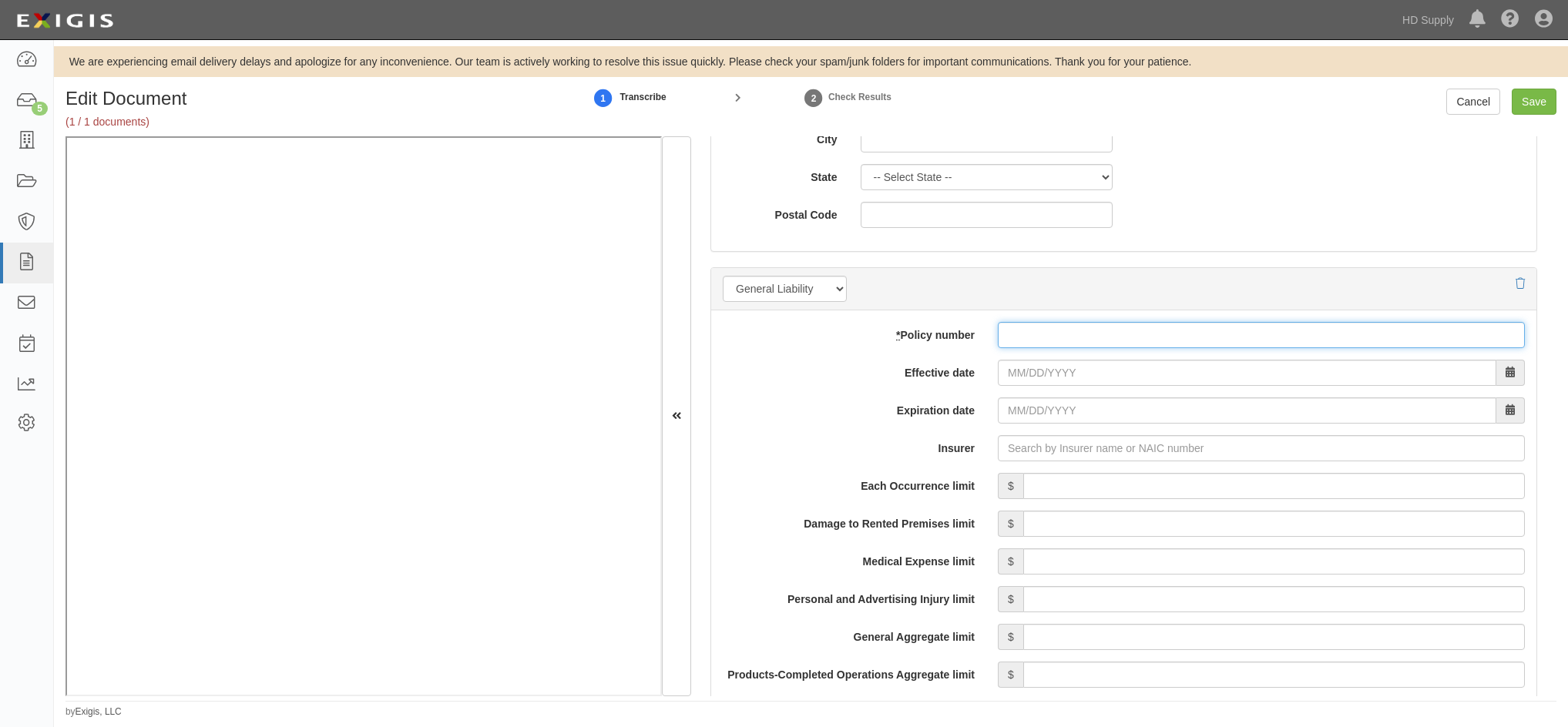
click at [1066, 329] on input "* Policy number" at bounding box center [1260, 335] width 527 height 26
paste input "38336798"
type input "38336798"
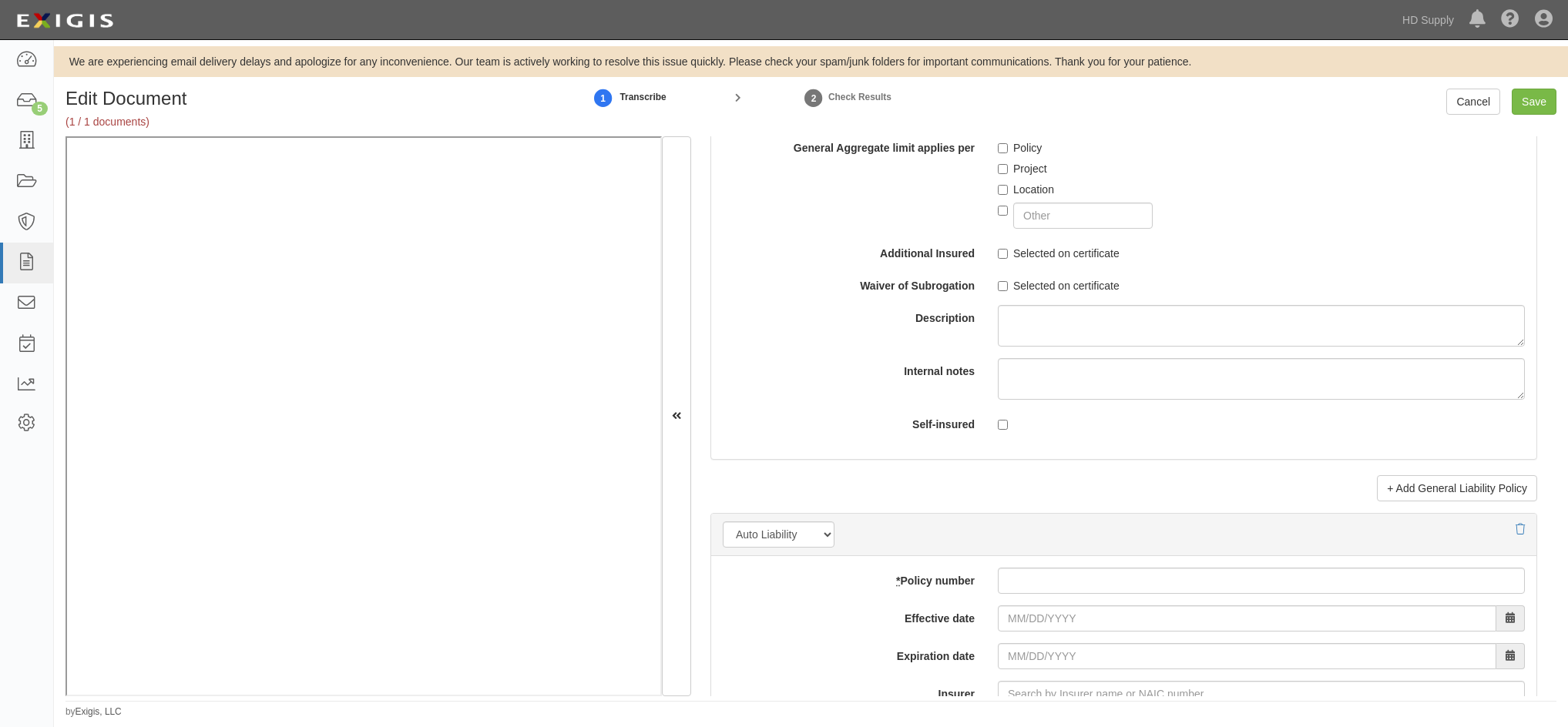
scroll to position [1772, 0]
click at [1032, 571] on input "* Policy number" at bounding box center [1260, 579] width 527 height 26
click at [1029, 579] on input "* Policy number" at bounding box center [1260, 579] width 527 height 26
paste input "5533679800"
type input "5533679800"
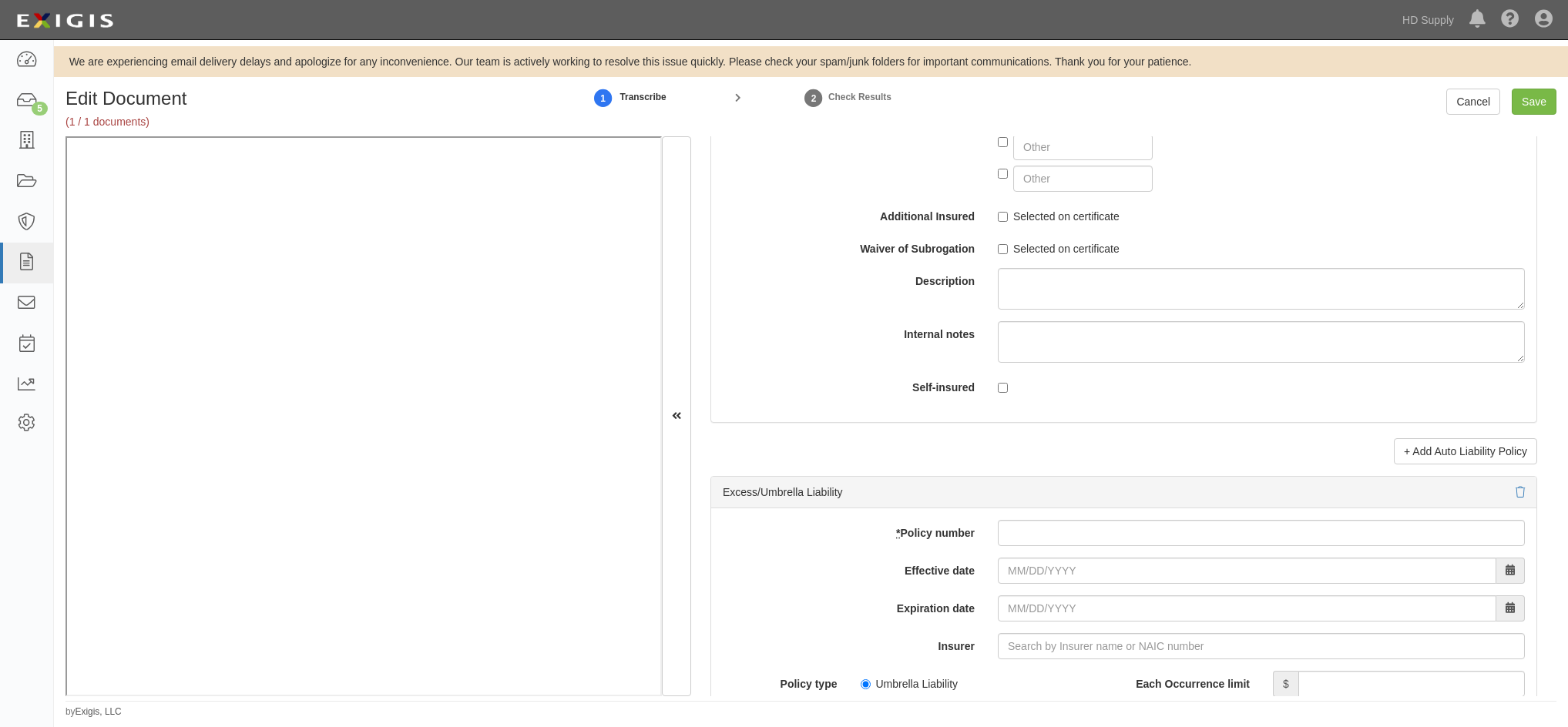
scroll to position [2696, 0]
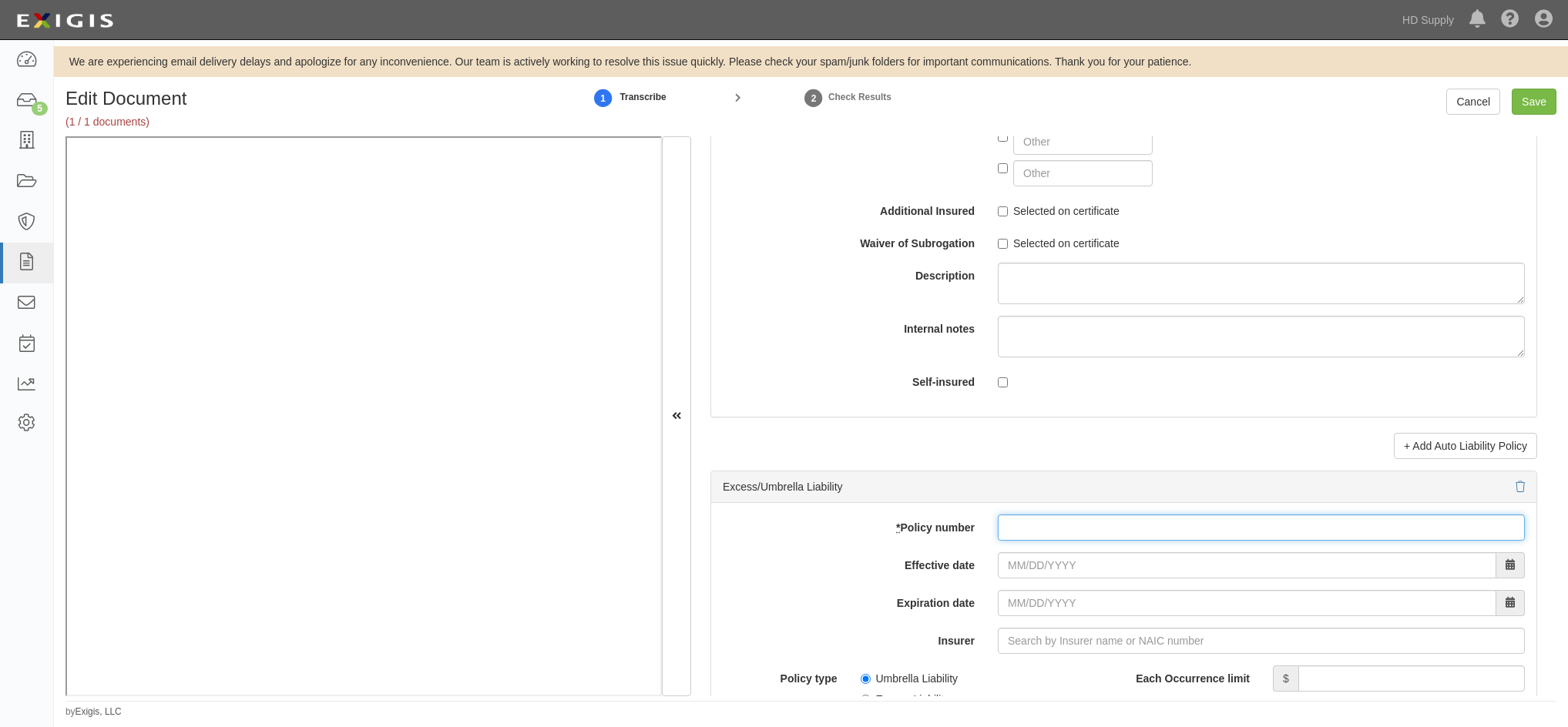
click at [1027, 539] on input "* Policy number" at bounding box center [1260, 527] width 527 height 26
paste input "5533679801"
type input "5533679801"
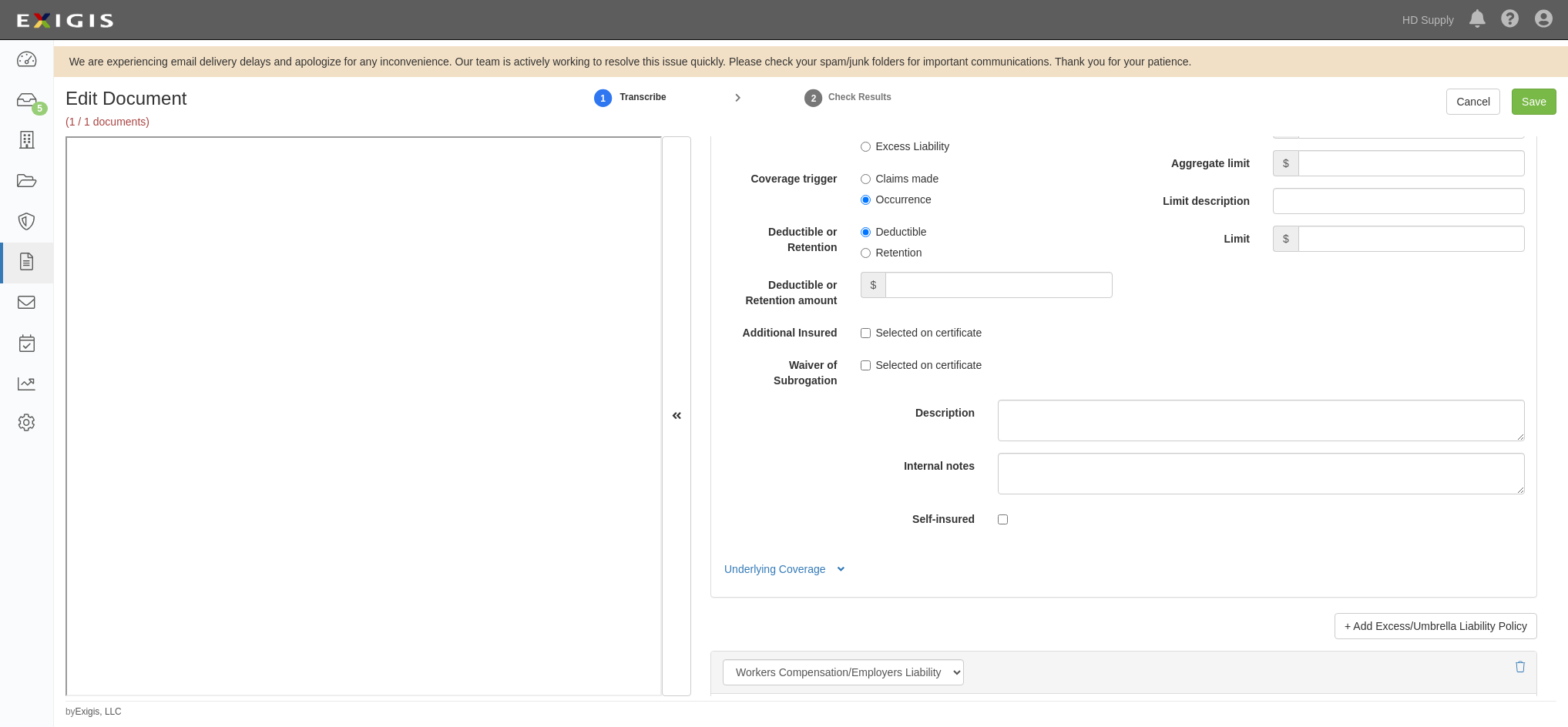
scroll to position [3390, 0]
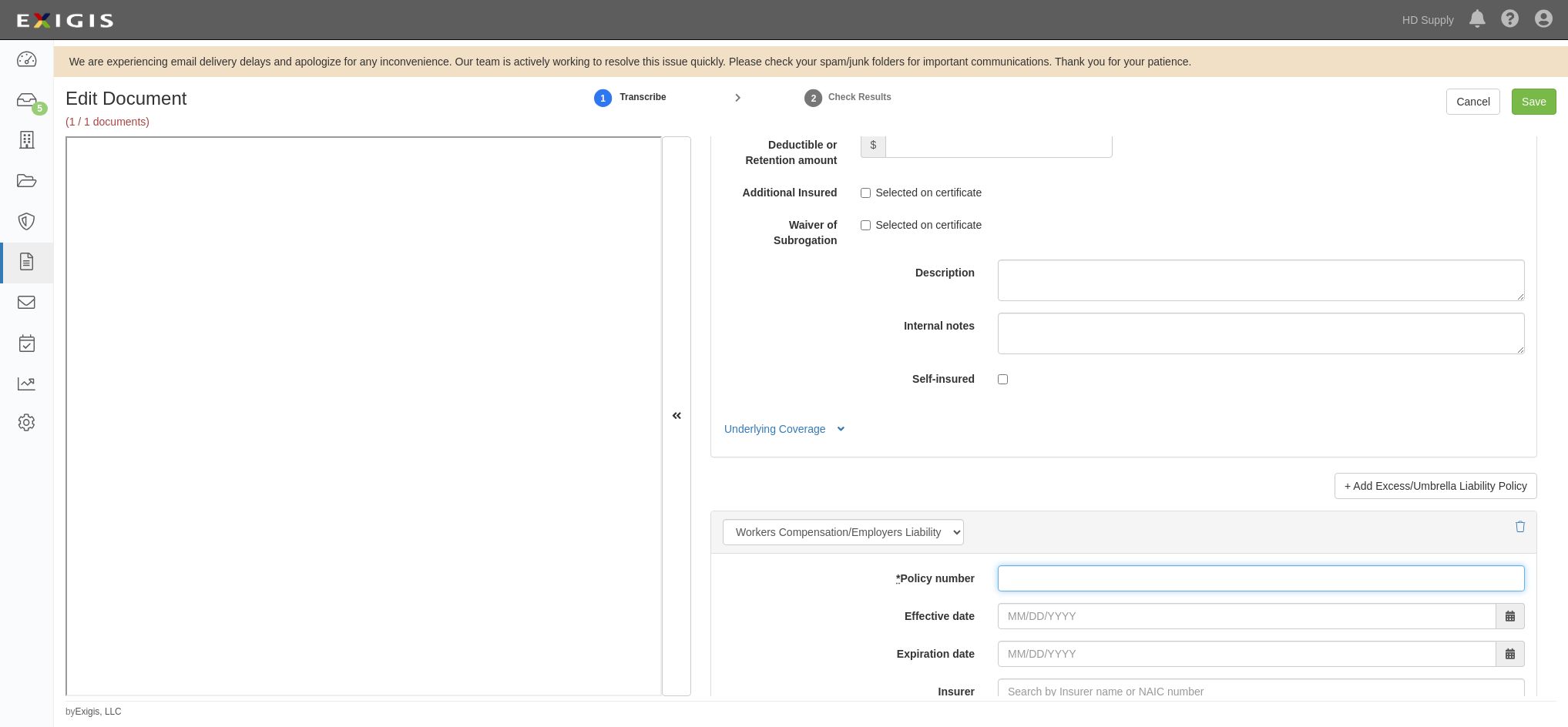
click at [1025, 573] on input "* Policy number" at bounding box center [1260, 578] width 527 height 26
click at [1024, 576] on input "* Policy number" at bounding box center [1260, 578] width 527 height 26
paste input "A106660588"
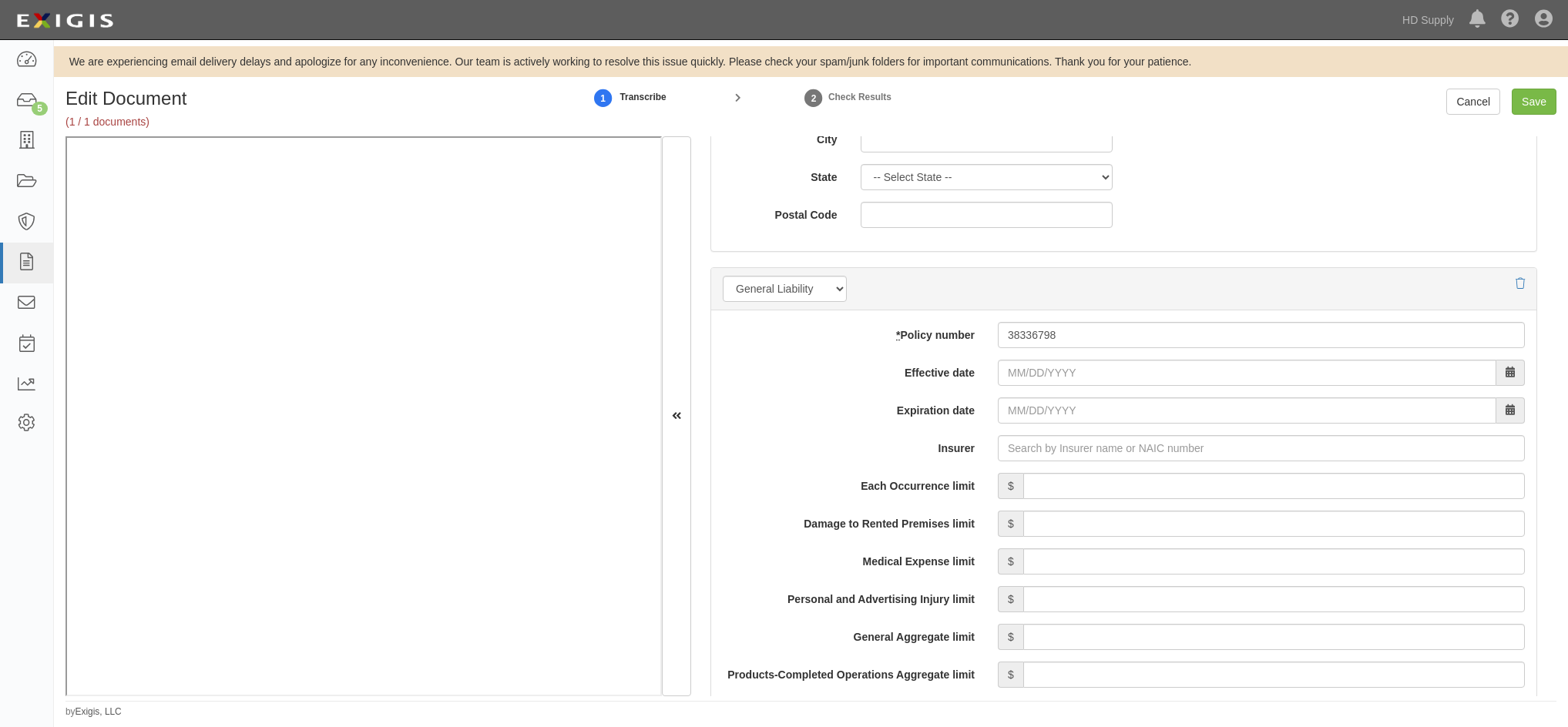
scroll to position [924, 0]
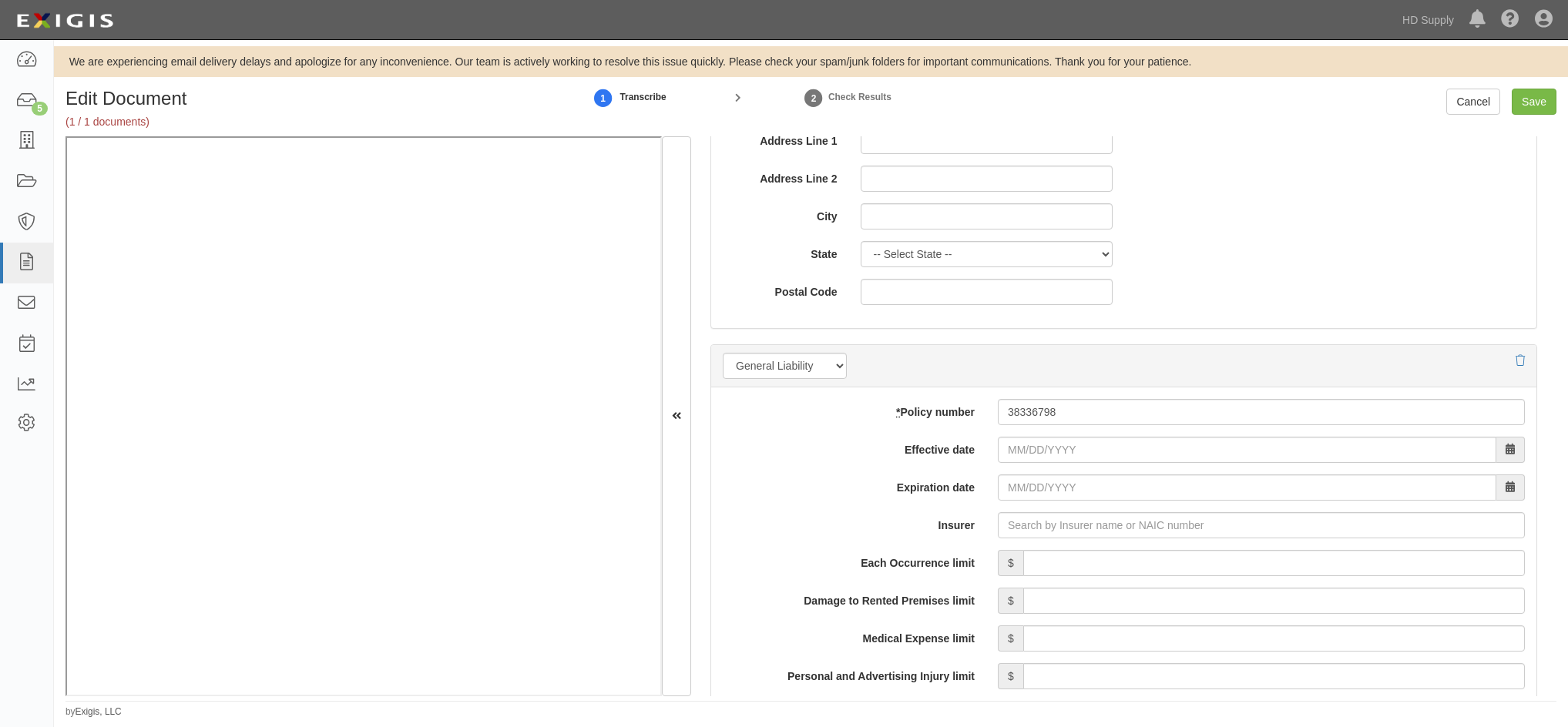
type input "A106660588"
click at [1005, 453] on input "Effective date" at bounding box center [1247, 449] width 499 height 26
click at [1008, 235] on th "«" at bounding box center [1008, 235] width 23 height 23
click at [1014, 325] on td "8" at bounding box center [1008, 327] width 23 height 23
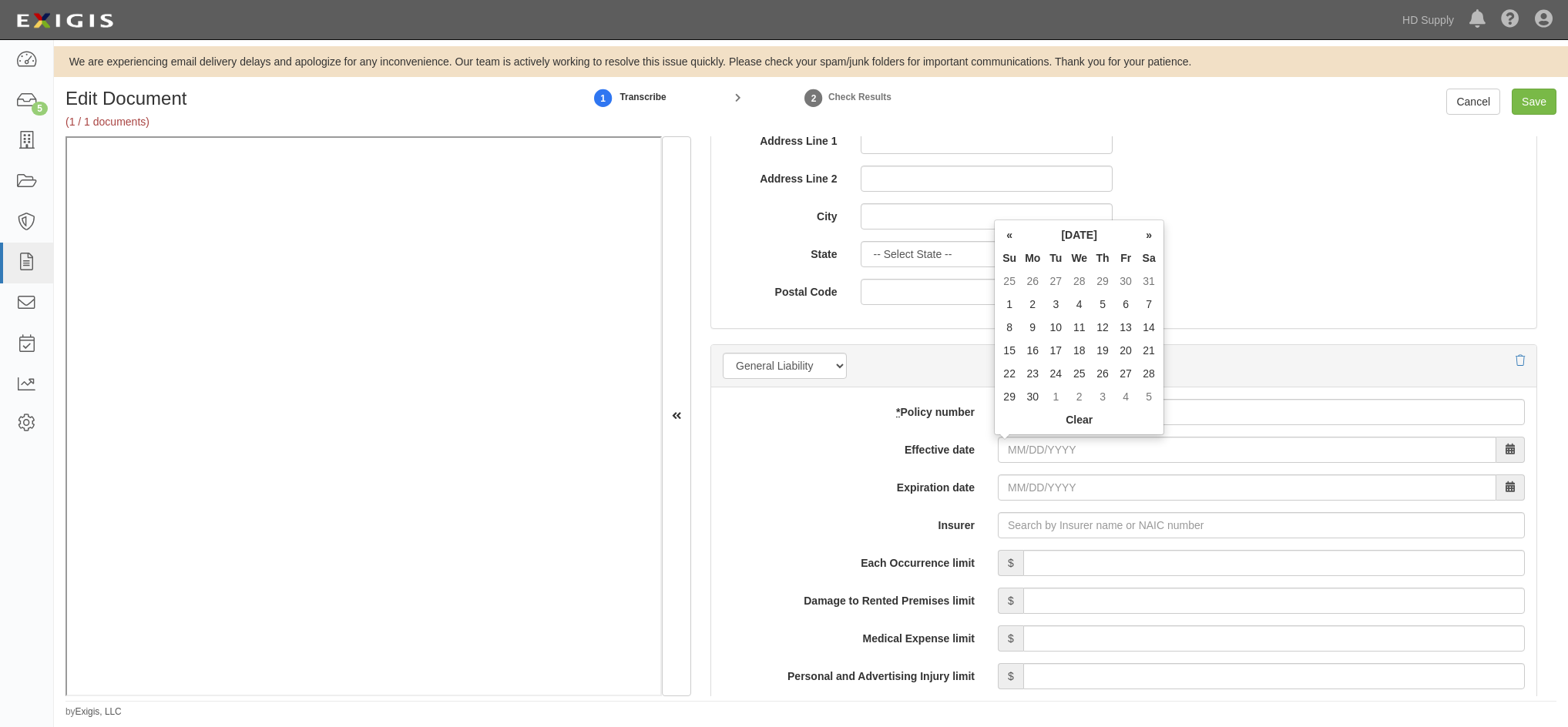
type input "06/08/2025"
type input "06/08/2026"
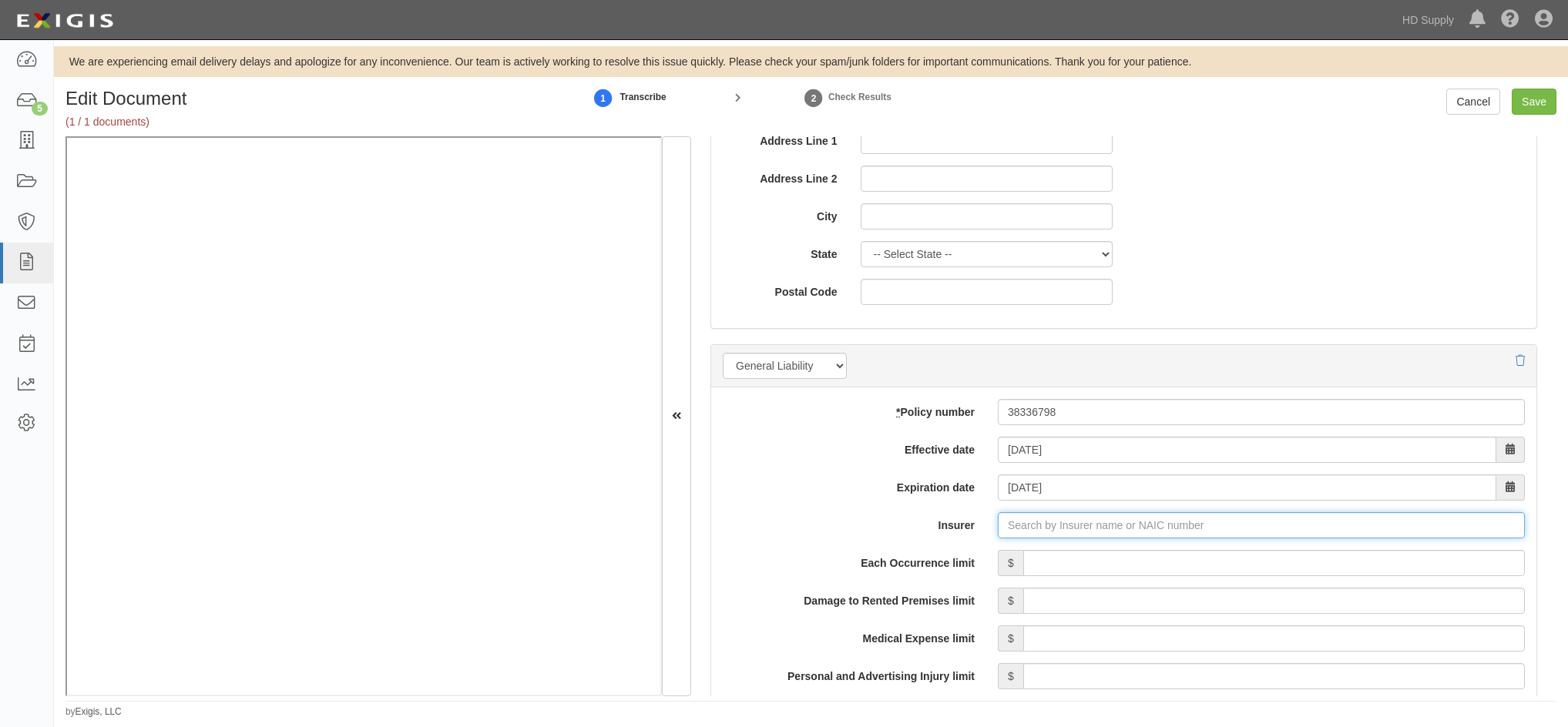
click at [1014, 530] on input "Insurer" at bounding box center [1260, 525] width 527 height 26
type input "180 Seguros S.A. (0) NR Rating"
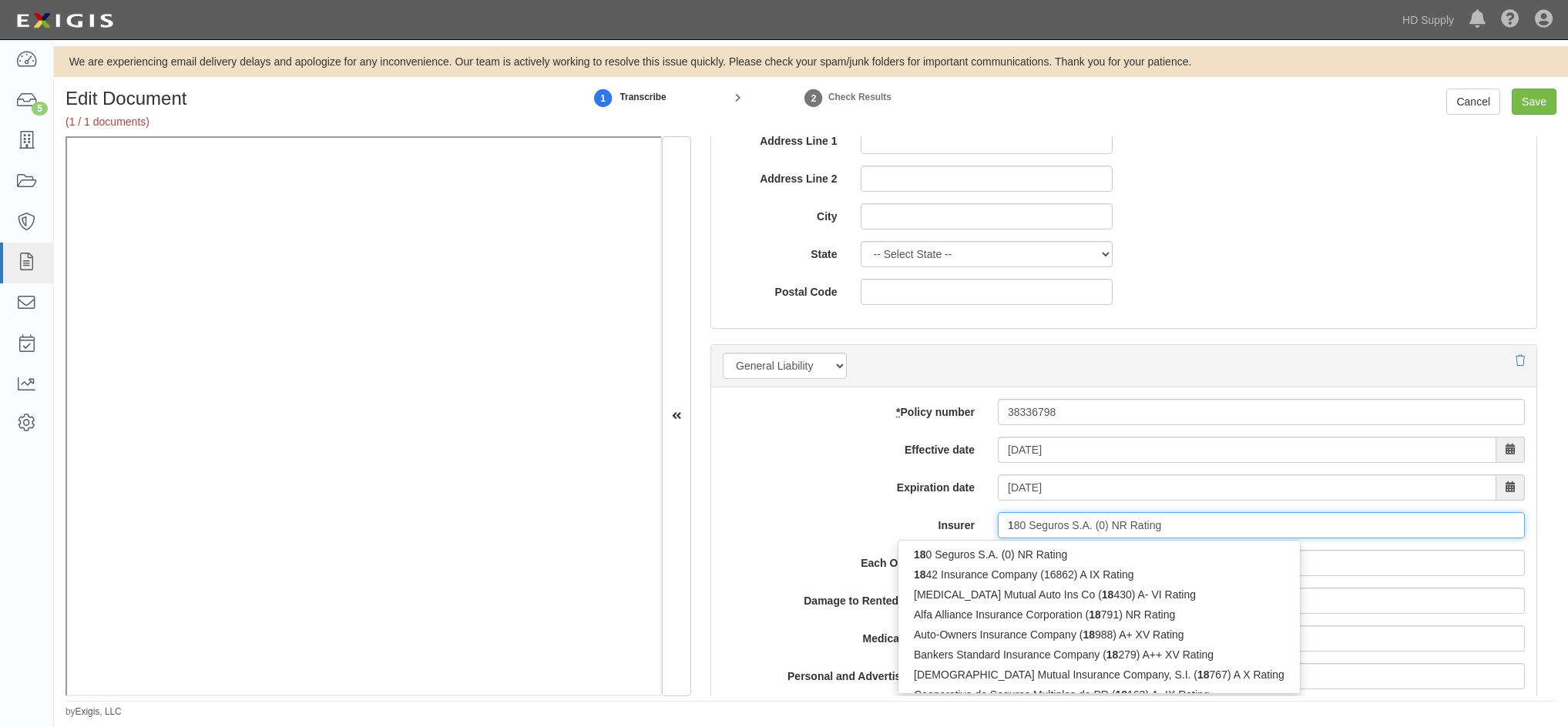
type input "18"
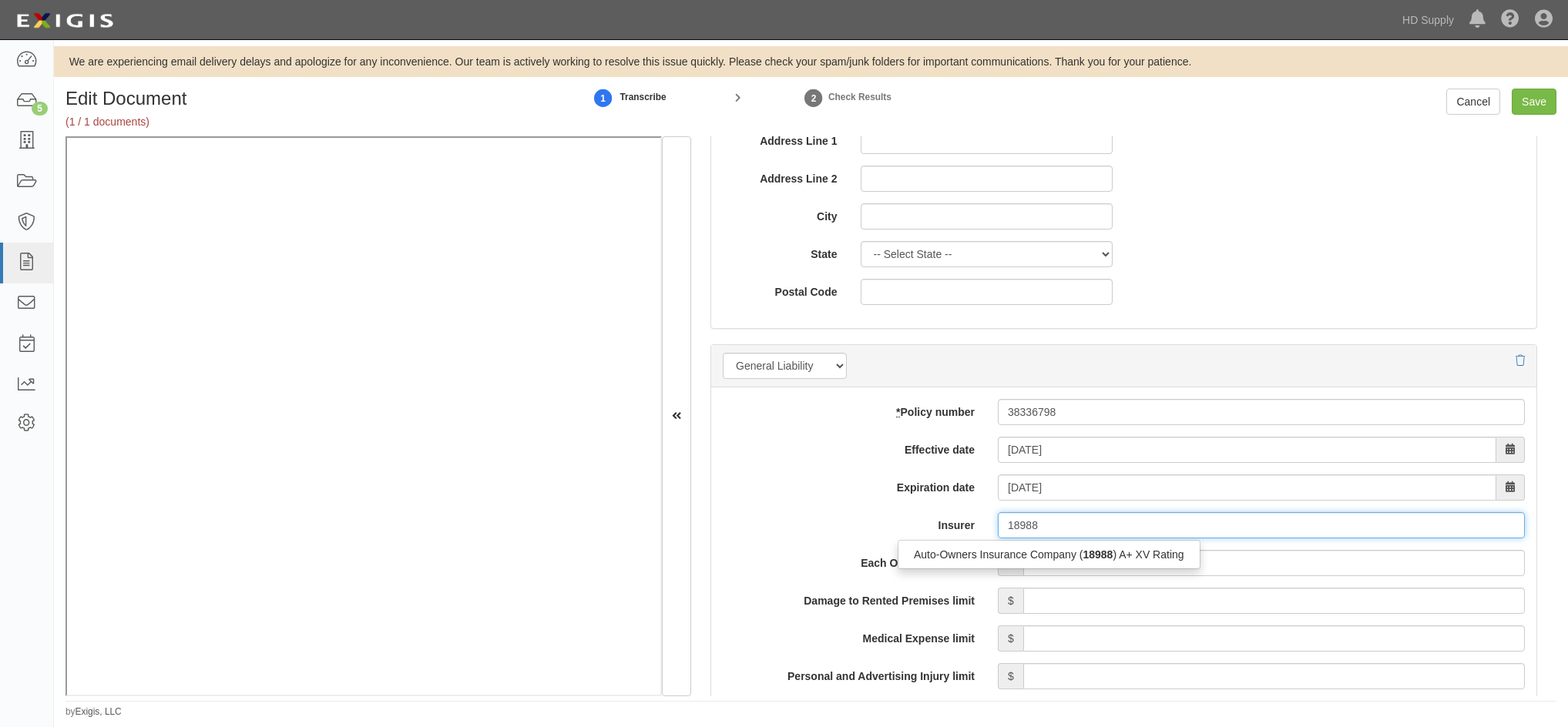
click at [992, 552] on div "Auto-Owners Insurance Company ( 18988 ) A+ XV Rating" at bounding box center [1049, 554] width 301 height 20
type input "Auto-Owners Insurance Company (18988) A+ XV Rating"
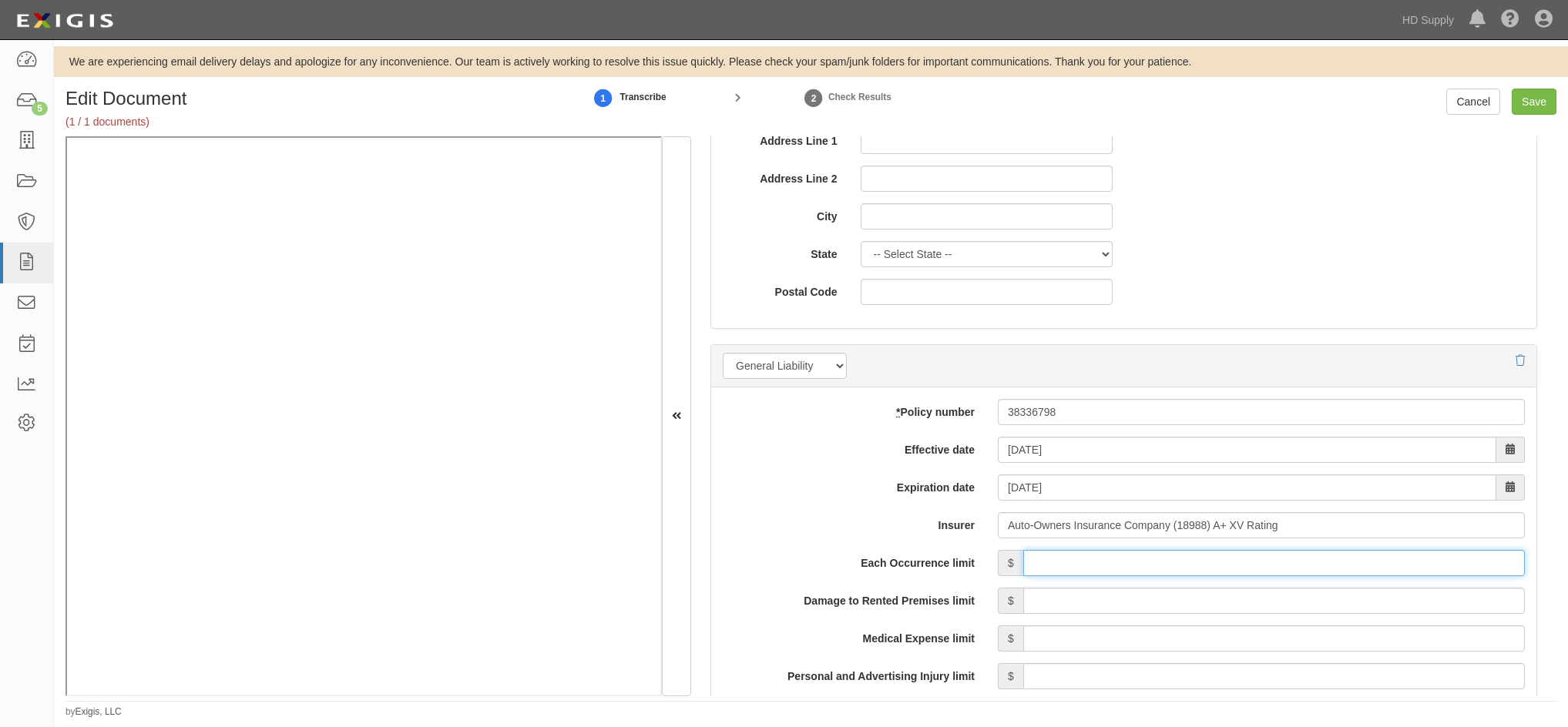
click at [1101, 564] on input "Each Occurrence limit" at bounding box center [1273, 563] width 501 height 26
type input "1,000,000"
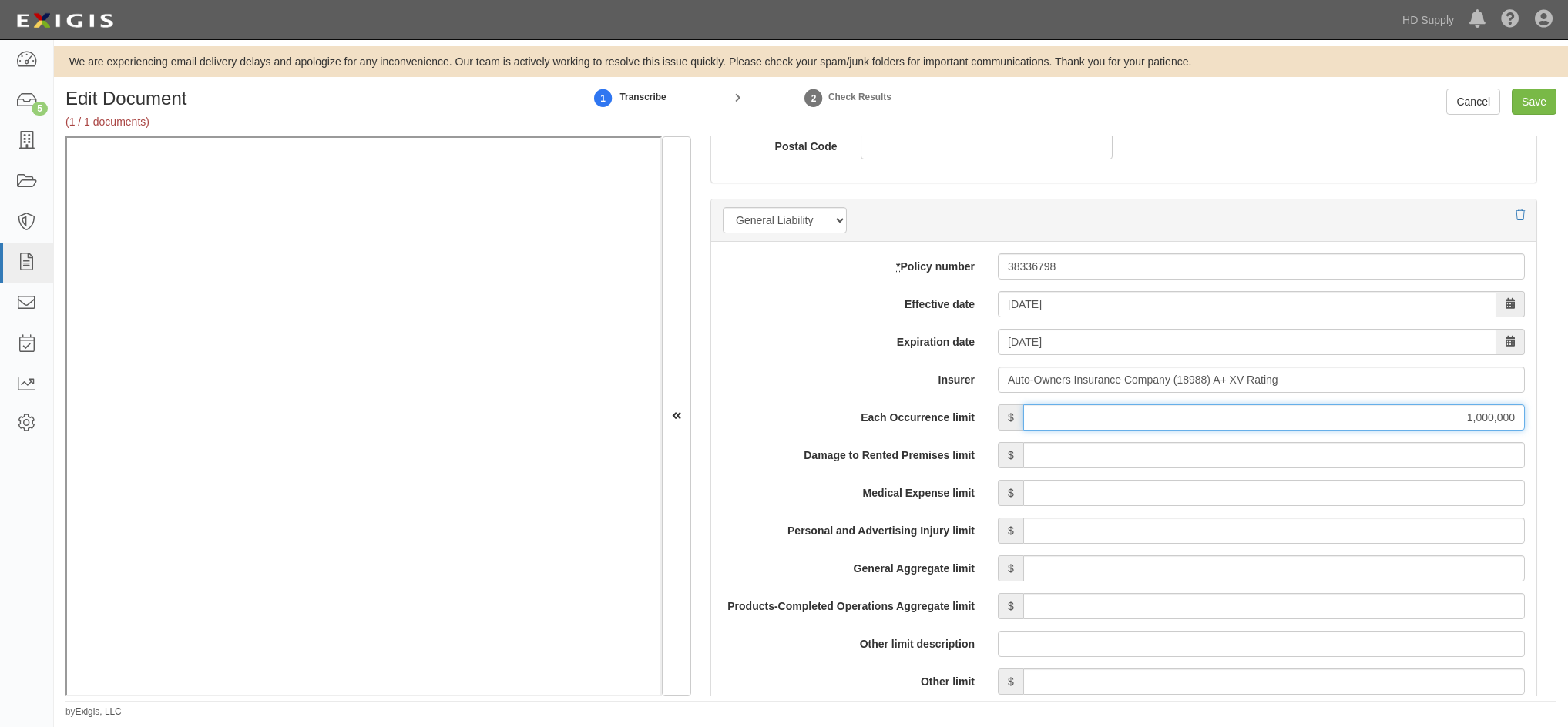
scroll to position [1079, 0]
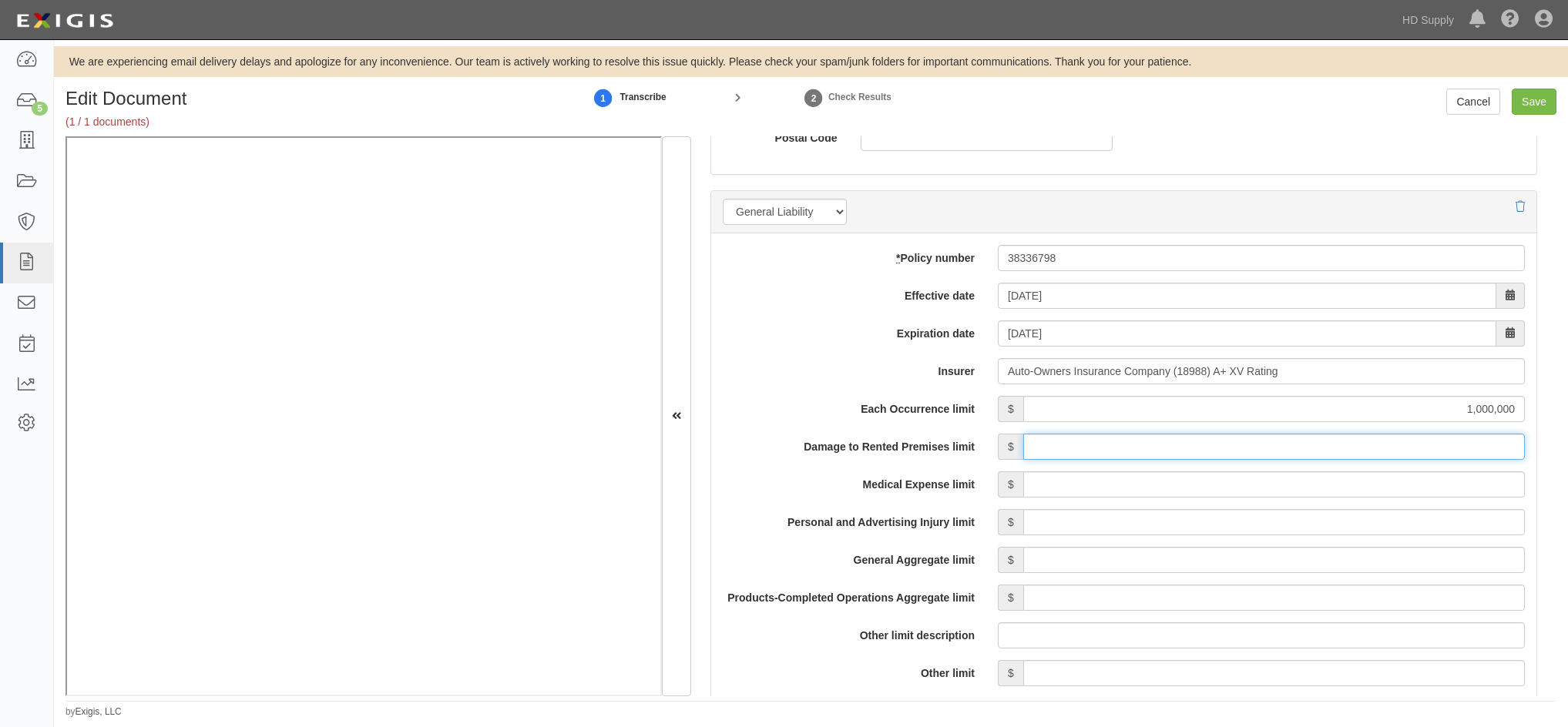
click at [1377, 455] on input "Damage to Rented Premises limit" at bounding box center [1273, 447] width 501 height 26
type input "300,000"
click at [1354, 481] on input "Medical Expense limit" at bounding box center [1273, 484] width 501 height 26
type input "10,000"
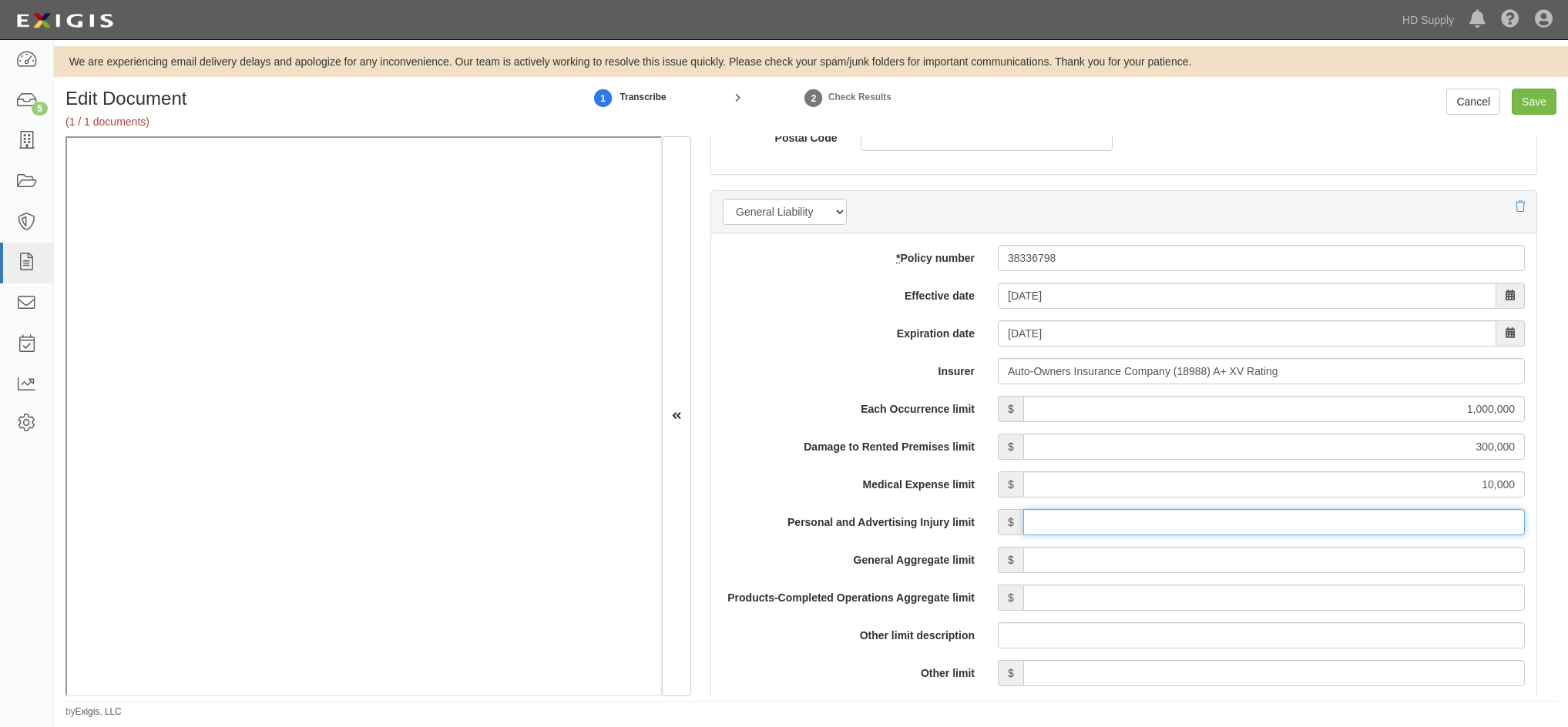
click at [1338, 532] on input "Personal and Advertising Injury limit" at bounding box center [1273, 522] width 501 height 26
type input "1,000,000"
click at [1341, 562] on input "General Aggregate limit" at bounding box center [1273, 560] width 501 height 26
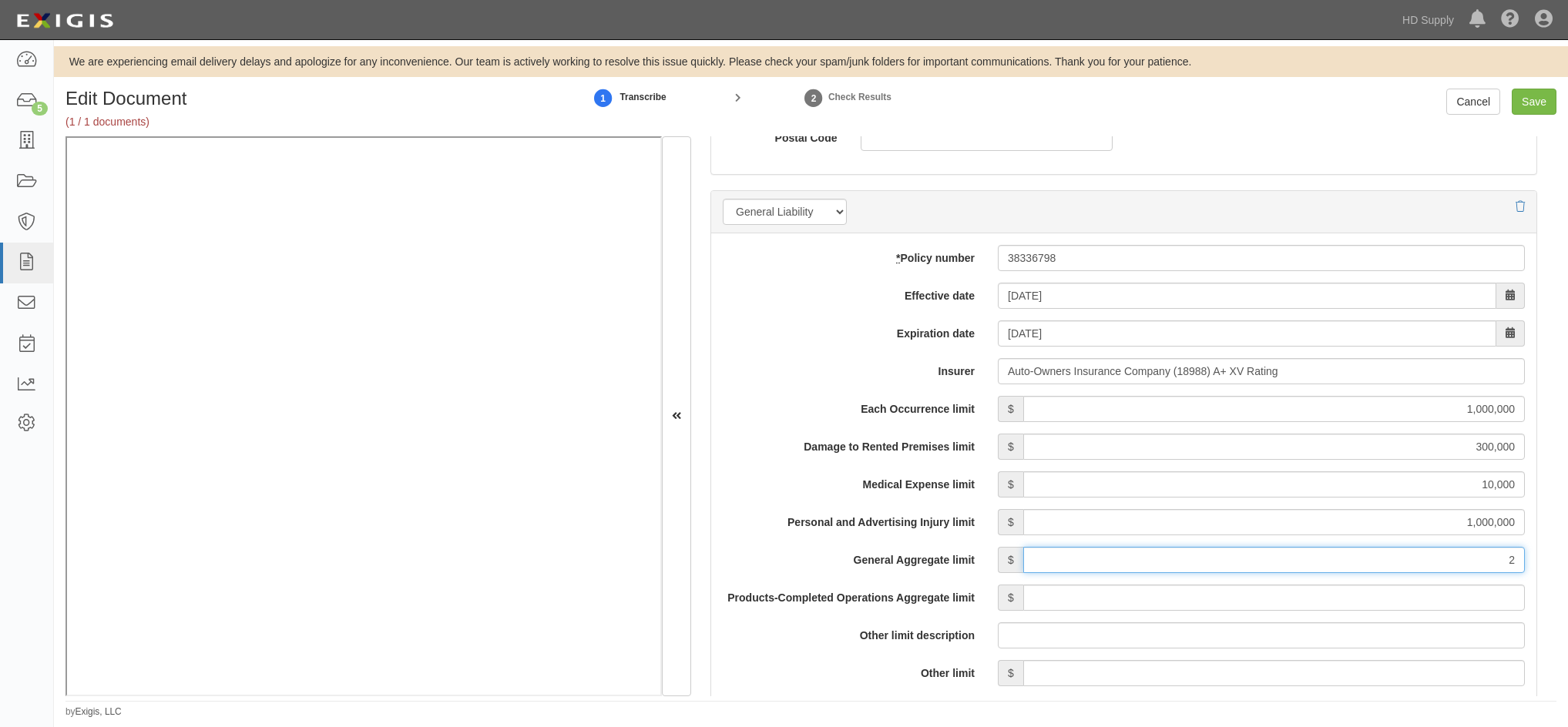
type input "2,000,000"
click at [1331, 593] on input "Products-Completed Operations Aggregate limit" at bounding box center [1273, 597] width 501 height 26
type input "2,000,000"
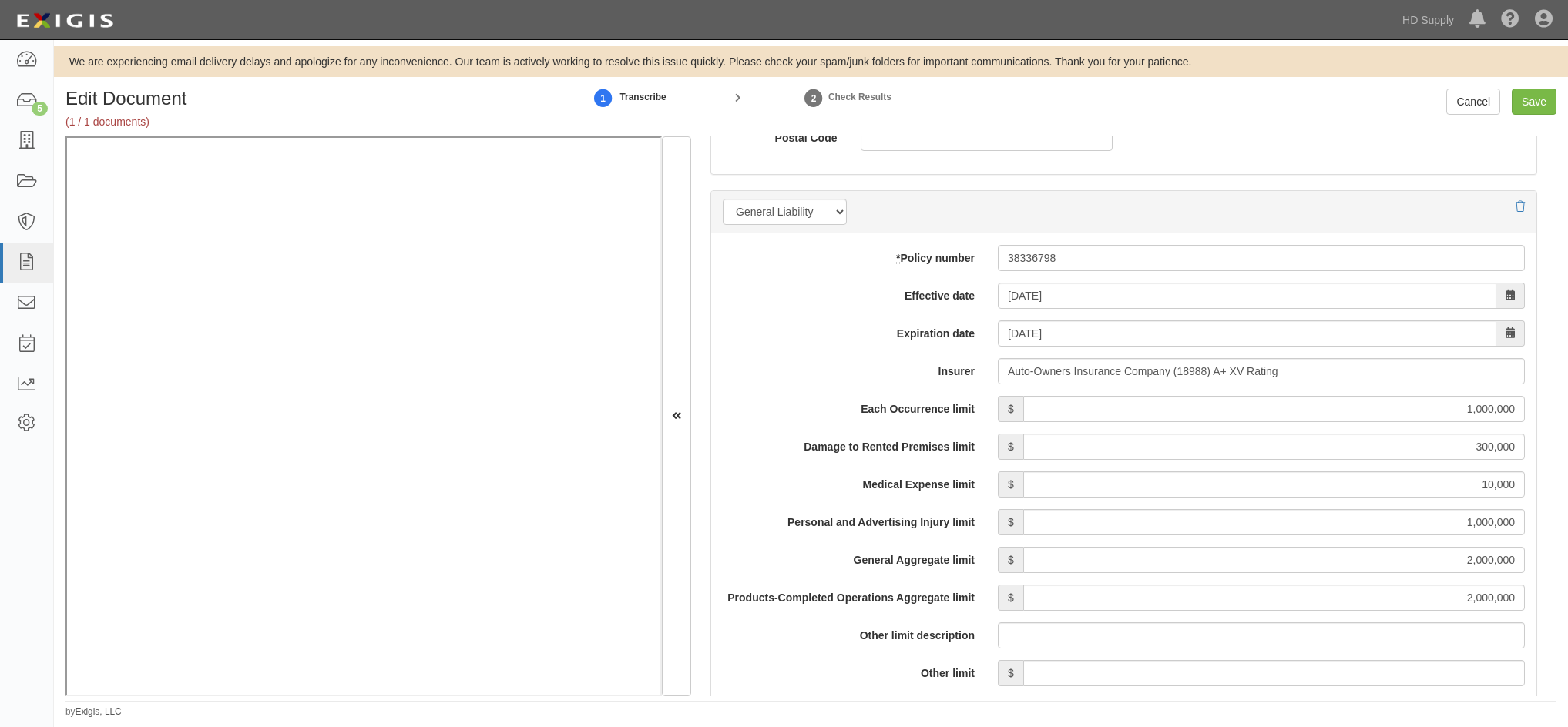
click at [784, 594] on label "Products-Completed Operations Aggregate limit" at bounding box center [848, 595] width 275 height 21
click at [1023, 594] on input "2,000,000" at bounding box center [1273, 597] width 501 height 26
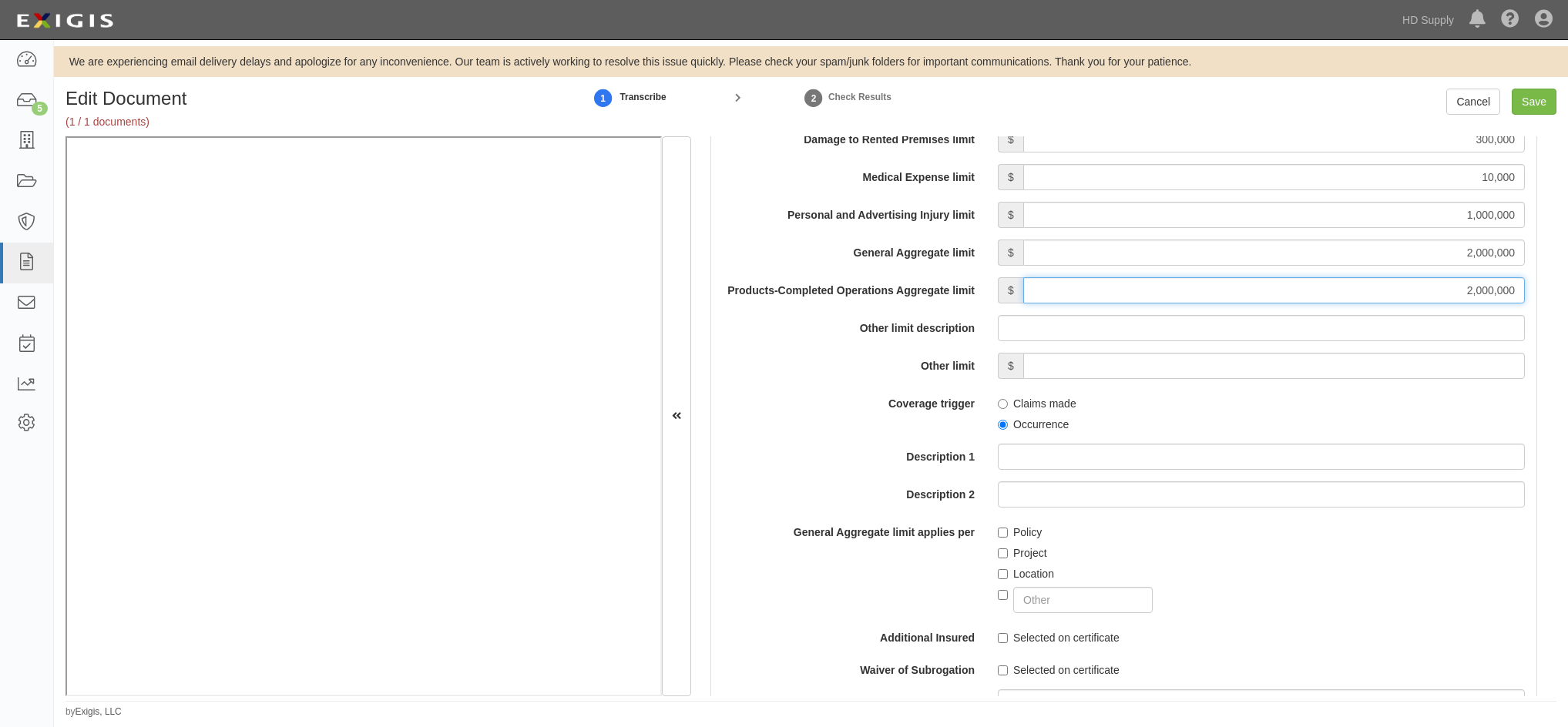
scroll to position [1386, 0]
click at [997, 426] on input "Occurrence" at bounding box center [1002, 424] width 10 height 10
radio input "true"
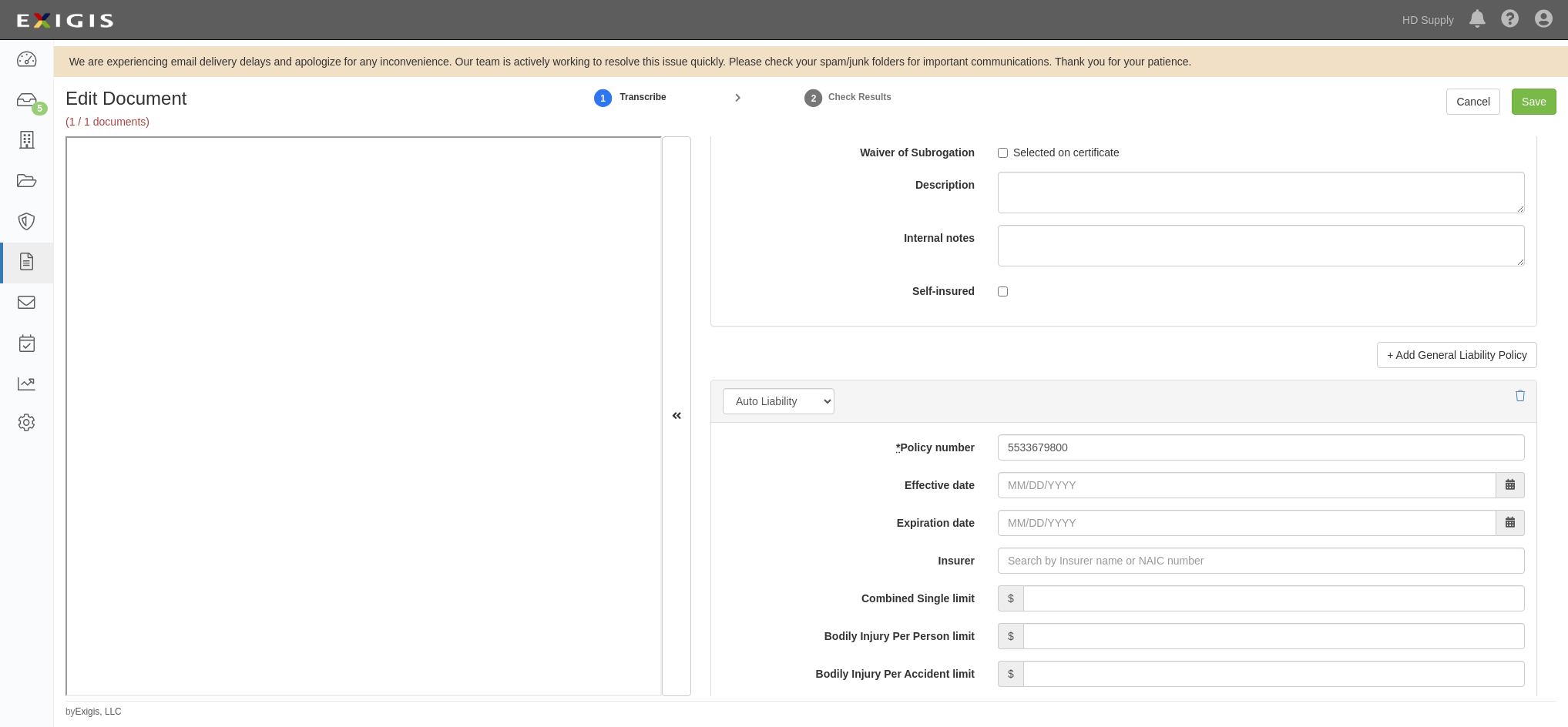
scroll to position [1926, 0]
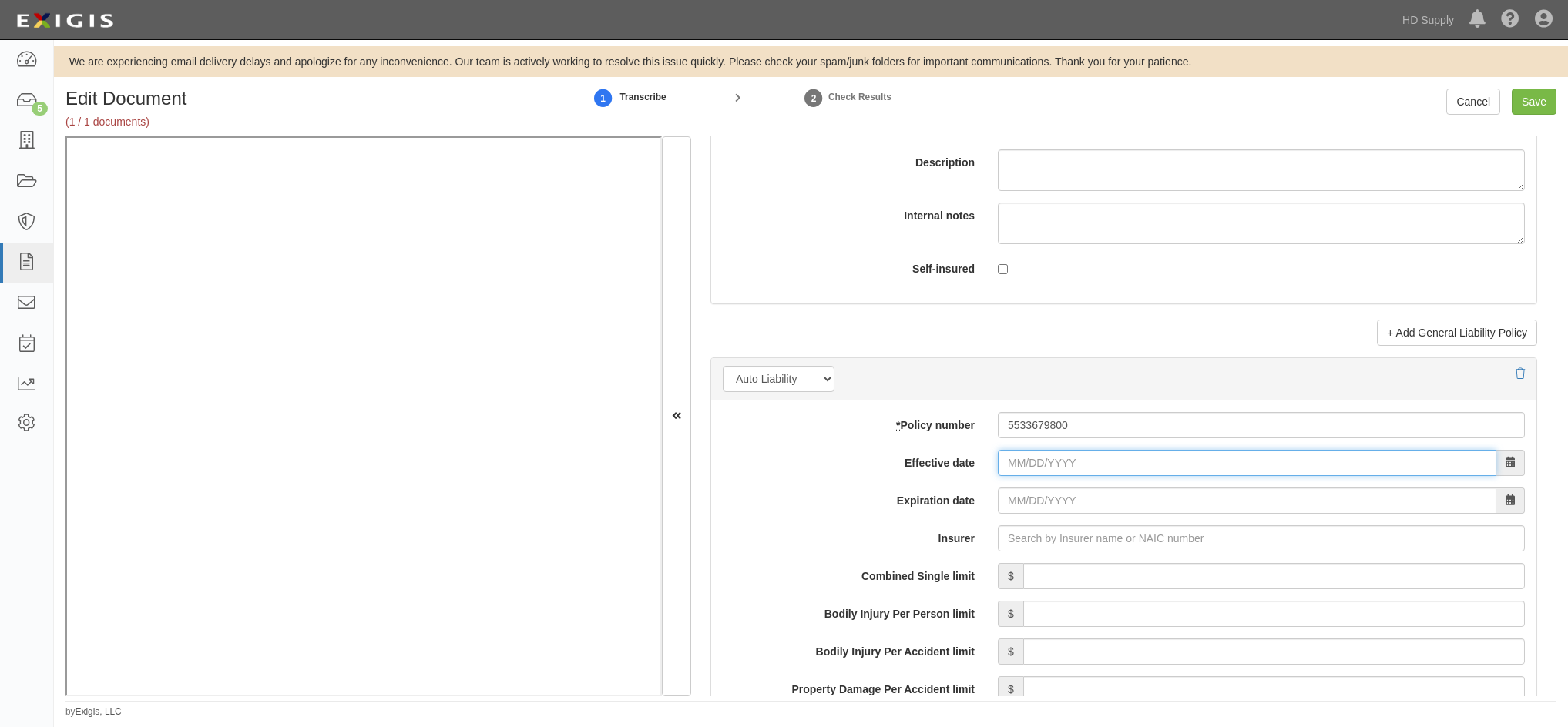
click at [1004, 467] on input "Effective date" at bounding box center [1247, 463] width 499 height 26
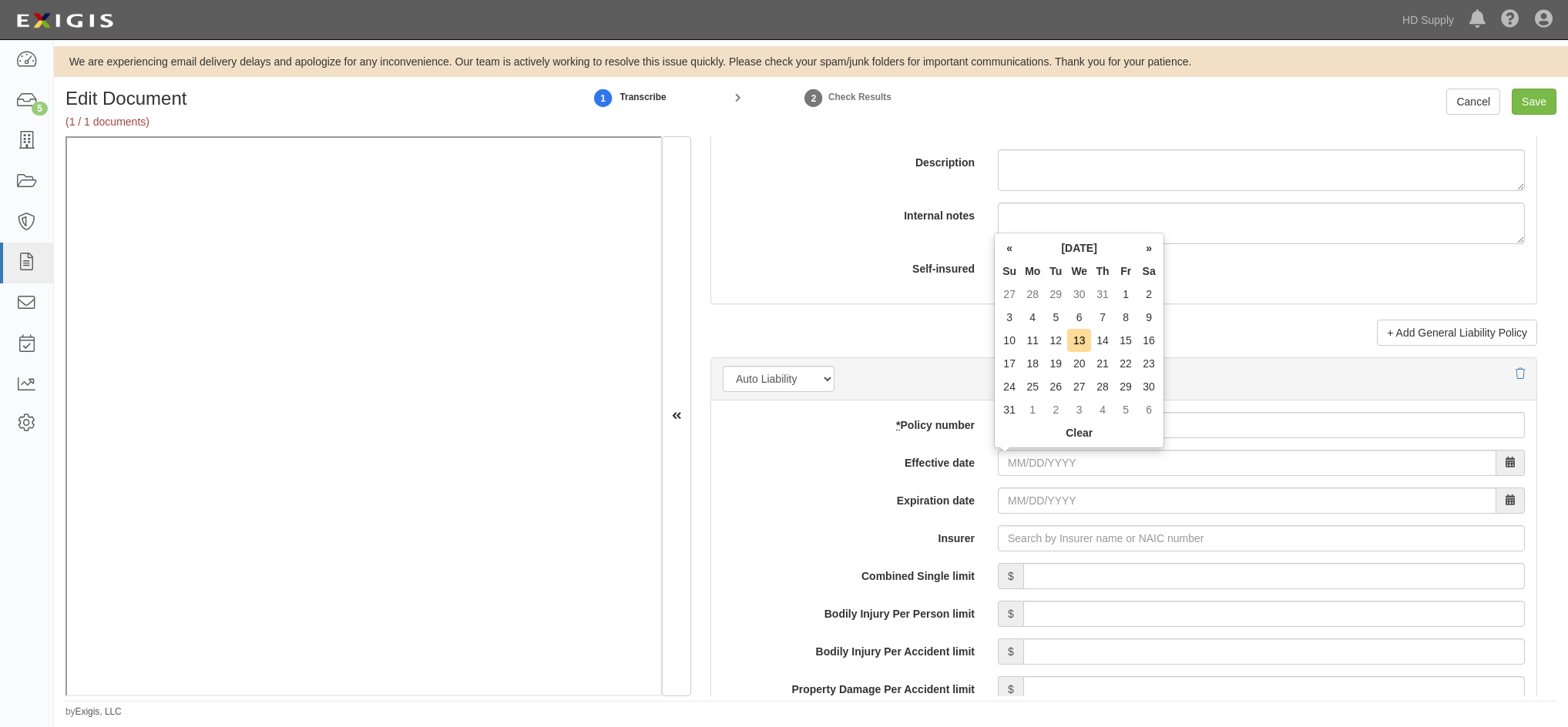
click at [1003, 254] on th "«" at bounding box center [1008, 248] width 23 height 23
click at [1007, 347] on td "8" at bounding box center [1008, 340] width 23 height 23
type input "06/08/2025"
type input "06/08/2026"
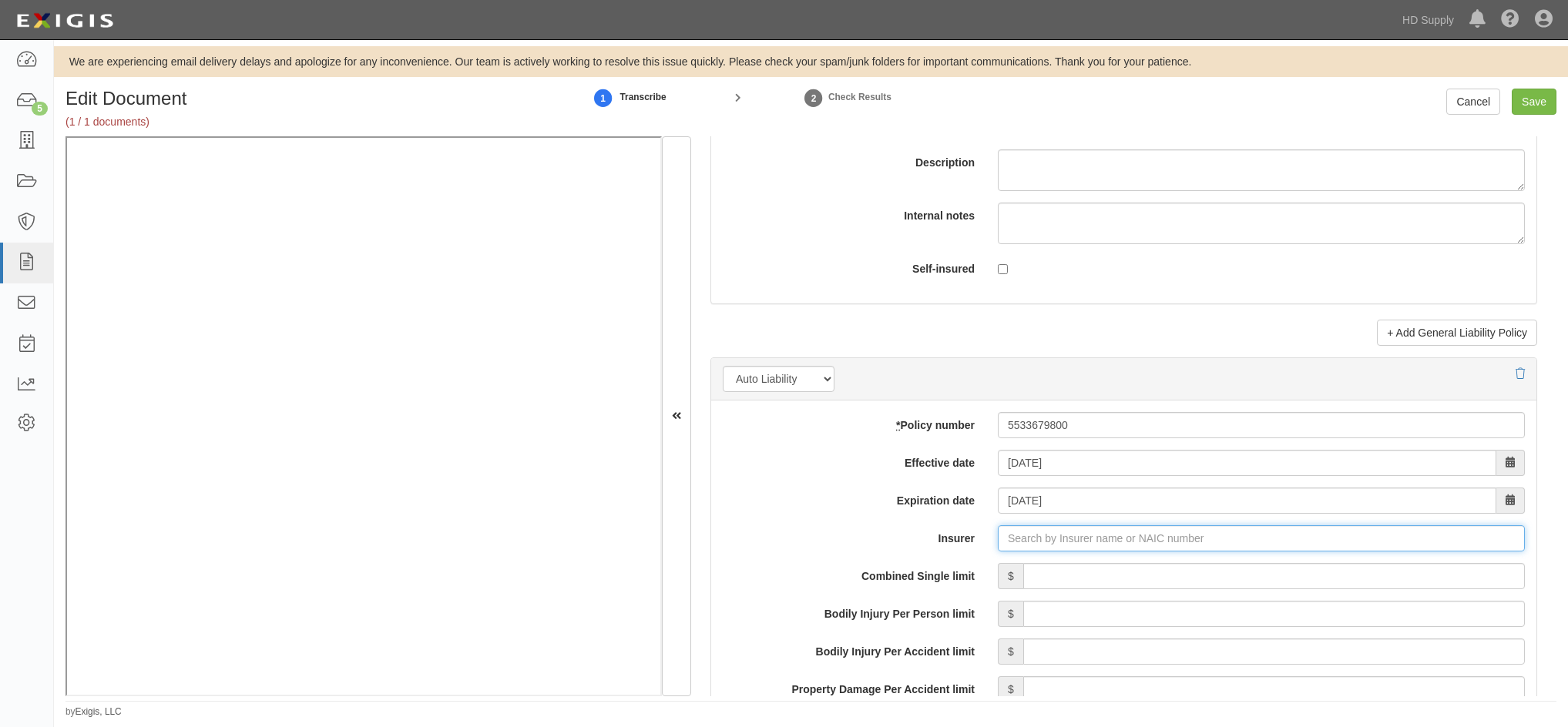
click at [1024, 540] on input "Insurer" at bounding box center [1260, 538] width 527 height 26
type input "180 Seguros S.A. (0) NR Rating"
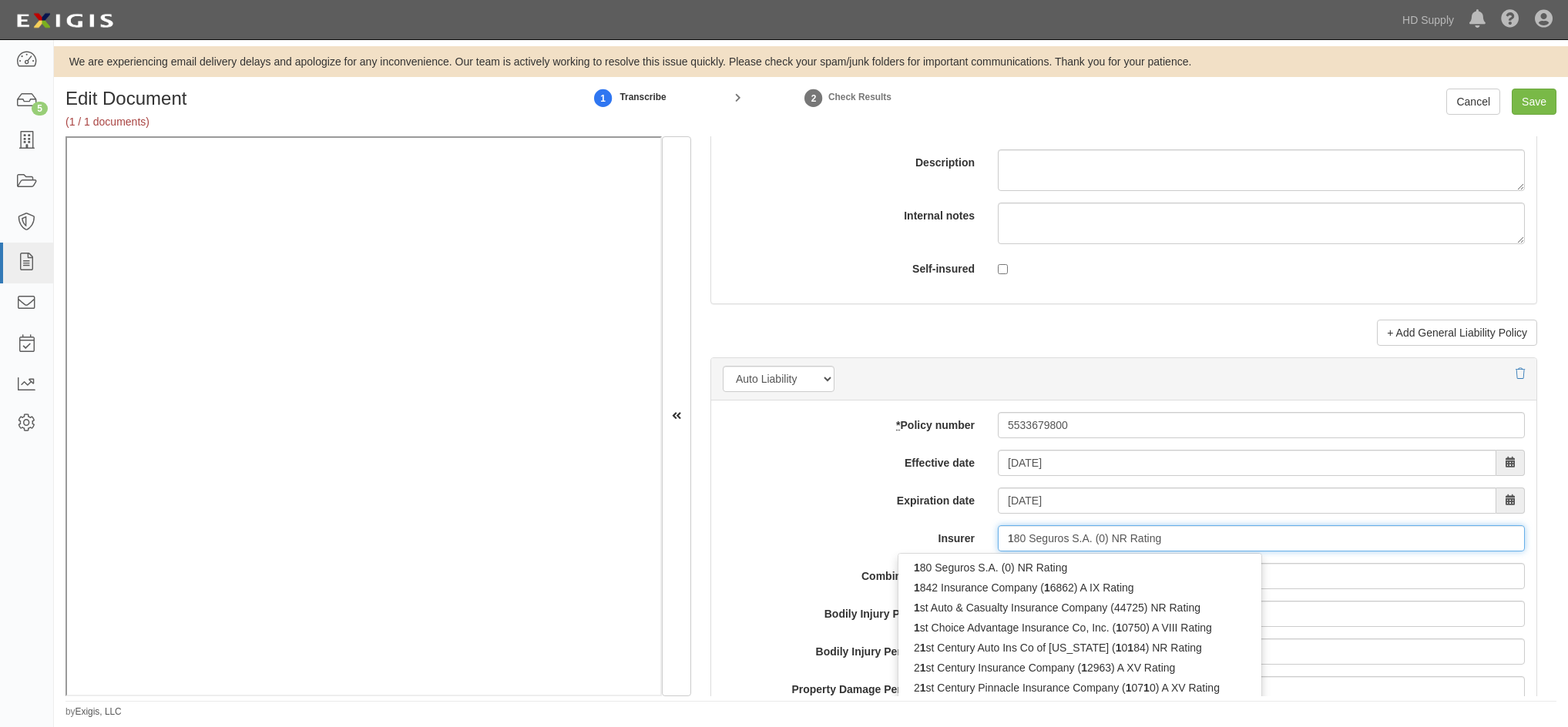
type input "18"
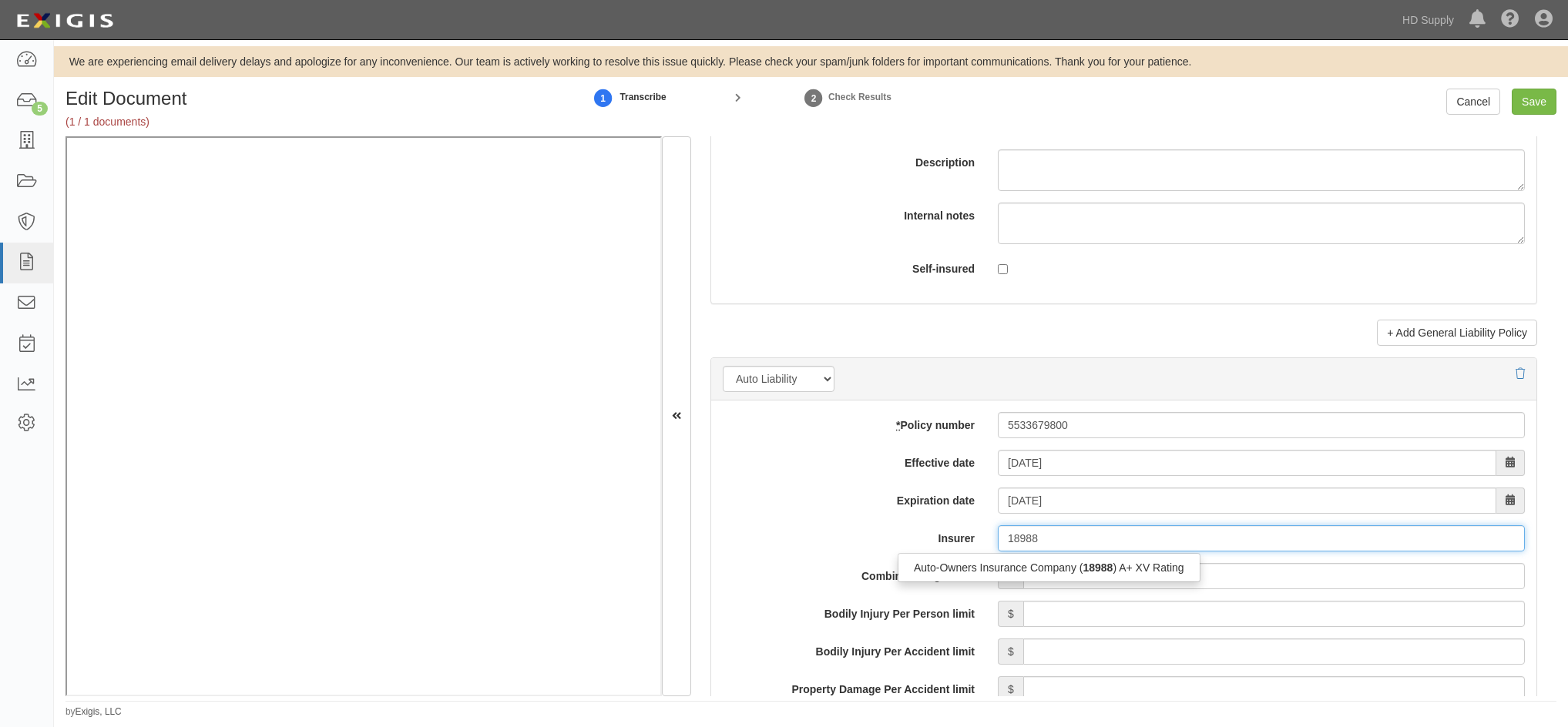
click at [1037, 573] on div "Auto-Owners Insurance Company ( 18988 ) A+ XV Rating" at bounding box center [1049, 568] width 301 height 20
type input "Auto-Owners Insurance Company (18988) A+ XV Rating"
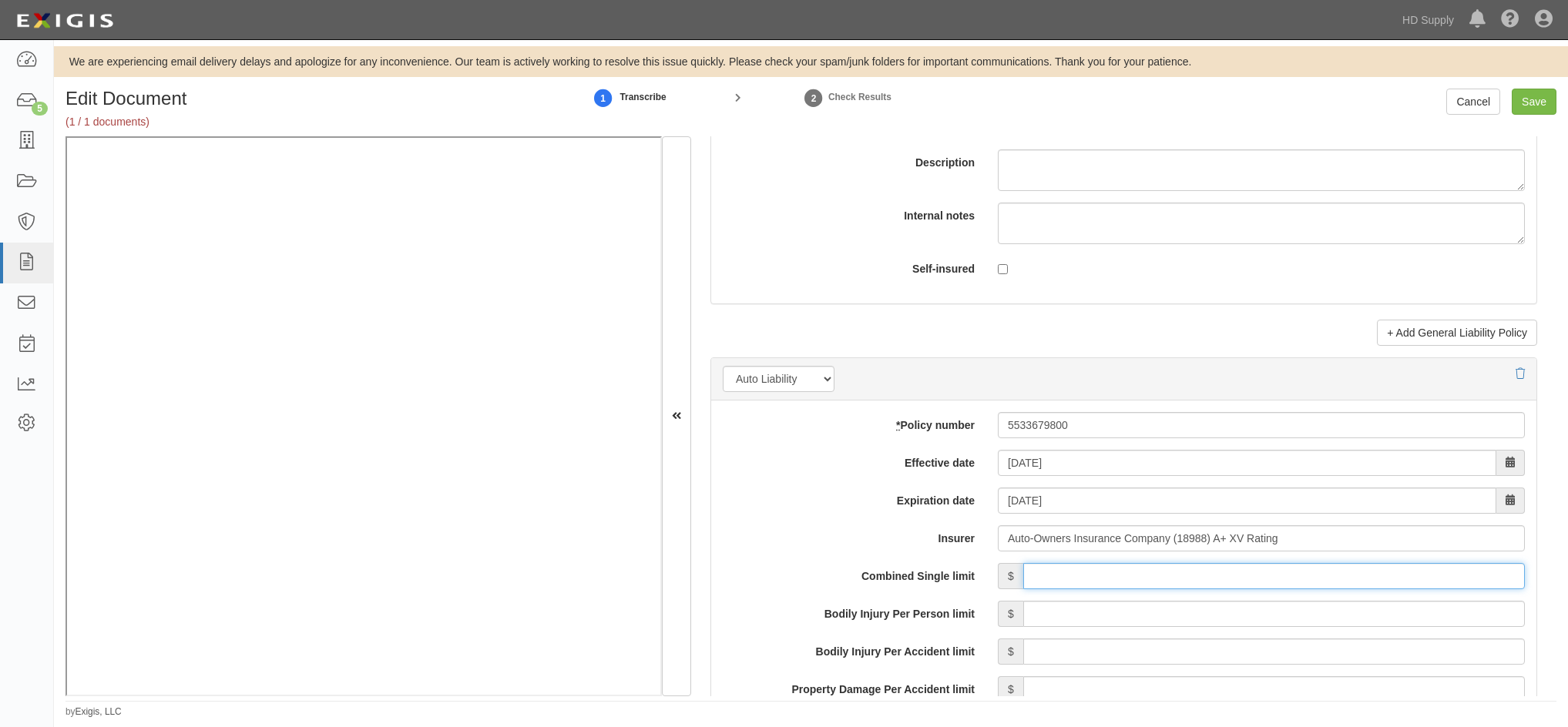
click at [1164, 574] on input "Combined Single limit" at bounding box center [1273, 576] width 501 height 26
type input "1,000,000"
drag, startPoint x: 787, startPoint y: 606, endPoint x: 838, endPoint y: 584, distance: 55.5
click at [789, 605] on label "Bodily Injury Per Person limit" at bounding box center [848, 611] width 275 height 21
click at [1023, 605] on input "Bodily Injury Per Person limit" at bounding box center [1273, 614] width 501 height 26
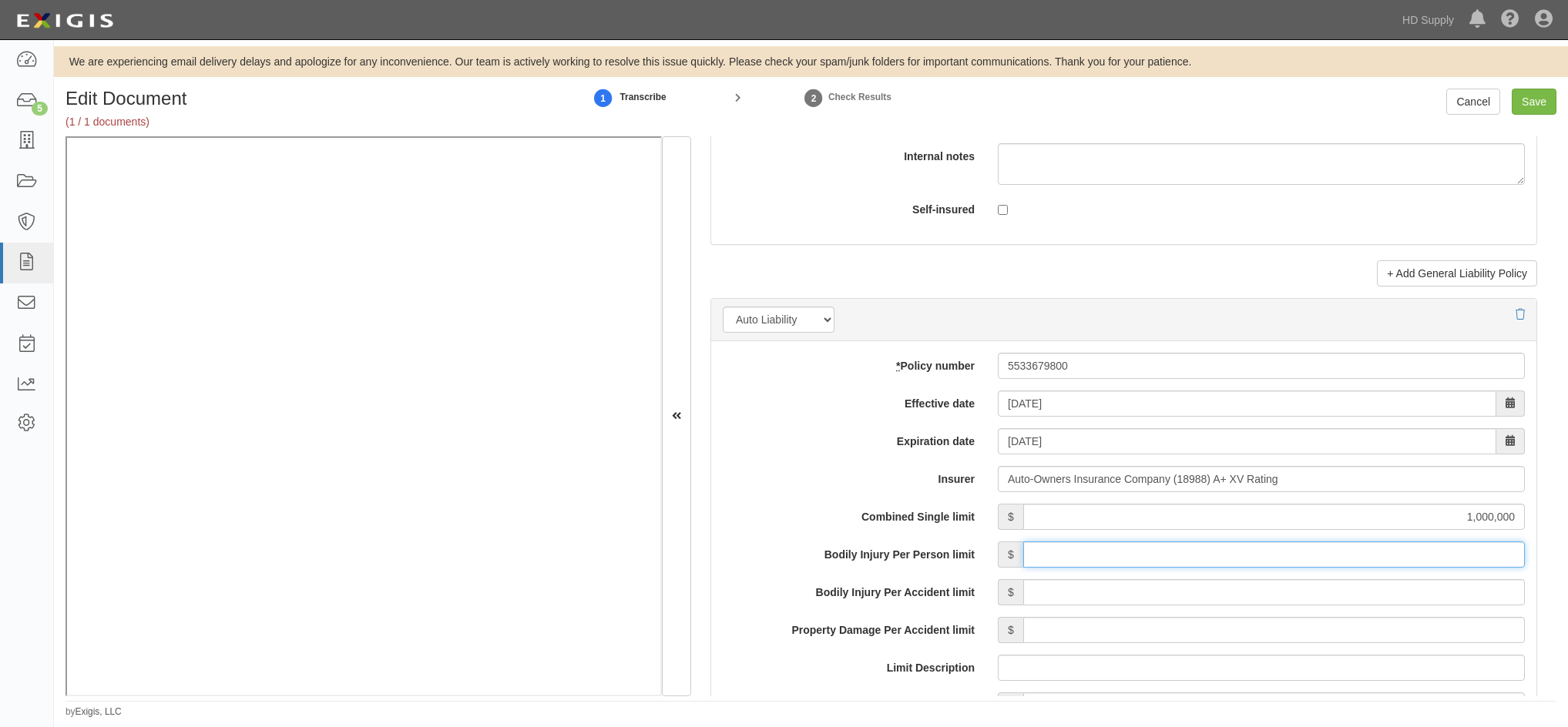
scroll to position [2234, 0]
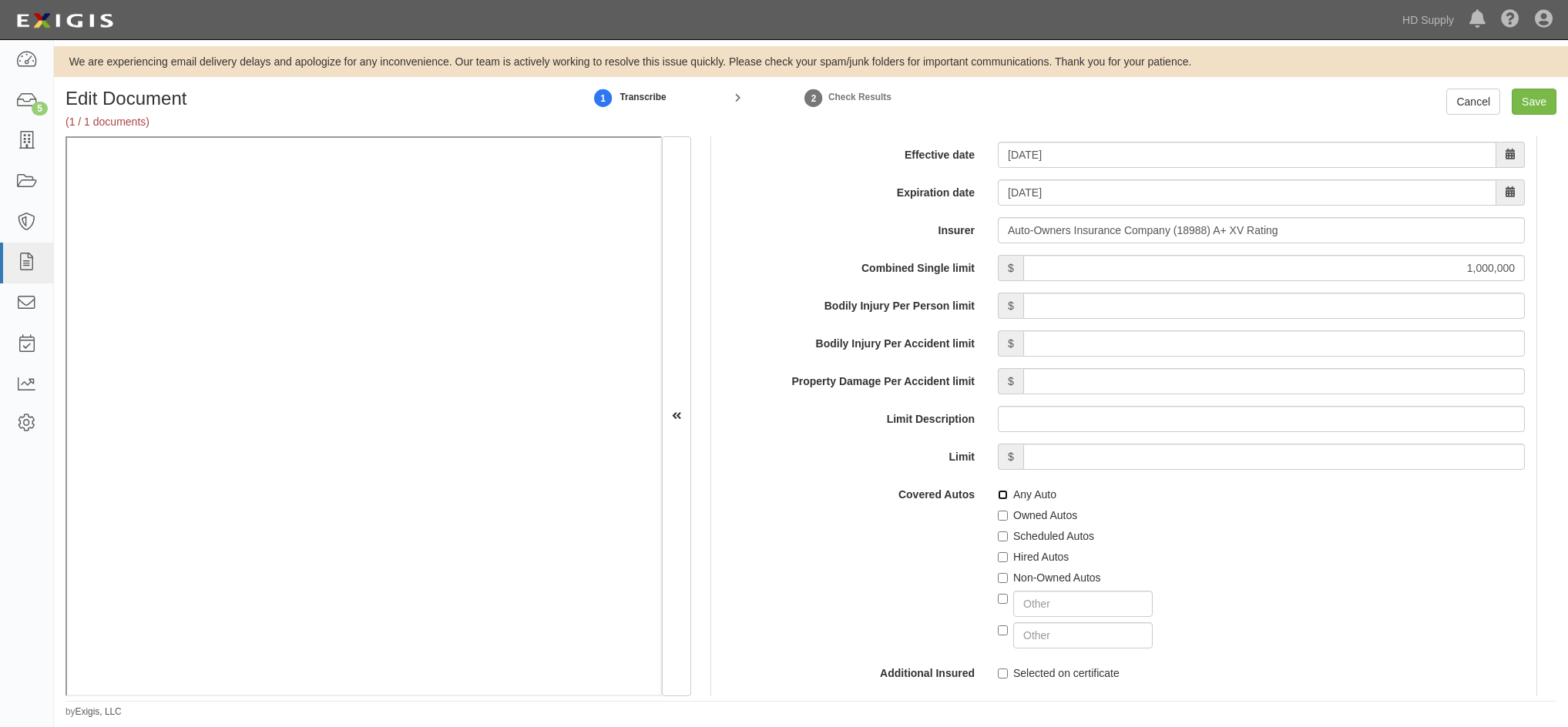
click at [999, 495] on input "Any Auto" at bounding box center [1002, 494] width 10 height 10
checkbox input "true"
click at [861, 541] on div "Covered Autos Any Auto Owned Autos Scheduled Autos Hired Autos Non-Owned Autos" at bounding box center [1123, 564] width 825 height 167
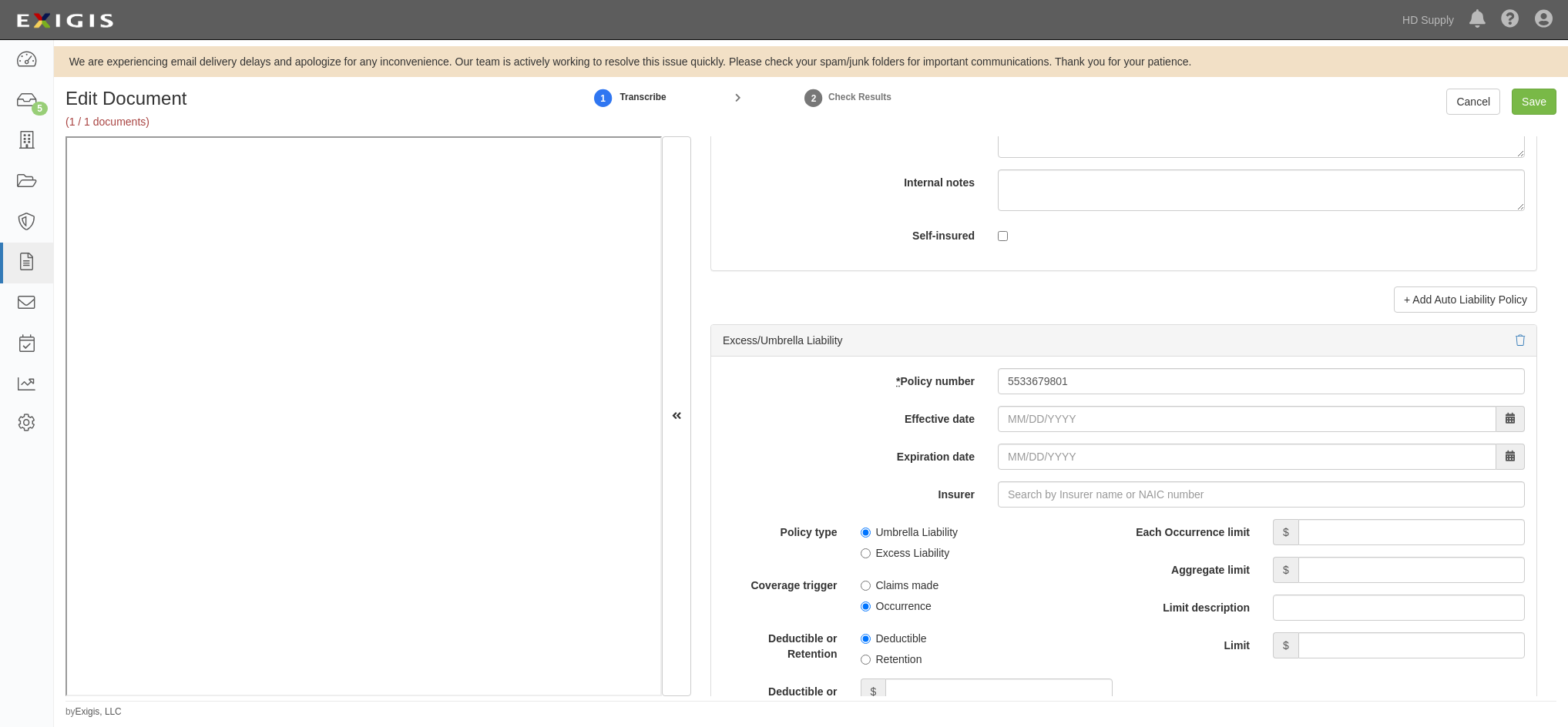
scroll to position [2850, 0]
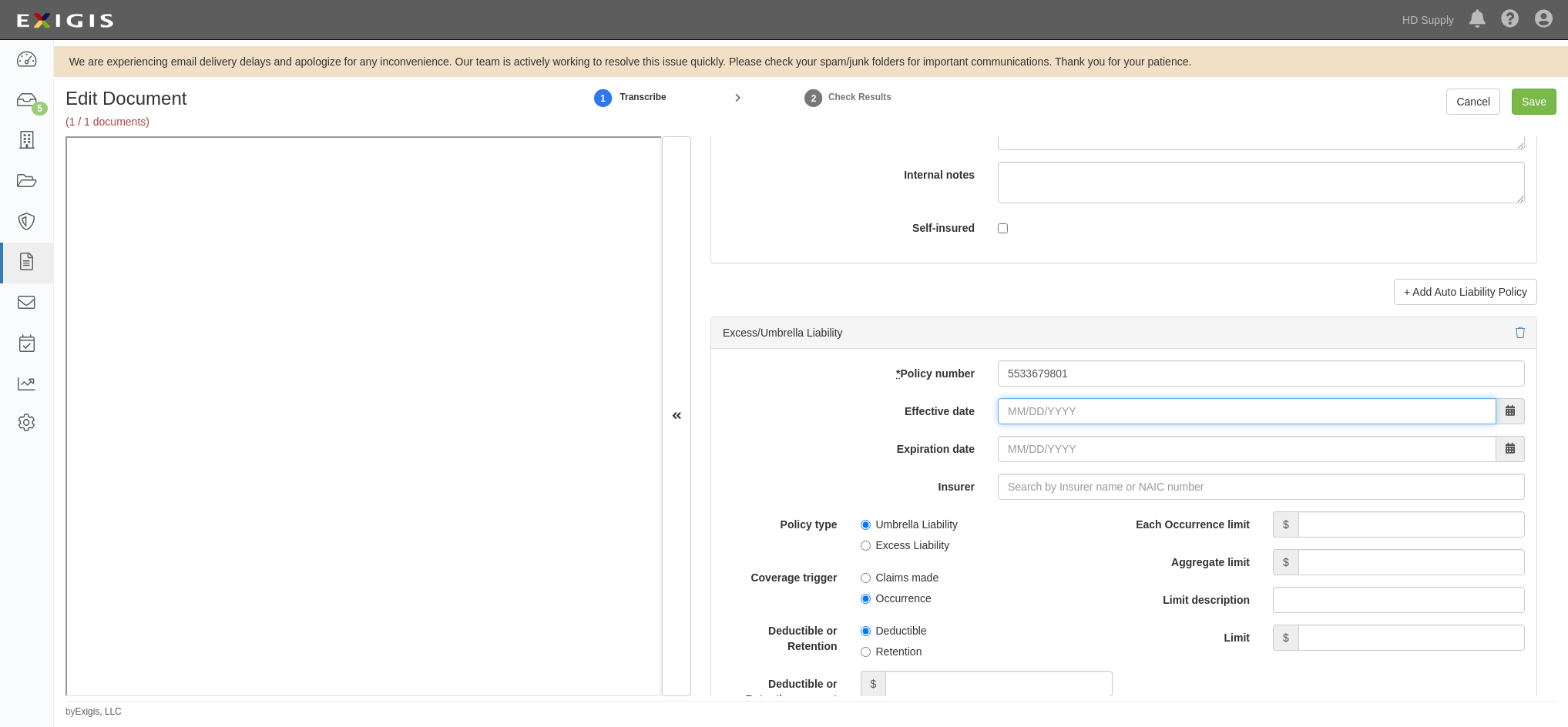
click at [1005, 411] on input "Effective date" at bounding box center [1247, 411] width 499 height 26
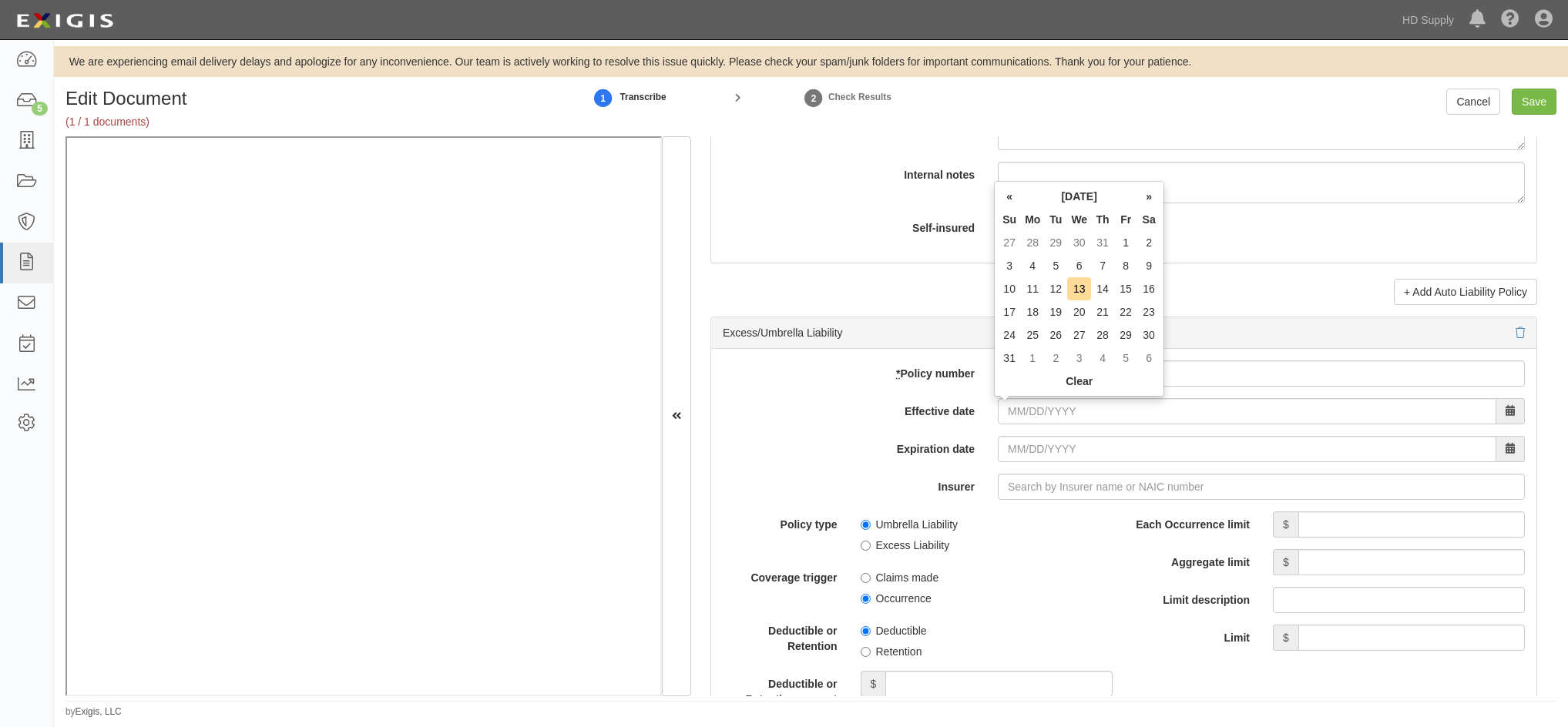
click at [1012, 193] on th "«" at bounding box center [1008, 195] width 23 height 23
click at [1012, 195] on th "«" at bounding box center [1008, 195] width 23 height 23
click at [1009, 291] on td "8" at bounding box center [1008, 289] width 23 height 23
type input "06/08/2025"
type input "06/08/2026"
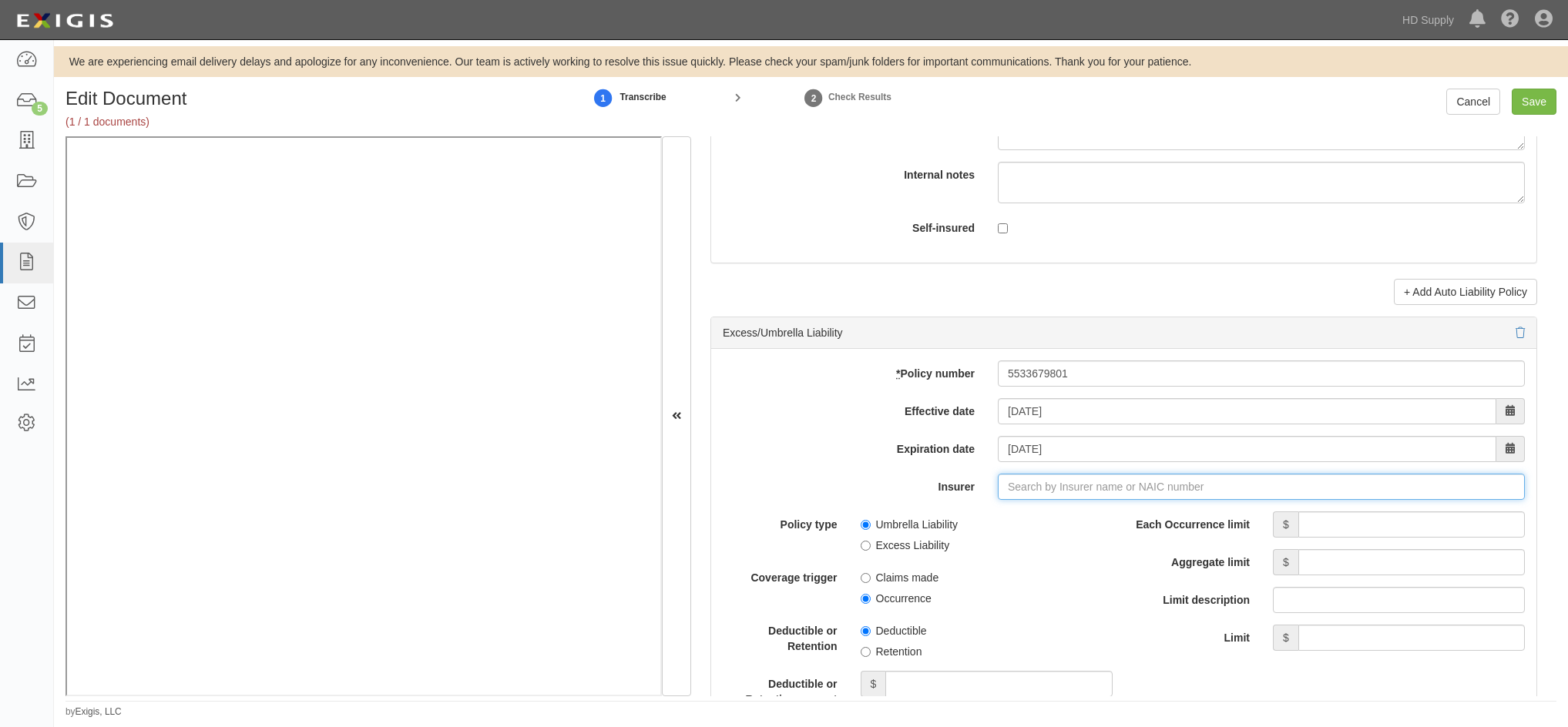
click at [1016, 485] on input "Insurer" at bounding box center [1260, 487] width 527 height 26
type input "180 Seguros S.A. (0) NR Rating"
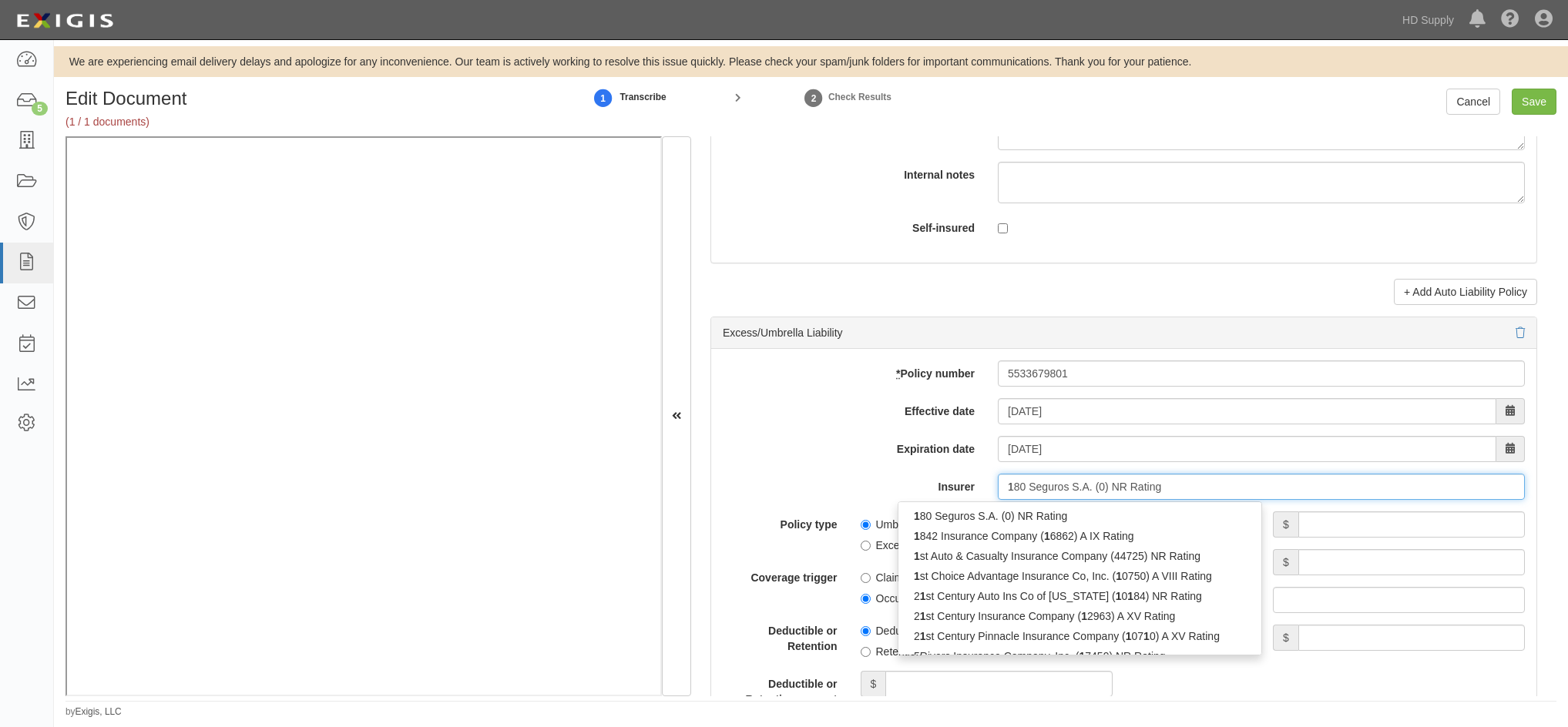
type input "18"
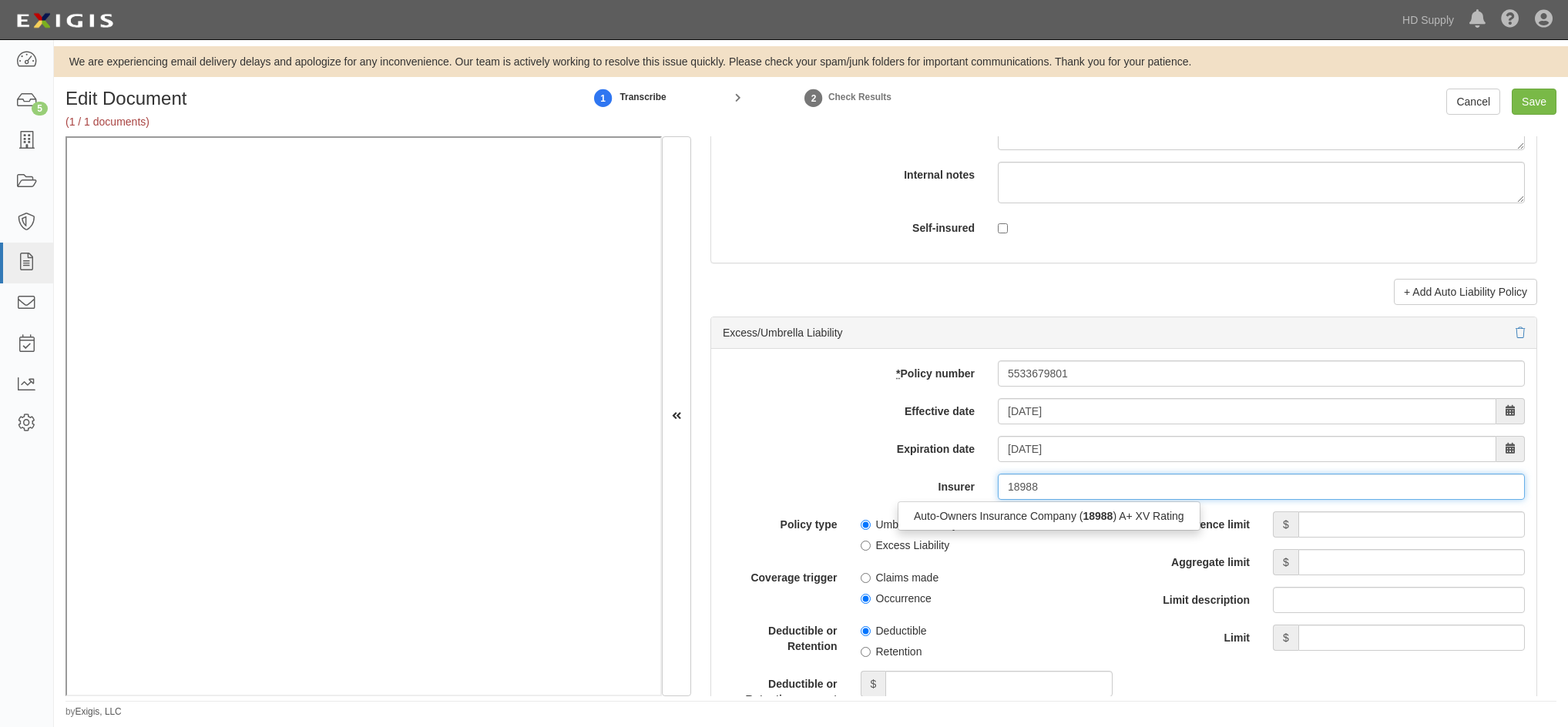
click at [983, 516] on div "Auto-Owners Insurance Company ( 18988 ) A+ XV Rating" at bounding box center [1049, 516] width 301 height 20
type input "Auto-Owners Insurance Company (18988) A+ XV Rating"
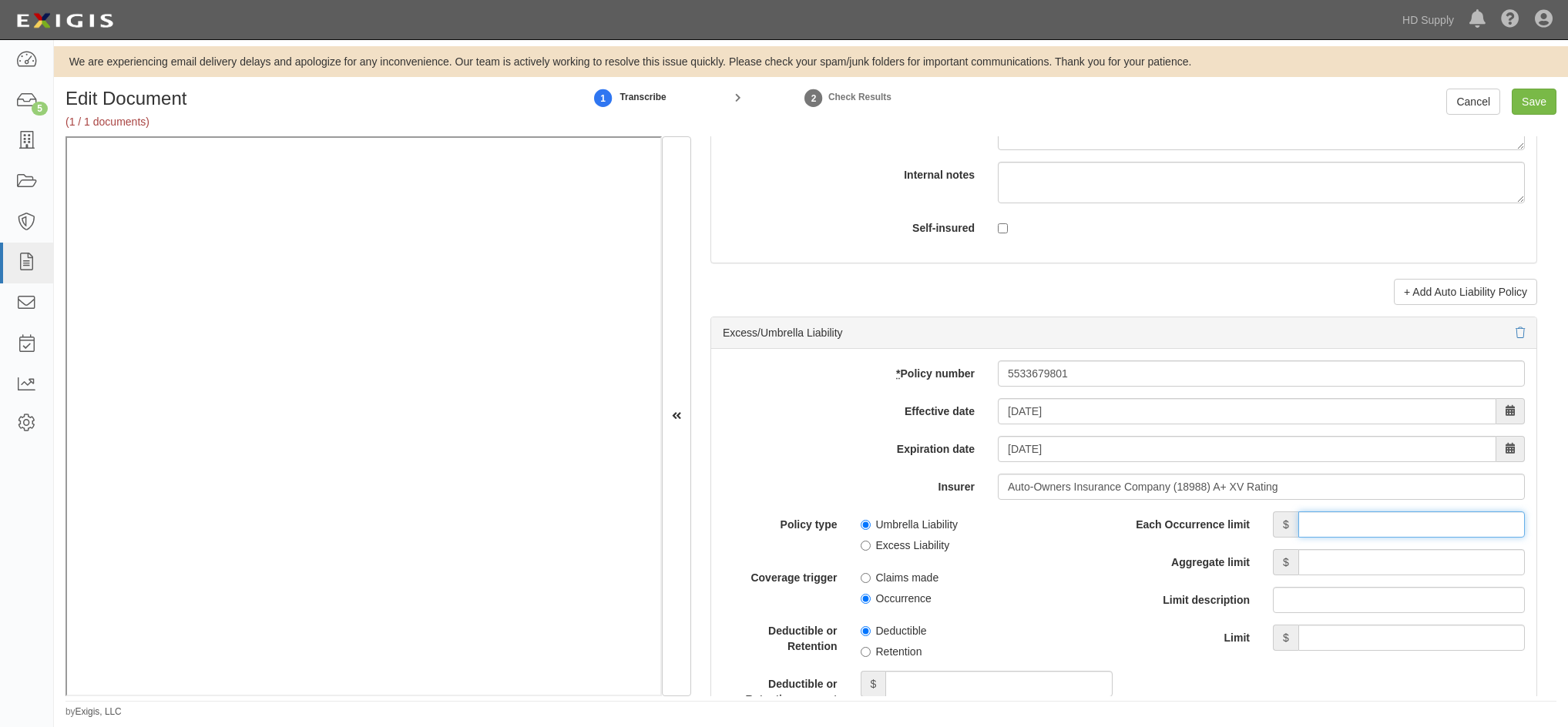
click at [1323, 529] on input "Each Occurrence limit" at bounding box center [1411, 524] width 226 height 26
type input "2,000,000"
click at [1346, 564] on input "Aggregate limit" at bounding box center [1411, 562] width 226 height 26
type input "2,000,000"
click at [1062, 598] on span "Occurrence" at bounding box center [986, 595] width 252 height 21
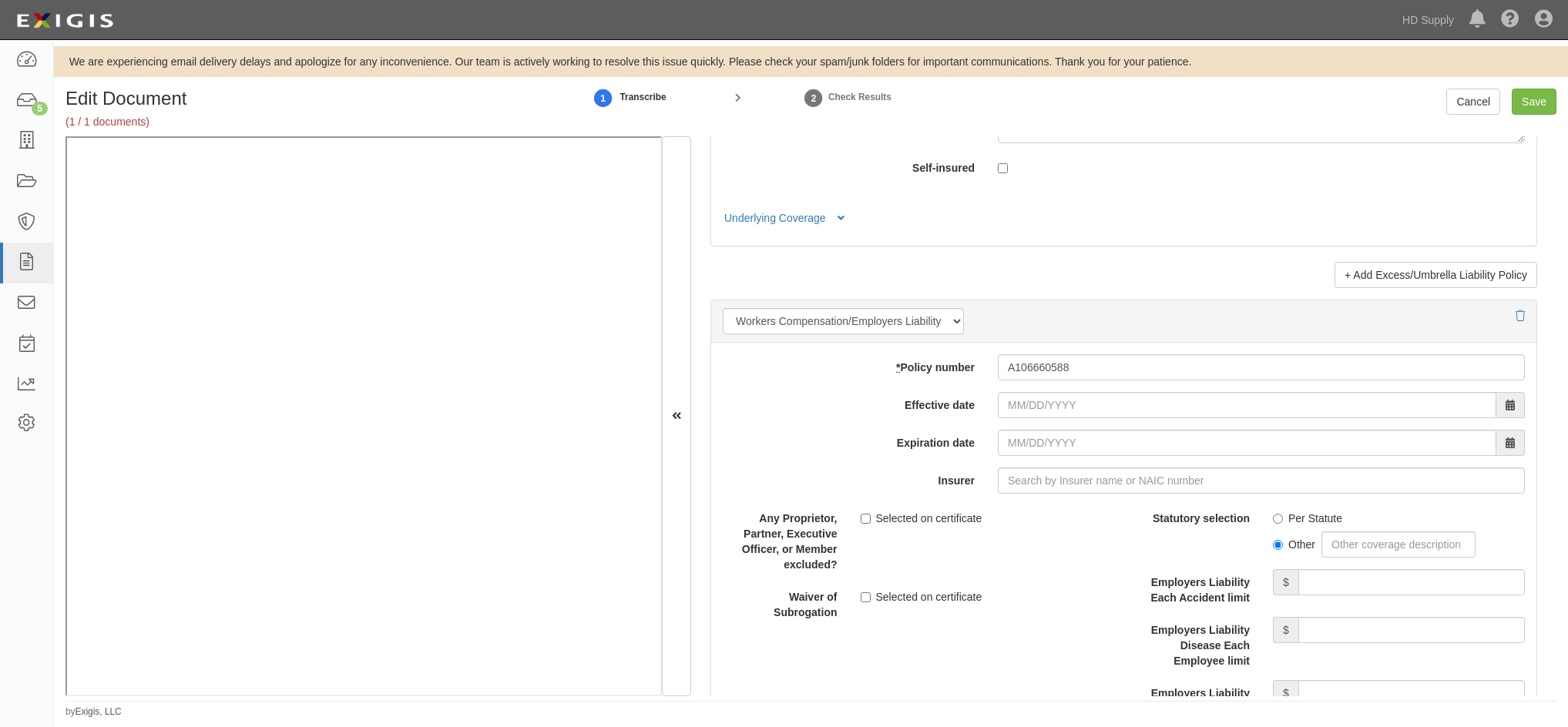
scroll to position [3621, 0]
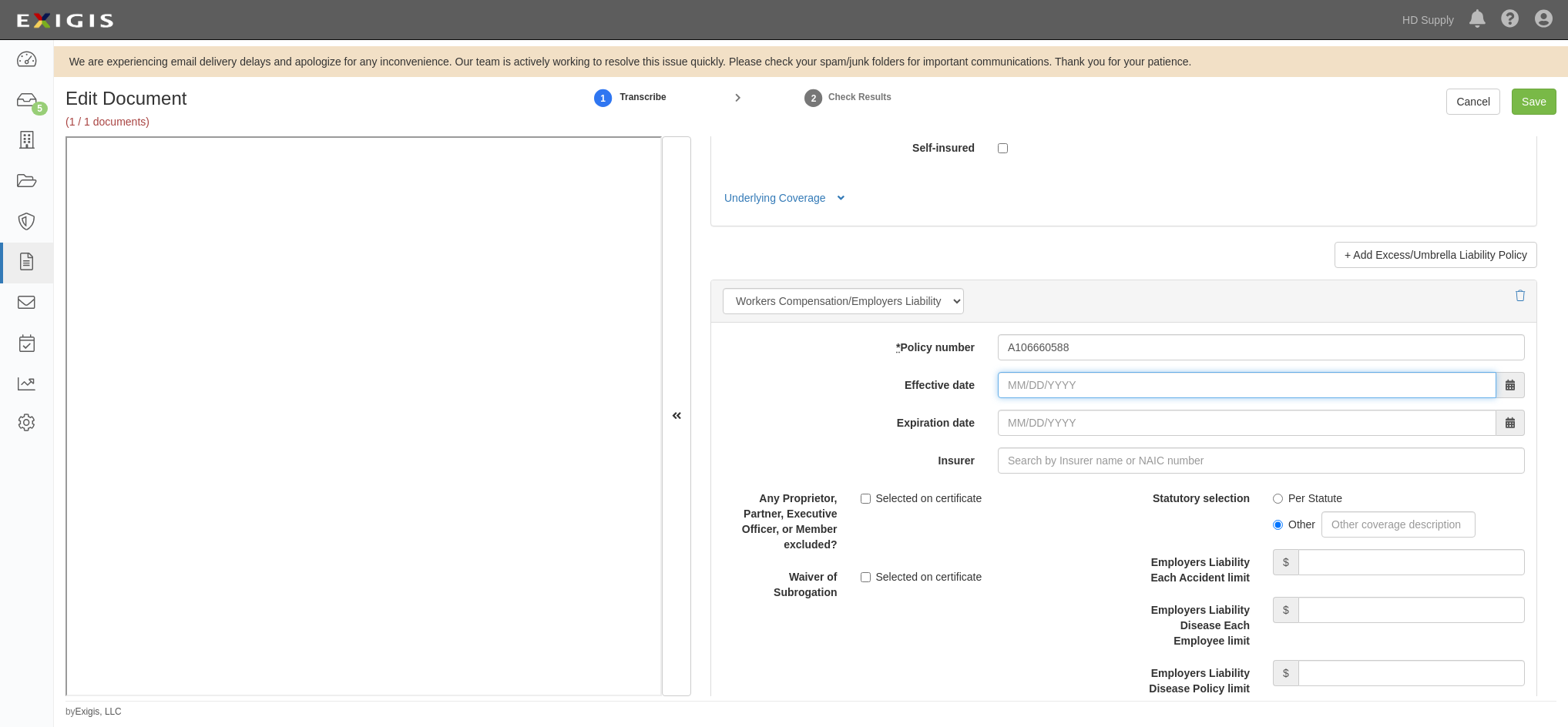
click at [1003, 389] on input "Effective date" at bounding box center [1247, 385] width 499 height 26
type input "01/17/2025"
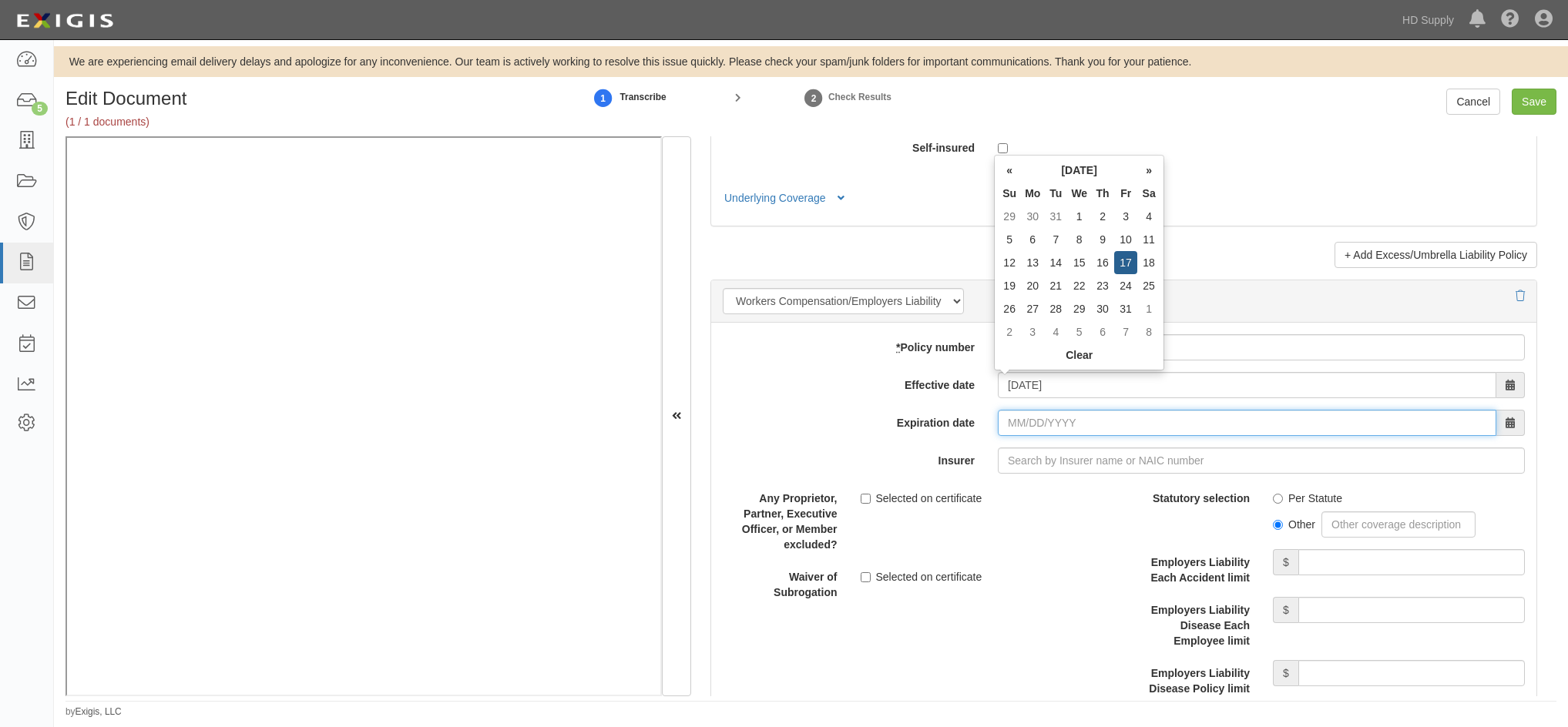
type input "[DATE]"
click at [1007, 426] on input "[DATE]" at bounding box center [1247, 423] width 499 height 26
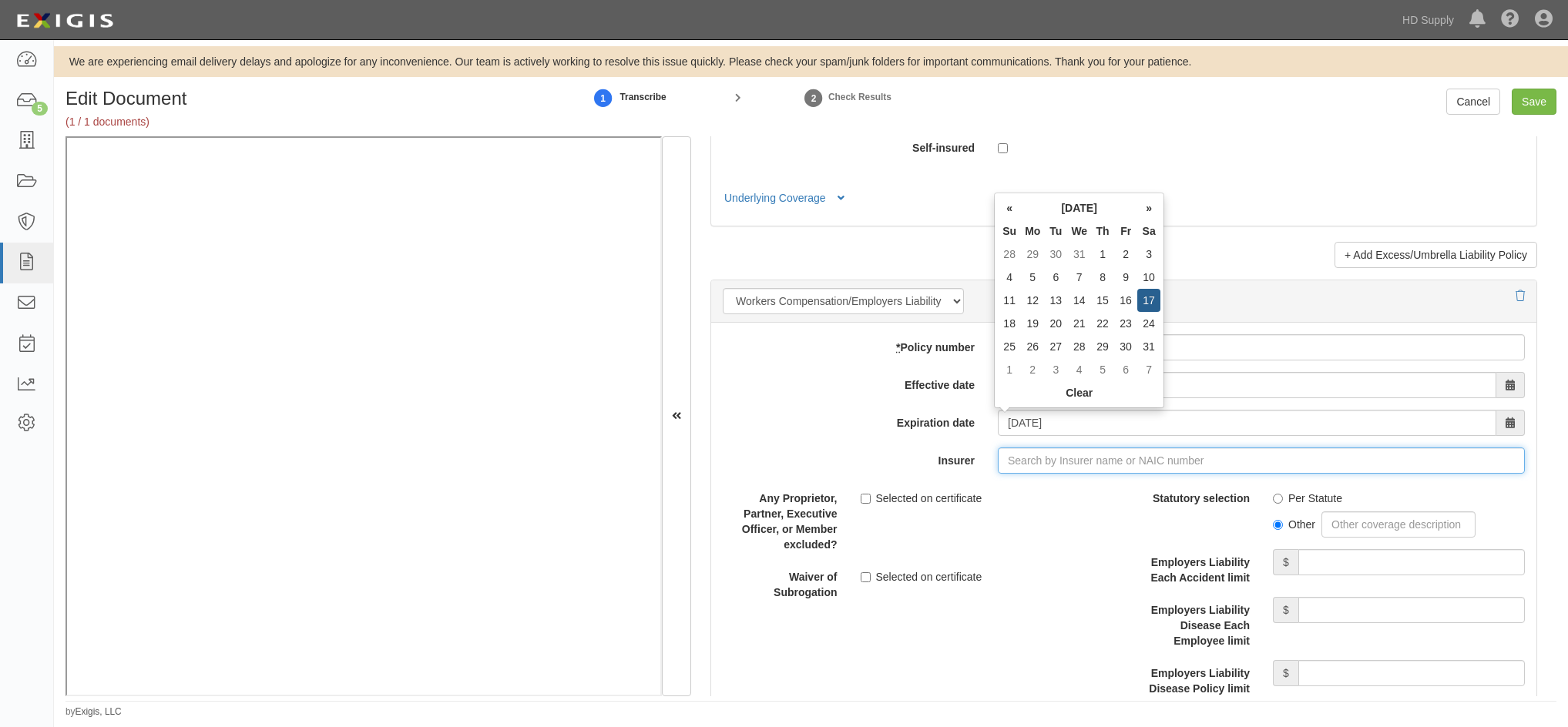
click at [1047, 462] on input "Insurer" at bounding box center [1260, 460] width 527 height 26
type input "180 Seguros S.A. (0) NR Rating"
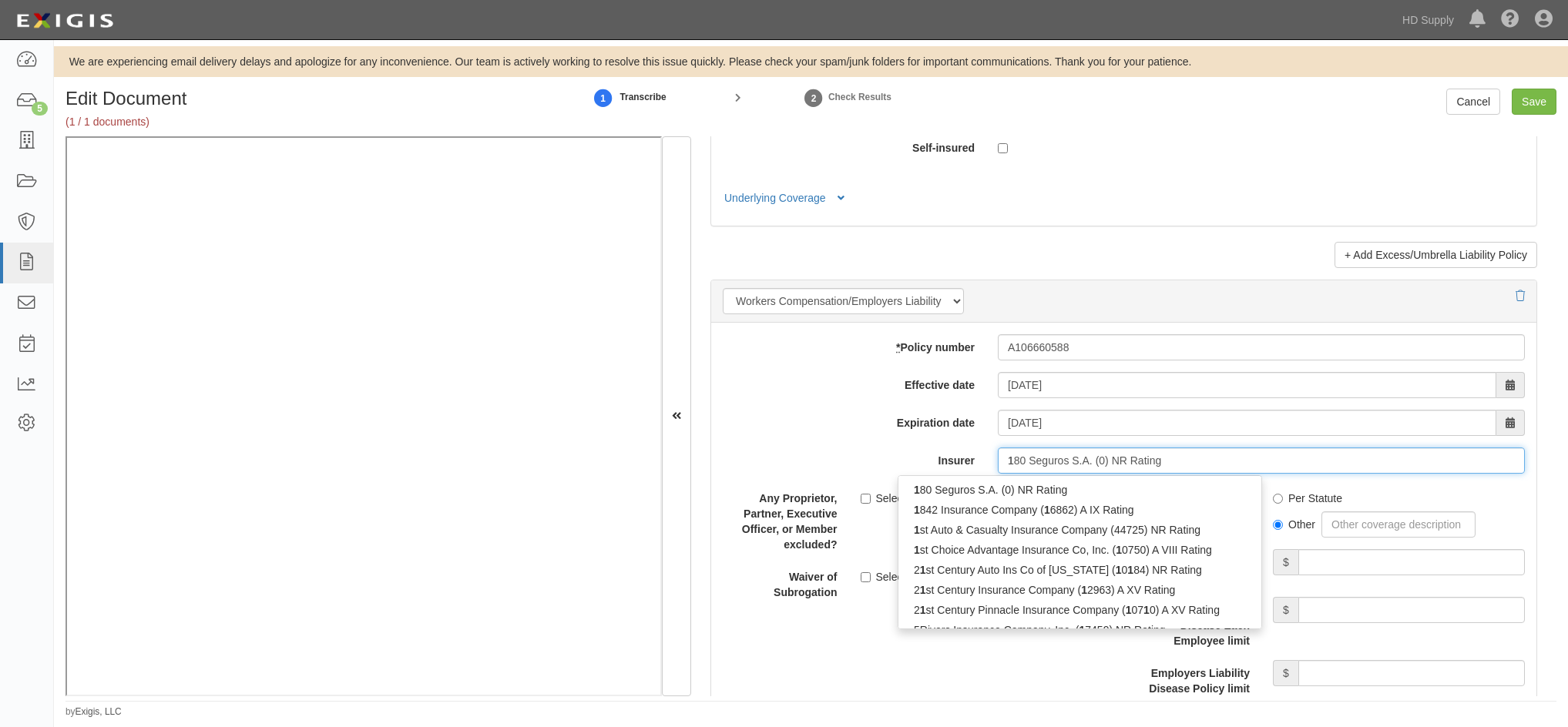
type input "18"
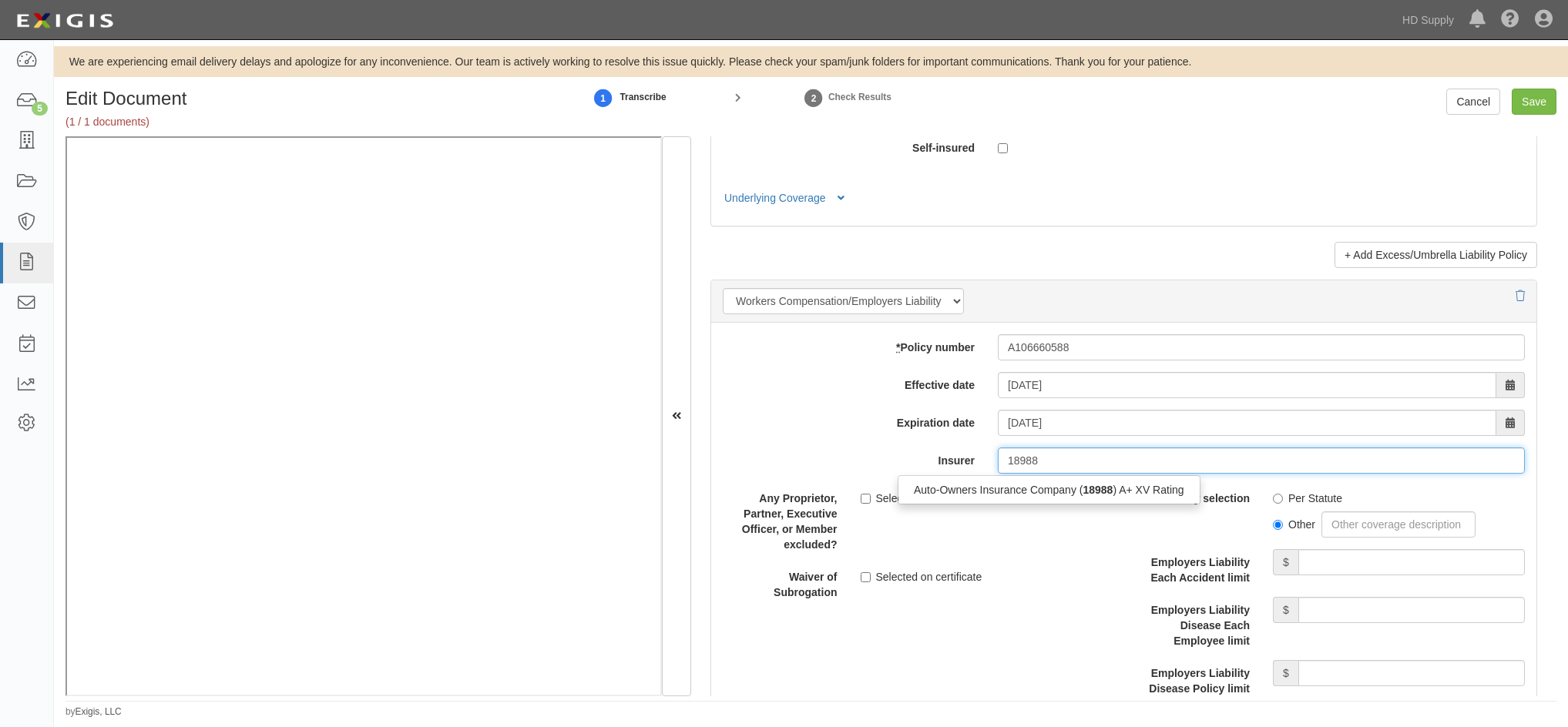
click at [1007, 488] on div "Auto-Owners Insurance Company ( 18988 ) A+ XV Rating" at bounding box center [1049, 490] width 301 height 20
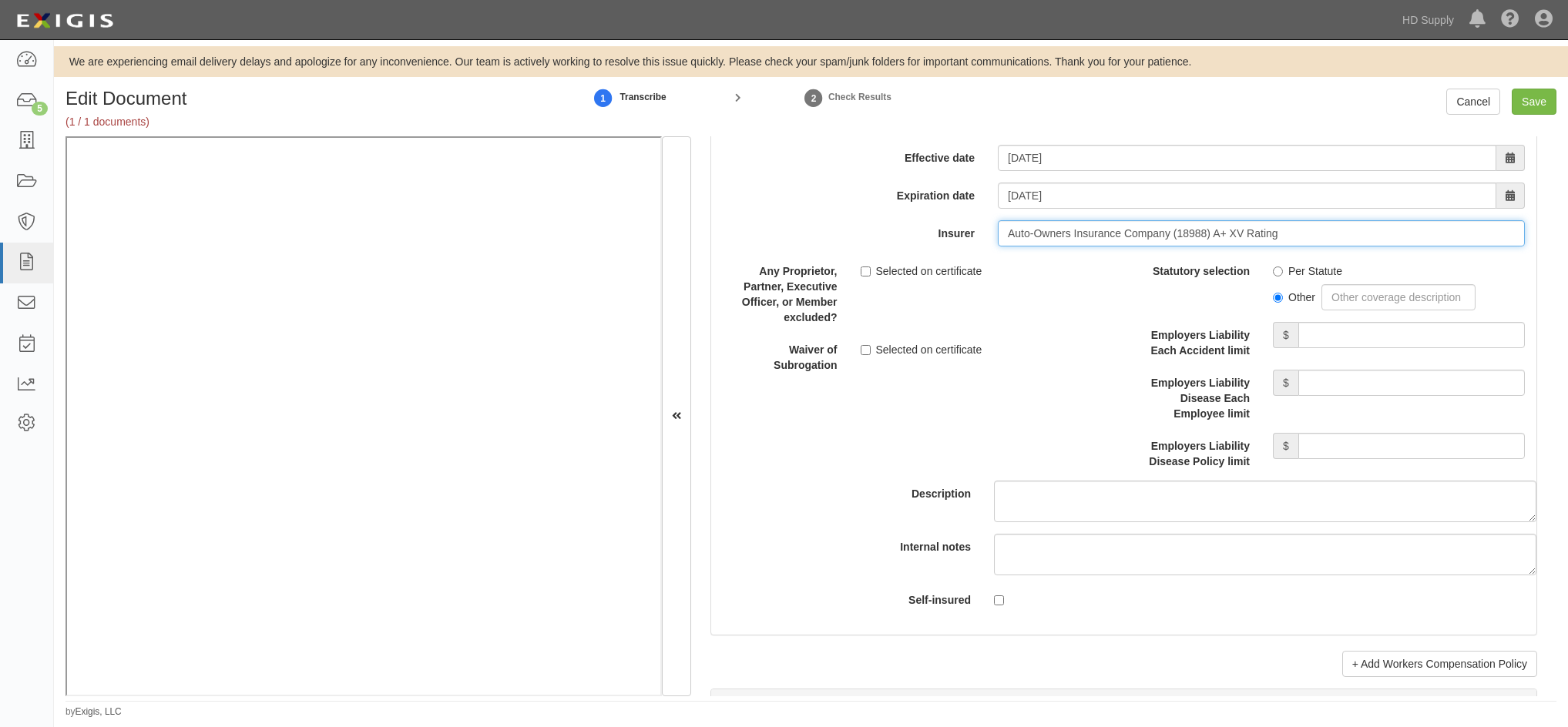
scroll to position [3852, 0]
type input "Auto-Owners Insurance Company (18988) A+ XV Rating"
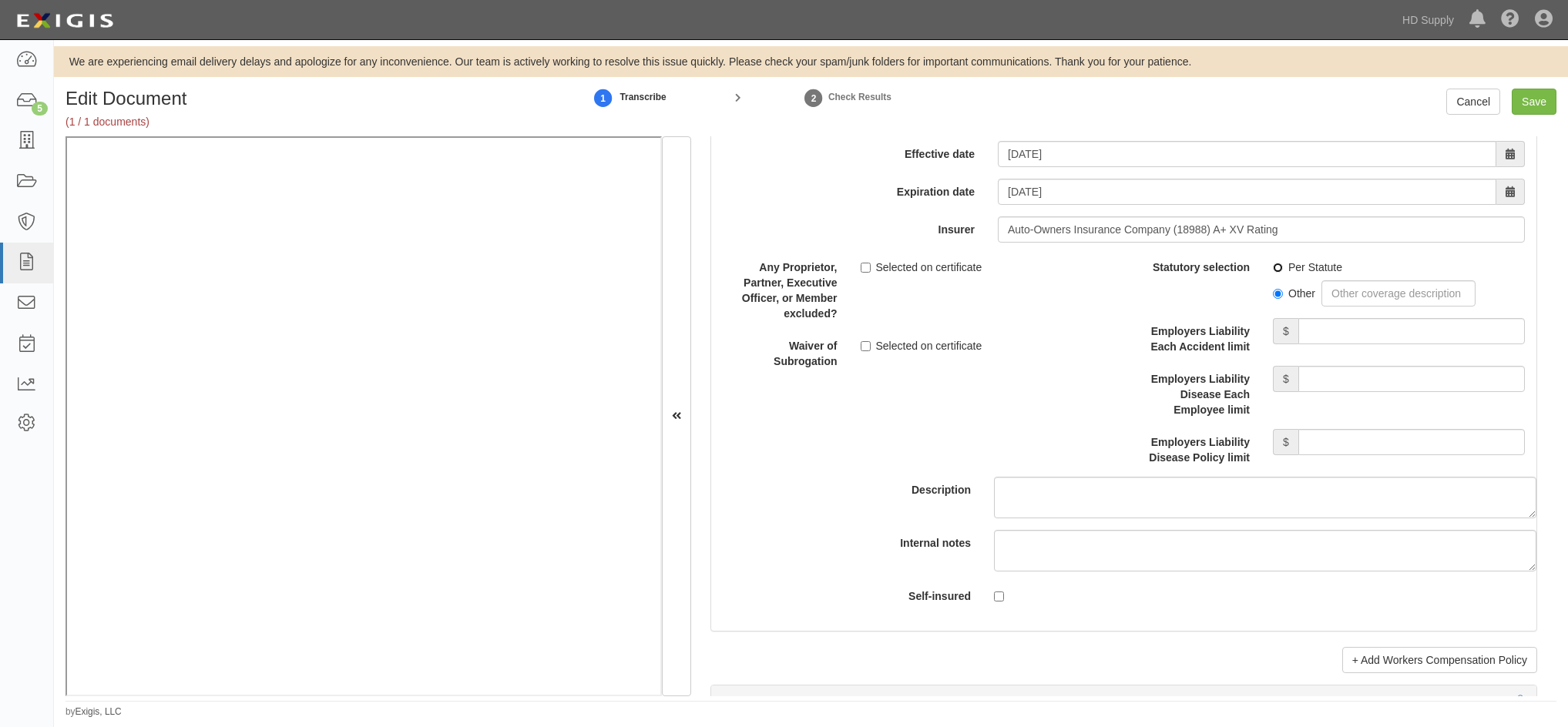
click at [1273, 270] on input "Per Statute" at bounding box center [1278, 268] width 10 height 10
radio input "true"
click at [1322, 337] on input "Employers Liability Each Accident limit" at bounding box center [1411, 331] width 226 height 26
type input "2,000,000"
click at [1391, 376] on input "Employers Liability Disease Each Employee limit" at bounding box center [1411, 379] width 226 height 26
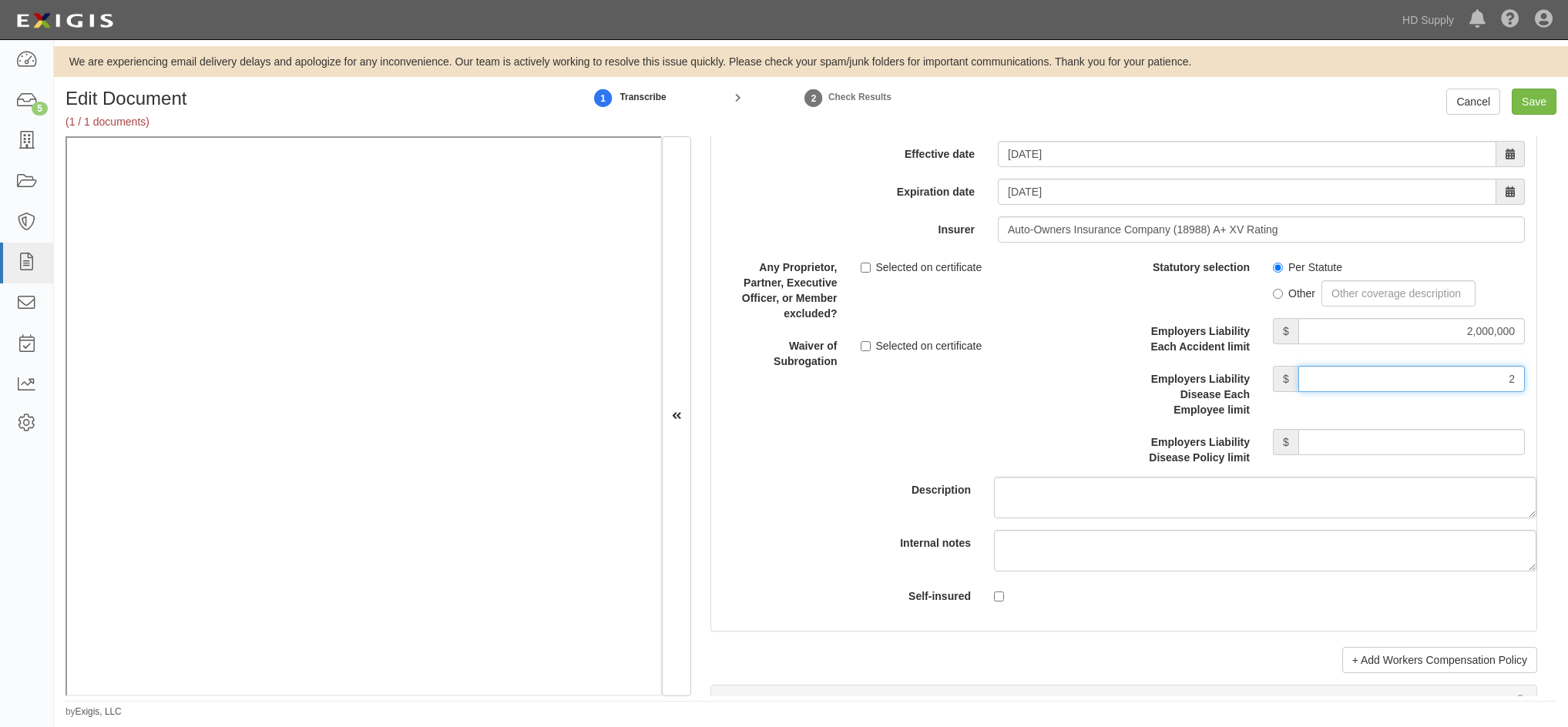
type input "2,000,000"
click at [1362, 437] on input "Employers Liability Disease Policy limit" at bounding box center [1411, 442] width 226 height 26
type input "2,000,000"
click at [1020, 436] on div "Description" at bounding box center [1123, 385] width 848 height 264
click at [1531, 105] on input "Save" at bounding box center [1533, 101] width 45 height 26
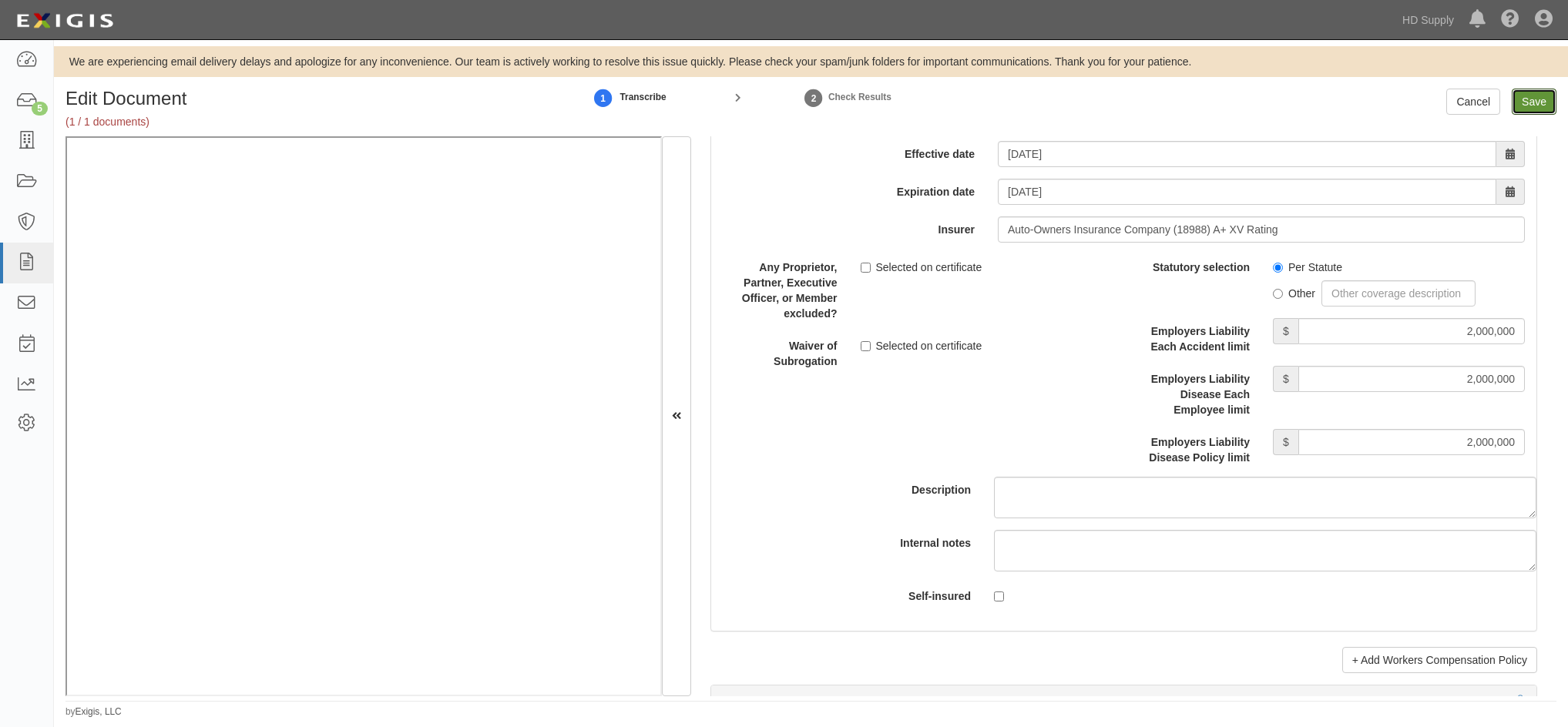
type input "1000000"
type input "300000"
type input "10000"
type input "1000000"
type input "2000000"
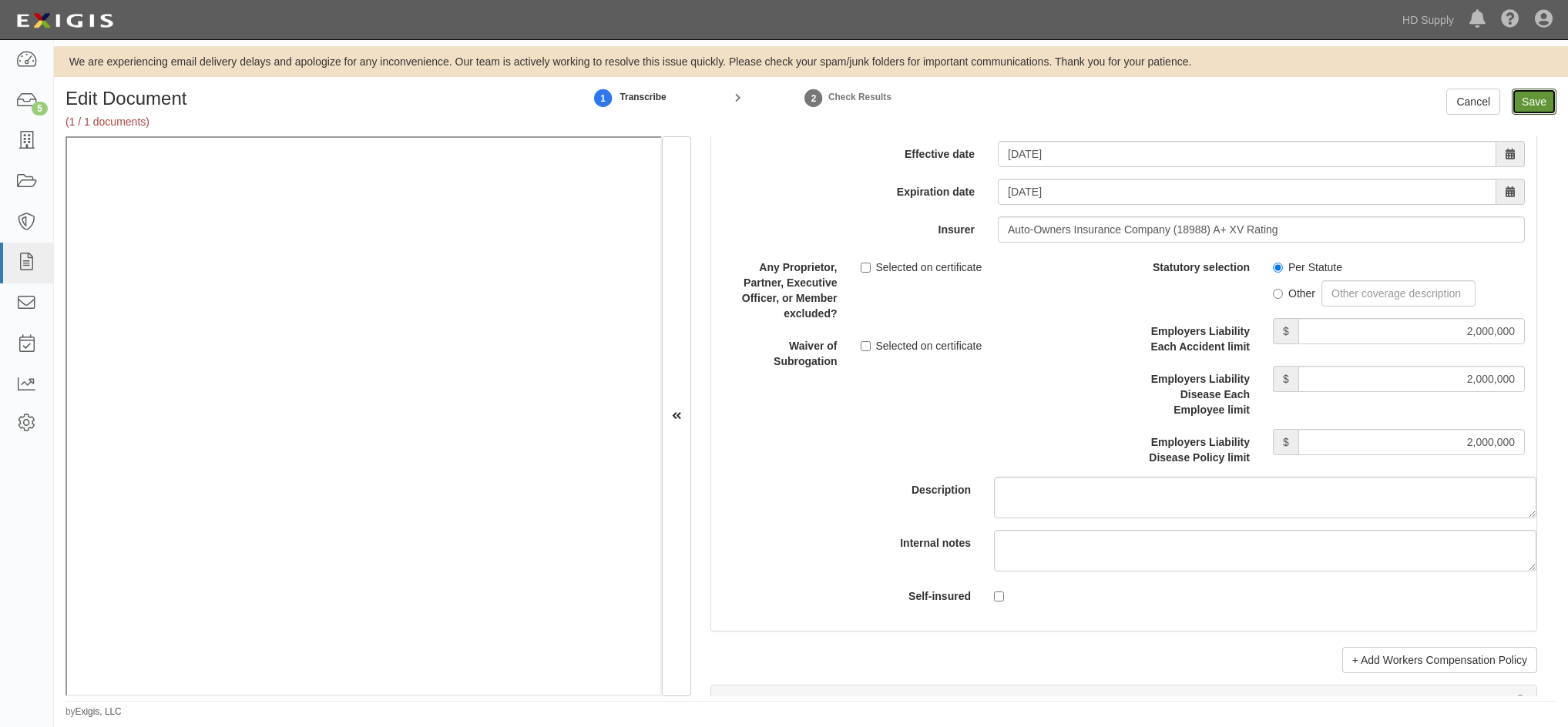
type input "2000000"
type input "1000000"
type input "2000000"
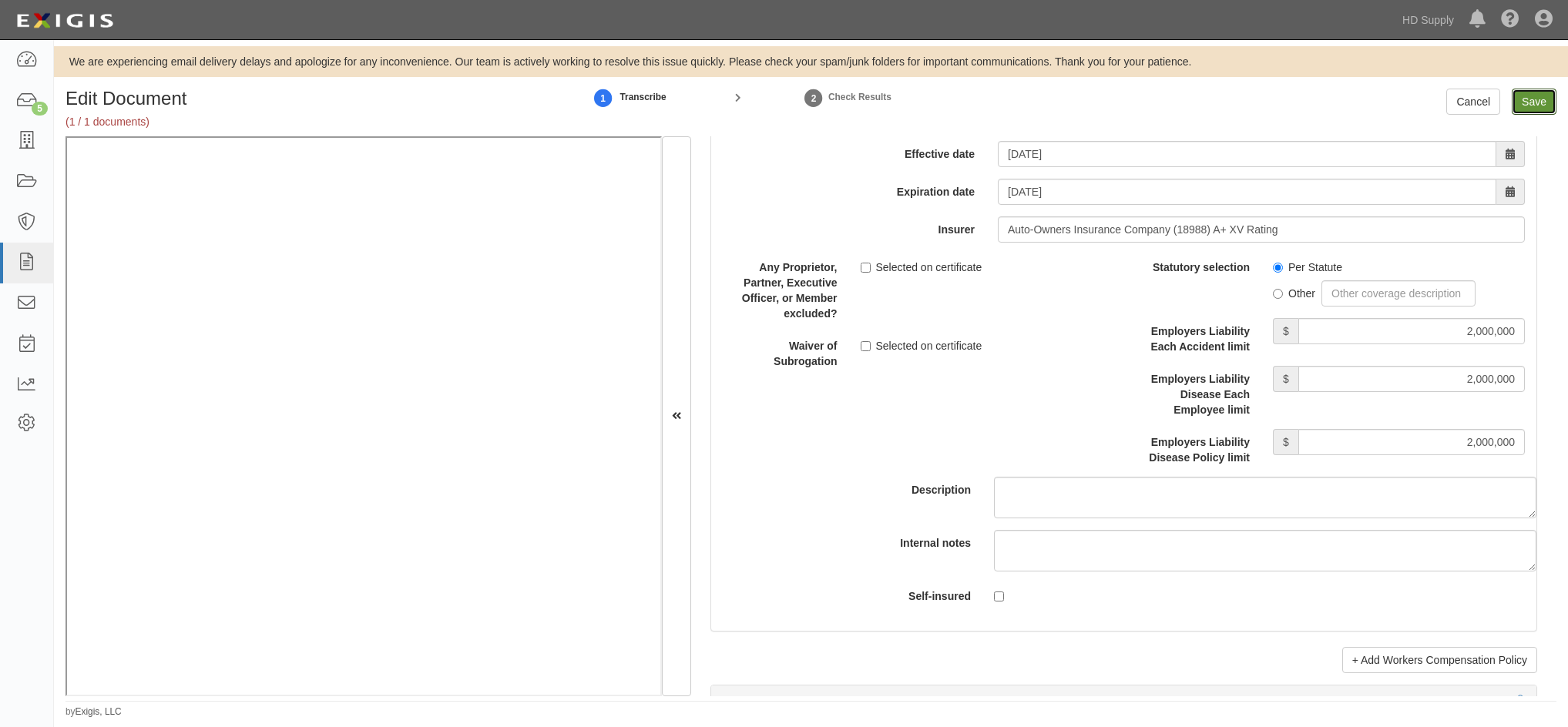
type input "2000000"
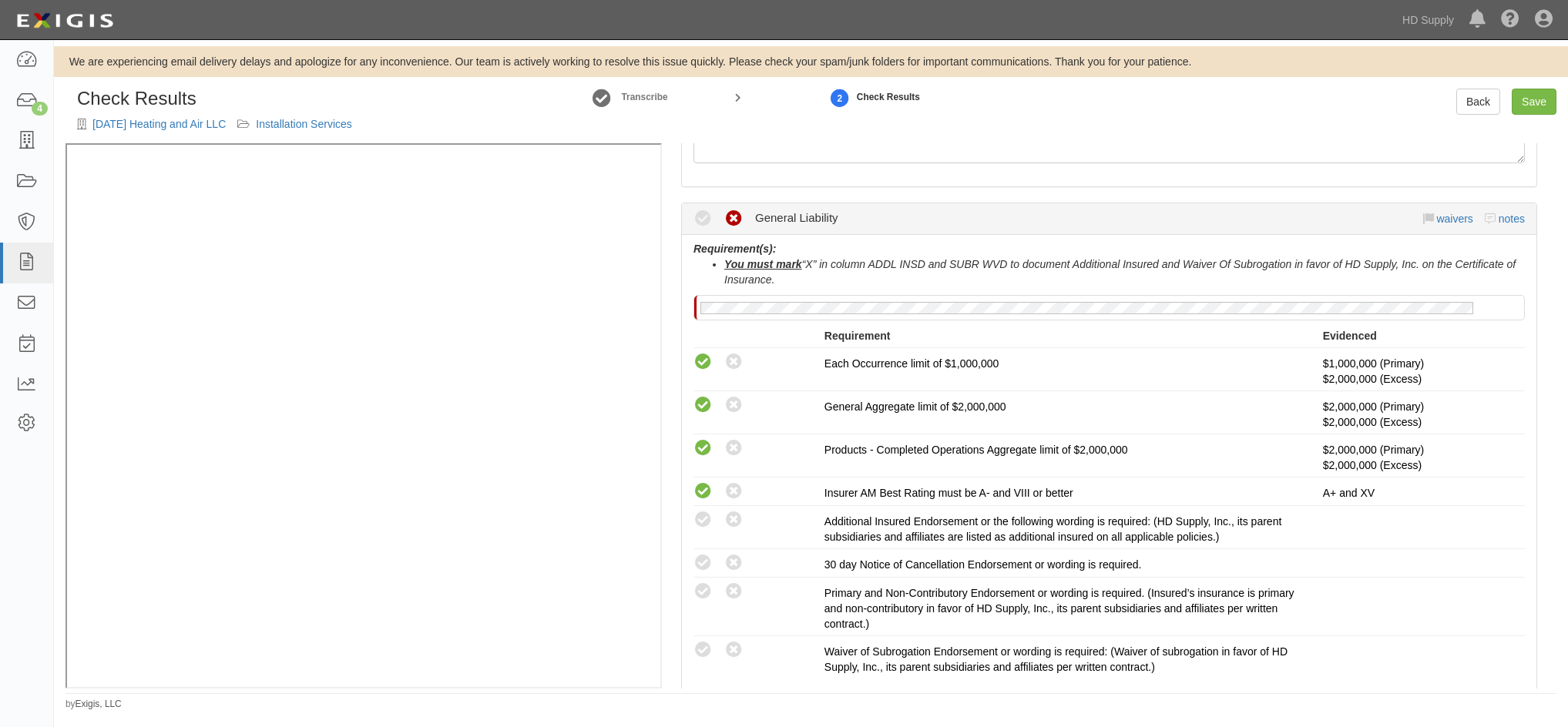
scroll to position [308, 0]
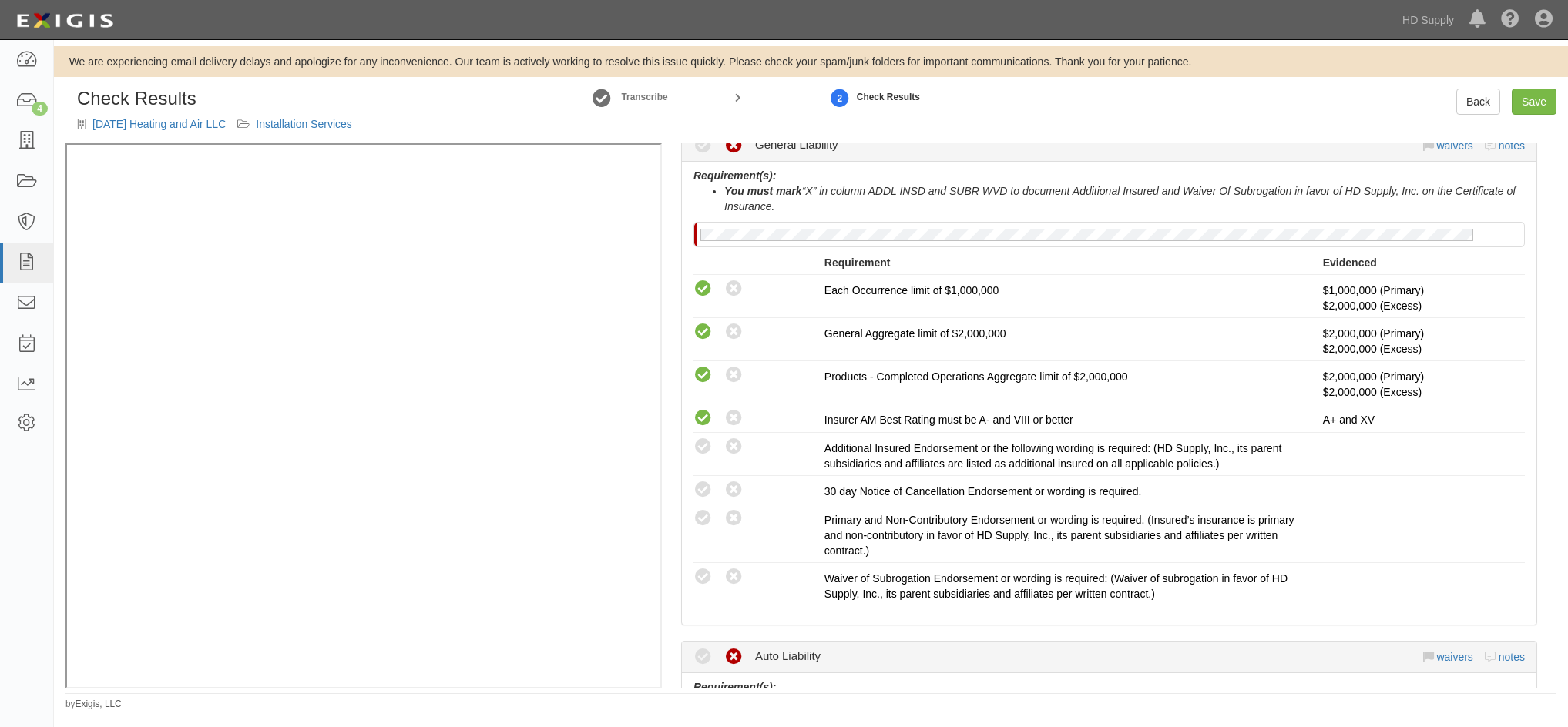
click at [697, 454] on icon at bounding box center [702, 447] width 19 height 19
radio input "true"
click at [697, 522] on icon at bounding box center [702, 519] width 19 height 19
radio input "true"
click at [702, 569] on icon at bounding box center [702, 577] width 19 height 19
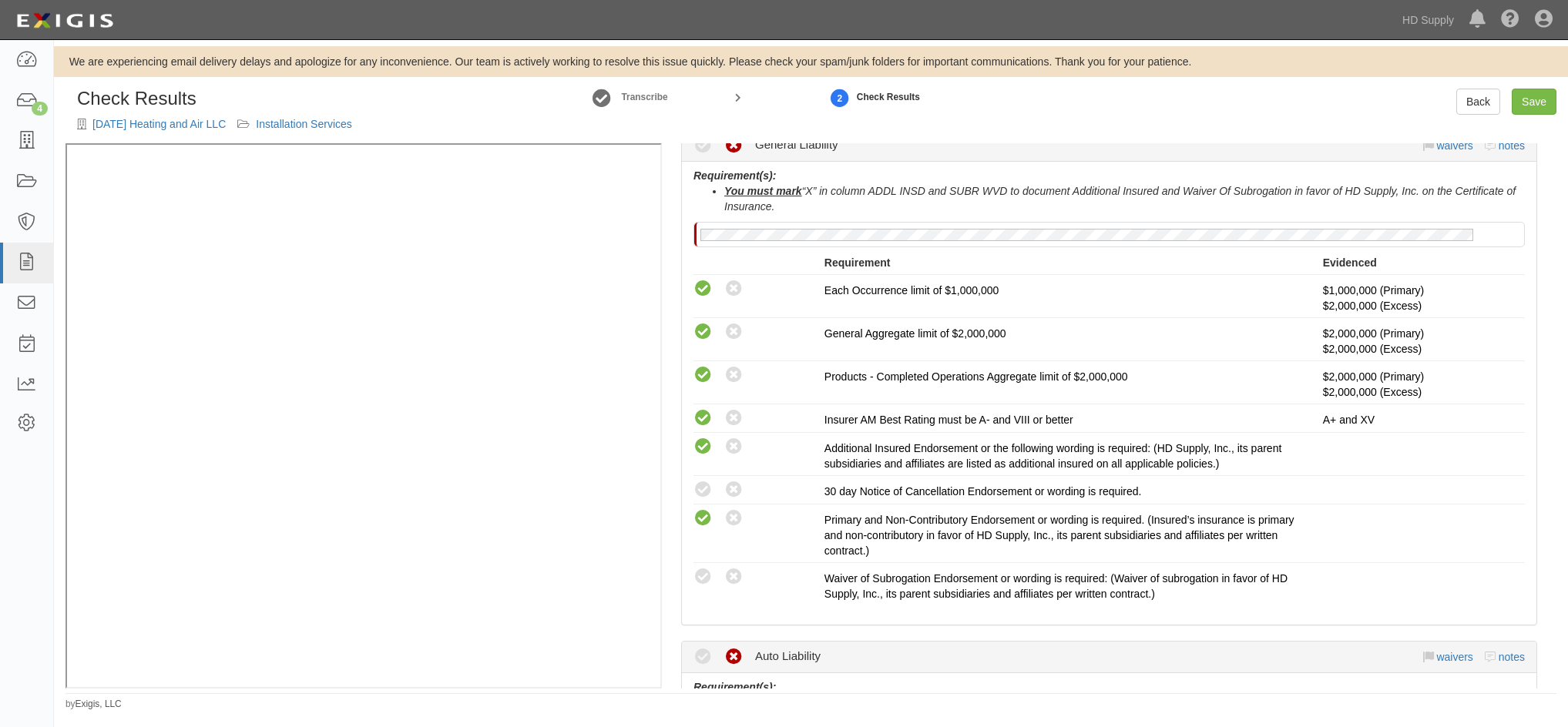
radio input "true"
click at [708, 492] on icon at bounding box center [702, 490] width 19 height 19
radio input "true"
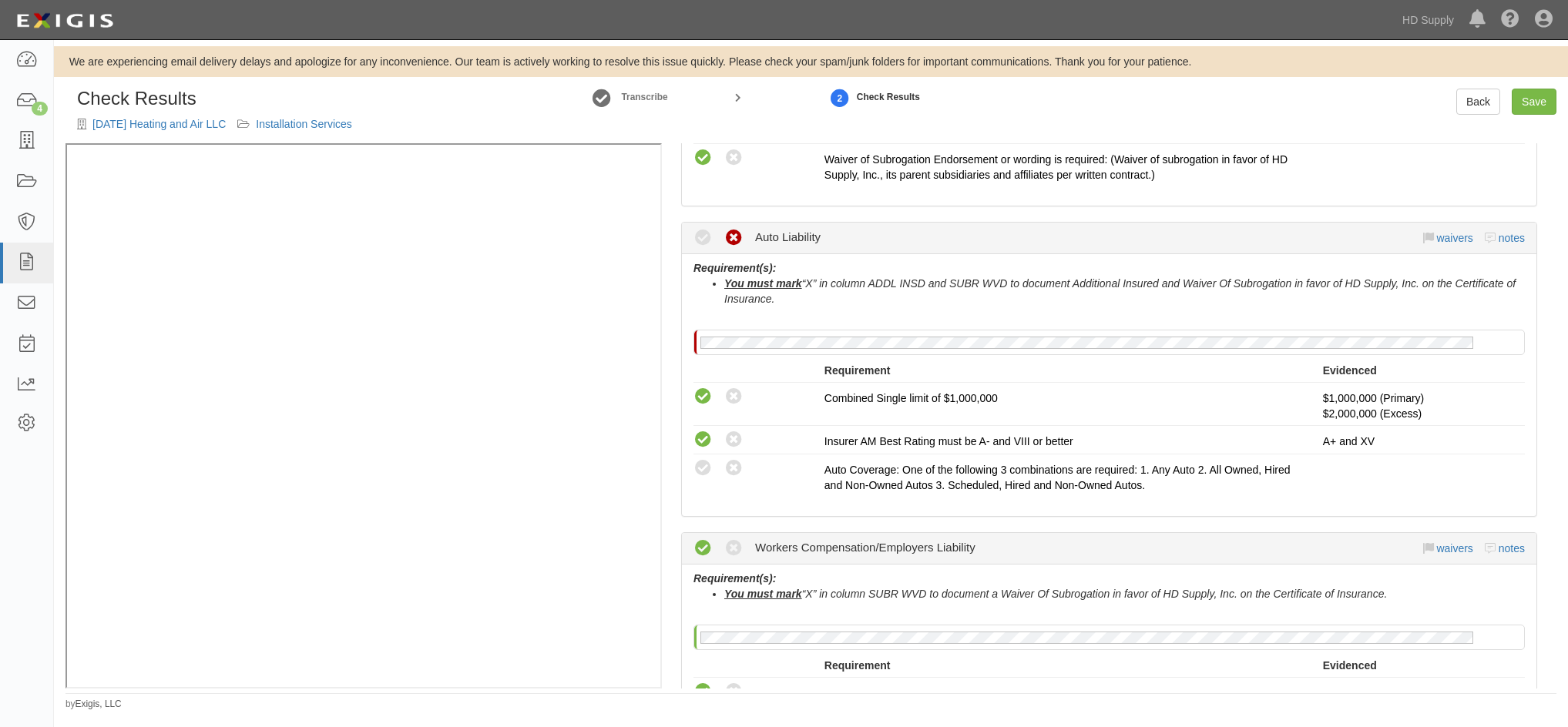
scroll to position [771, 0]
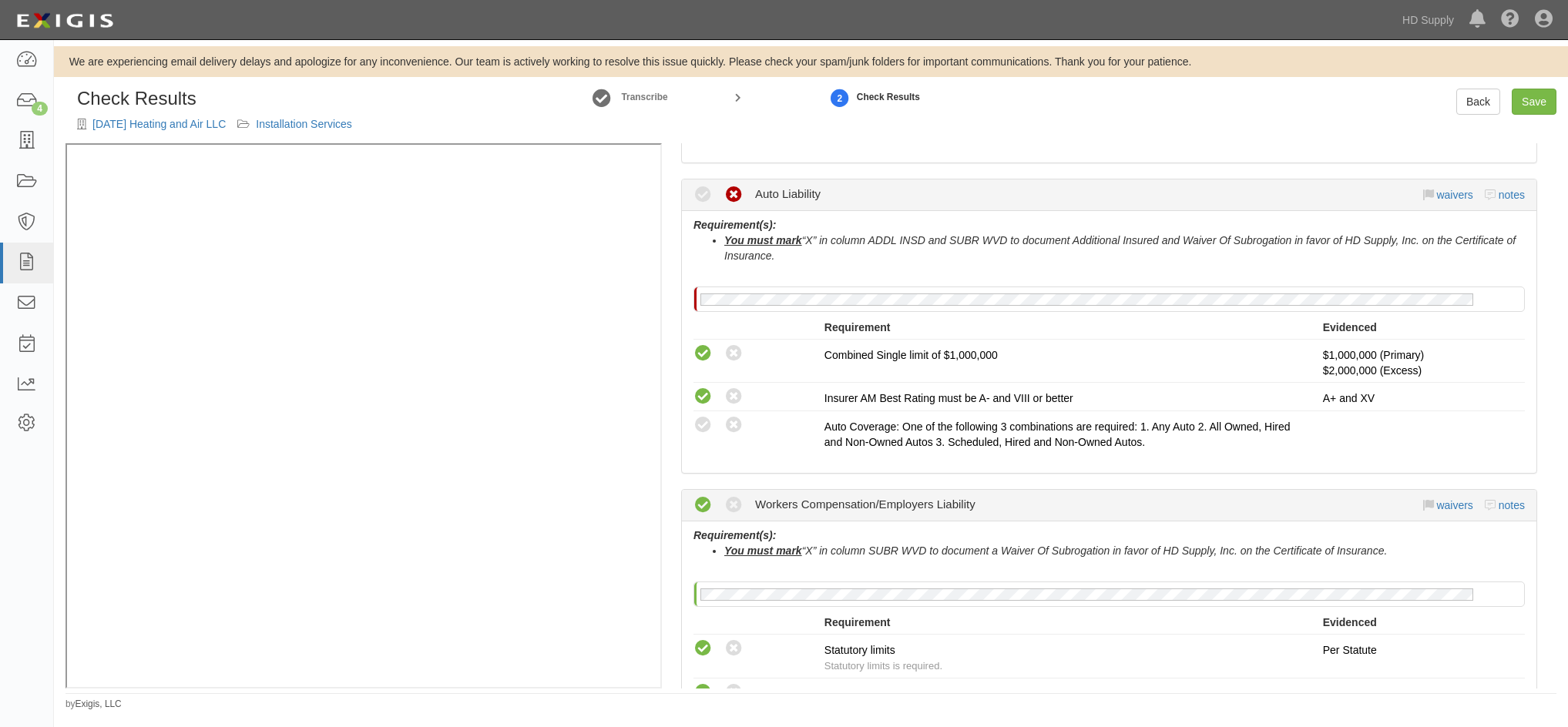
click at [700, 430] on icon at bounding box center [702, 426] width 19 height 19
radio input "true"
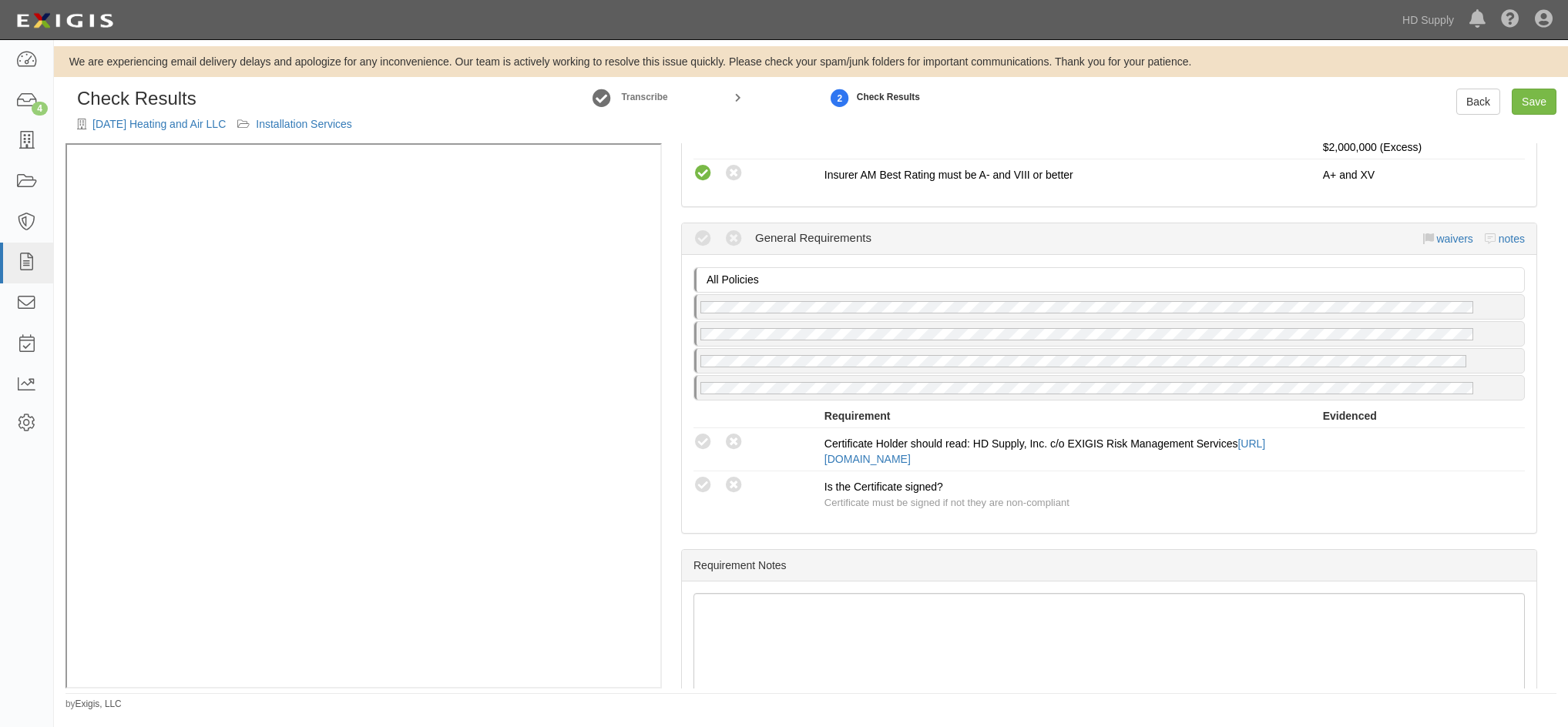
scroll to position [1486, 0]
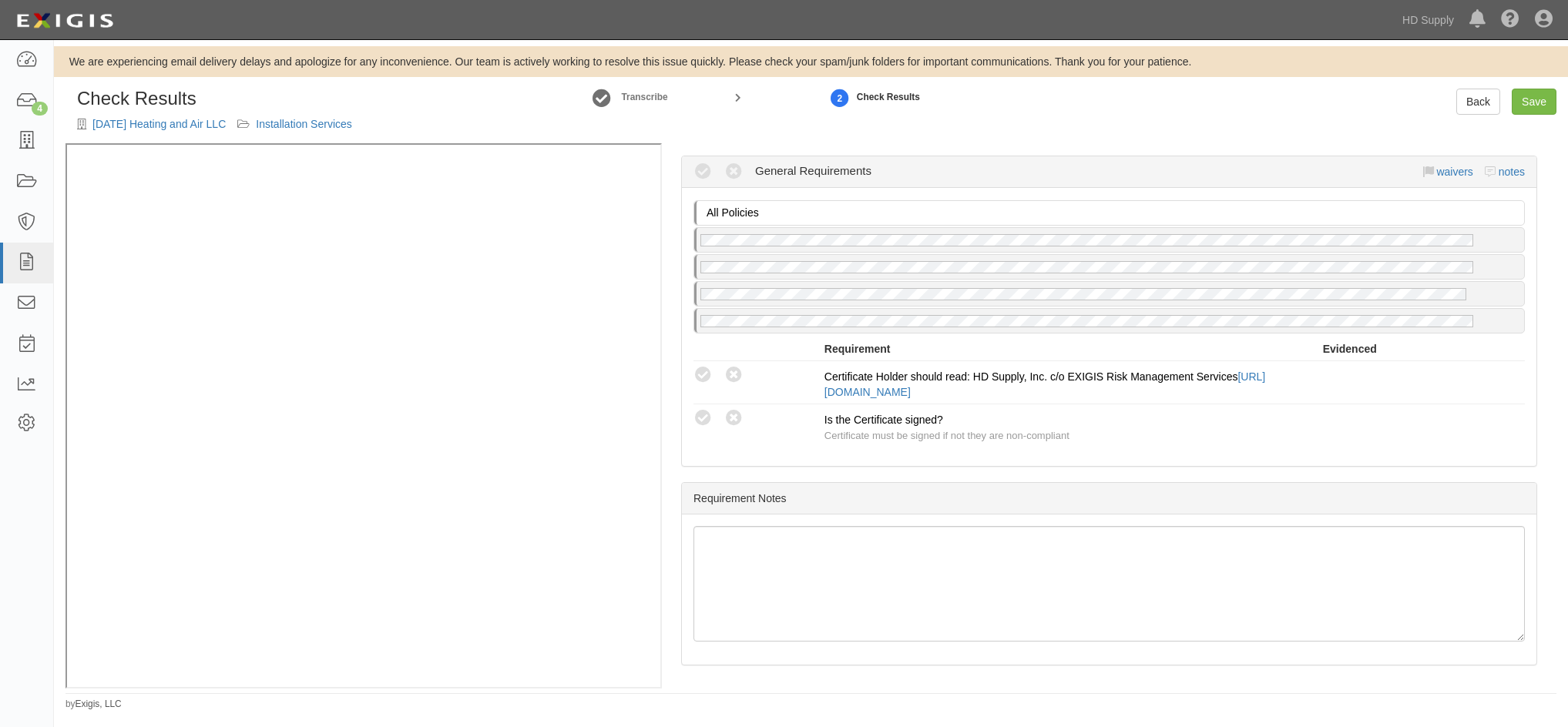
click at [700, 374] on icon at bounding box center [702, 375] width 19 height 19
radio input "true"
click at [701, 423] on icon at bounding box center [702, 418] width 19 height 19
radio input "true"
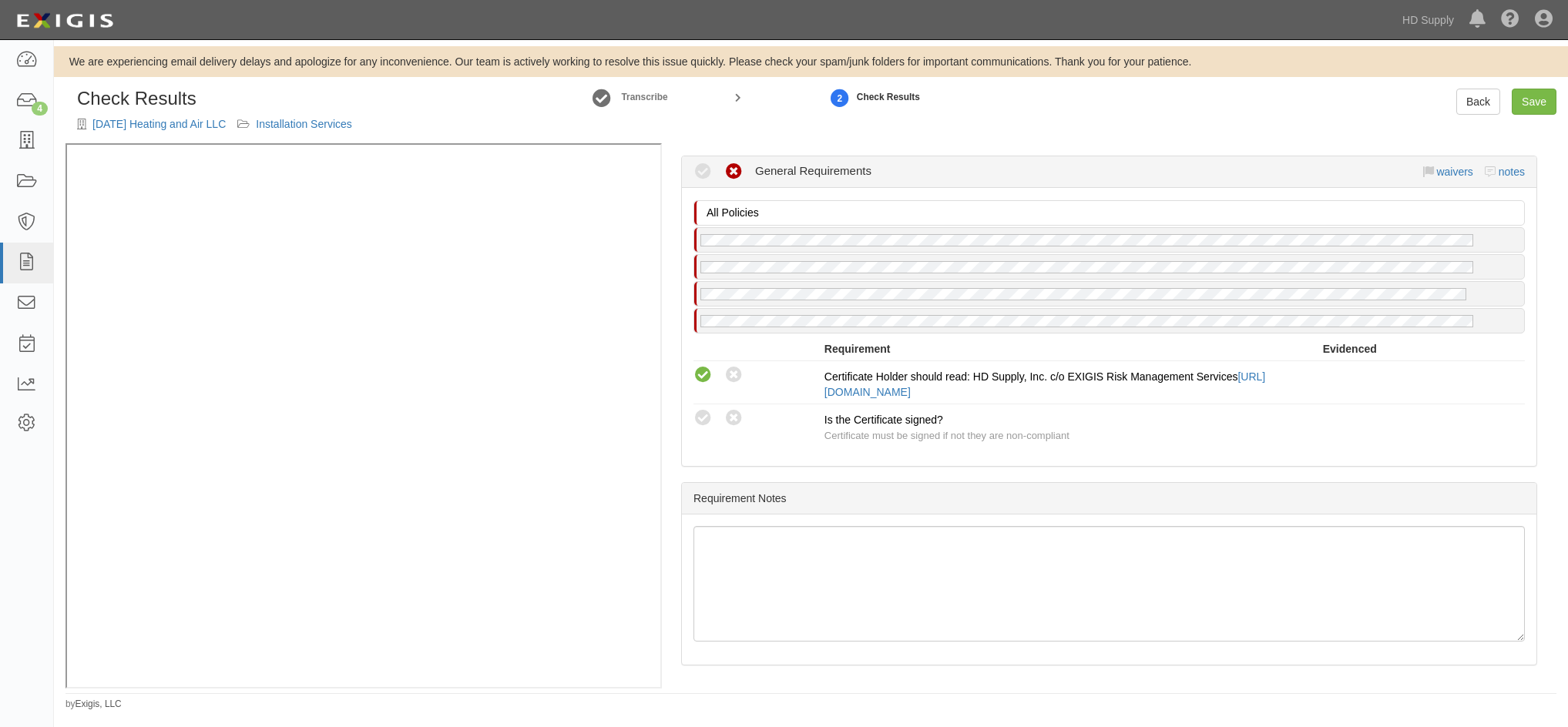
radio input "true"
click at [1534, 104] on link "Save" at bounding box center [1533, 101] width 45 height 26
radio input "true"
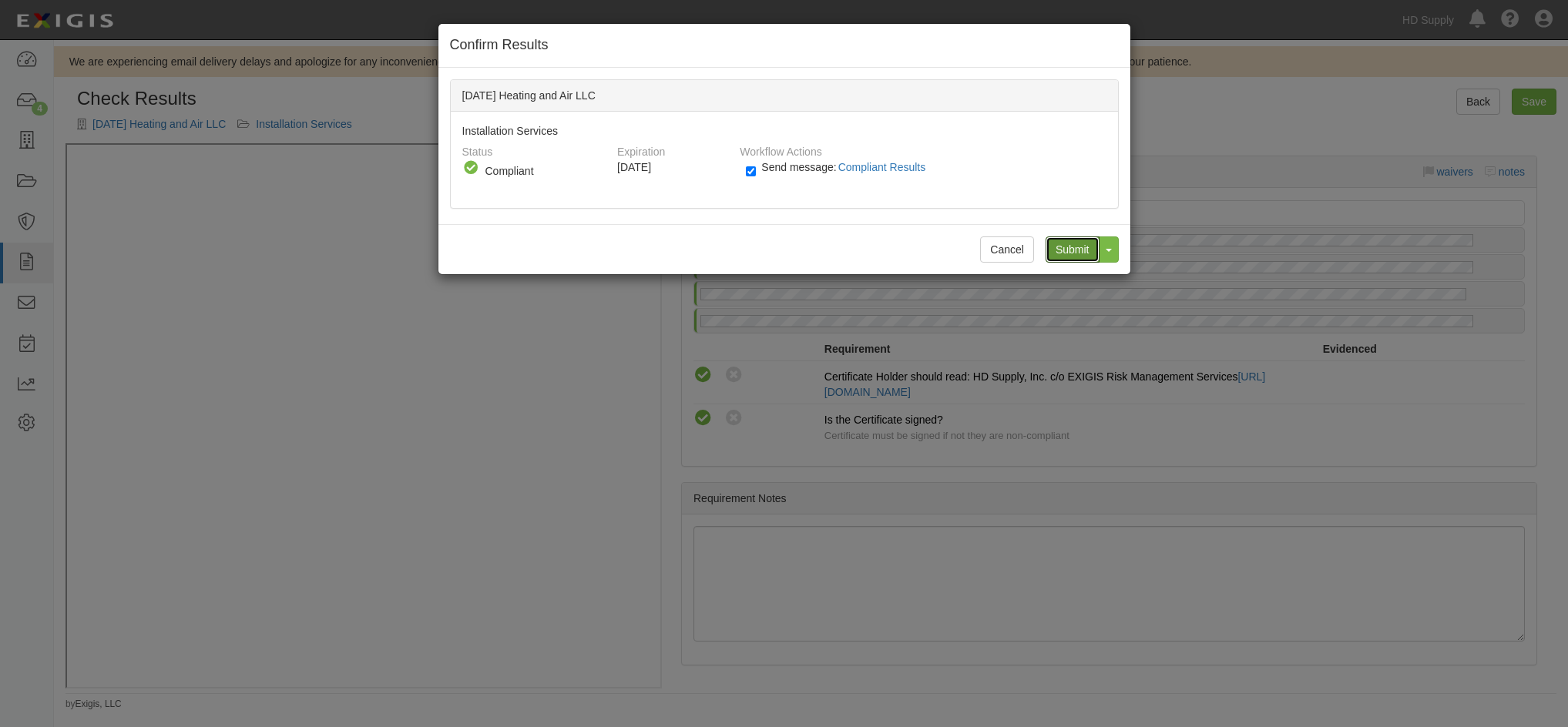
click at [1064, 249] on input "Submit" at bounding box center [1072, 249] width 54 height 26
